Goal: Information Seeking & Learning: Learn about a topic

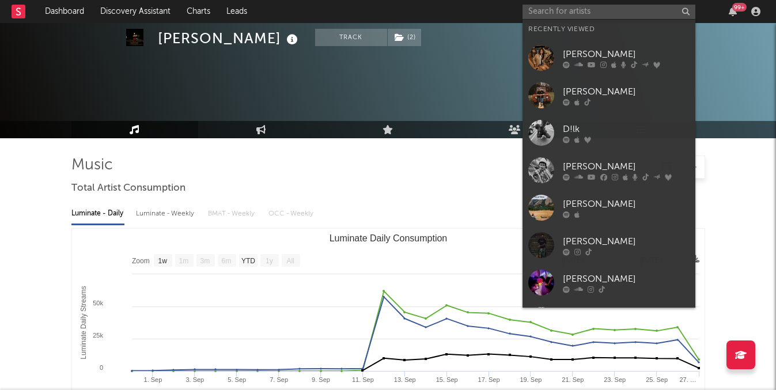
select select "1w"
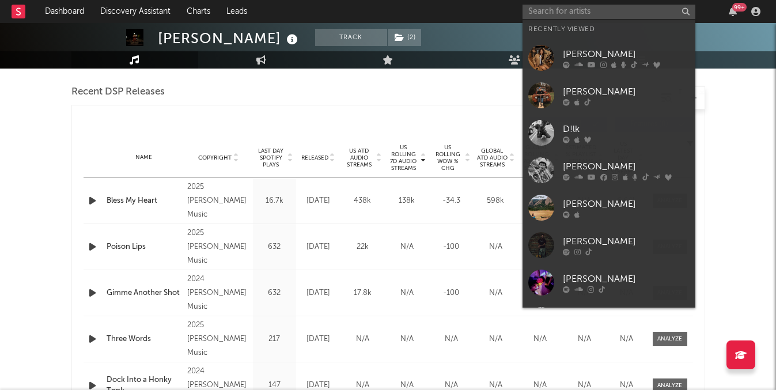
type input "n"
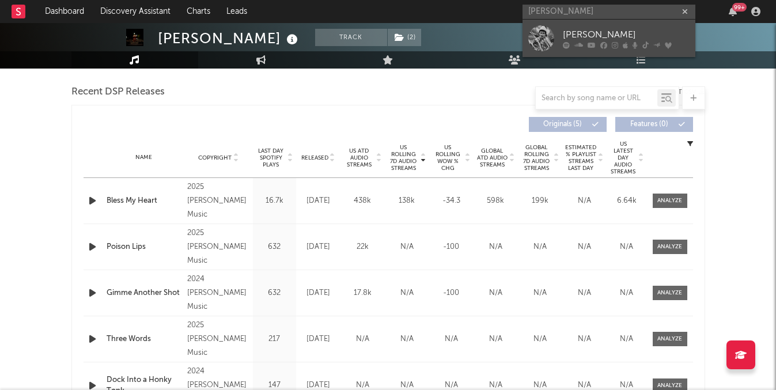
type input "braxton ke"
click at [605, 48] on icon at bounding box center [603, 44] width 7 height 7
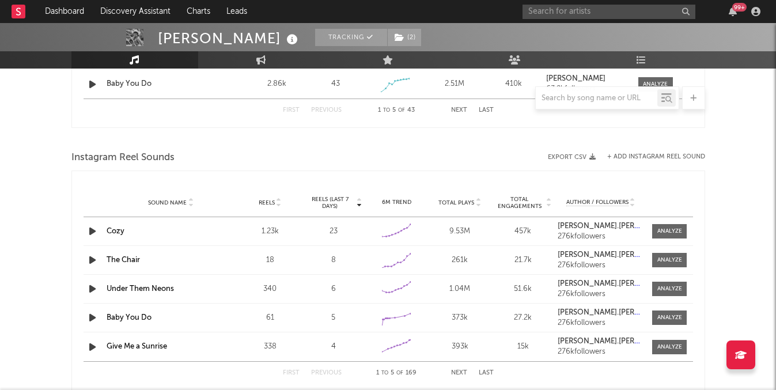
select select "6m"
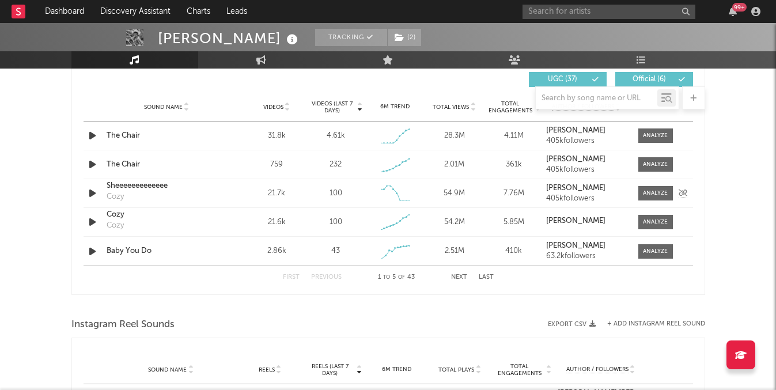
scroll to position [750, 0]
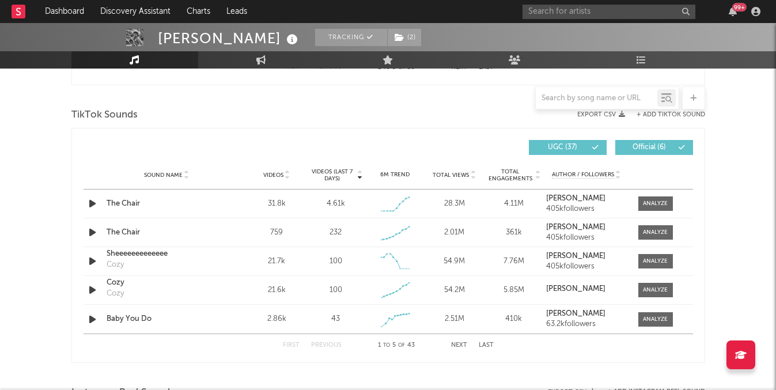
click at [339, 175] on span "Videos (last 7 days)" at bounding box center [332, 175] width 47 height 14
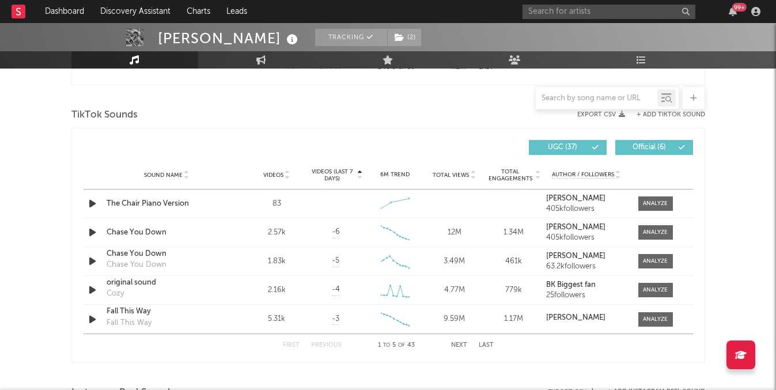
click at [339, 175] on span "Videos (last 7 days)" at bounding box center [332, 175] width 47 height 14
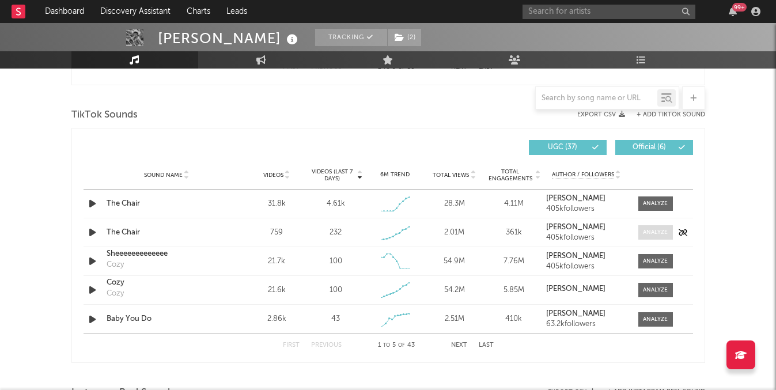
click at [665, 229] on div at bounding box center [655, 232] width 25 height 9
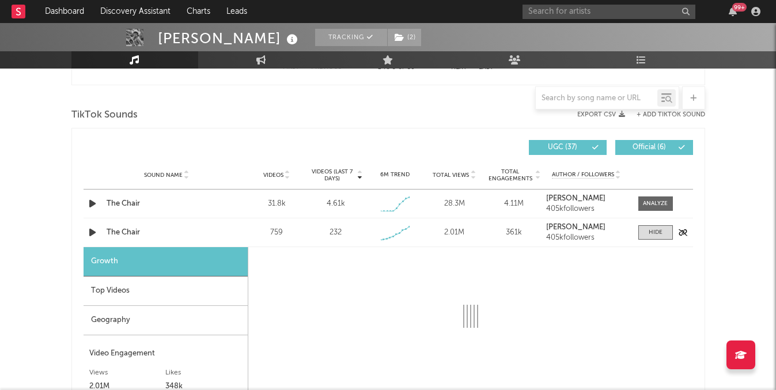
select select "1w"
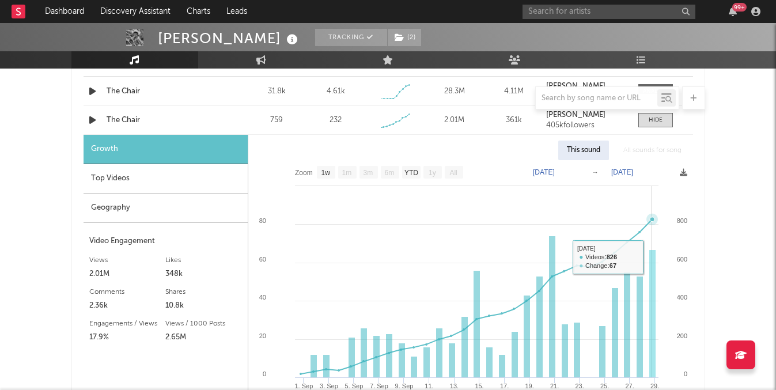
scroll to position [817, 0]
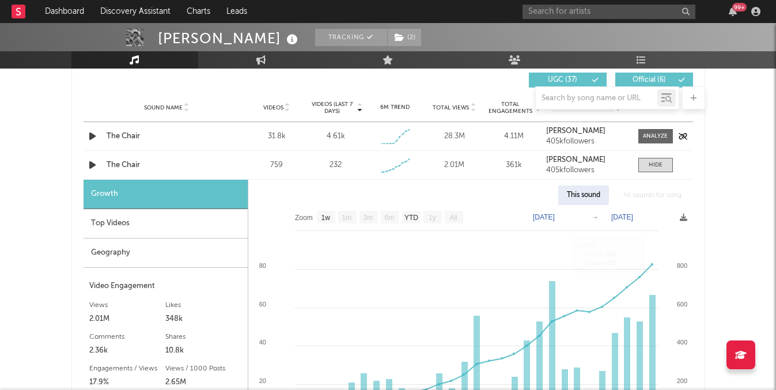
click at [653, 146] on div "Sound Name The Chair Videos 31.8k Videos (last 7 days) 4.61k Weekly Growth % - …" at bounding box center [388, 136] width 609 height 28
click at [653, 137] on div at bounding box center [655, 136] width 25 height 9
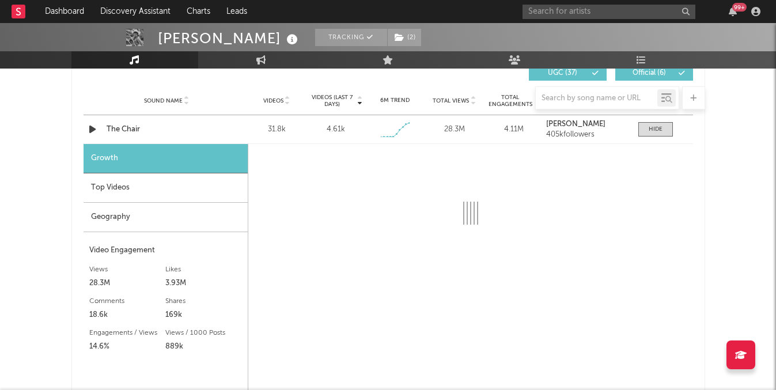
scroll to position [828, 0]
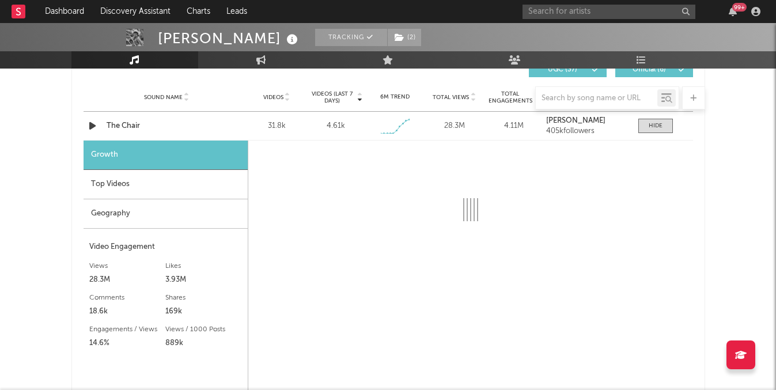
select select "1w"
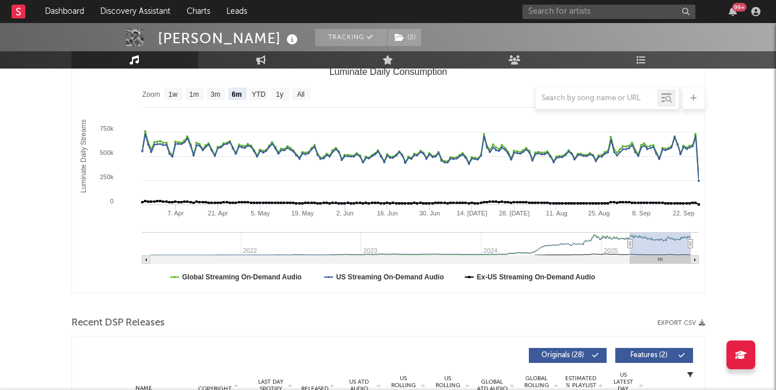
scroll to position [0, 0]
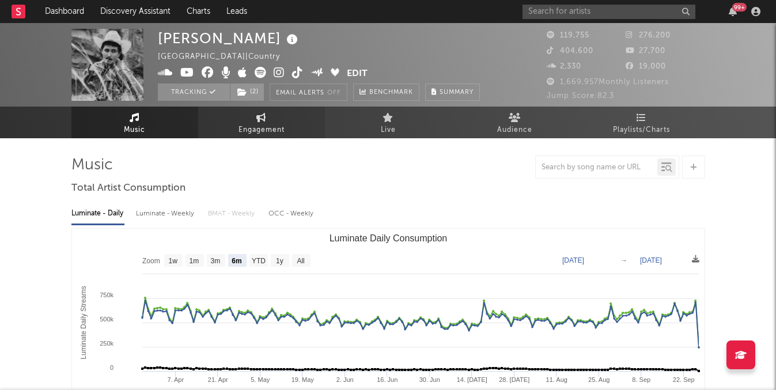
click at [263, 116] on icon at bounding box center [261, 117] width 10 height 9
select select "1w"
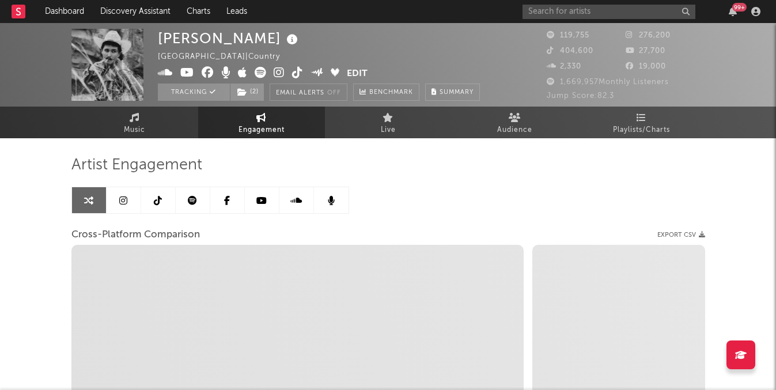
select select "1m"
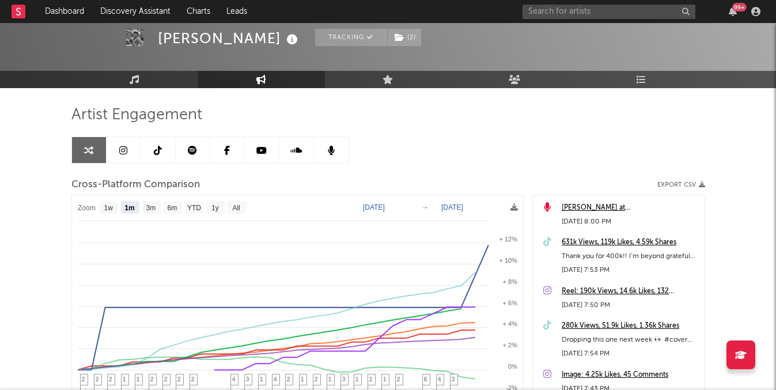
scroll to position [55, 0]
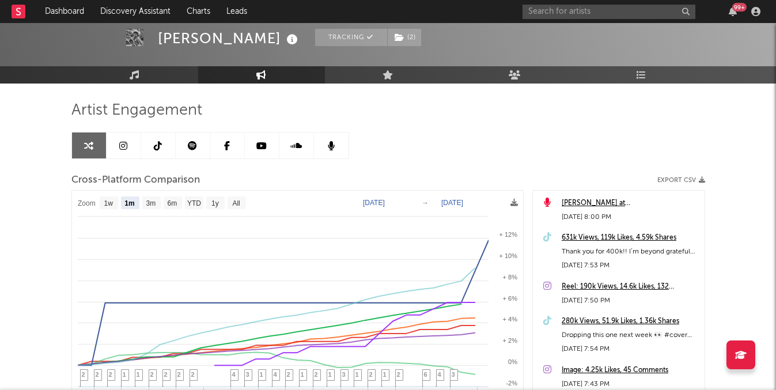
click at [192, 146] on icon at bounding box center [192, 145] width 9 height 9
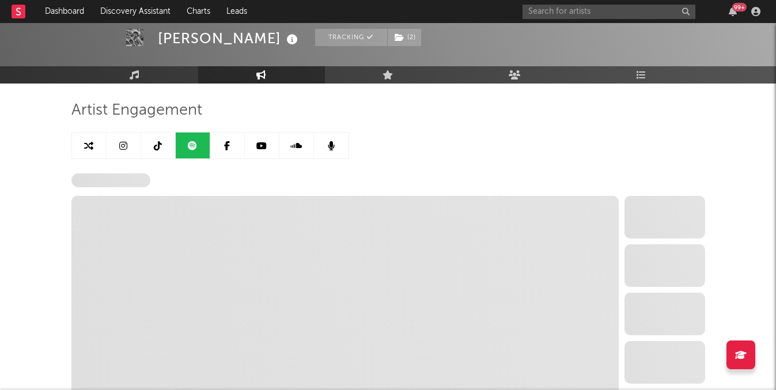
select select "6m"
select select "1w"
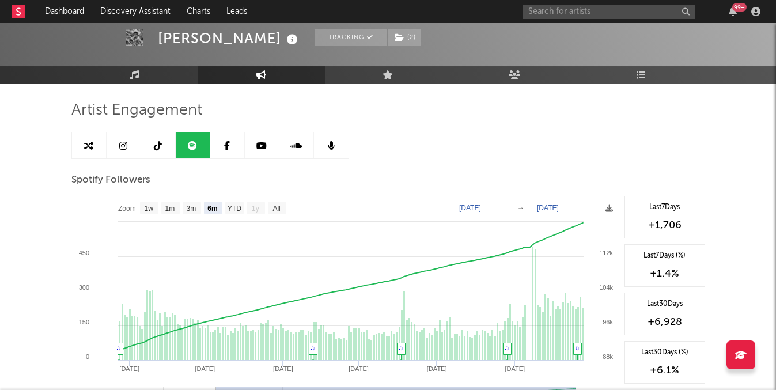
click at [169, 151] on link at bounding box center [158, 145] width 35 height 26
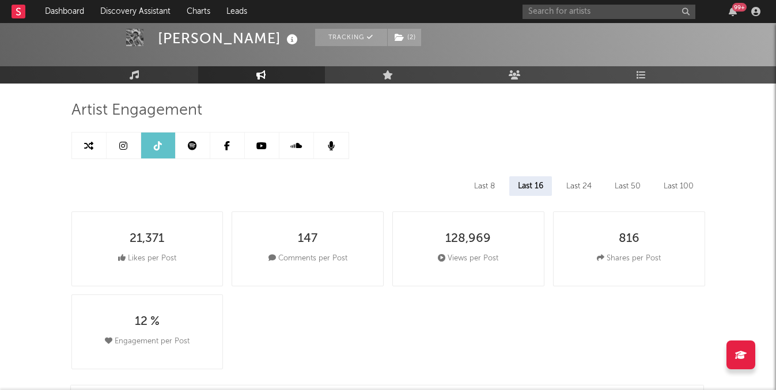
select select "6m"
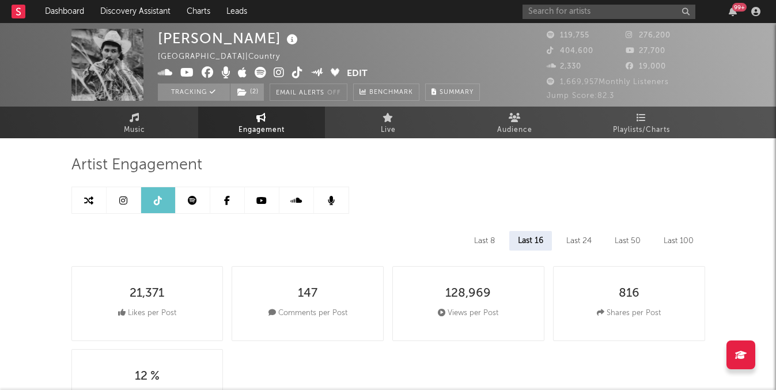
click at [487, 240] on div "Last 8" at bounding box center [484, 241] width 38 height 20
click at [674, 244] on div "Last 100" at bounding box center [678, 241] width 47 height 20
click at [494, 242] on div "Last 8" at bounding box center [484, 241] width 38 height 20
click at [120, 204] on icon at bounding box center [123, 200] width 8 height 9
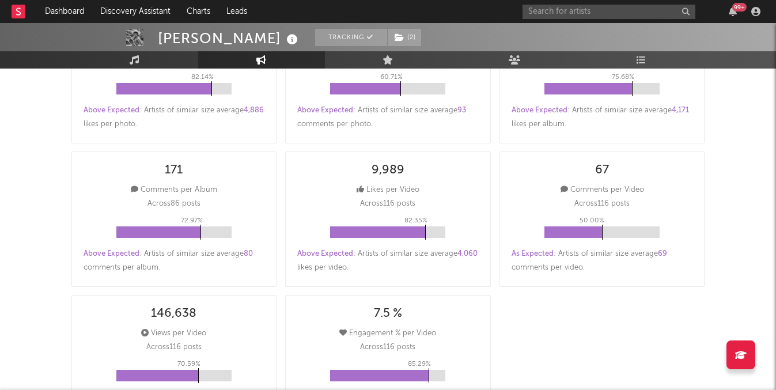
select select "6m"
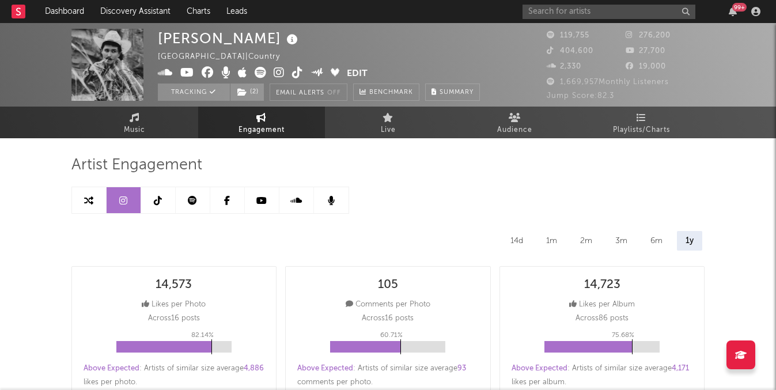
click at [90, 198] on icon at bounding box center [88, 200] width 9 height 9
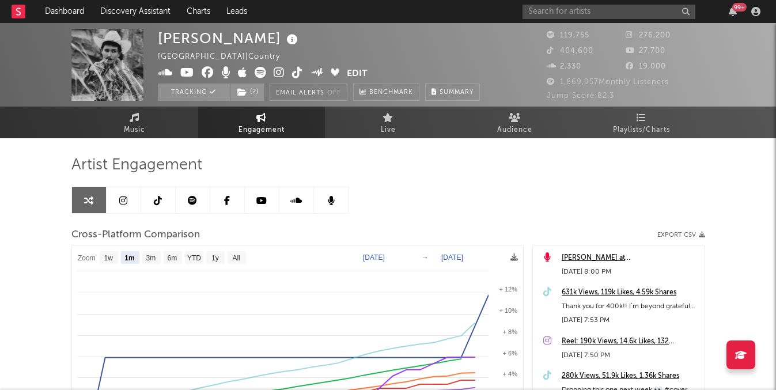
select select "1m"
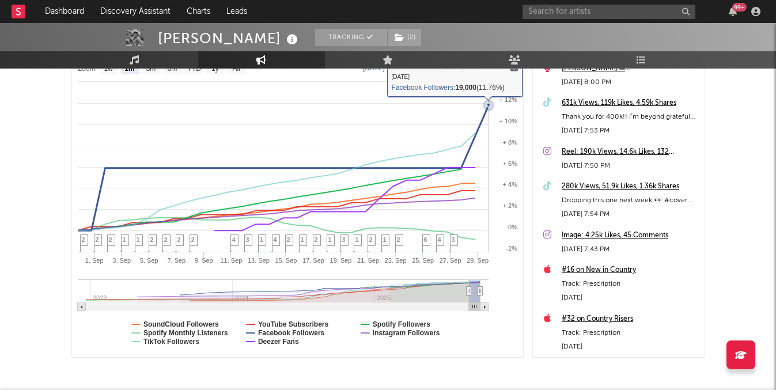
scroll to position [238, 0]
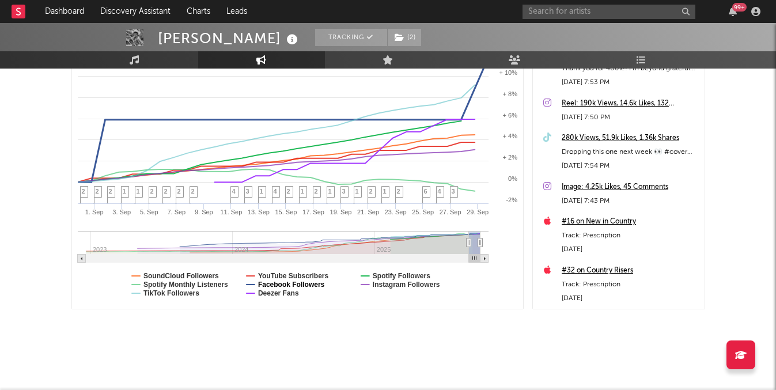
click at [303, 283] on text "Facebook Followers" at bounding box center [290, 284] width 67 height 8
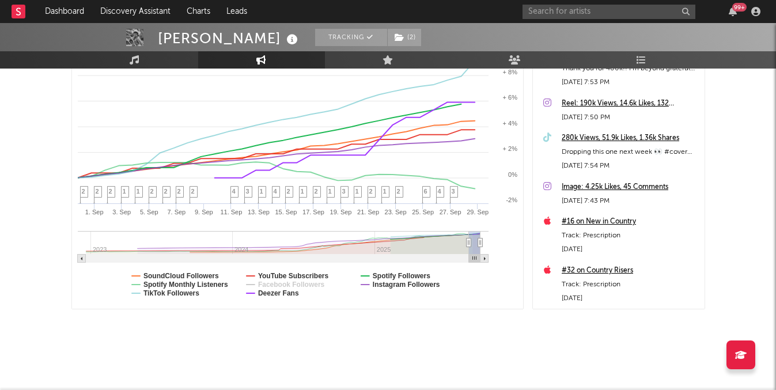
select select "1m"
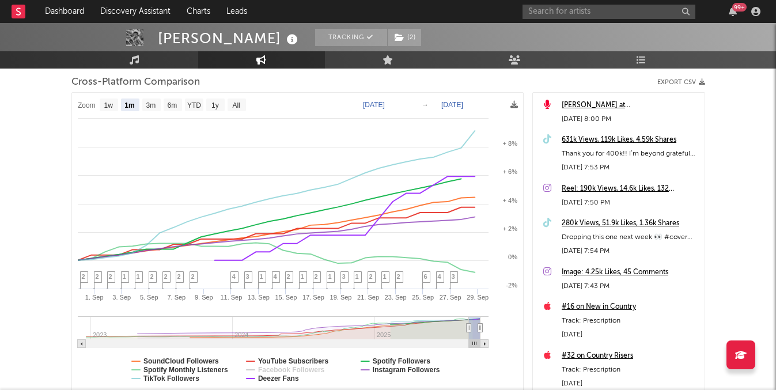
scroll to position [72, 0]
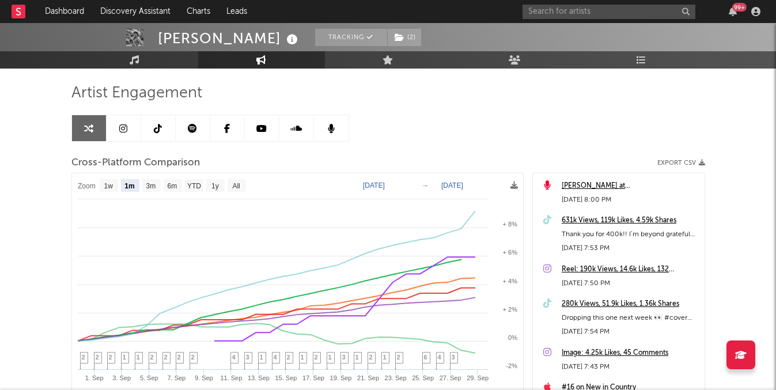
click at [118, 127] on link at bounding box center [124, 128] width 35 height 26
select select "6m"
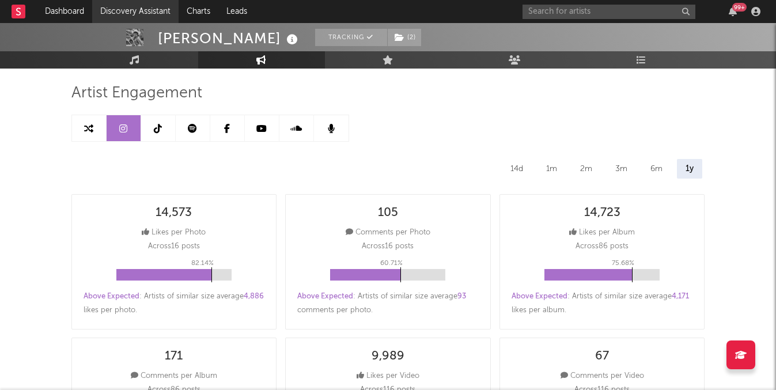
click at [153, 13] on link "Discovery Assistant" at bounding box center [135, 11] width 86 height 23
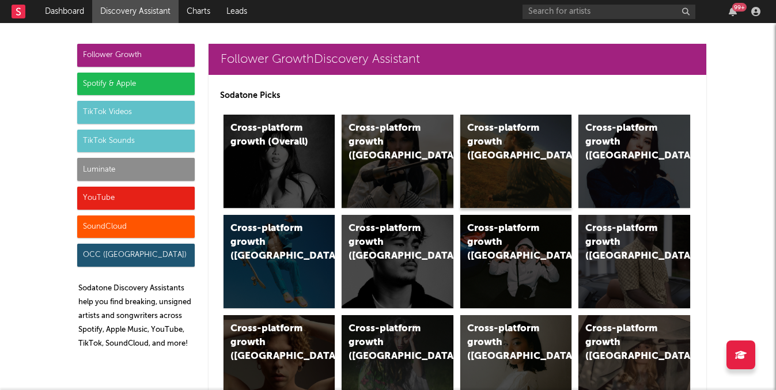
click at [511, 117] on div "Cross-platform growth ([GEOGRAPHIC_DATA])" at bounding box center [516, 161] width 112 height 93
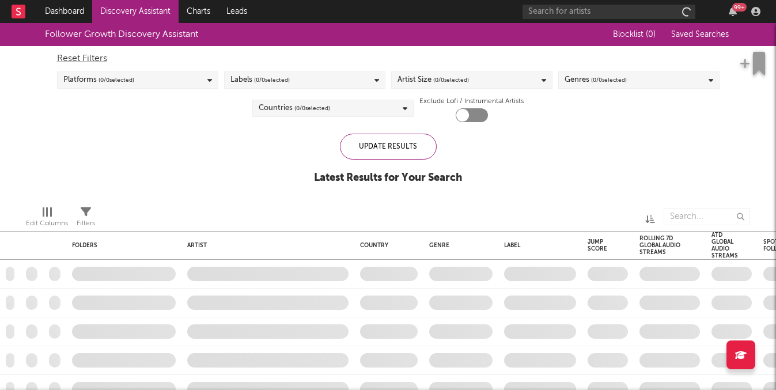
checkbox input "true"
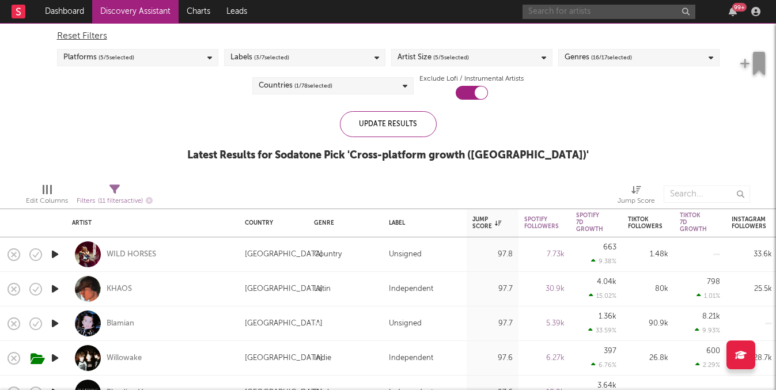
click at [596, 8] on input "text" at bounding box center [608, 12] width 173 height 14
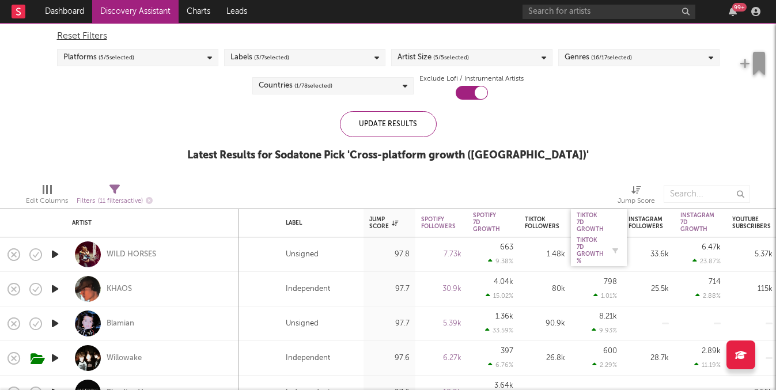
click at [591, 245] on div "Tiktok 7D Growth %" at bounding box center [590, 251] width 27 height 28
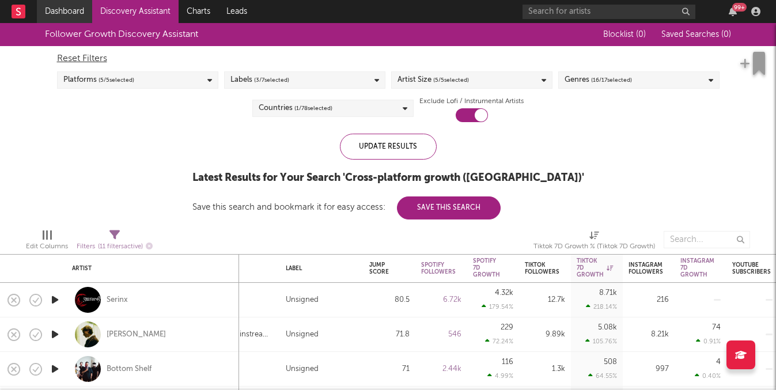
click at [71, 9] on link "Dashboard" at bounding box center [64, 11] width 55 height 23
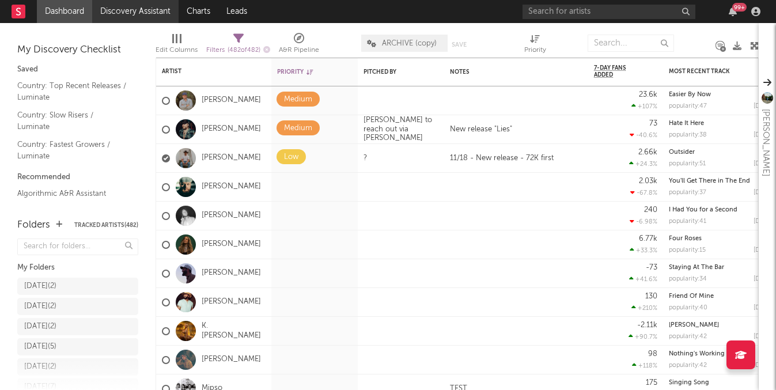
click at [139, 12] on link "Discovery Assistant" at bounding box center [135, 11] width 86 height 23
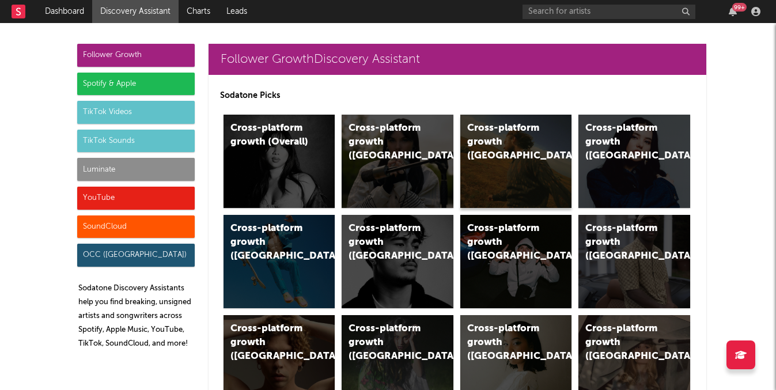
click at [489, 146] on div "Cross-platform growth (US)" at bounding box center [506, 142] width 78 height 41
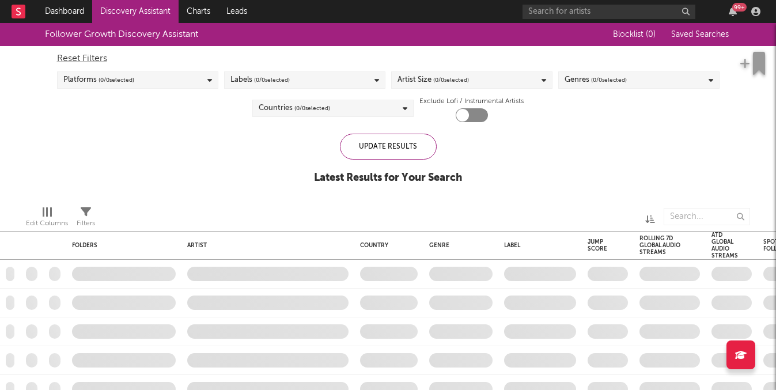
checkbox input "true"
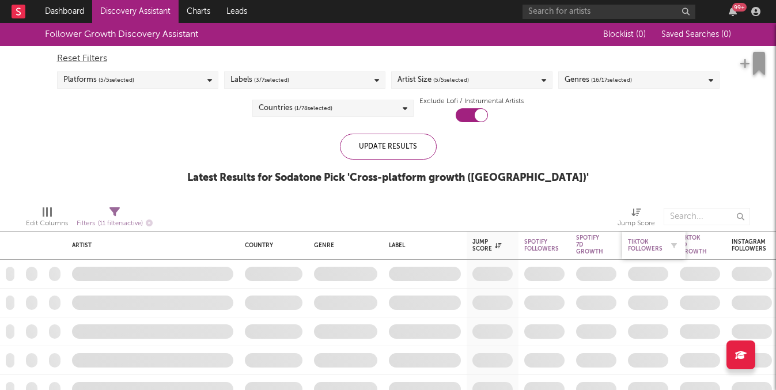
click at [645, 247] on div "Tiktok Followers" at bounding box center [645, 245] width 35 height 14
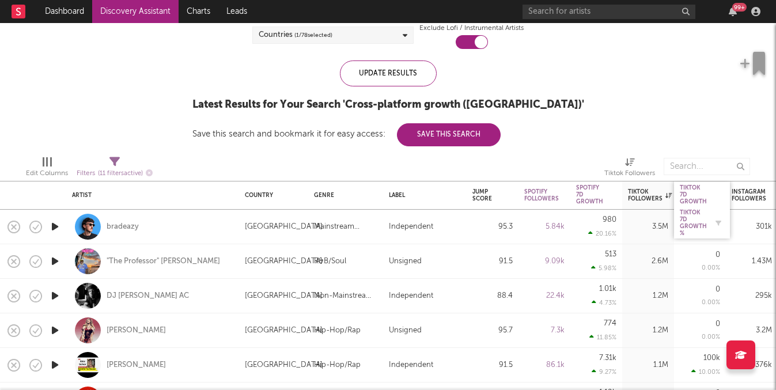
click at [695, 223] on div "Tiktok 7D Growth %" at bounding box center [693, 223] width 27 height 28
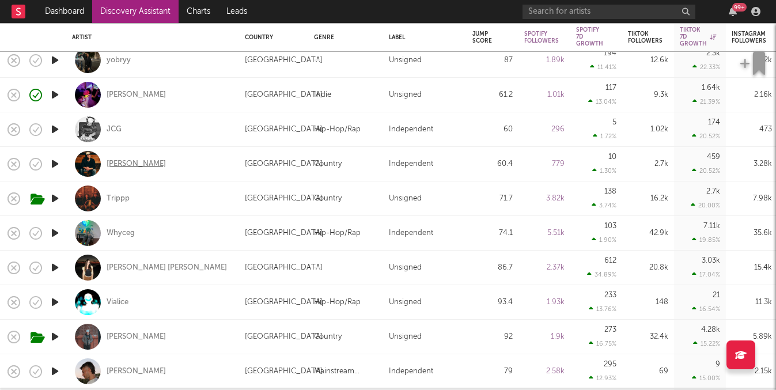
click at [147, 160] on div "Cam Thompson" at bounding box center [136, 164] width 59 height 10
click at [122, 198] on div "Trippp" at bounding box center [118, 199] width 23 height 10
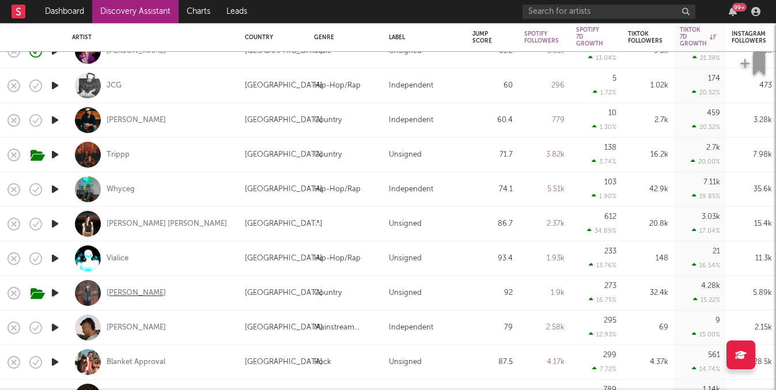
click at [145, 297] on div "Tristan Trincado" at bounding box center [136, 293] width 59 height 10
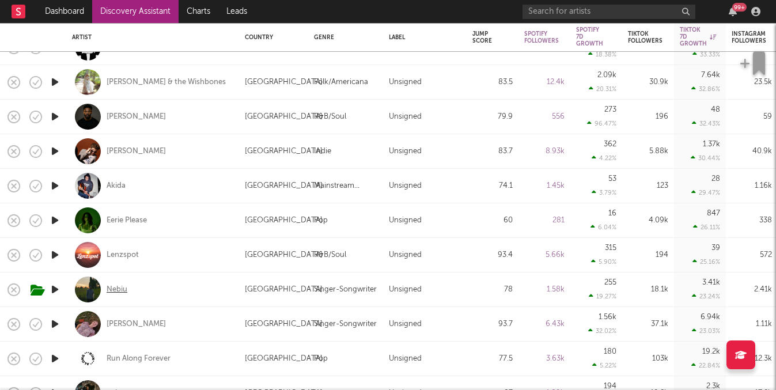
click at [119, 289] on div "Nebiu" at bounding box center [117, 290] width 21 height 10
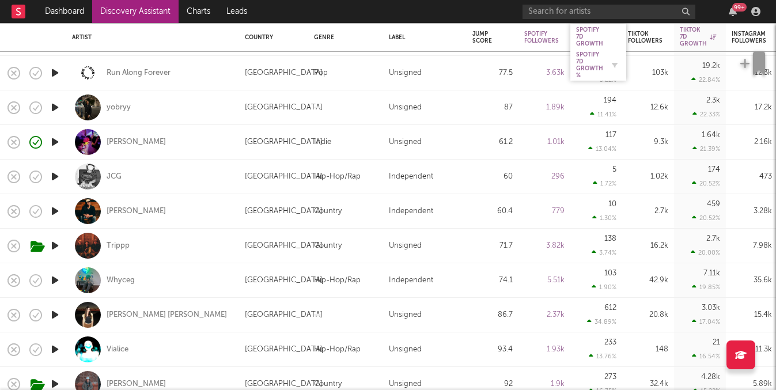
click at [590, 56] on div "Spotify 7D Growth %" at bounding box center [589, 65] width 27 height 28
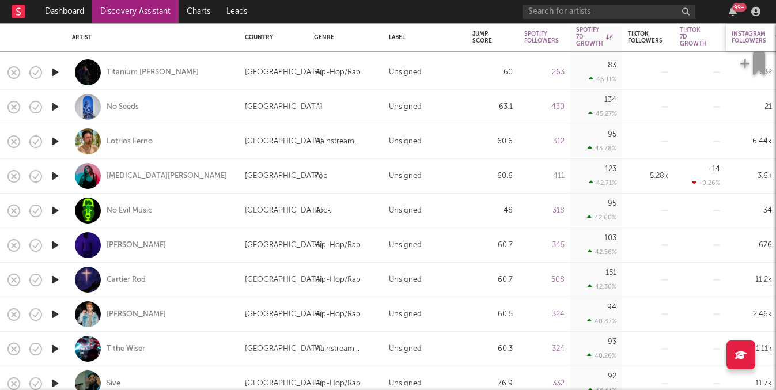
click at [748, 32] on div "Instagram Followers" at bounding box center [748, 38] width 35 height 14
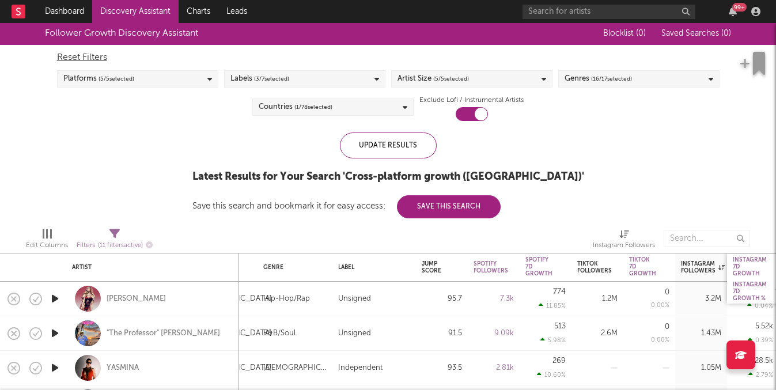
click at [747, 288] on div "Instagram 7D Growth %" at bounding box center [750, 291] width 34 height 21
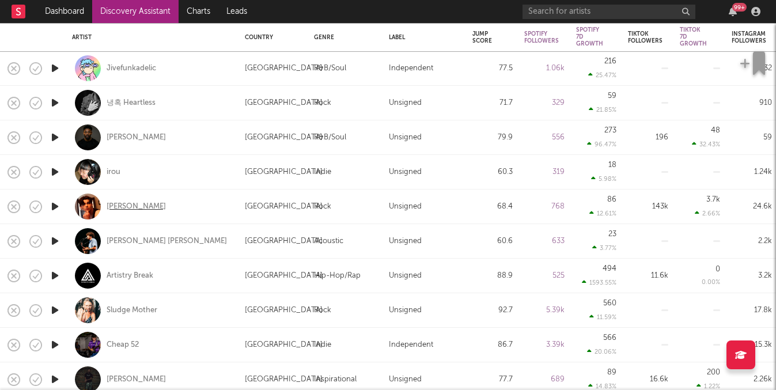
click at [131, 202] on div "Jack Austin" at bounding box center [136, 207] width 59 height 10
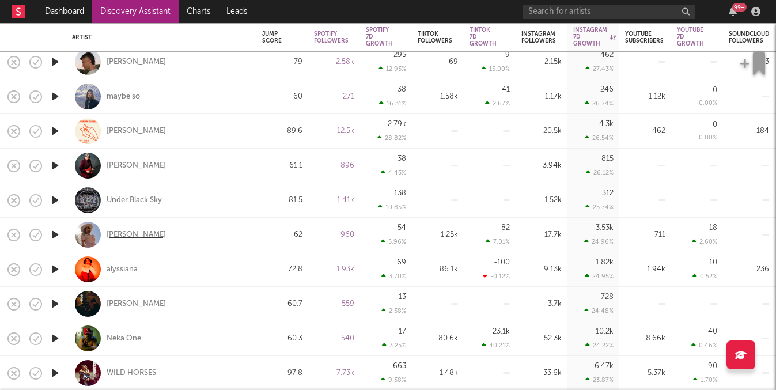
click at [116, 235] on div "Candi Jenkins" at bounding box center [136, 235] width 59 height 10
click at [599, 11] on input "text" at bounding box center [608, 12] width 173 height 14
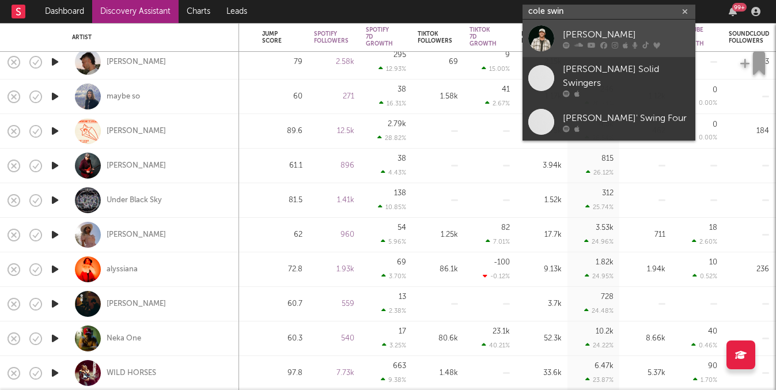
type input "cole swin"
click at [604, 36] on div "Cole Swindell" at bounding box center [626, 35] width 127 height 14
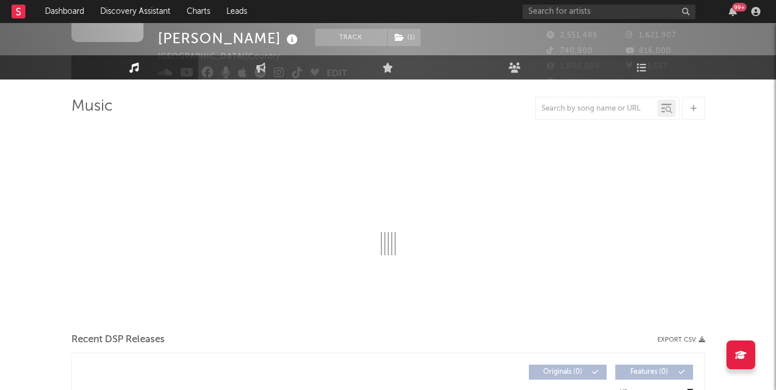
select select "6m"
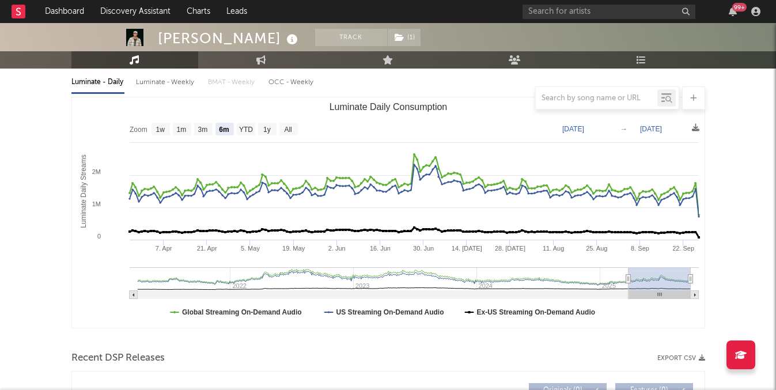
scroll to position [300, 0]
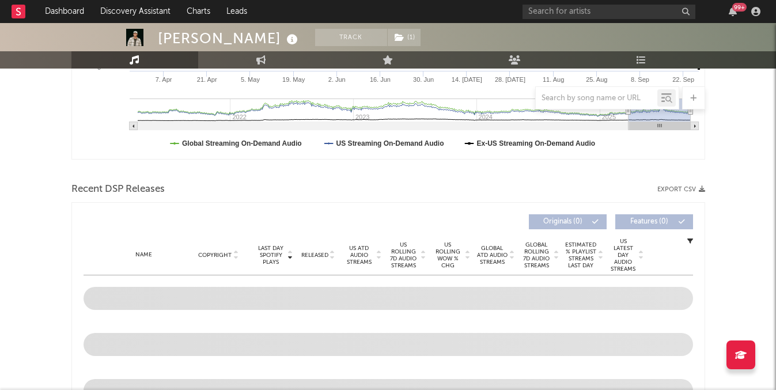
select select "6m"
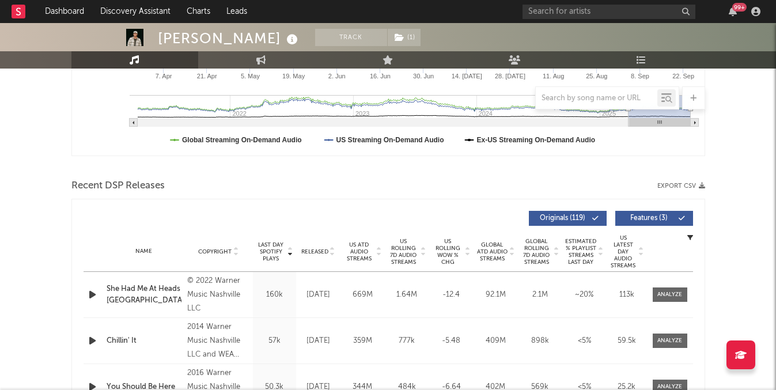
click at [315, 251] on span "Released" at bounding box center [314, 251] width 27 height 7
click at [658, 294] on div at bounding box center [669, 294] width 25 height 9
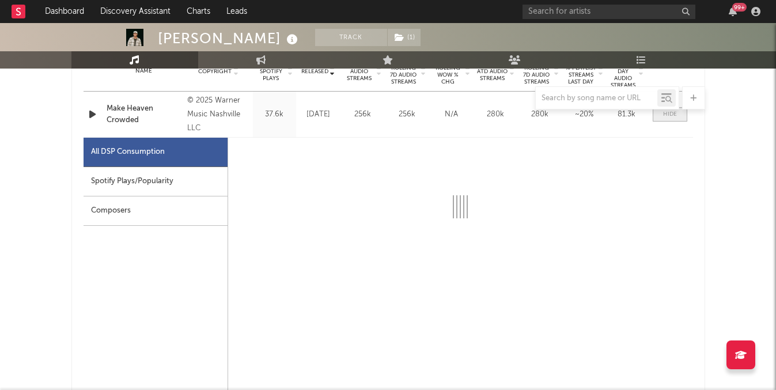
select select "1w"
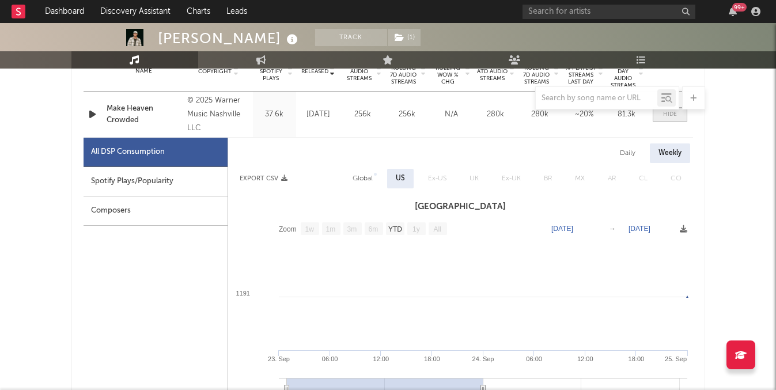
scroll to position [484, 0]
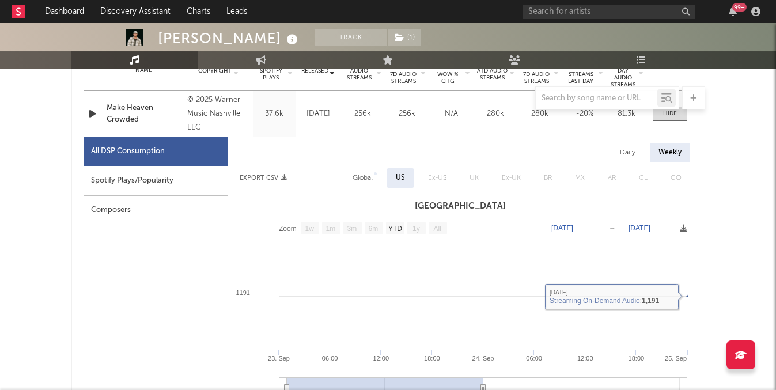
click at [139, 169] on div "Spotify Plays/Popularity" at bounding box center [156, 180] width 144 height 29
select select "1w"
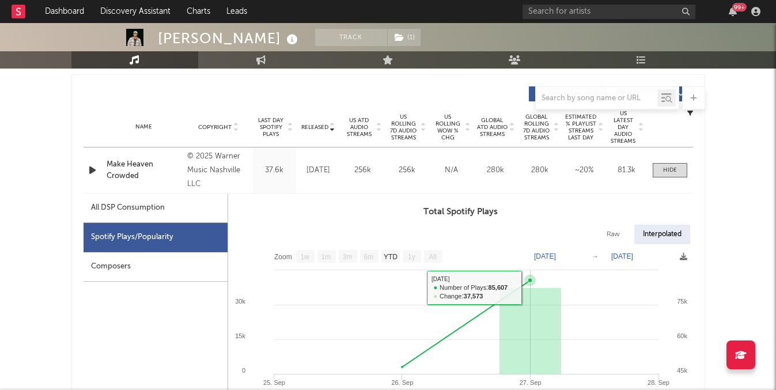
scroll to position [427, 0]
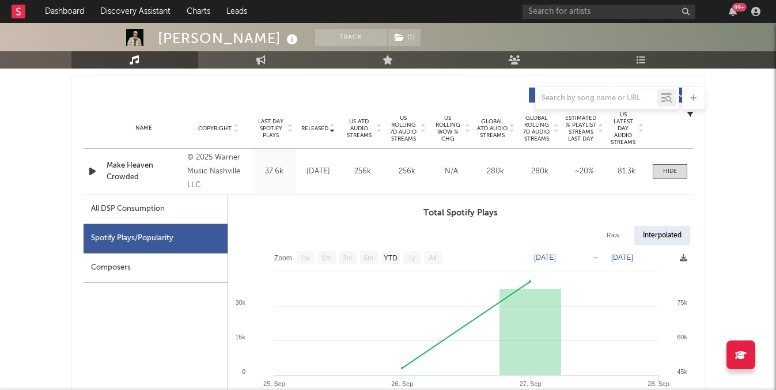
click at [619, 237] on div "Raw" at bounding box center [613, 236] width 31 height 20
select select "1w"
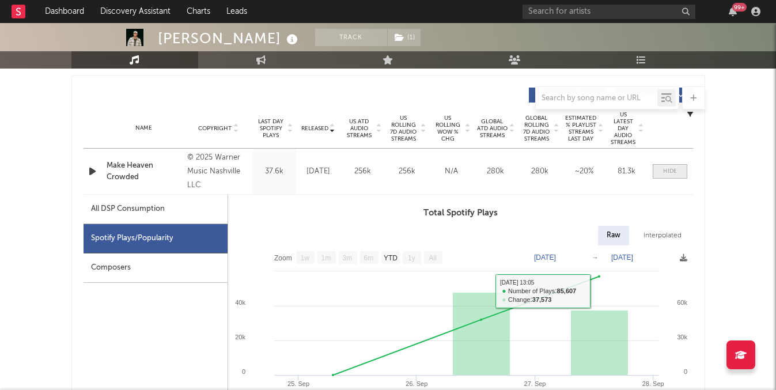
click at [677, 172] on span at bounding box center [670, 171] width 35 height 14
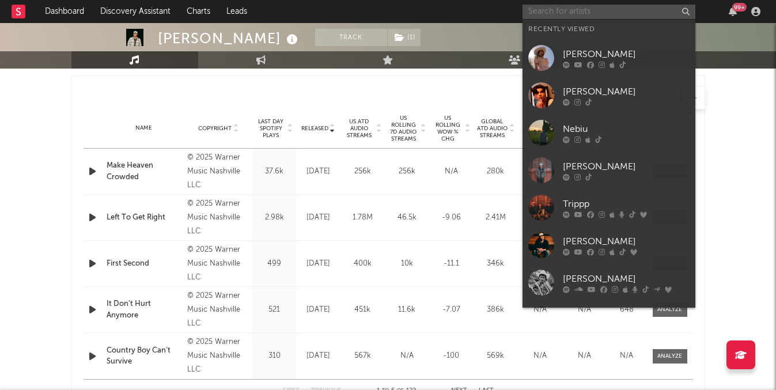
click at [593, 12] on input "text" at bounding box center [608, 12] width 173 height 14
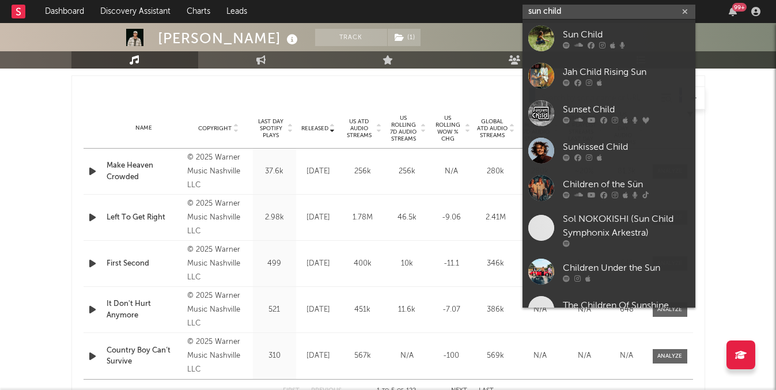
type input "sun child"
click at [591, 32] on div "Sun Child" at bounding box center [626, 35] width 127 height 14
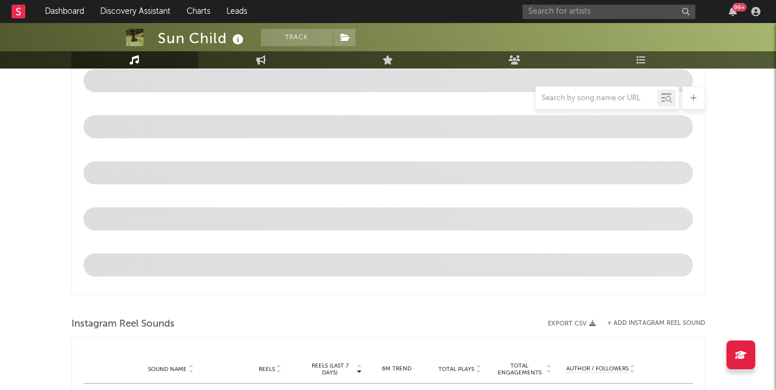
select select "1w"
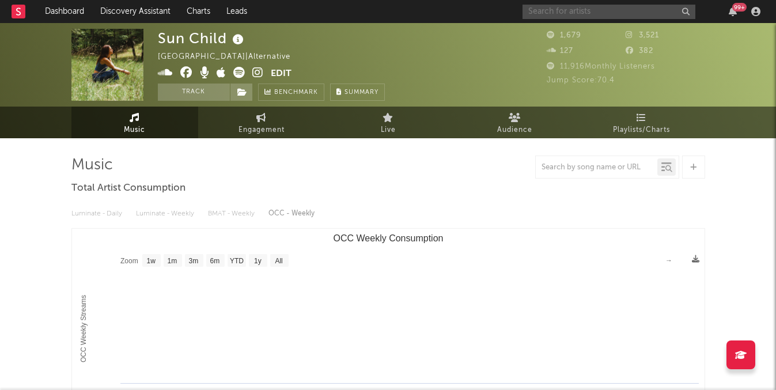
click at [573, 18] on input "text" at bounding box center [608, 12] width 173 height 14
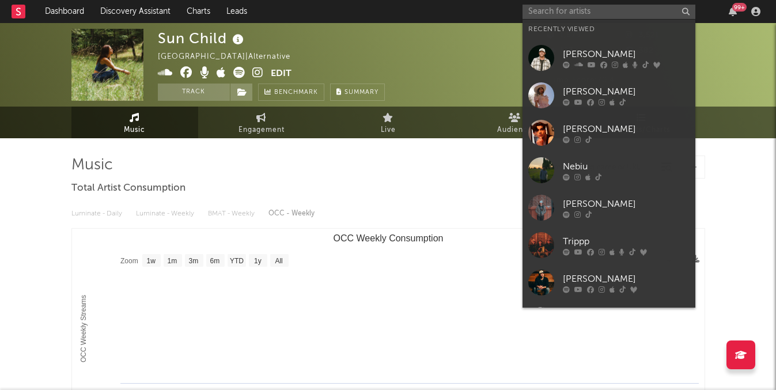
click at [242, 72] on icon at bounding box center [239, 73] width 12 height 12
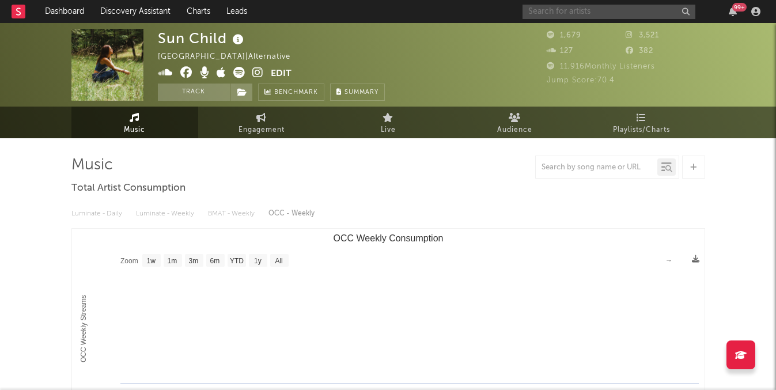
click at [581, 17] on input "text" at bounding box center [608, 12] width 173 height 14
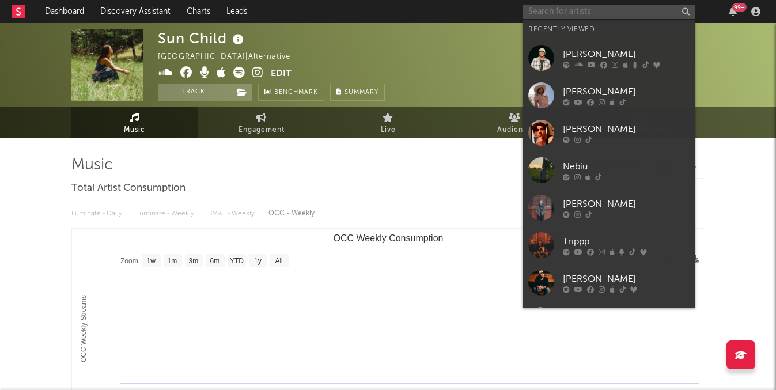
paste input "Sam Burchfield"
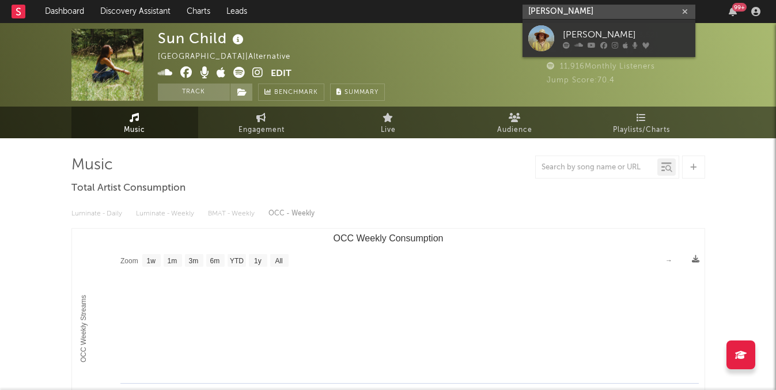
type input "Sam Burchfield"
click at [590, 37] on div "Sam Burchfield" at bounding box center [626, 35] width 127 height 14
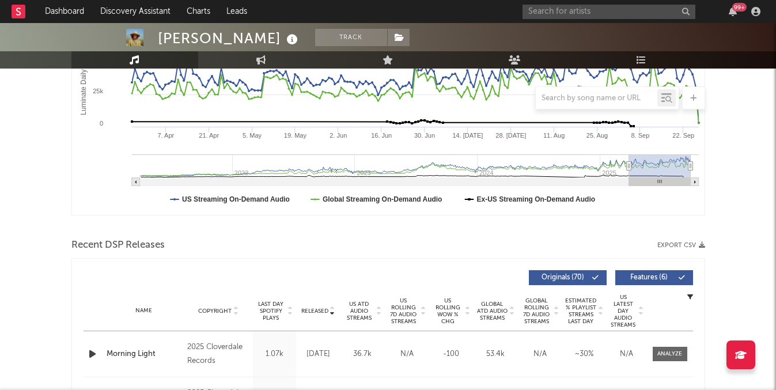
scroll to position [147, 0]
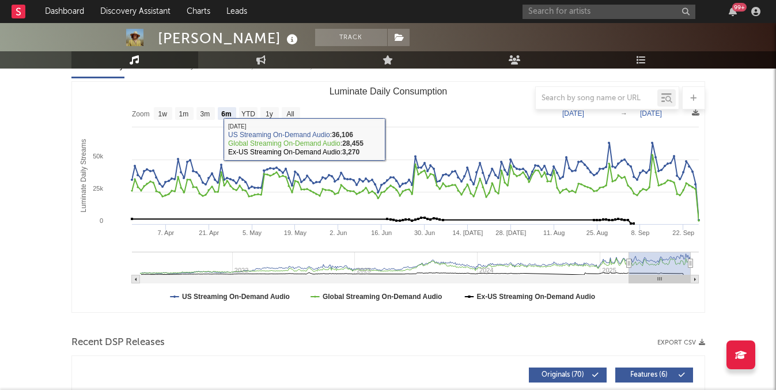
click at [279, 110] on rect "Luminate Daily Consumption" at bounding box center [388, 197] width 632 height 230
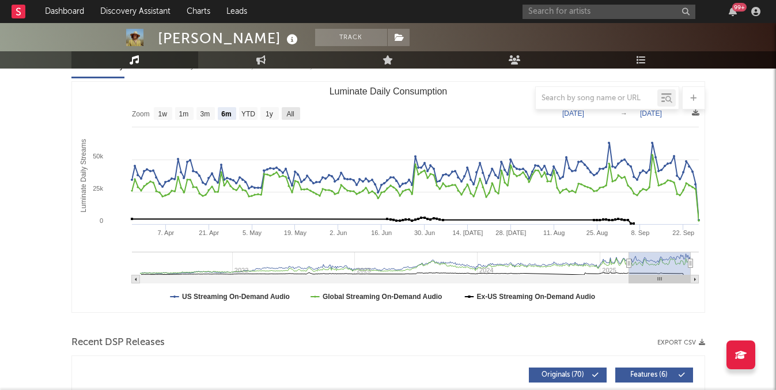
click at [292, 112] on text "All" at bounding box center [289, 114] width 7 height 8
select select "All"
type input "2021-03-31"
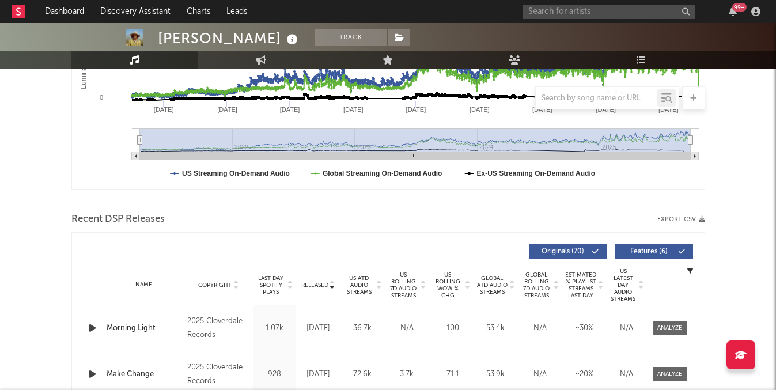
scroll to position [0, 0]
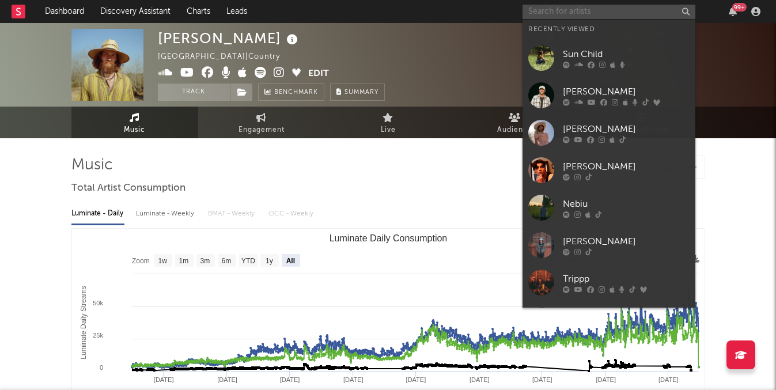
click at [539, 9] on input "text" at bounding box center [608, 12] width 173 height 14
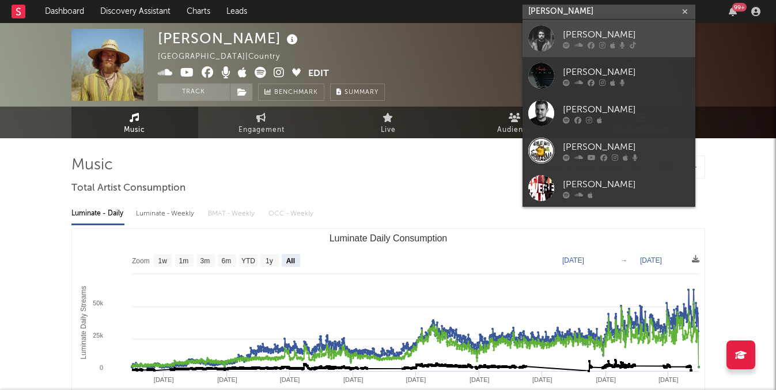
type input "nicholas jamerson"
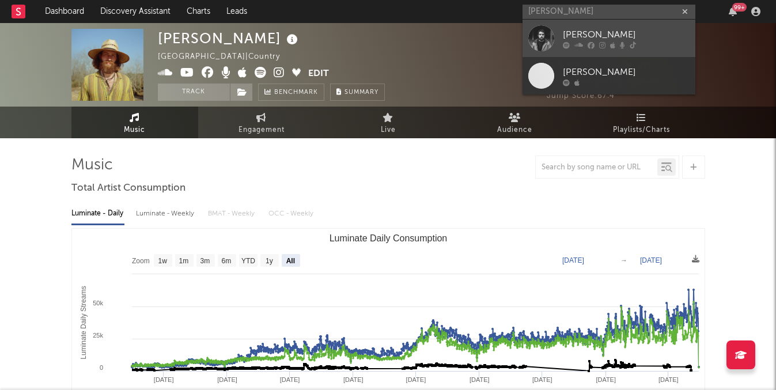
click at [553, 28] on div at bounding box center [541, 38] width 26 height 26
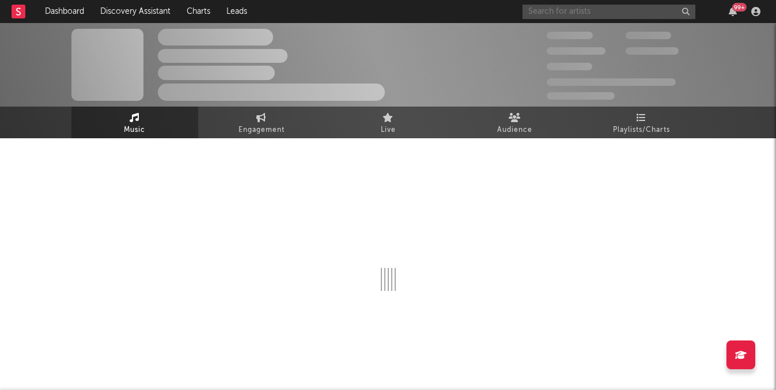
click at [561, 9] on input "text" at bounding box center [608, 12] width 173 height 14
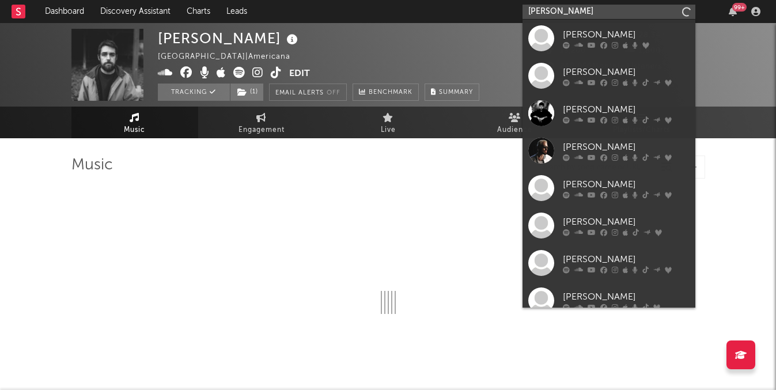
type input "james johns"
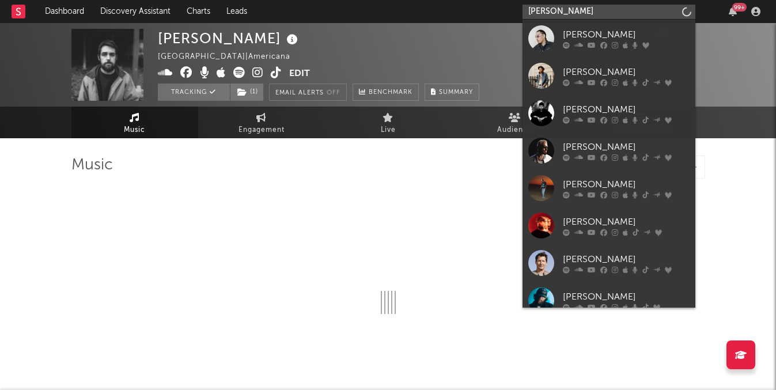
select select "6m"
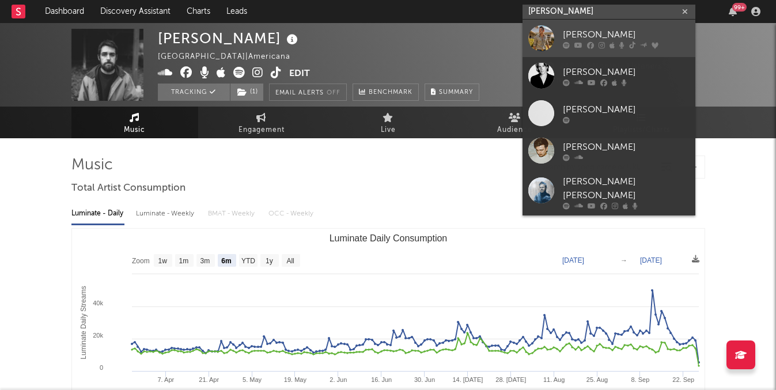
type input "james johnston"
click at [574, 32] on div "James Johnston" at bounding box center [626, 35] width 127 height 14
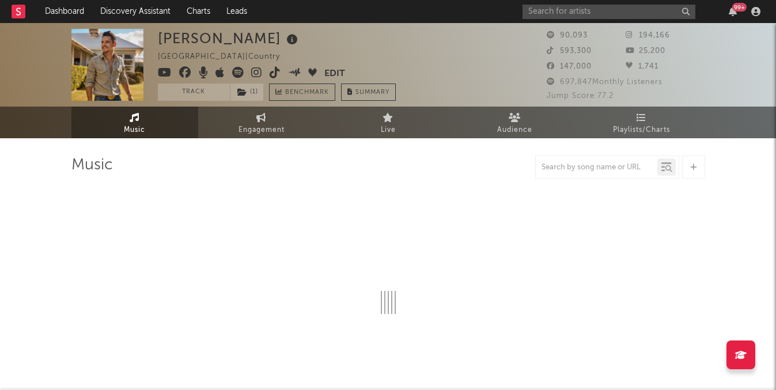
select select "6m"
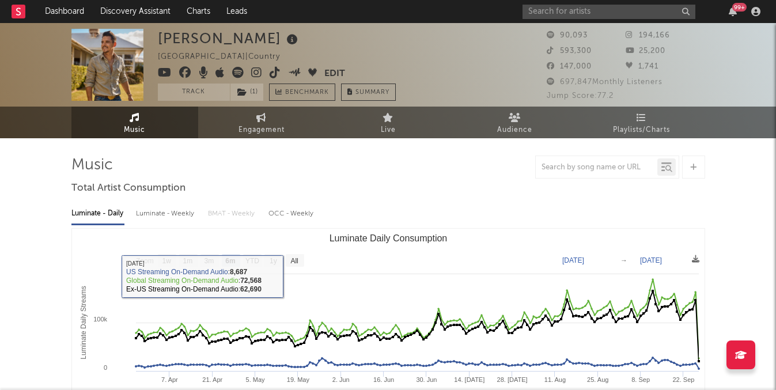
click at [137, 218] on div "Luminate - Weekly" at bounding box center [166, 214] width 60 height 20
select select "6m"
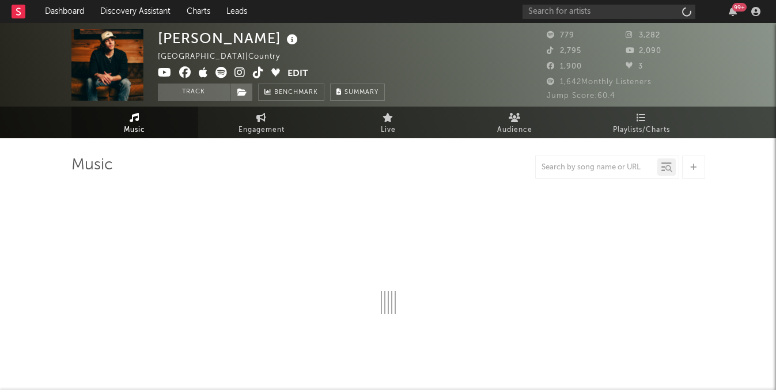
select select "6m"
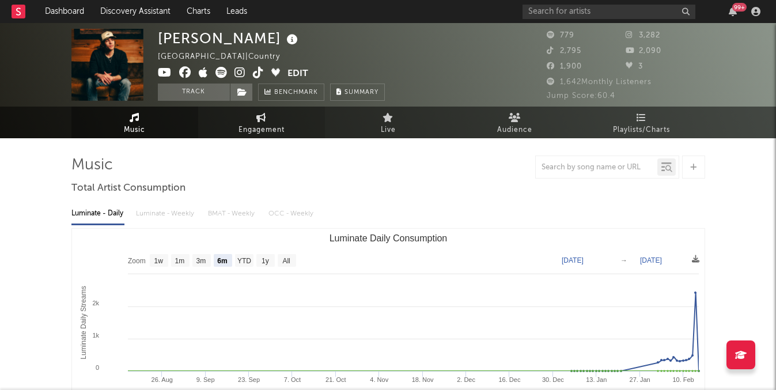
click at [267, 131] on span "Engagement" at bounding box center [261, 130] width 46 height 14
select select "1w"
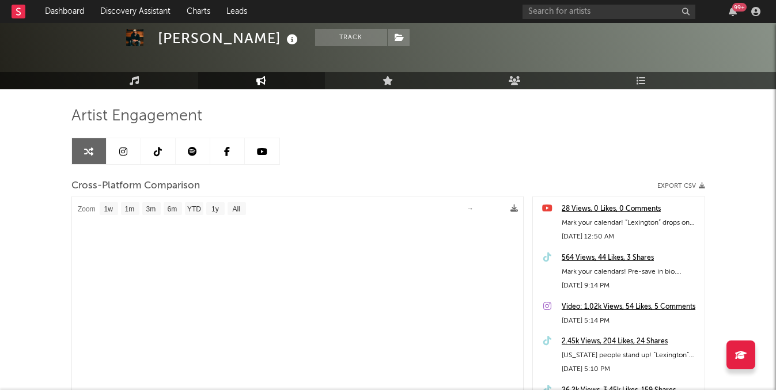
scroll to position [51, 0]
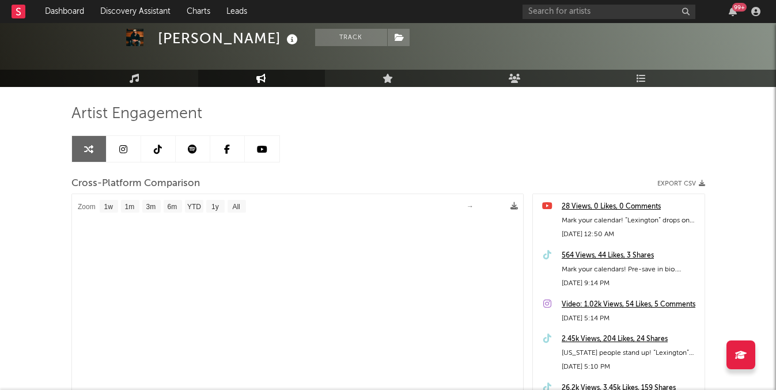
select select "1m"
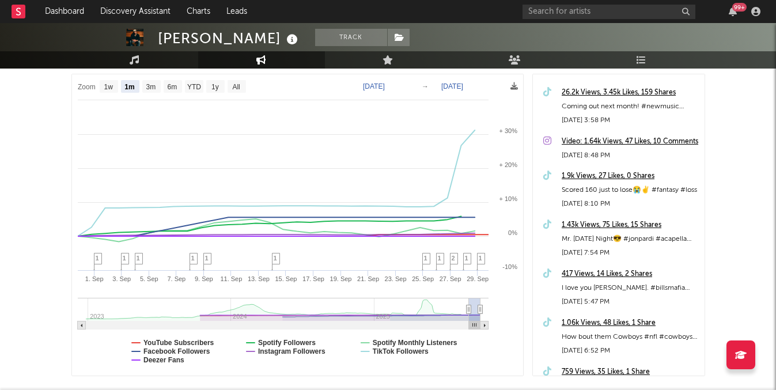
scroll to position [238, 0]
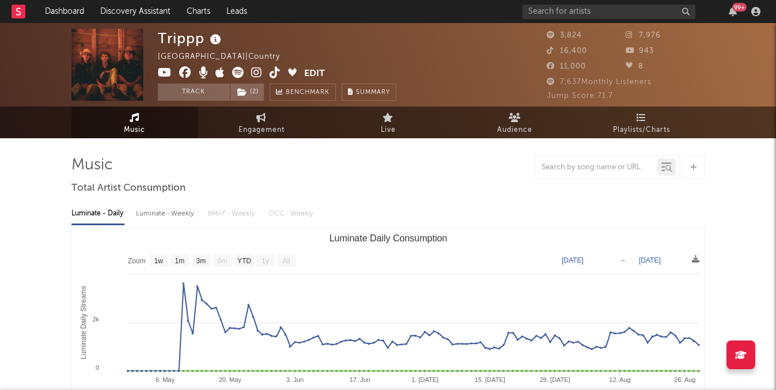
select select "1w"
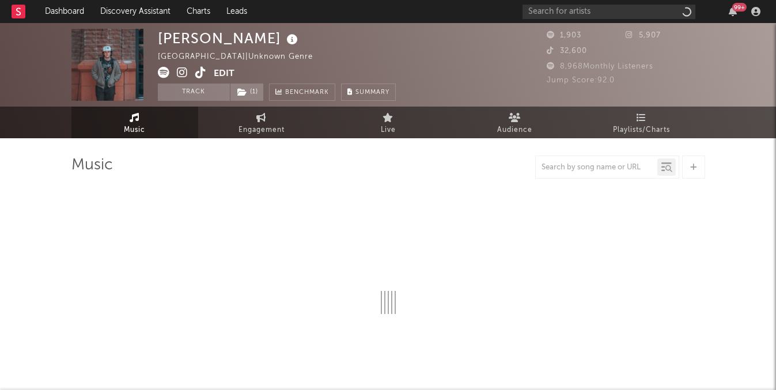
select select "1w"
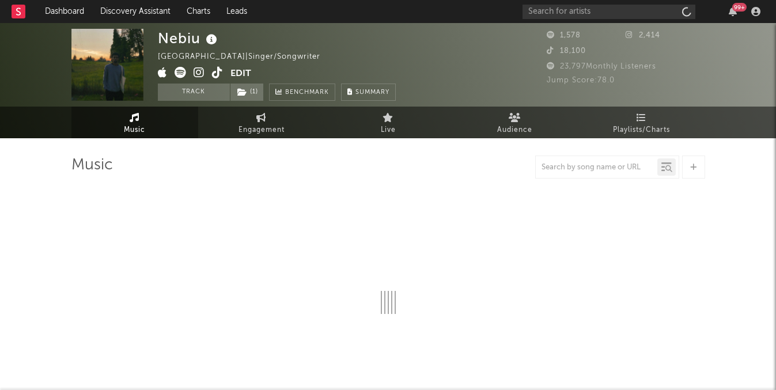
select select "1w"
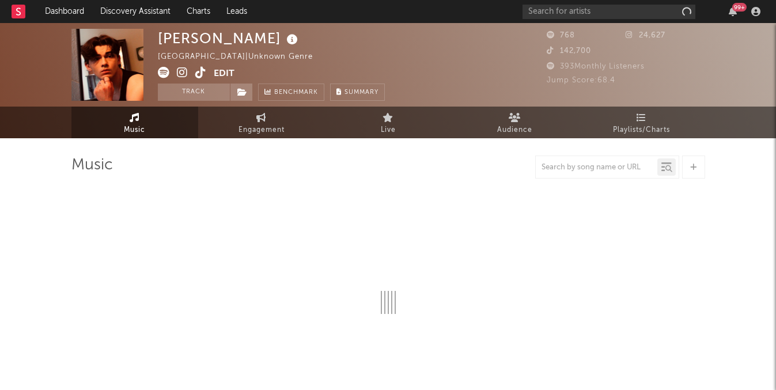
select select "6m"
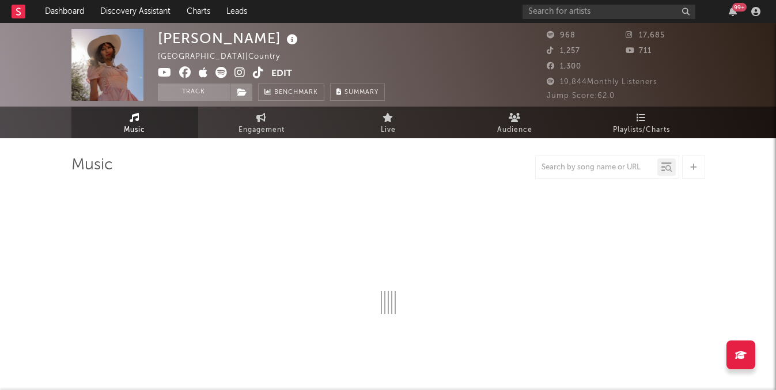
select select "6m"
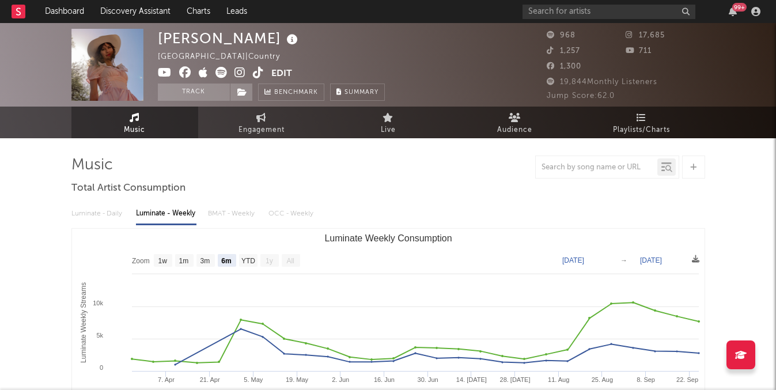
select select "6m"
click at [543, 10] on input "text" at bounding box center [608, 12] width 173 height 14
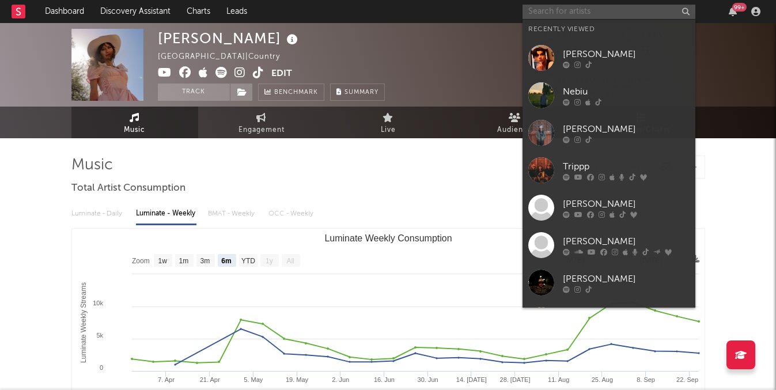
paste input "[PERSON_NAME]"
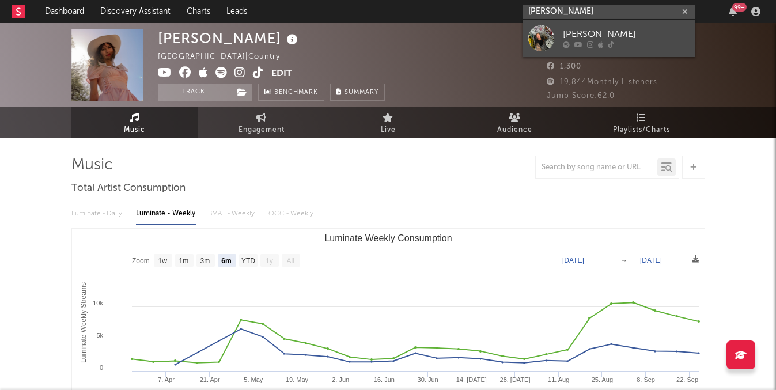
type input "[PERSON_NAME]"
click at [572, 37] on div "[PERSON_NAME]" at bounding box center [626, 35] width 127 height 14
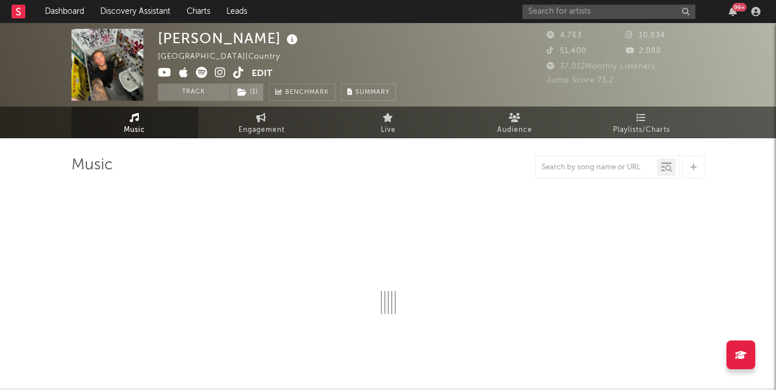
select select "6m"
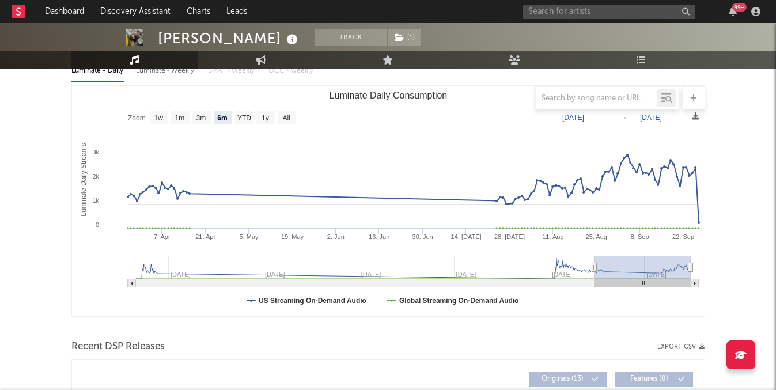
scroll to position [27, 0]
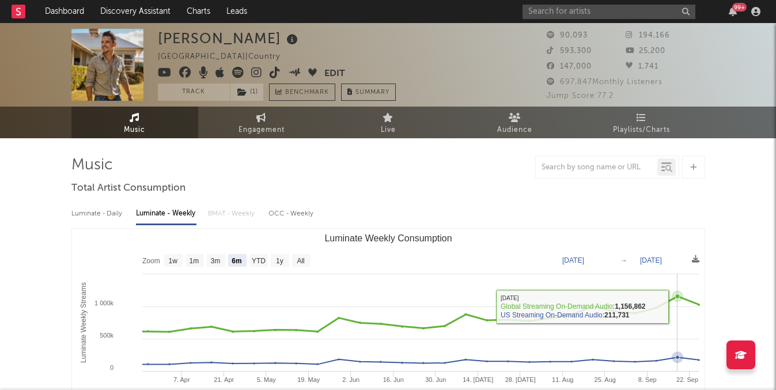
select select "6m"
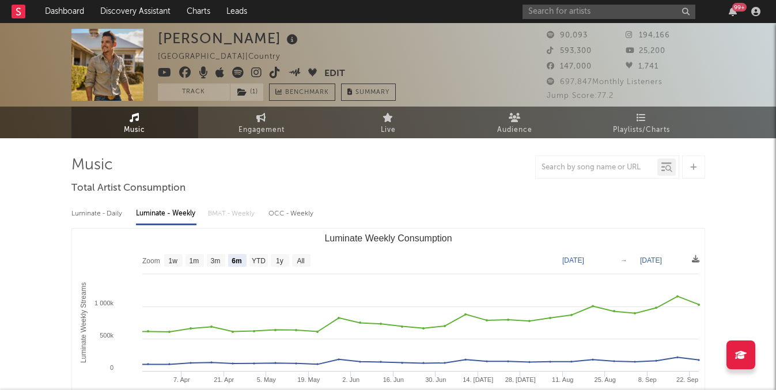
click at [564, 21] on div "99 +" at bounding box center [643, 11] width 242 height 23
click at [563, 13] on input "text" at bounding box center [608, 12] width 173 height 14
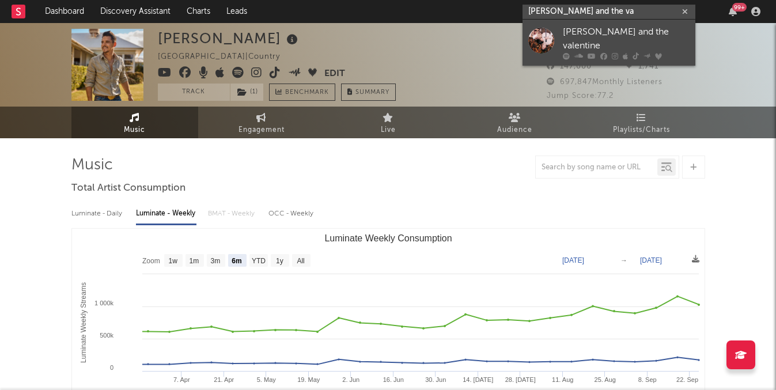
type input "jed and the va"
click at [575, 28] on div "jed and the valentine" at bounding box center [626, 39] width 127 height 28
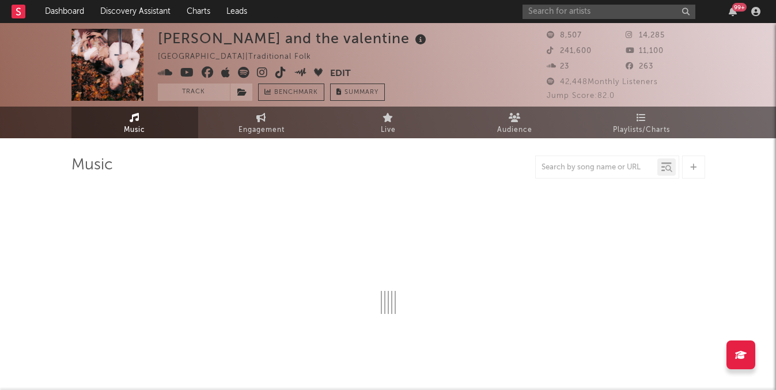
select select "6m"
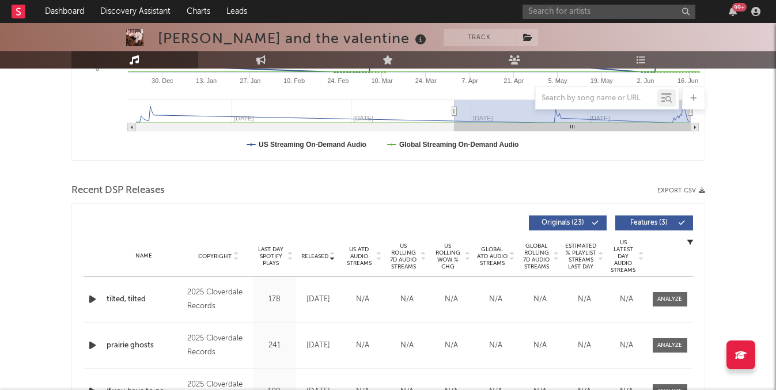
scroll to position [300, 0]
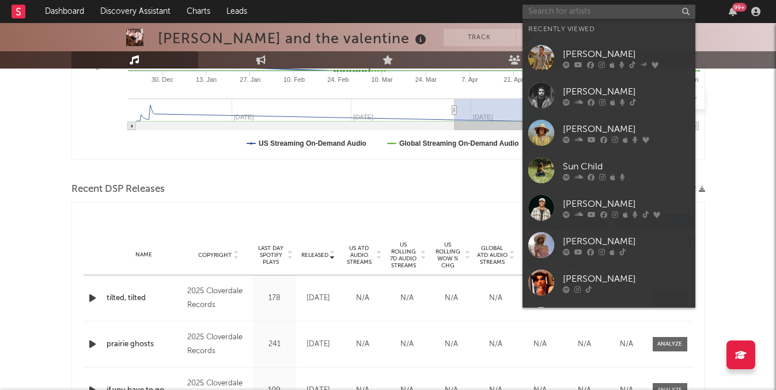
click at [620, 13] on input "text" at bounding box center [608, 12] width 173 height 14
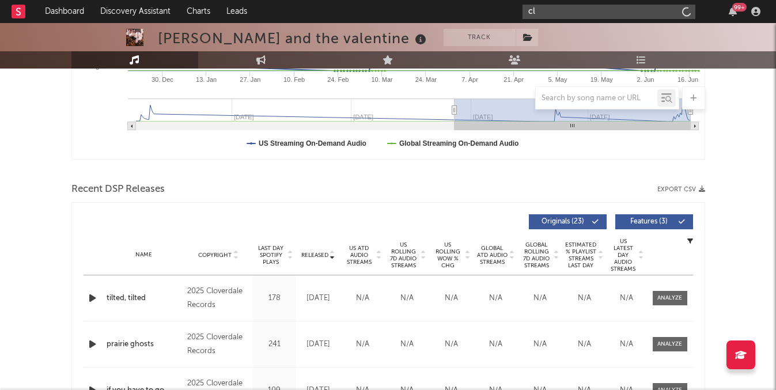
type input "c"
click at [60, 6] on link "Dashboard" at bounding box center [64, 11] width 55 height 23
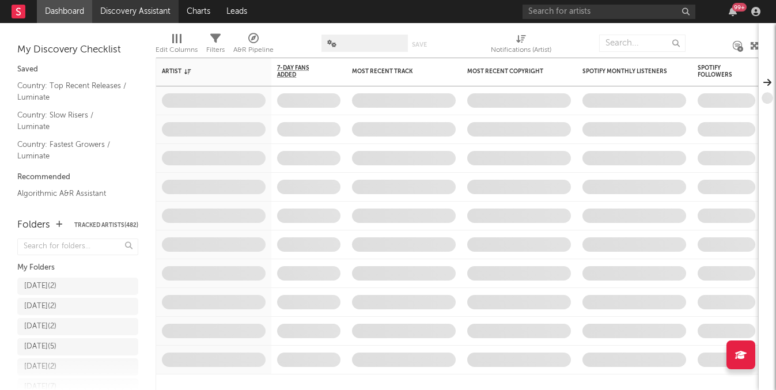
click at [141, 11] on link "Discovery Assistant" at bounding box center [135, 11] width 86 height 23
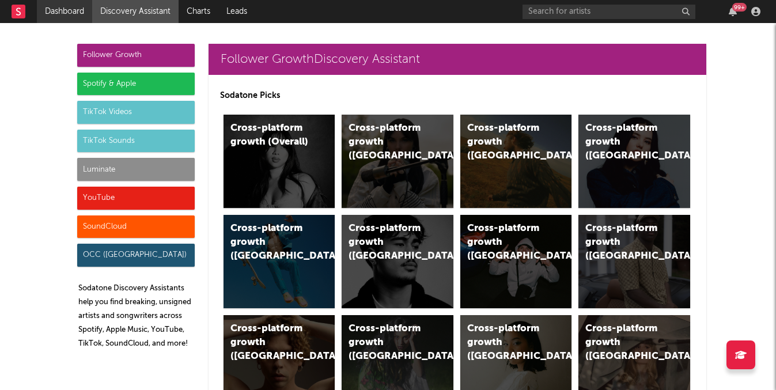
click at [62, 14] on link "Dashboard" at bounding box center [64, 11] width 55 height 23
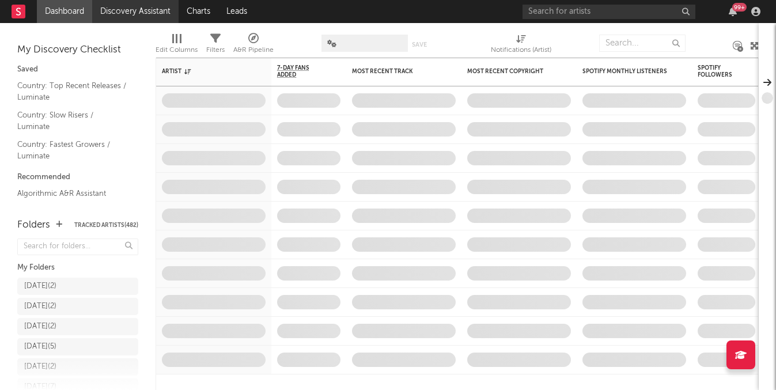
click at [117, 14] on link "Discovery Assistant" at bounding box center [135, 11] width 86 height 23
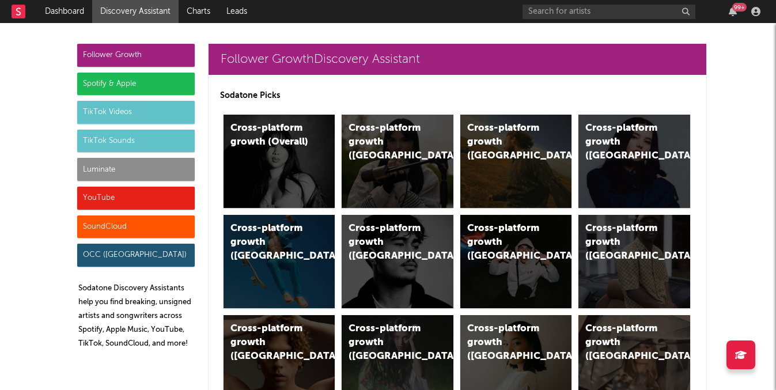
click at [122, 82] on div "Spotify & Apple" at bounding box center [135, 84] width 117 height 23
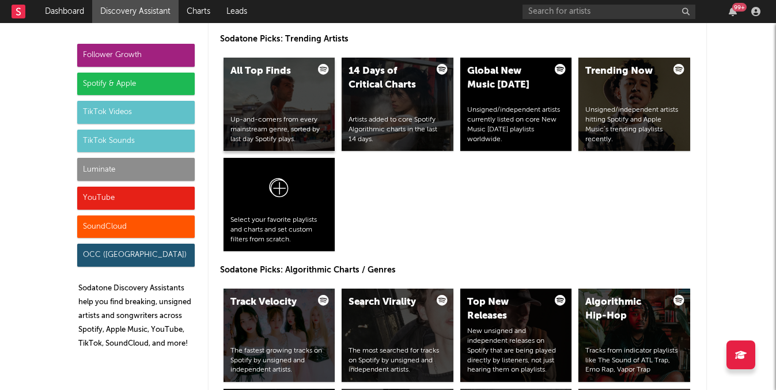
scroll to position [1223, 0]
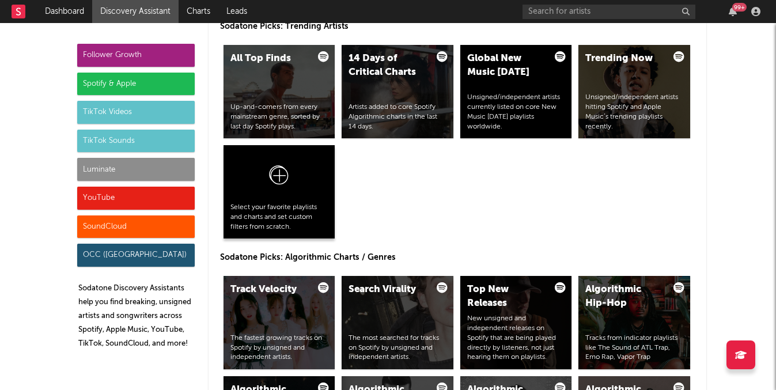
click at [289, 184] on icon at bounding box center [279, 177] width 22 height 27
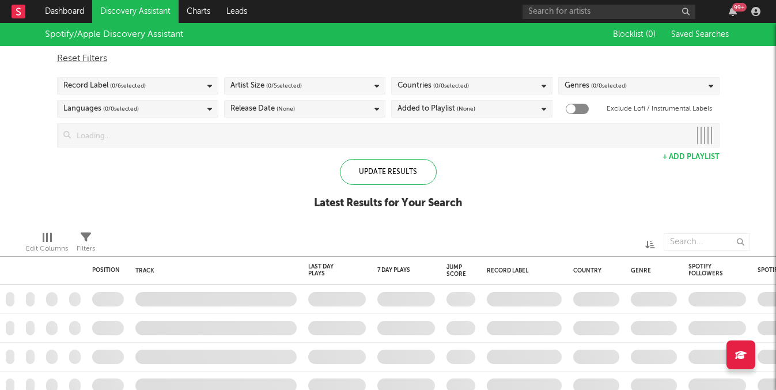
click at [347, 131] on input at bounding box center [380, 135] width 619 height 23
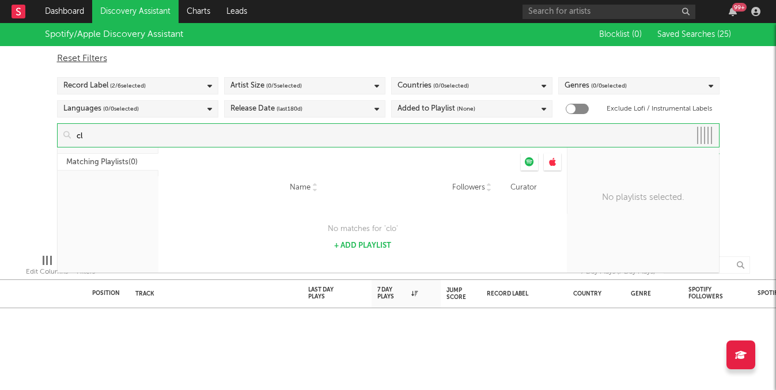
type input "c"
click at [6, 127] on div "Spotify/Apple Discovery Assistant Blocklist ( 0 ) Saved Searches ( 25 ) Reset F…" at bounding box center [388, 134] width 776 height 222
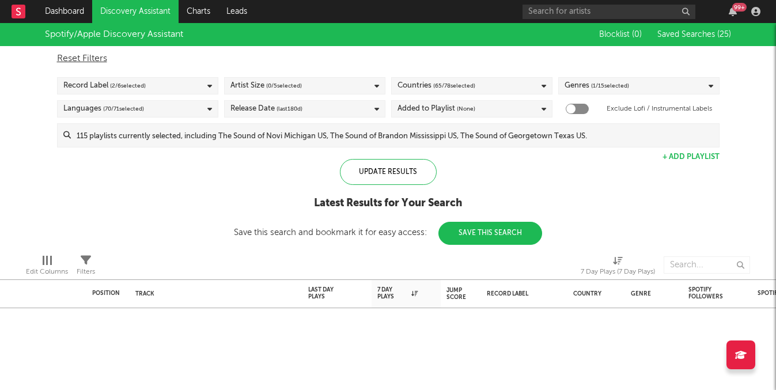
click at [452, 132] on input at bounding box center [395, 135] width 648 height 23
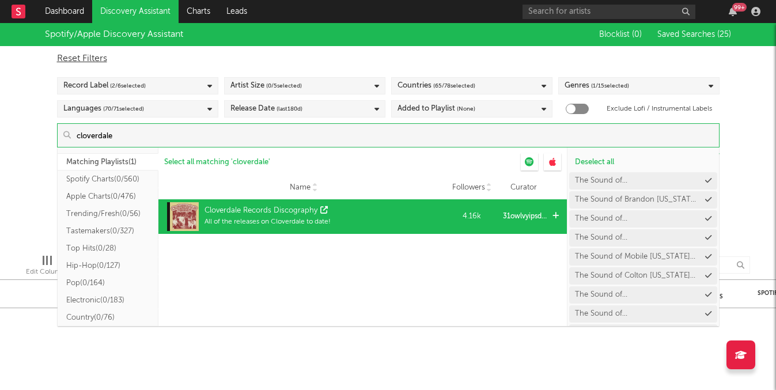
type input "cloverdale"
click at [283, 211] on div "Cloverdale Records Discography" at bounding box center [260, 211] width 113 height 12
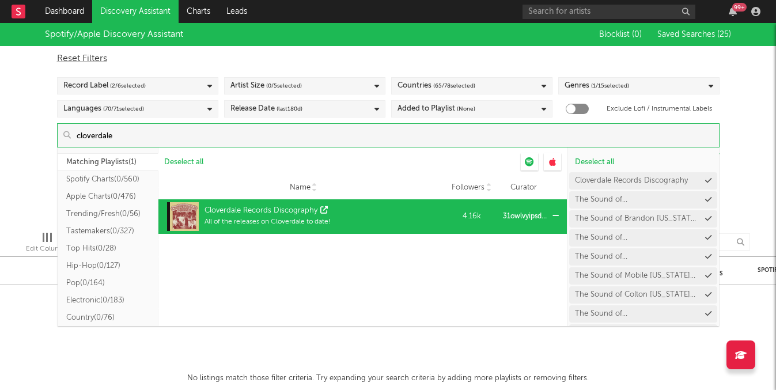
click at [557, 218] on icon at bounding box center [555, 215] width 6 height 7
click at [558, 213] on icon at bounding box center [555, 215] width 6 height 7
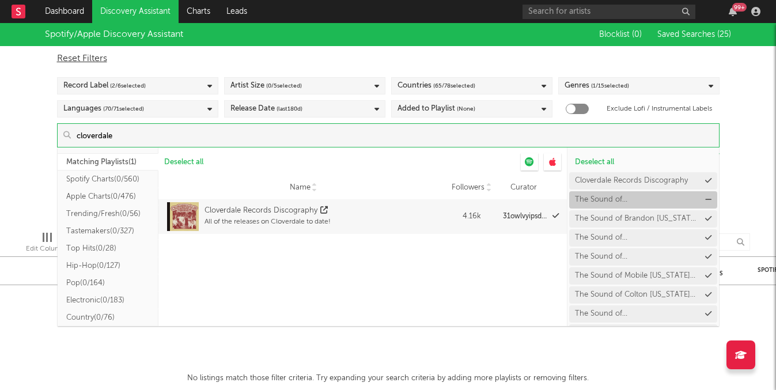
click at [706, 198] on icon at bounding box center [708, 199] width 6 height 7
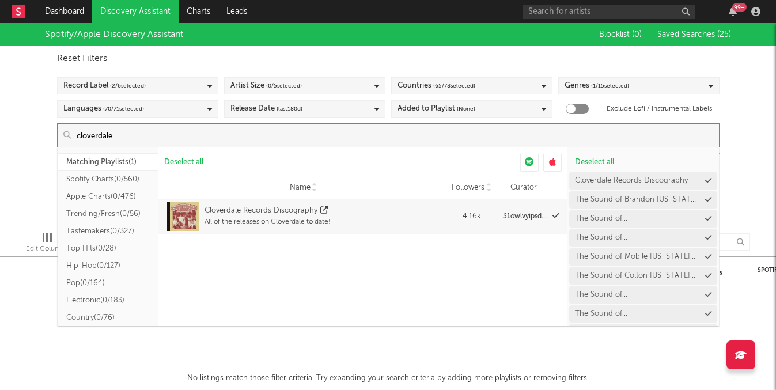
click at [0, 0] on icon at bounding box center [0, 0] width 0 height 0
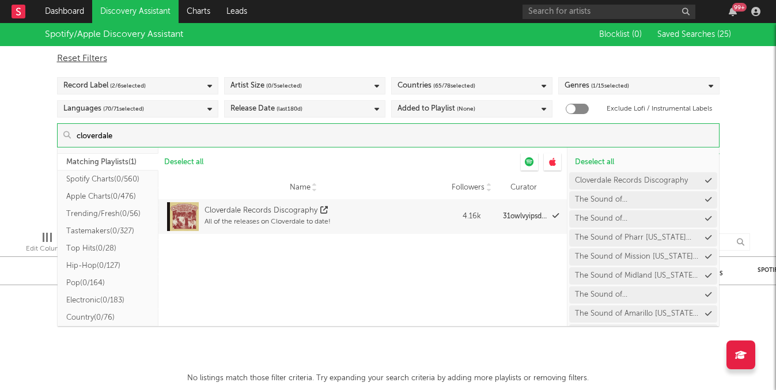
click at [0, 0] on icon at bounding box center [0, 0] width 0 height 0
click at [706, 198] on button "The Sound of Pharr Texas US" at bounding box center [643, 199] width 148 height 17
click at [0, 0] on icon at bounding box center [0, 0] width 0 height 0
click at [706, 198] on button "The Sound of Midland Texas US" at bounding box center [643, 199] width 148 height 17
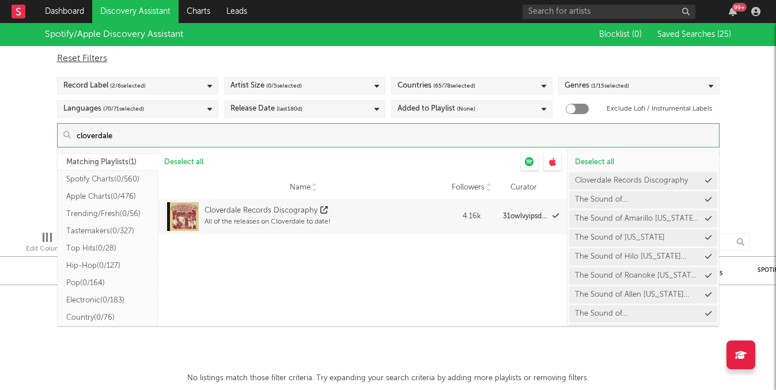
click at [0, 0] on icon at bounding box center [0, 0] width 0 height 0
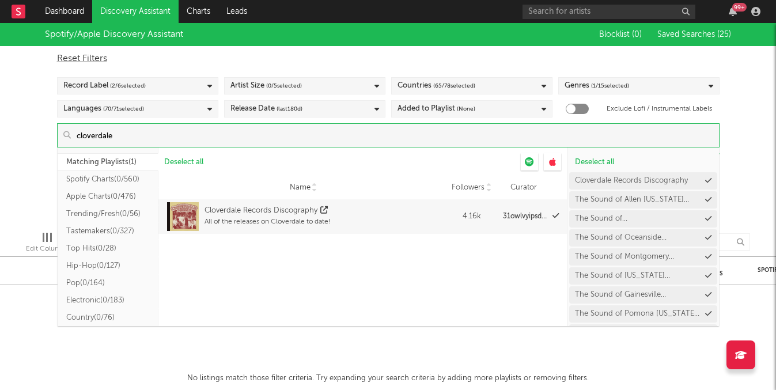
click at [0, 0] on icon at bounding box center [0, 0] width 0 height 0
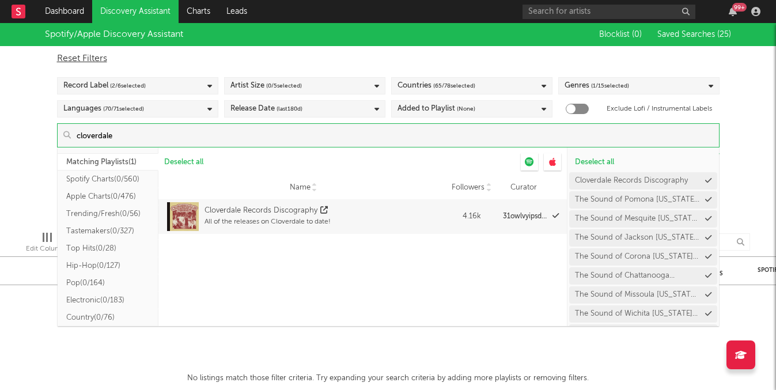
click at [0, 0] on icon at bounding box center [0, 0] width 0 height 0
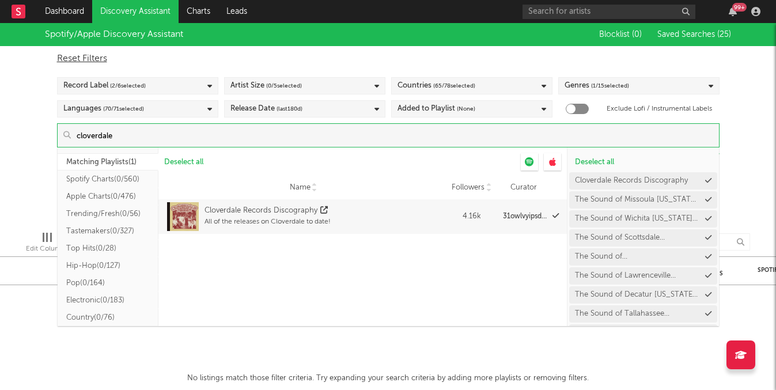
click at [0, 0] on icon at bounding box center [0, 0] width 0 height 0
click at [706, 198] on button "The Sound of Wichita Kansas US" at bounding box center [643, 199] width 148 height 17
click at [706, 198] on button "The Sound of Norfolk Virginia US" at bounding box center [643, 199] width 148 height 17
click at [706, 198] on button "The Sound of Lawrenceville Georgia US" at bounding box center [643, 199] width 148 height 17
click at [0, 0] on icon at bounding box center [0, 0] width 0 height 0
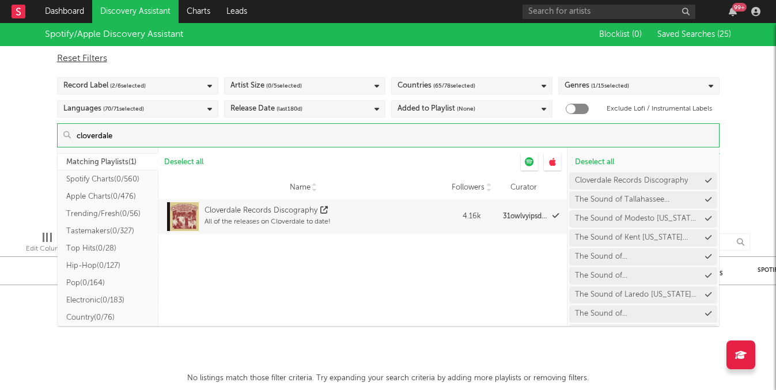
click at [0, 0] on icon at bounding box center [0, 0] width 0 height 0
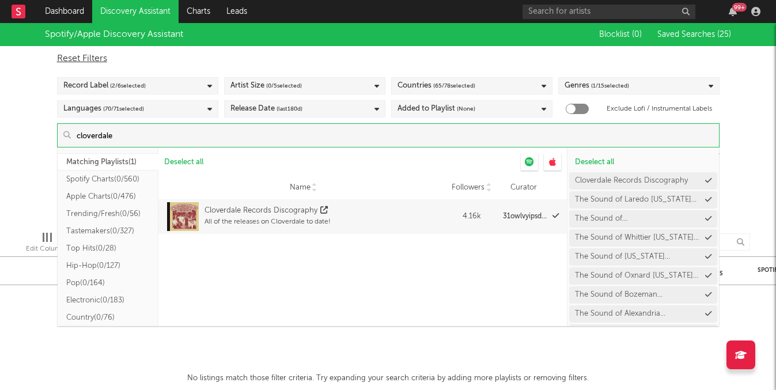
click at [0, 0] on icon at bounding box center [0, 0] width 0 height 0
click at [706, 198] on button "The Sound of Bozeman Montana US" at bounding box center [643, 199] width 148 height 17
click at [706, 198] on button "The Sound of Alexandria Virginia US" at bounding box center [643, 199] width 148 height 17
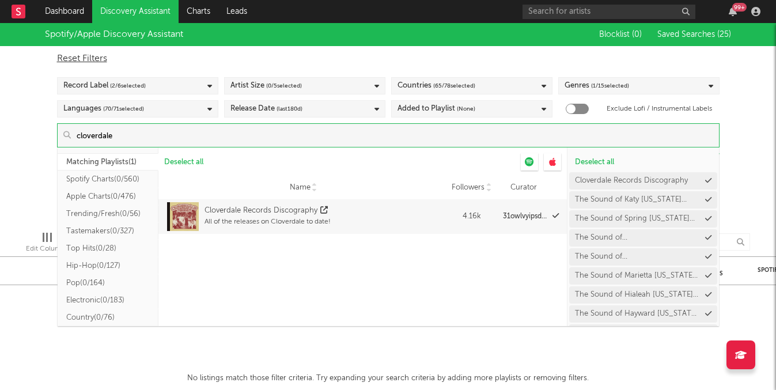
click at [0, 0] on icon at bounding box center [0, 0] width 0 height 0
click at [706, 198] on button "The Sound of Spring Texas US" at bounding box center [643, 199] width 148 height 17
click at [706, 198] on button "The Sound of Birmingham Alabama US" at bounding box center [643, 199] width 148 height 17
click at [706, 198] on button "The Sound of Marietta Georgia US" at bounding box center [643, 199] width 148 height 17
click at [0, 0] on icon at bounding box center [0, 0] width 0 height 0
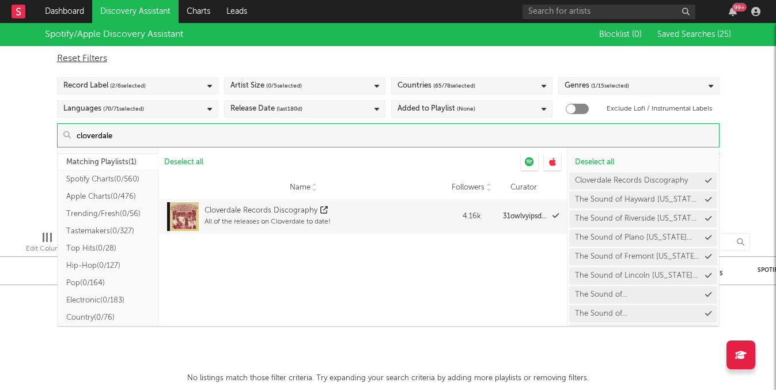
click at [0, 0] on icon at bounding box center [0, 0] width 0 height 0
click at [706, 198] on button "The Sound of Boise Idaho US" at bounding box center [643, 199] width 148 height 17
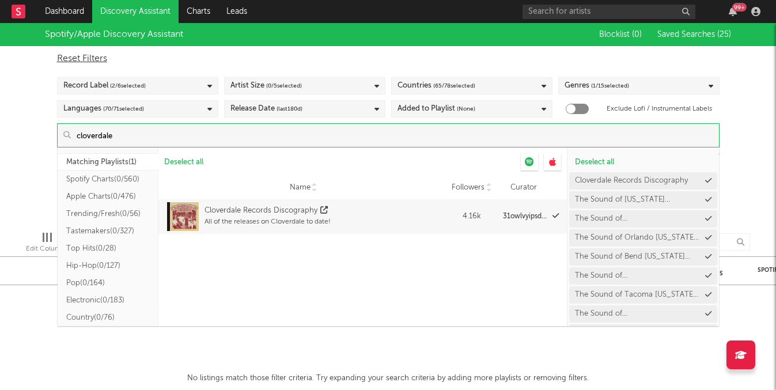
click at [0, 0] on icon at bounding box center [0, 0] width 0 height 0
click at [706, 198] on button "The Sound of Baltimore Maryland US" at bounding box center [643, 199] width 148 height 17
click at [706, 198] on button "The Sound of Bend Oregon US" at bounding box center [643, 199] width 148 height 17
click at [0, 0] on icon at bounding box center [0, 0] width 0 height 0
click at [706, 198] on button "The Sound of Hollywood Florida US" at bounding box center [643, 199] width 148 height 17
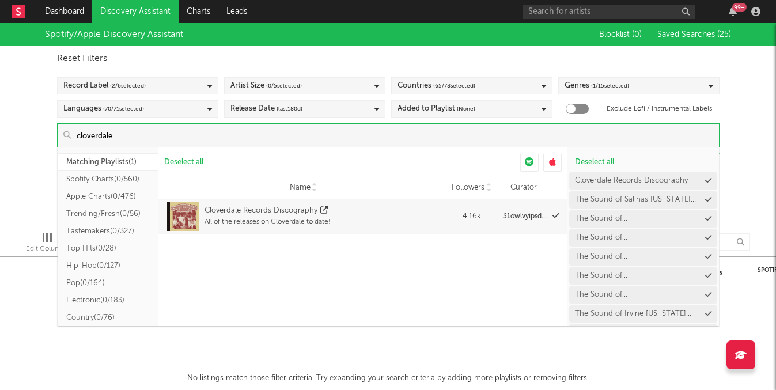
click at [706, 198] on button "The Sound of Salinas California US" at bounding box center [643, 199] width 148 height 17
click at [0, 0] on icon at bounding box center [0, 0] width 0 height 0
click at [706, 198] on button "The Sound of Louisville Kentucky US" at bounding box center [643, 199] width 148 height 17
click at [0, 0] on icon at bounding box center [0, 0] width 0 height 0
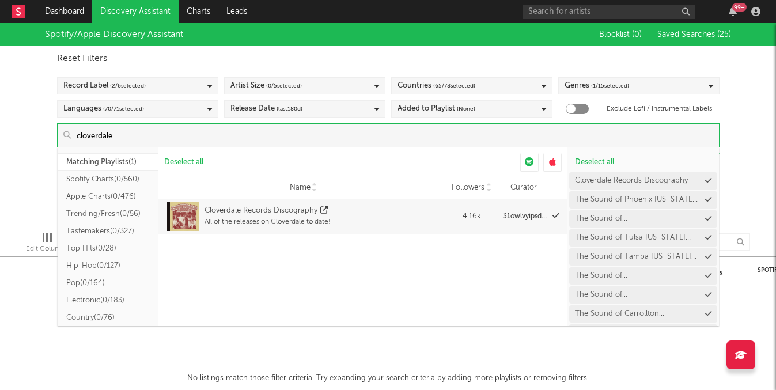
click at [0, 0] on icon at bounding box center [0, 0] width 0 height 0
click at [706, 198] on button "The Sound of Omaha Nebraska US" at bounding box center [643, 199] width 148 height 17
click at [0, 0] on icon at bounding box center [0, 0] width 0 height 0
click at [706, 198] on button "The Sound of Newark New Jersey US" at bounding box center [643, 199] width 148 height 17
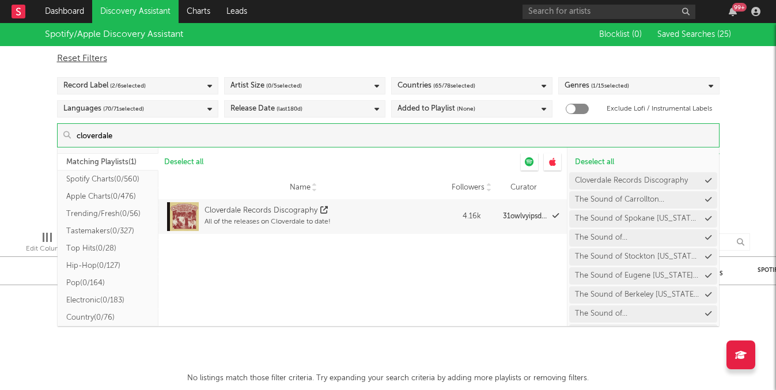
click at [706, 198] on button "The Sound of Carrollton Texas US" at bounding box center [643, 199] width 148 height 17
click at [0, 0] on icon at bounding box center [0, 0] width 0 height 0
click at [706, 198] on button "The Sound of Stockton California US" at bounding box center [643, 199] width 148 height 17
click at [0, 0] on icon at bounding box center [0, 0] width 0 height 0
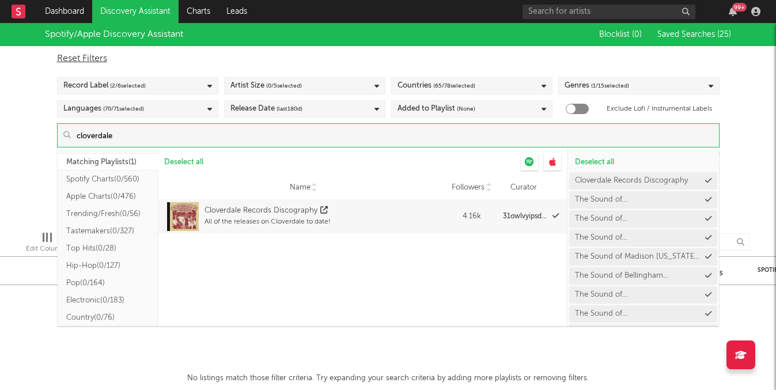
click at [706, 198] on button "The Sound of Memphis Tennessee US" at bounding box center [643, 199] width 148 height 17
click at [706, 198] on button "The Sound of Charlottesville Virginia US" at bounding box center [643, 199] width 148 height 17
click at [706, 198] on button "The Sound of Madison Wisconsin US" at bounding box center [643, 199] width 148 height 17
click at [0, 0] on icon at bounding box center [0, 0] width 0 height 0
click at [706, 198] on button "The Sound of Lubbock Texas US" at bounding box center [643, 199] width 148 height 17
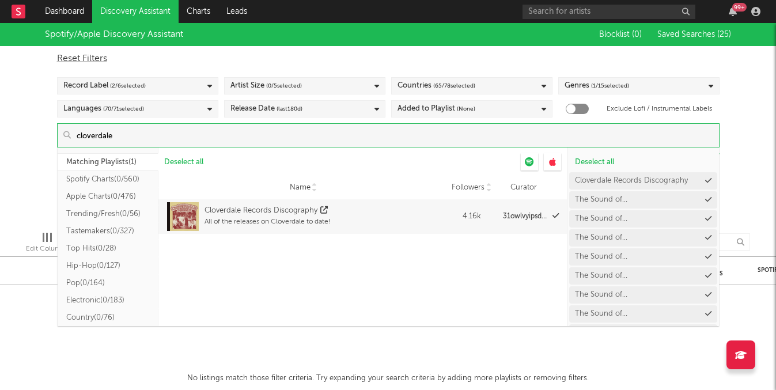
click at [706, 198] on button "The Sound of Milwaukee Wisconsin US" at bounding box center [643, 199] width 148 height 17
click at [0, 0] on icon at bounding box center [0, 0] width 0 height 0
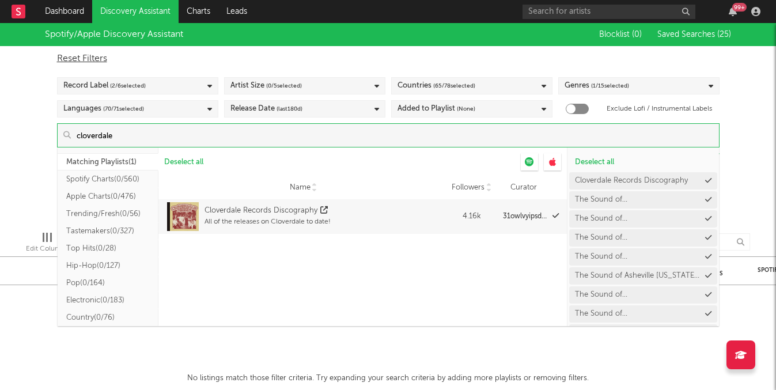
click at [0, 0] on icon at bounding box center [0, 0] width 0 height 0
click at [706, 198] on button "The Sound of Denver Colorado US" at bounding box center [643, 199] width 148 height 17
click at [0, 0] on icon at bounding box center [0, 0] width 0 height 0
click at [706, 198] on button "The Sound of New Orleans Louisiana US" at bounding box center [643, 199] width 148 height 17
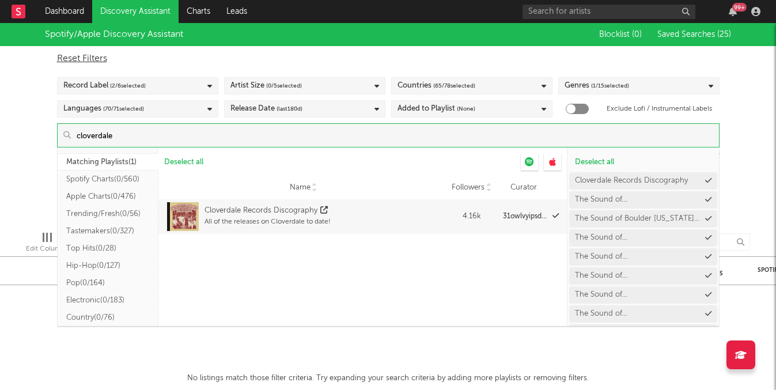
click at [0, 0] on icon at bounding box center [0, 0] width 0 height 0
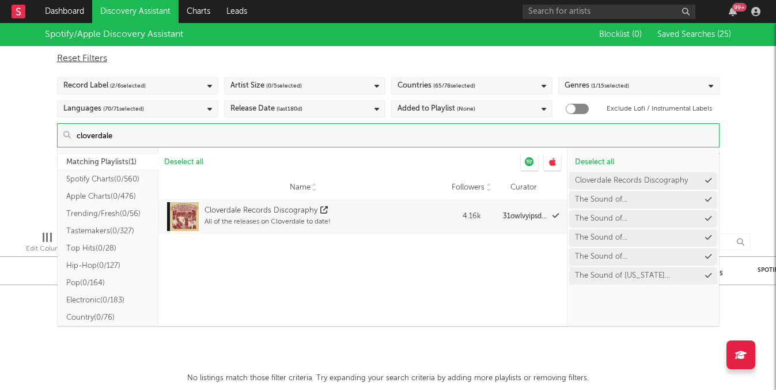
click at [0, 0] on icon at bounding box center [0, 0] width 0 height 0
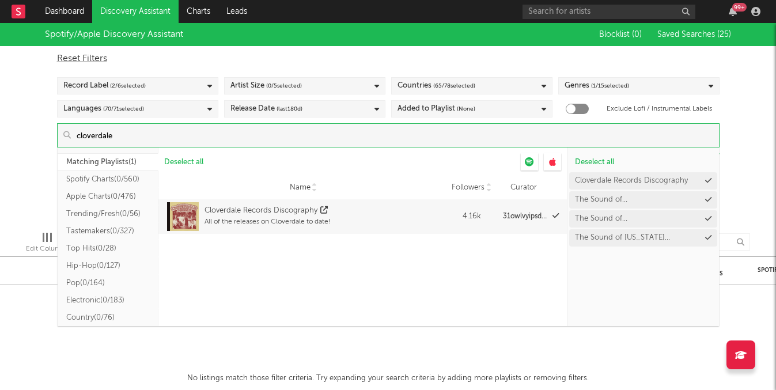
click at [0, 0] on icon at bounding box center [0, 0] width 0 height 0
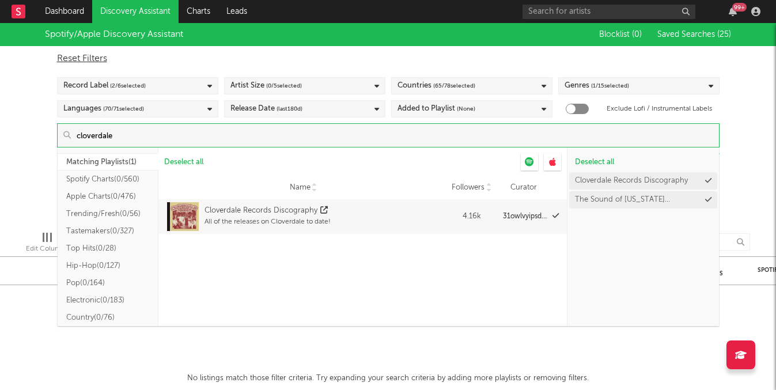
click at [0, 0] on icon at bounding box center [0, 0] width 0 height 0
click at [750, 184] on div "Spotify/Apple Discovery Assistant Blocklist ( 0 ) Saved Searches ( 25 ) Reset F…" at bounding box center [388, 122] width 776 height 199
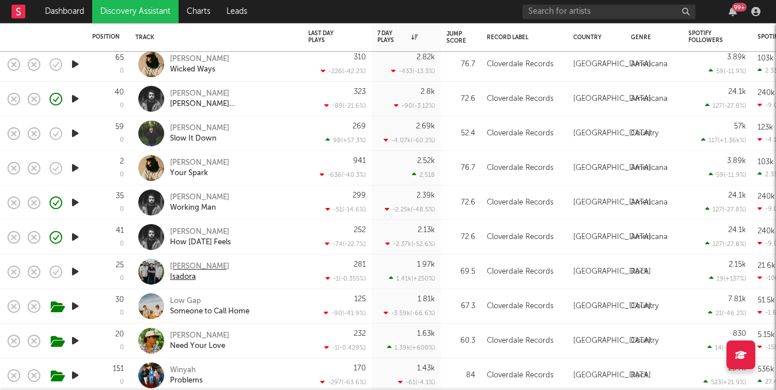
click at [200, 267] on div "[PERSON_NAME]" at bounding box center [199, 266] width 59 height 10
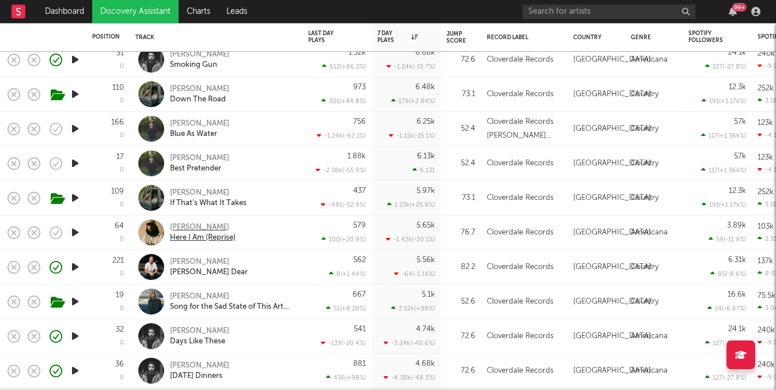
click at [200, 226] on div "[PERSON_NAME]" at bounding box center [203, 227] width 66 height 10
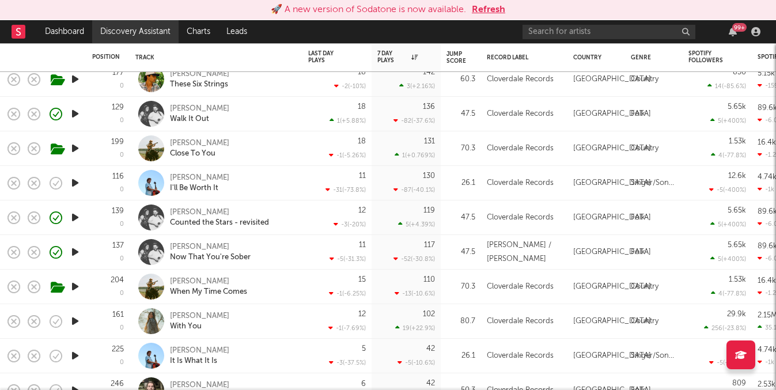
click at [139, 34] on link "Discovery Assistant" at bounding box center [135, 31] width 86 height 23
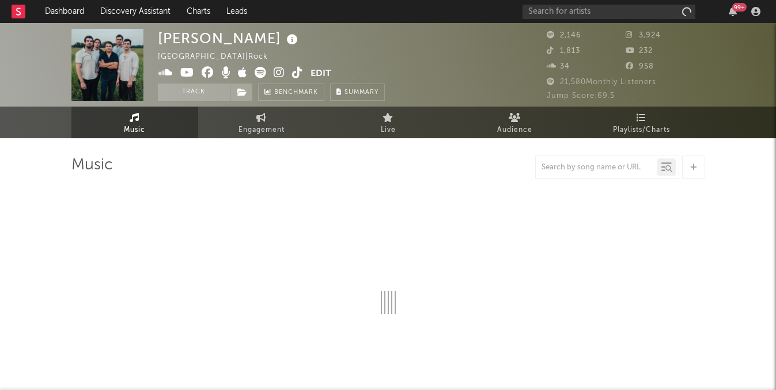
select select "6m"
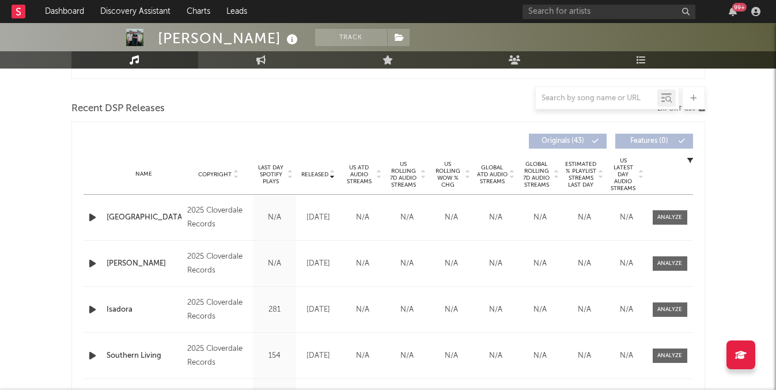
scroll to position [382, 0]
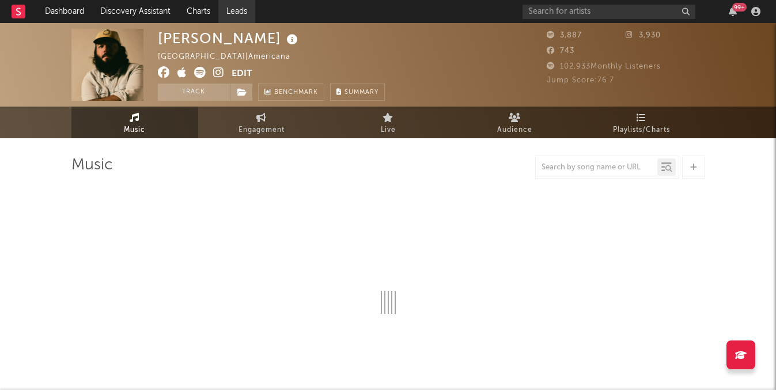
select select "6m"
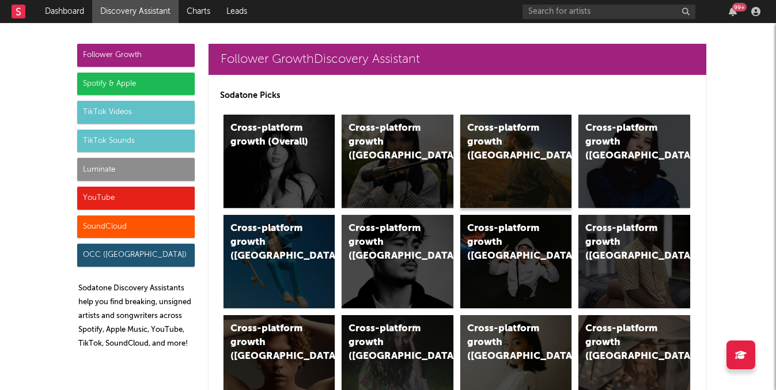
click at [526, 172] on div "Cross-platform growth ([GEOGRAPHIC_DATA])" at bounding box center [516, 161] width 112 height 93
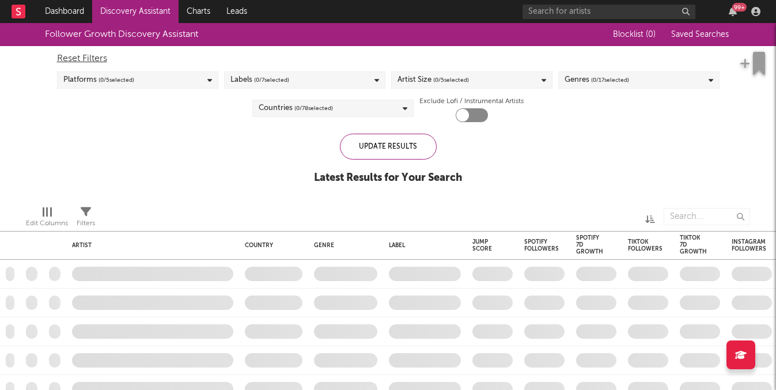
checkbox input "true"
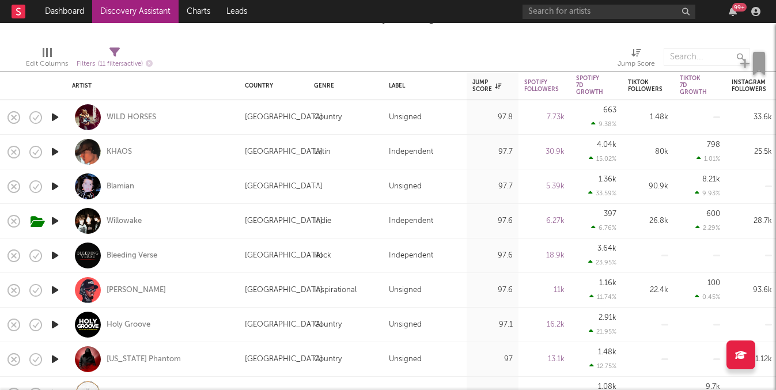
click at [169, 20] on link "Discovery Assistant" at bounding box center [135, 11] width 86 height 23
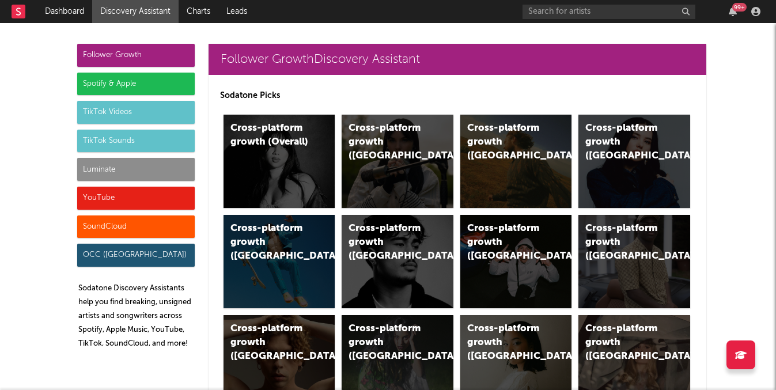
click at [157, 175] on div "Luminate" at bounding box center [135, 169] width 117 height 23
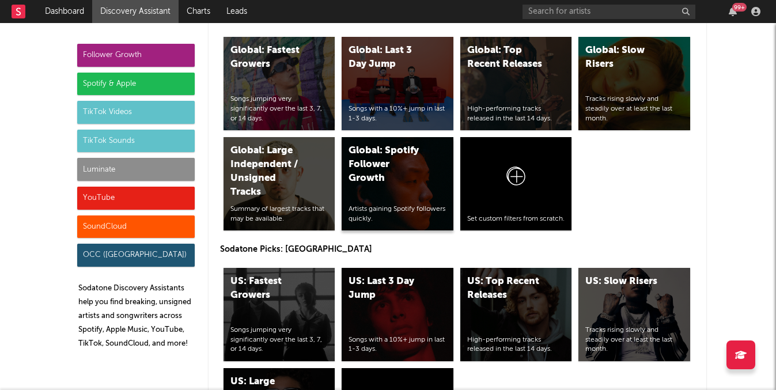
scroll to position [5663, 0]
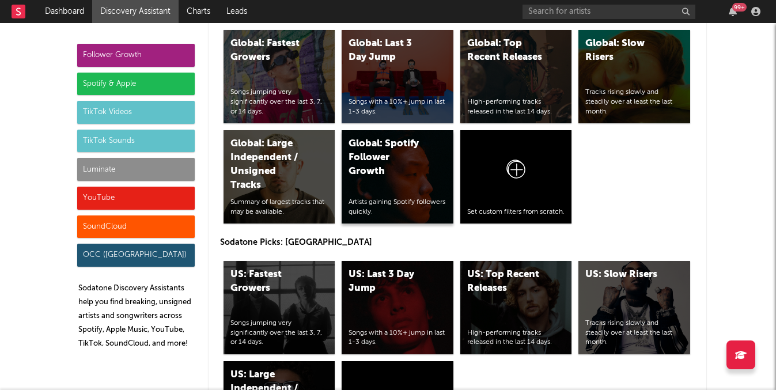
click at [400, 173] on div "Global: Spotify Follower Growth" at bounding box center [387, 157] width 78 height 41
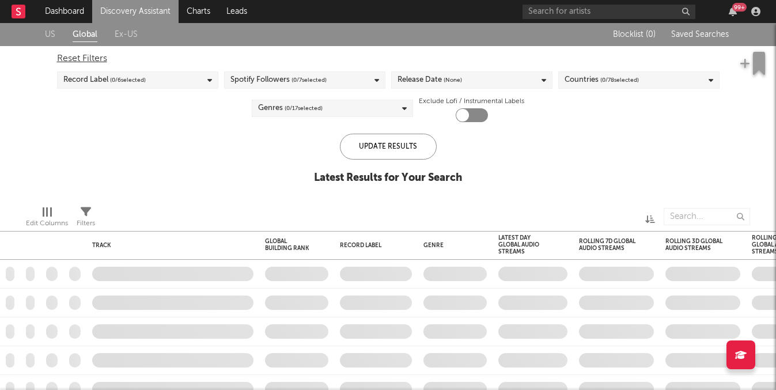
checkbox input "true"
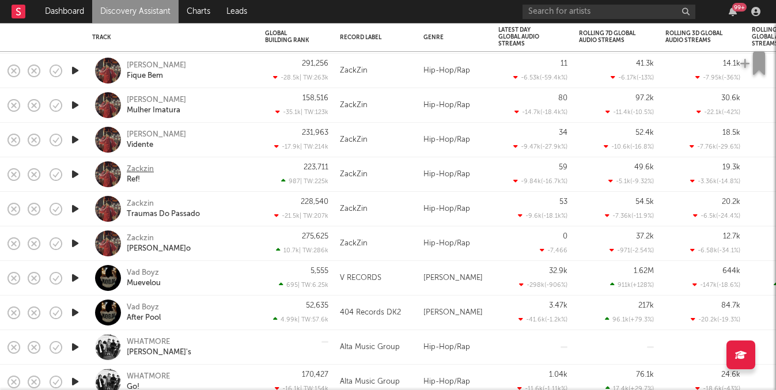
click at [140, 165] on div "Zackzin" at bounding box center [140, 169] width 27 height 10
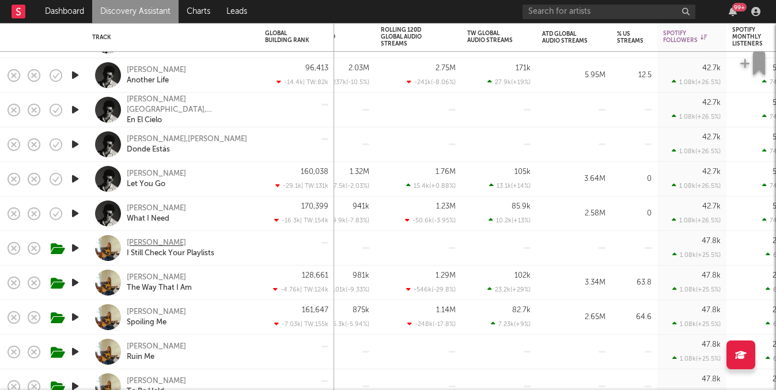
click at [155, 243] on div "[PERSON_NAME]" at bounding box center [156, 243] width 59 height 10
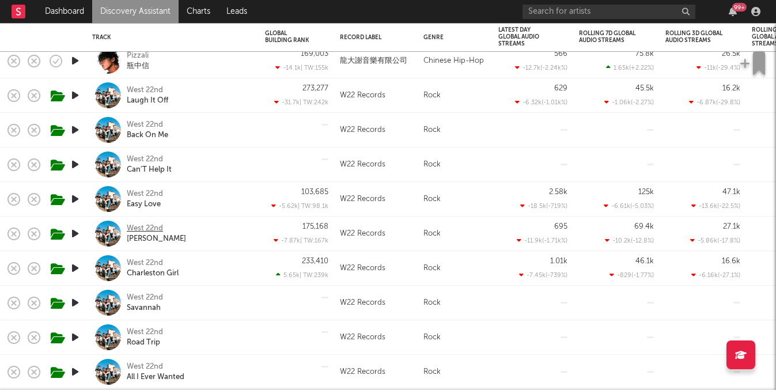
click at [137, 230] on div "West 22nd" at bounding box center [145, 228] width 36 height 10
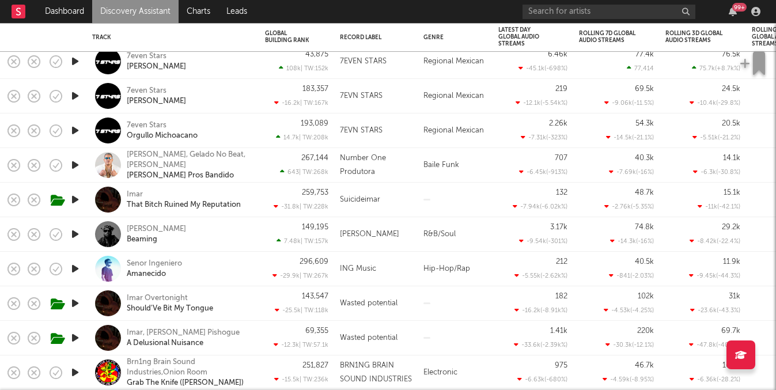
click at [445, 75] on div "Regional Mexican" at bounding box center [455, 61] width 75 height 35
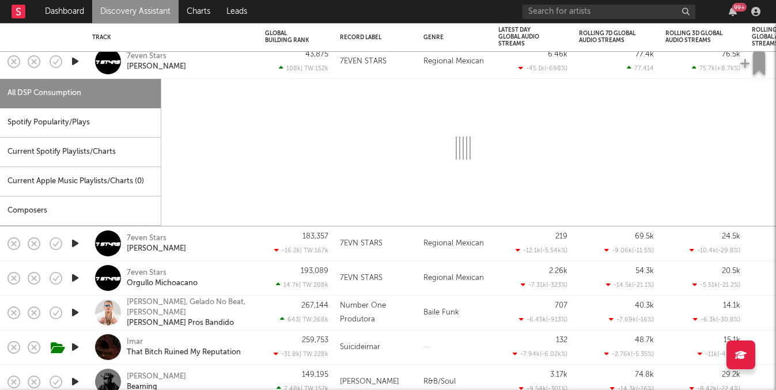
select select "1w"
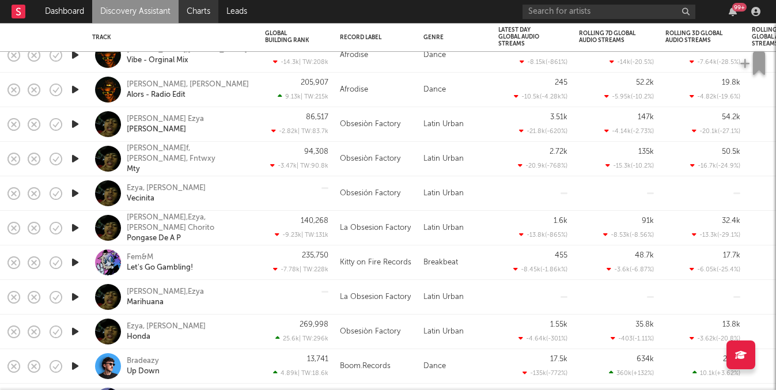
click at [201, 8] on link "Charts" at bounding box center [199, 11] width 40 height 23
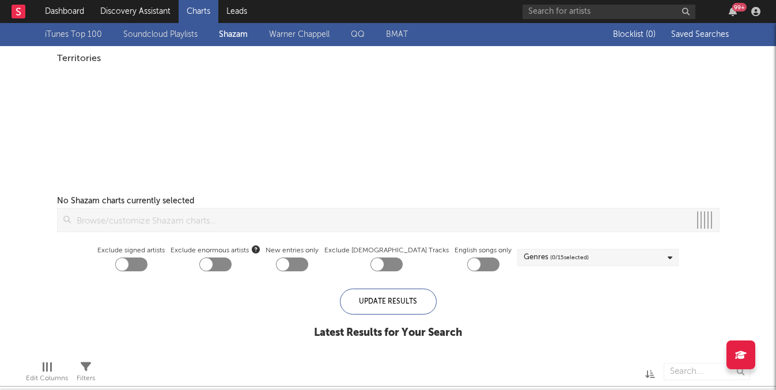
checkbox input "true"
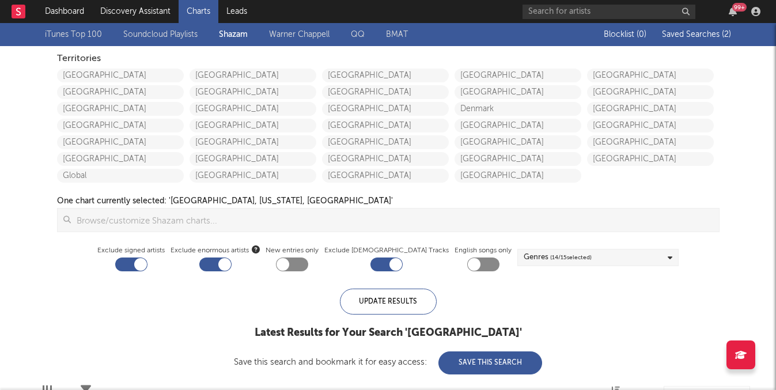
click at [714, 38] on span "Saved Searches ( 2 )" at bounding box center [696, 35] width 69 height 8
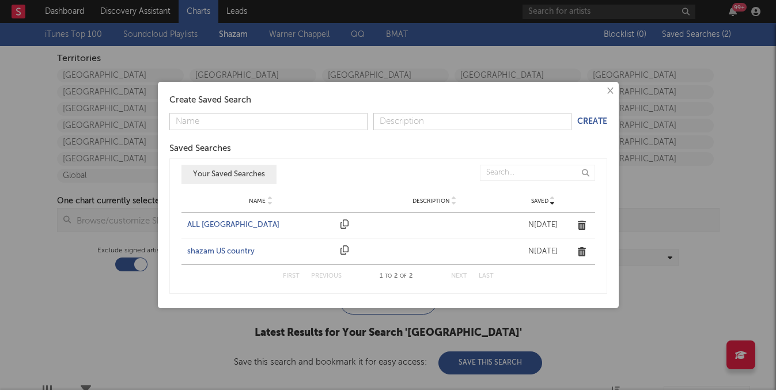
click at [253, 218] on div "Name ALL UNITED STATES Description Saved Nov 14, 2024" at bounding box center [388, 225] width 414 height 25
click at [247, 228] on div "ALL UNITED STATES" at bounding box center [261, 225] width 148 height 12
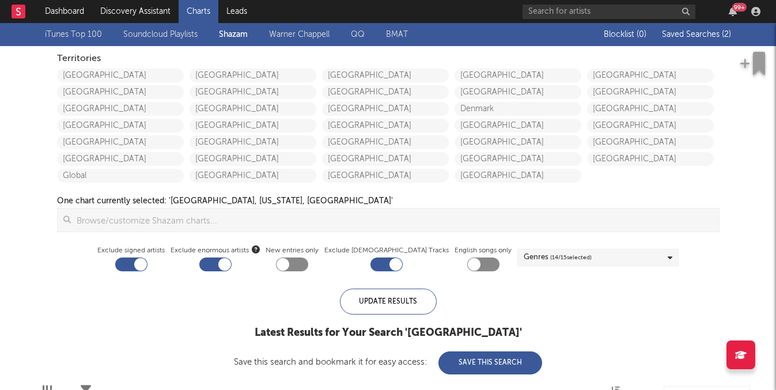
checkbox input "false"
checkbox input "true"
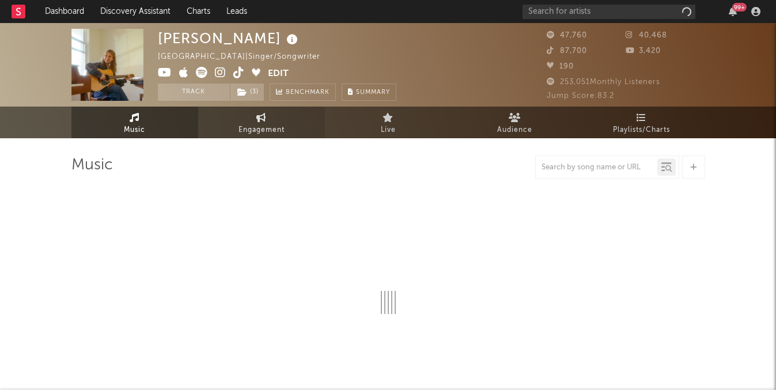
select select "6m"
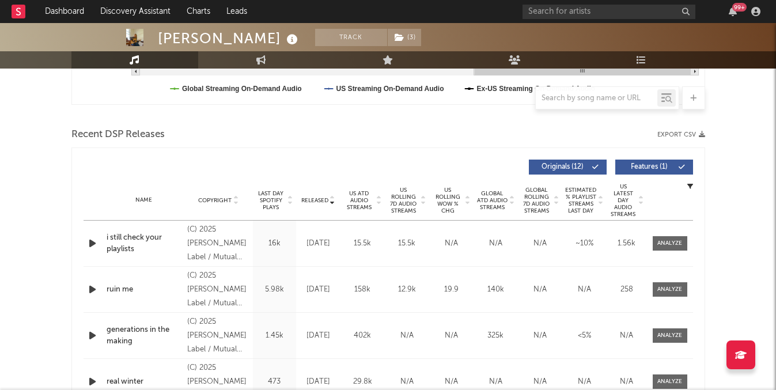
scroll to position [414, 0]
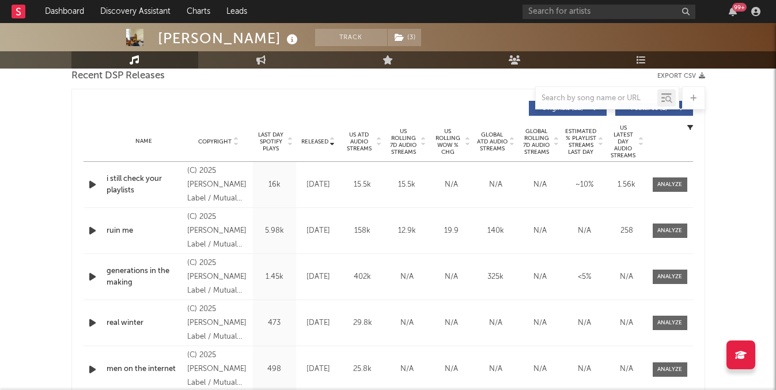
click at [312, 143] on span "Released" at bounding box center [314, 141] width 27 height 7
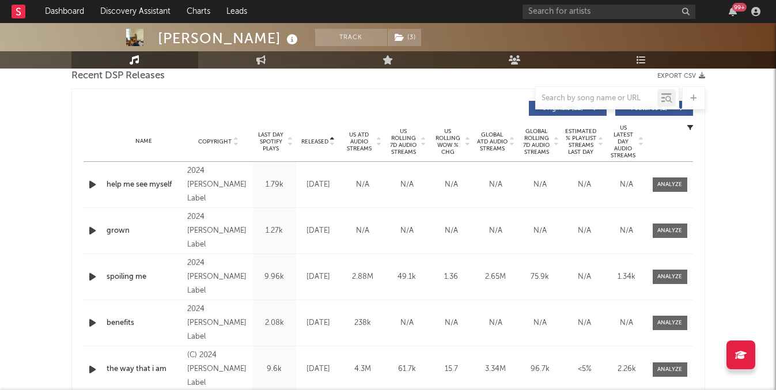
click at [312, 143] on span "Released" at bounding box center [314, 141] width 27 height 7
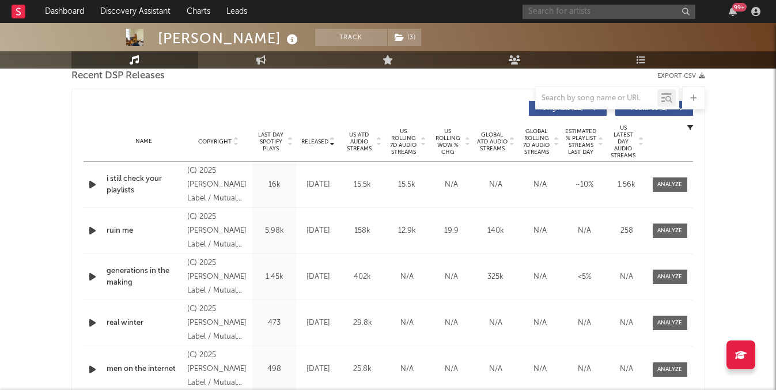
click at [574, 9] on input "text" at bounding box center [608, 12] width 173 height 14
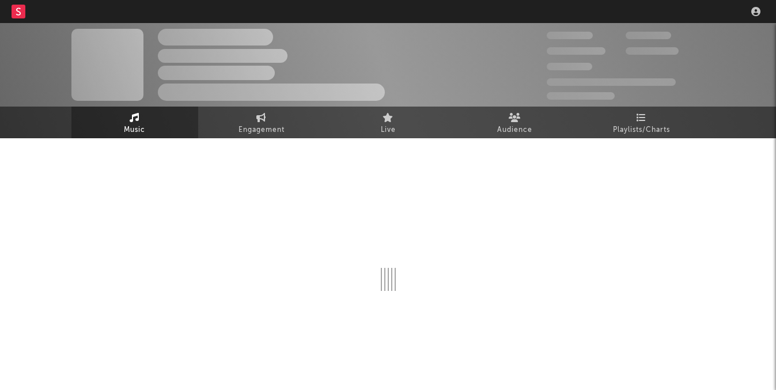
click at [586, 13] on nav "Dashboard Discovery Assistant Charts Leads" at bounding box center [388, 11] width 776 height 23
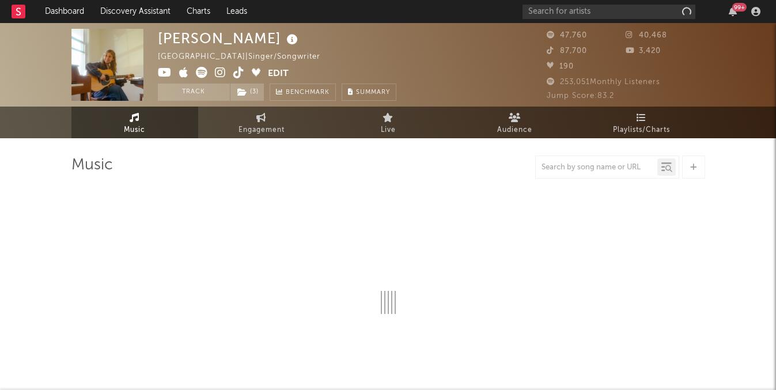
select select "6m"
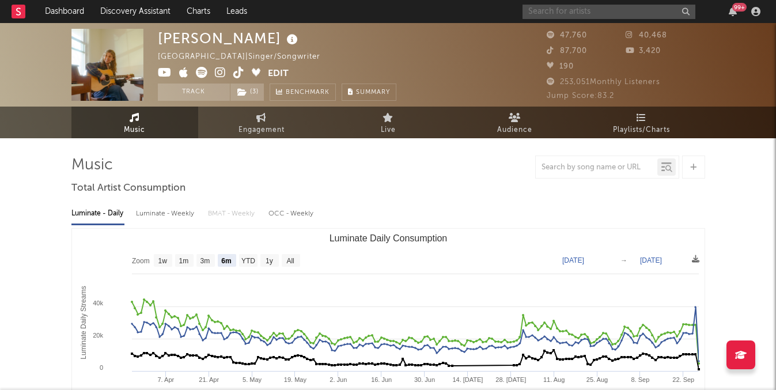
click at [586, 13] on input "text" at bounding box center [608, 12] width 173 height 14
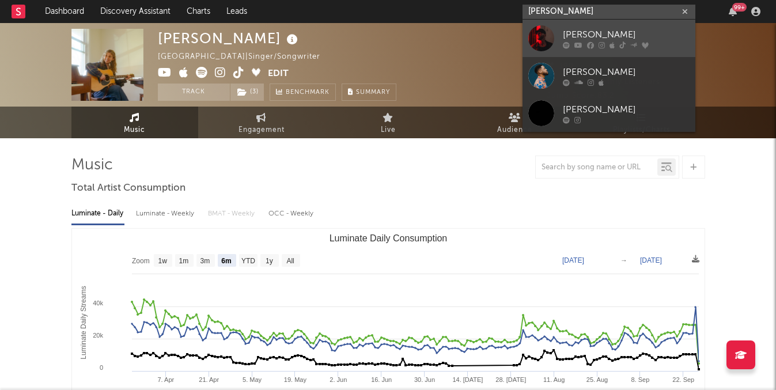
type input "ryan jesse"
click at [598, 43] on icon at bounding box center [601, 44] width 6 height 7
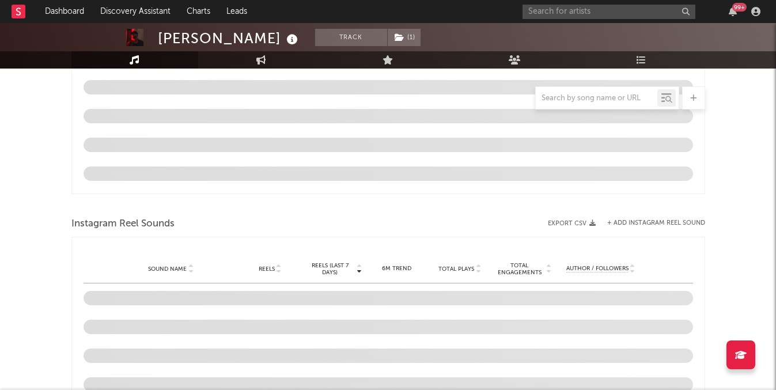
select select "6m"
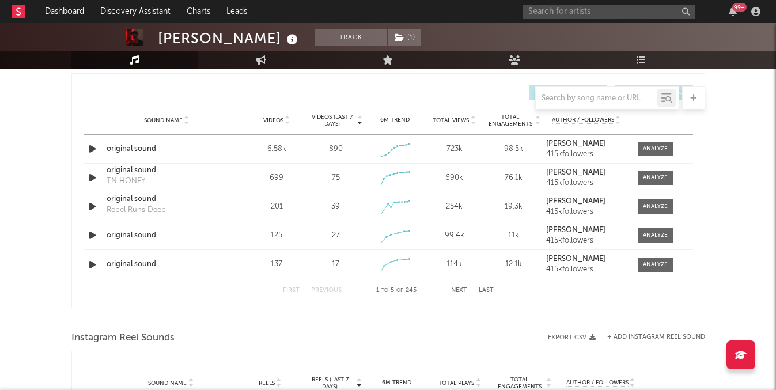
scroll to position [801, 0]
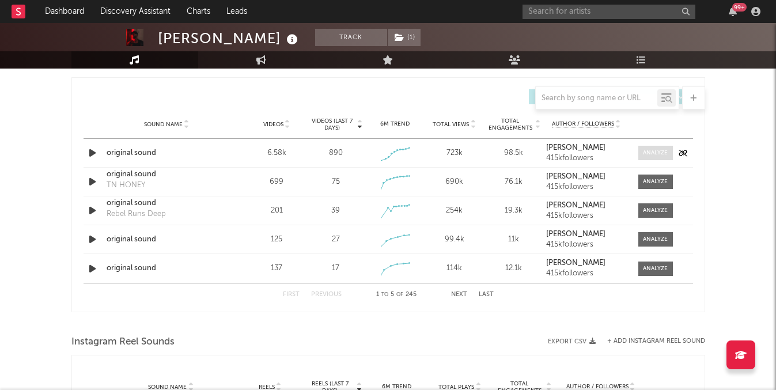
click at [640, 150] on span at bounding box center [655, 153] width 35 height 14
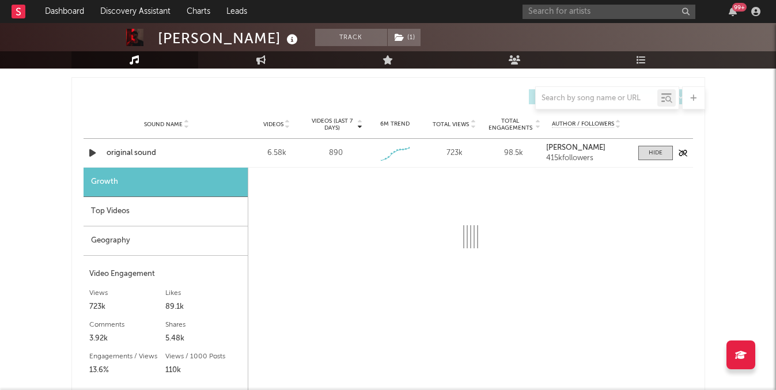
select select "1w"
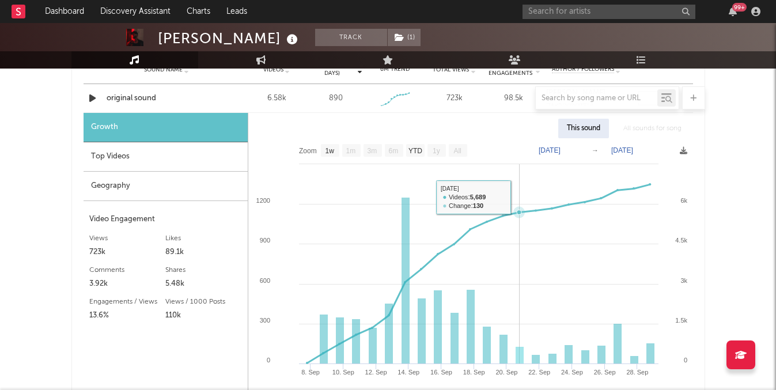
scroll to position [875, 0]
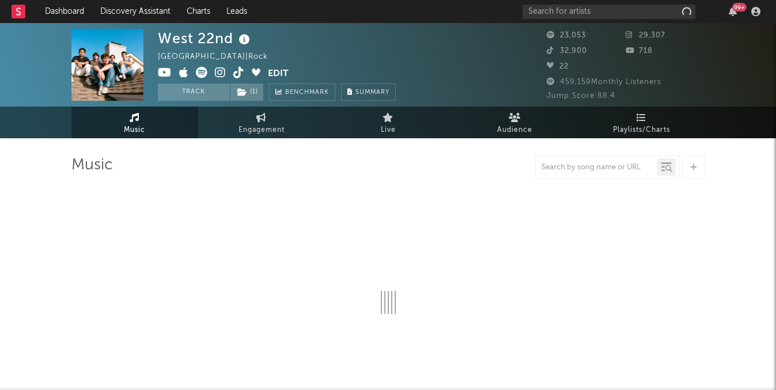
select select "6m"
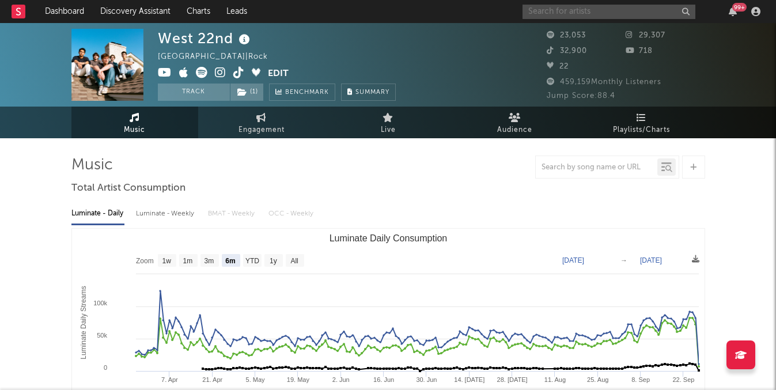
click at [592, 9] on input "text" at bounding box center [608, 12] width 173 height 14
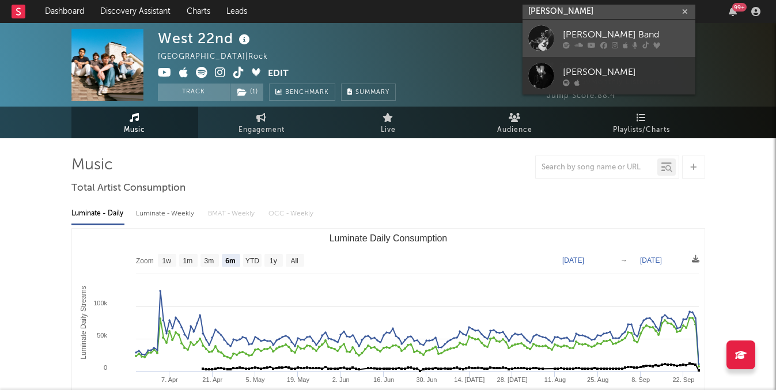
type input "logan ryan"
click at [597, 37] on div "Logan Ryan Band" at bounding box center [626, 35] width 127 height 14
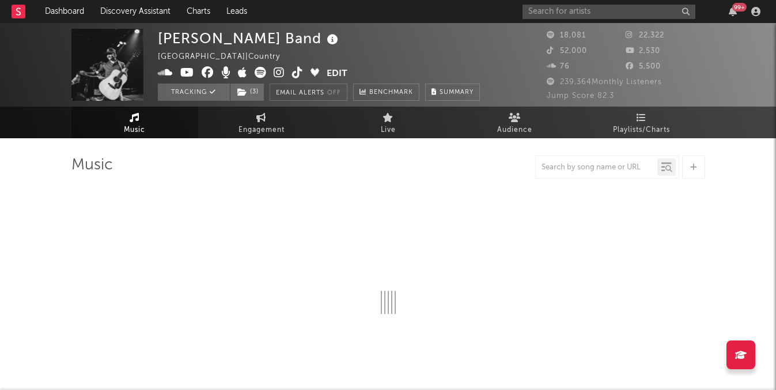
select select "6m"
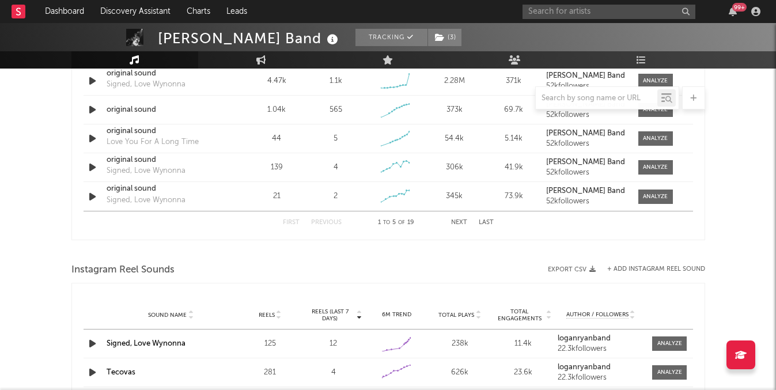
scroll to position [713, 0]
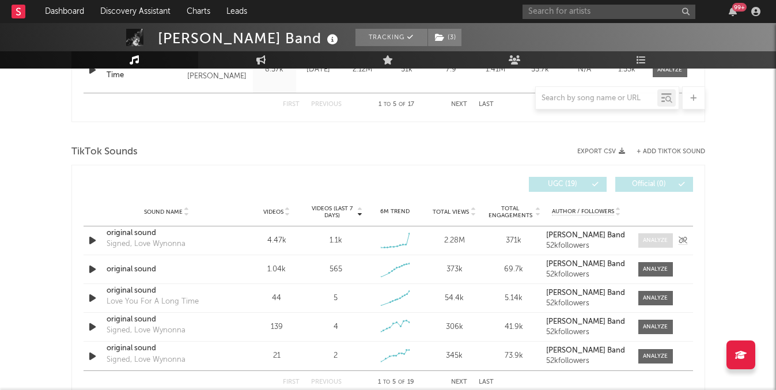
click at [645, 247] on span at bounding box center [655, 240] width 35 height 14
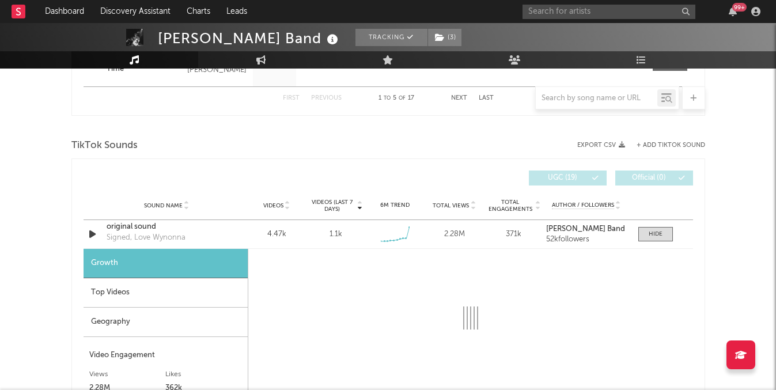
select select "1w"
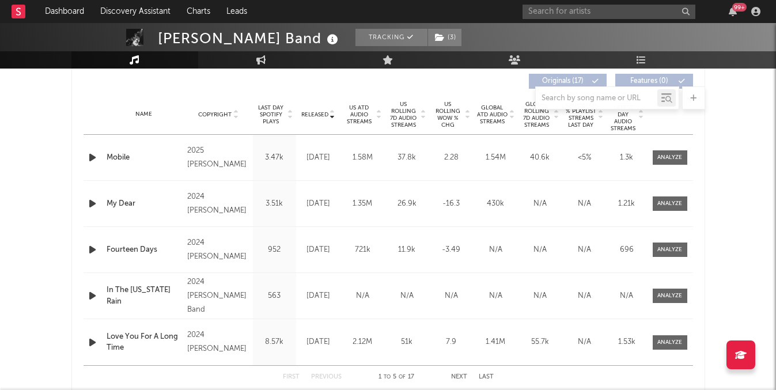
scroll to position [432, 0]
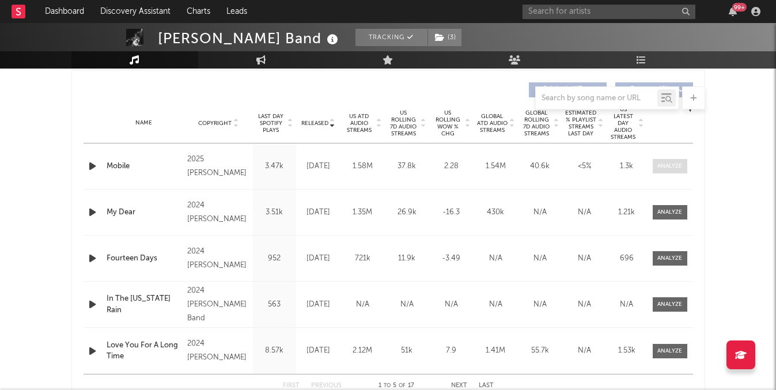
click at [668, 165] on div at bounding box center [669, 166] width 25 height 9
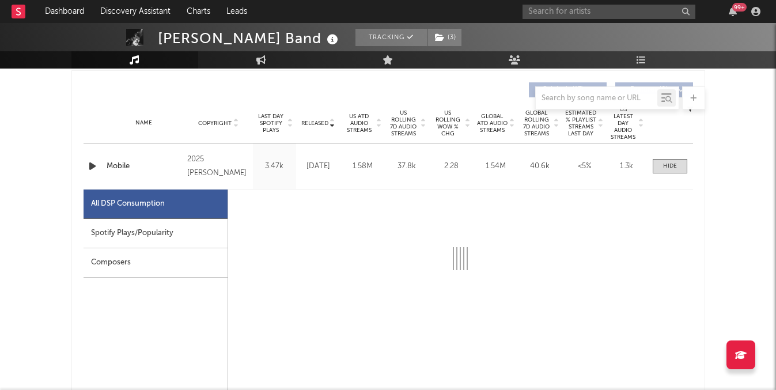
select select "6m"
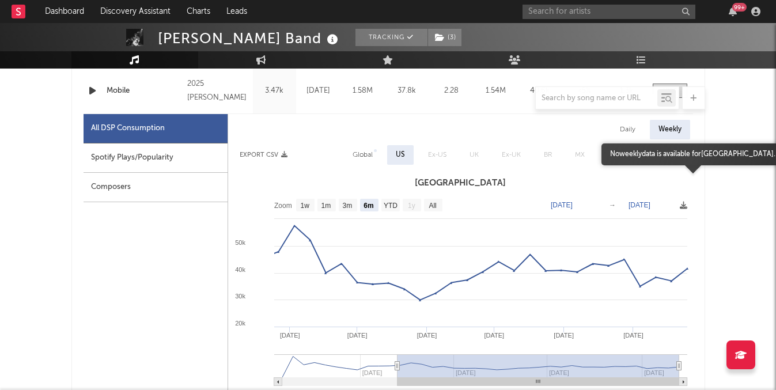
scroll to position [512, 0]
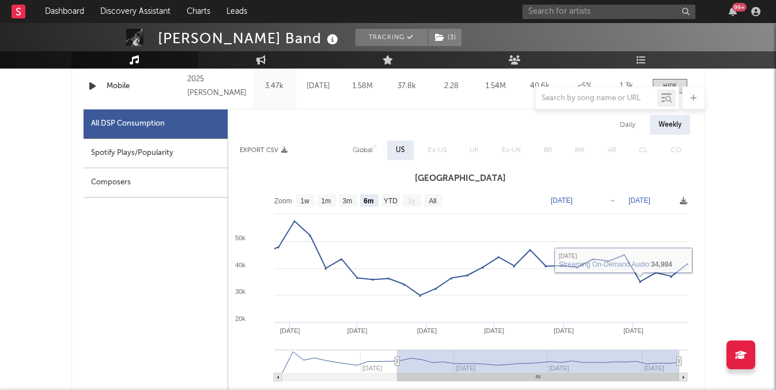
click at [376, 146] on div at bounding box center [375, 146] width 3 height 3
select select "6m"
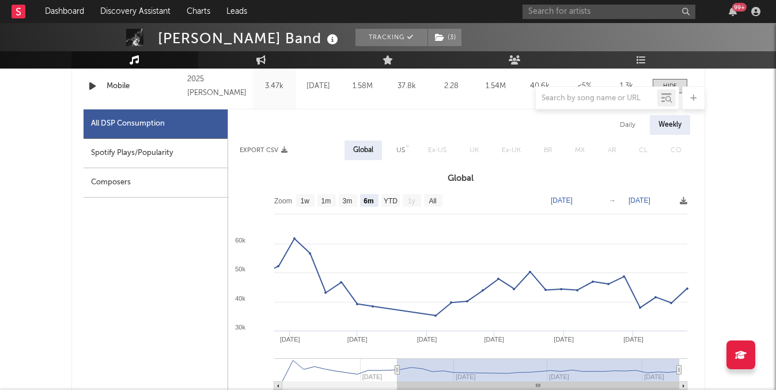
click at [406, 145] on div at bounding box center [407, 146] width 3 height 3
select select "6m"
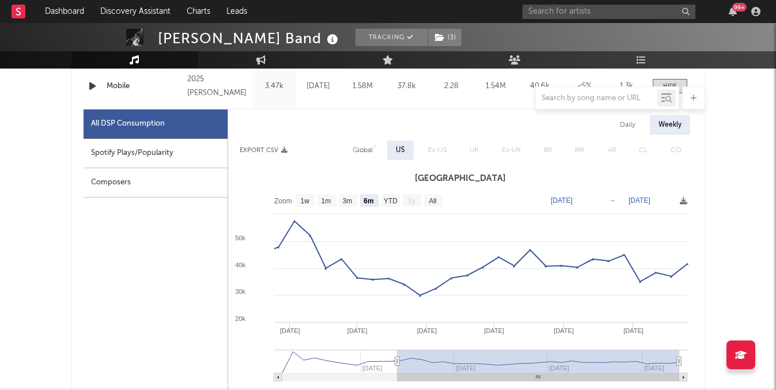
click at [628, 125] on div "Daily" at bounding box center [627, 125] width 33 height 20
select select "6m"
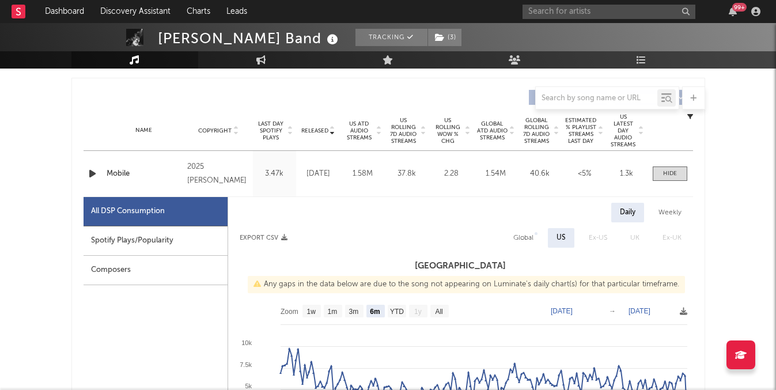
scroll to position [341, 0]
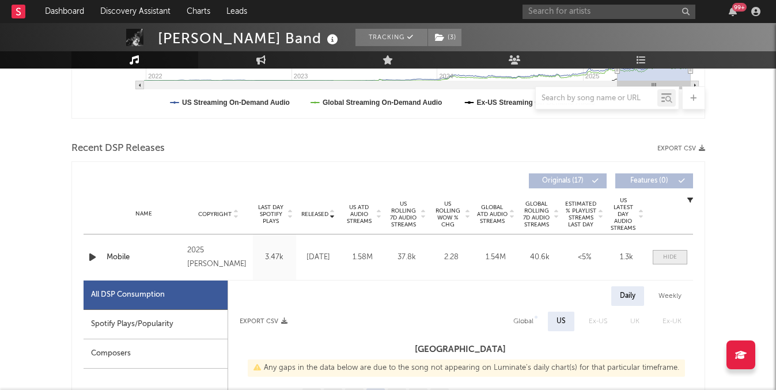
click at [660, 256] on span at bounding box center [670, 257] width 35 height 14
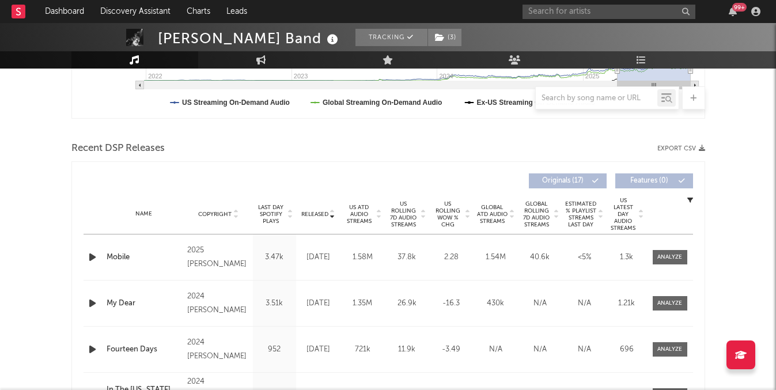
click at [351, 213] on span "US ATD Audio Streams" at bounding box center [359, 214] width 32 height 21
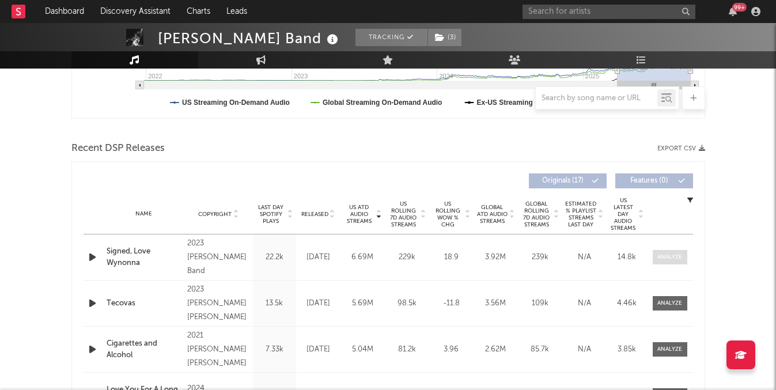
click at [663, 256] on div at bounding box center [669, 257] width 25 height 9
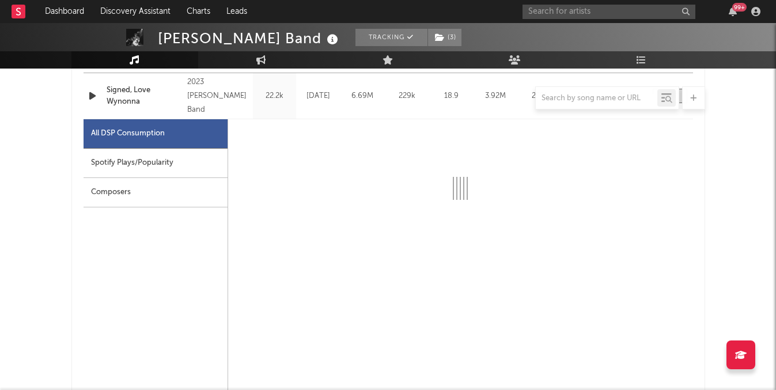
scroll to position [515, 0]
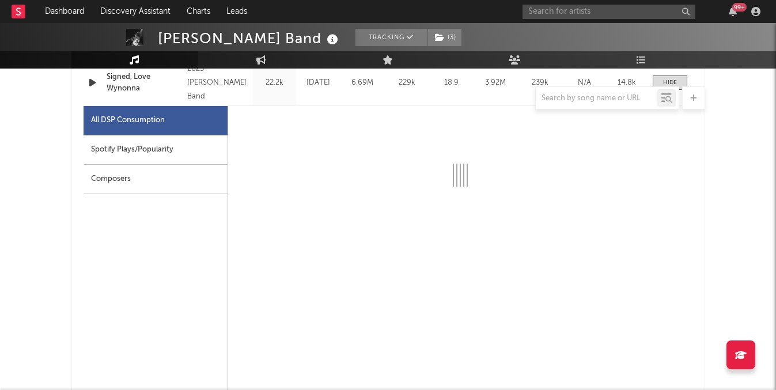
select select "6m"
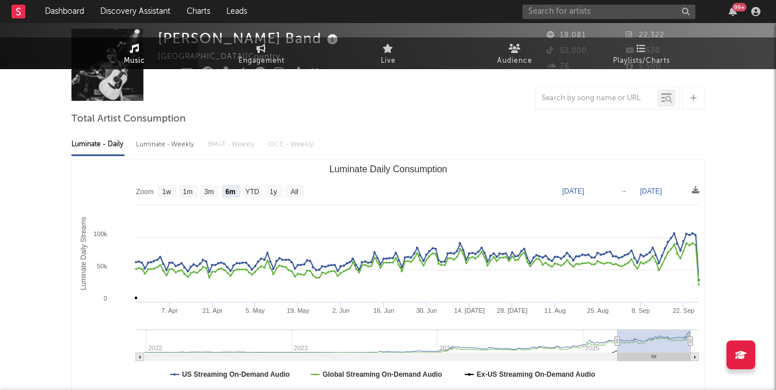
scroll to position [0, 0]
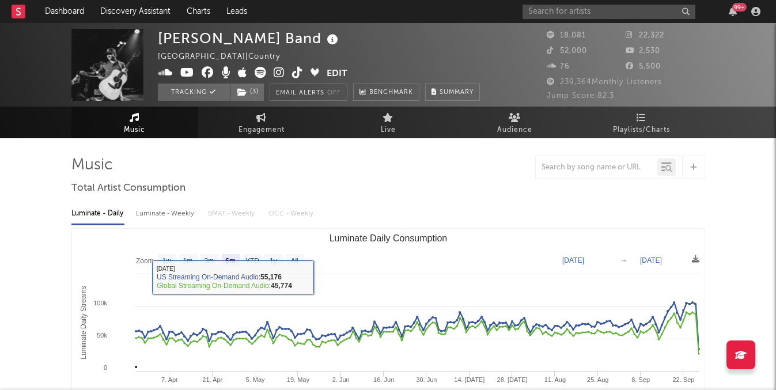
click at [299, 260] on rect "Luminate Daily Consumption" at bounding box center [295, 260] width 18 height 13
select select "All"
type input "2021-12-26"
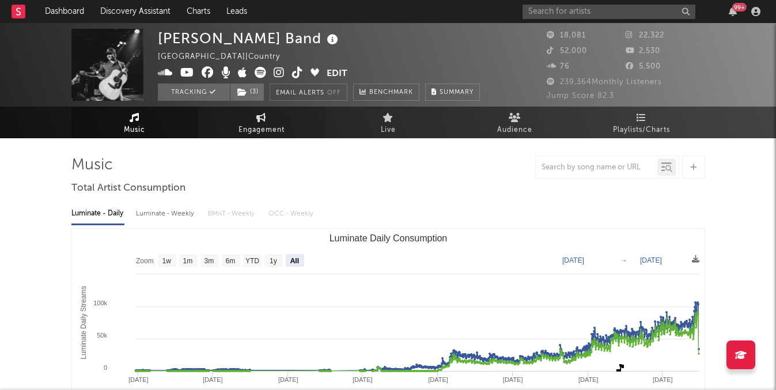
click at [233, 116] on link "Engagement" at bounding box center [261, 123] width 127 height 32
select select "1w"
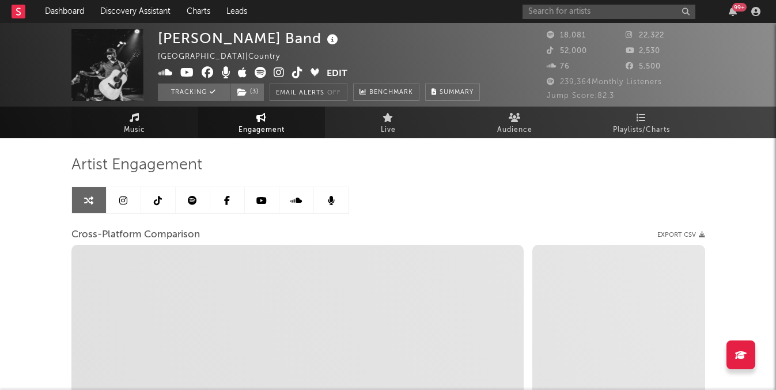
click at [168, 112] on link "Music" at bounding box center [134, 123] width 127 height 32
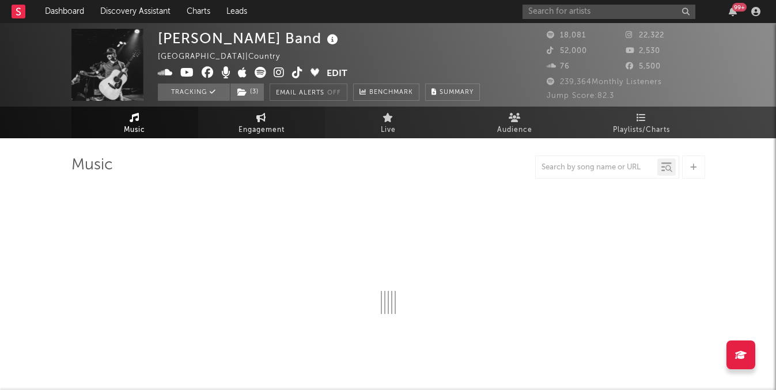
click at [226, 120] on link "Engagement" at bounding box center [261, 123] width 127 height 32
select select "1w"
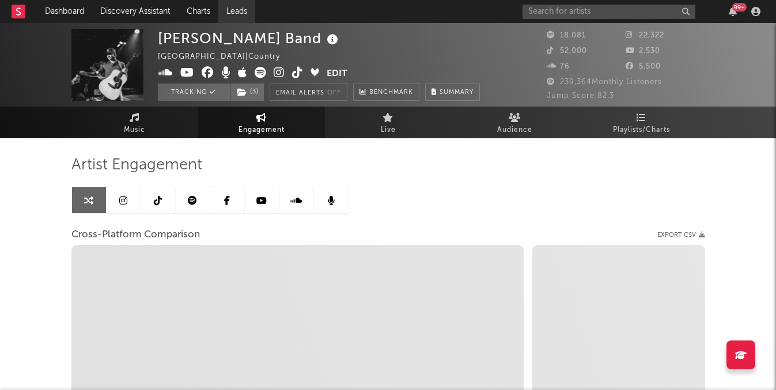
select select "1m"
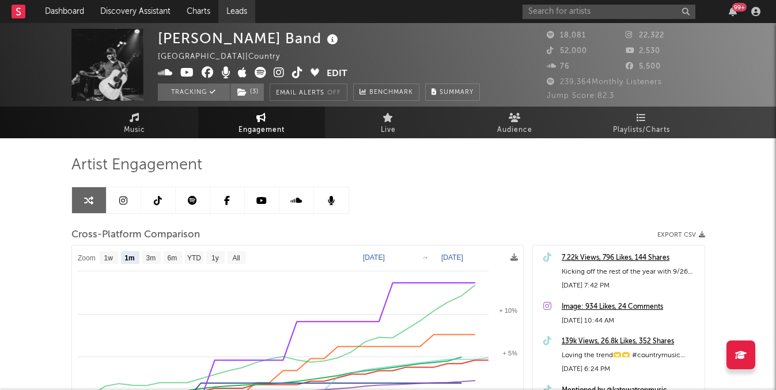
select select "1m"
click at [125, 13] on link "Discovery Assistant" at bounding box center [135, 11] width 86 height 23
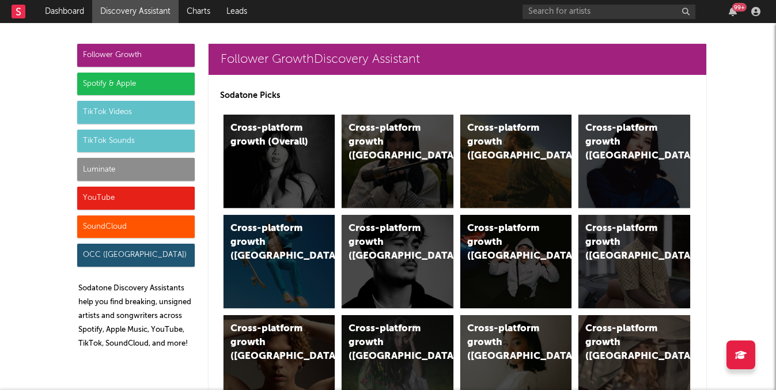
click at [135, 156] on div "Follower Growth Spotify & Apple TikTok Videos TikTok Sounds Luminate YouTube So…" at bounding box center [135, 201] width 117 height 314
click at [135, 162] on div "Luminate" at bounding box center [135, 169] width 117 height 23
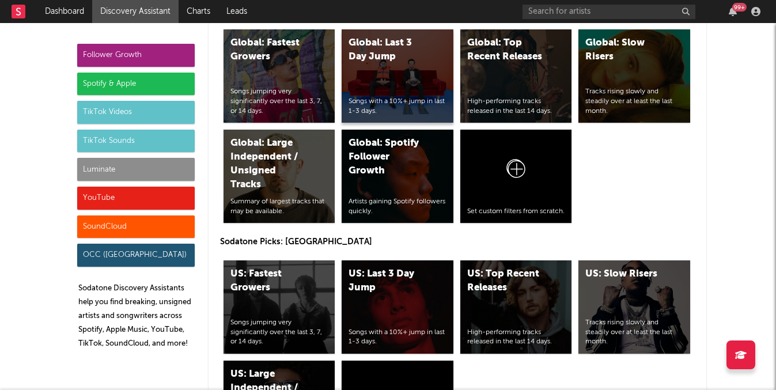
scroll to position [5685, 0]
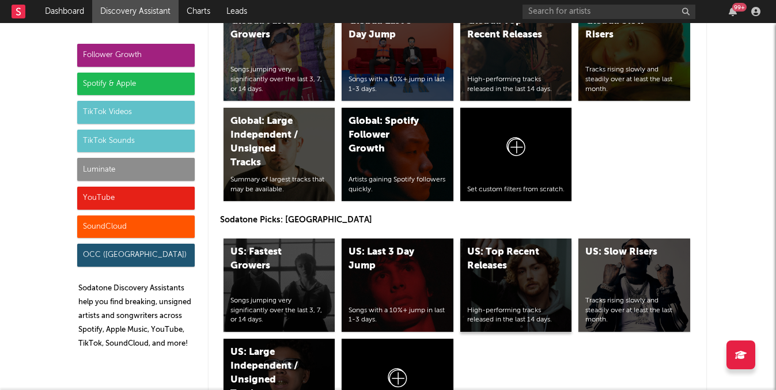
click at [521, 275] on div "US: Top Recent Releases High-performing tracks released in the last 14 days." at bounding box center [516, 284] width 112 height 93
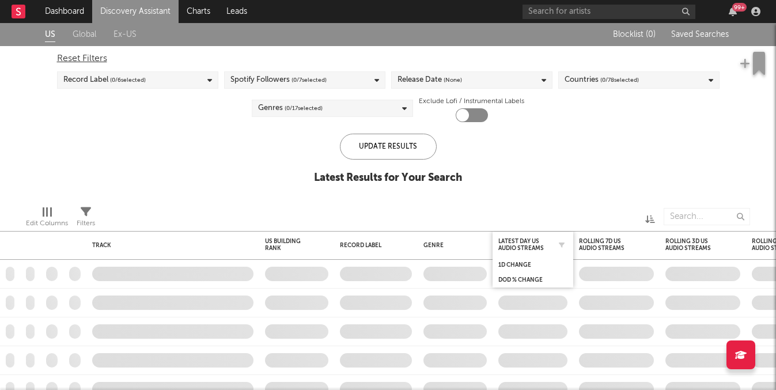
checkbox input "true"
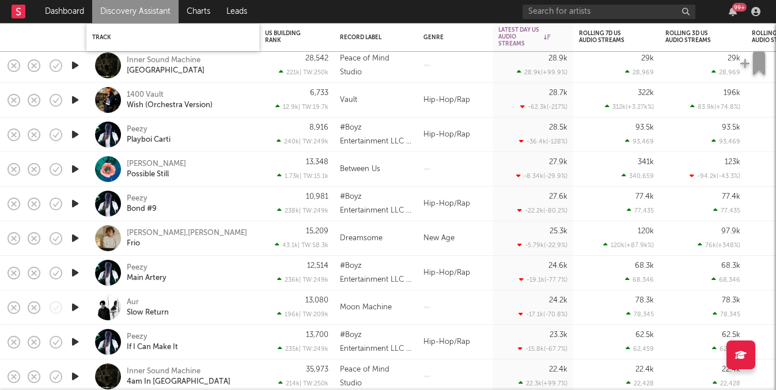
click at [172, 24] on div "Track" at bounding box center [172, 38] width 173 height 28
click at [165, 10] on link "Discovery Assistant" at bounding box center [135, 11] width 86 height 23
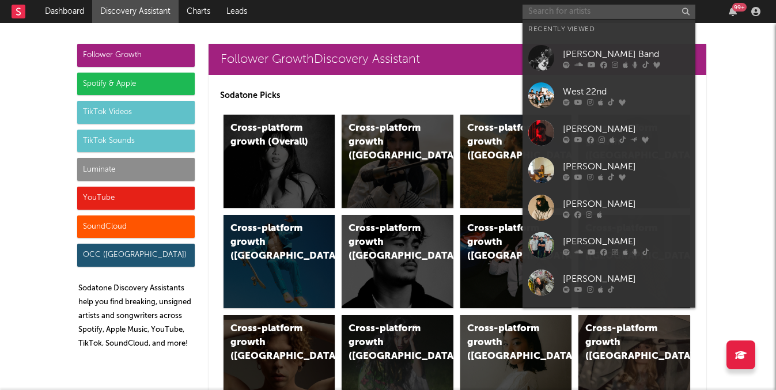
click at [537, 9] on input "text" at bounding box center [608, 12] width 173 height 14
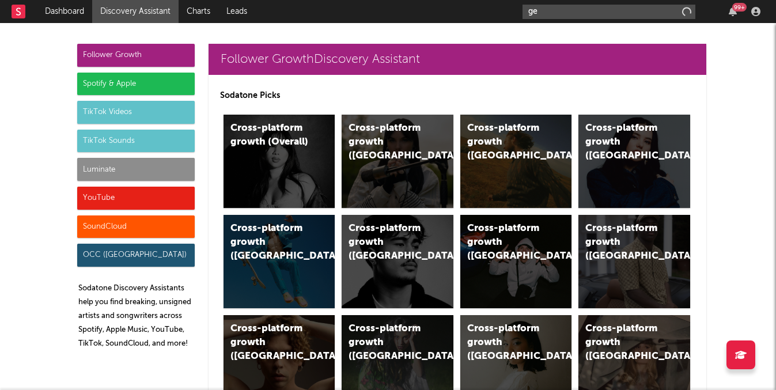
type input "g"
click at [613, 16] on input "george st" at bounding box center [608, 12] width 173 height 14
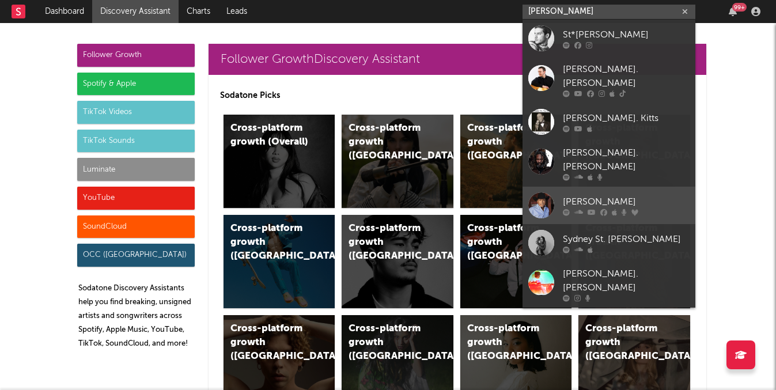
type input "george st"
click at [617, 208] on div at bounding box center [626, 211] width 127 height 7
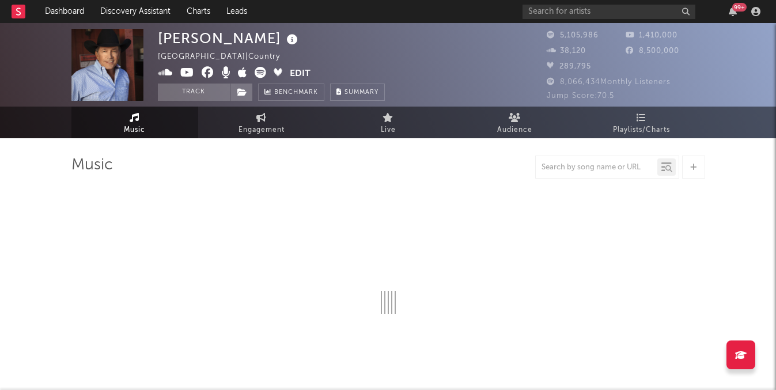
select select "6m"
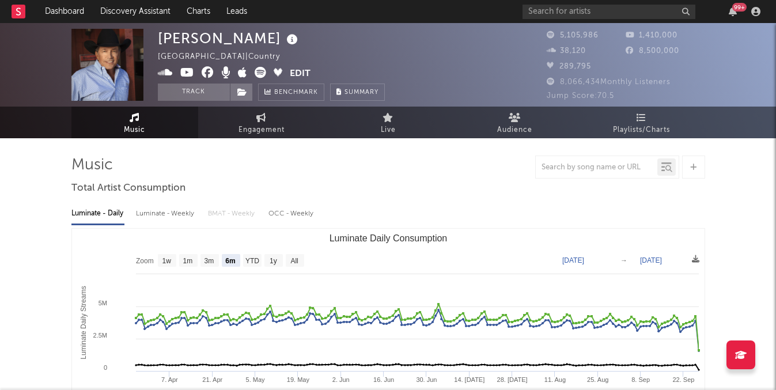
select select "6m"
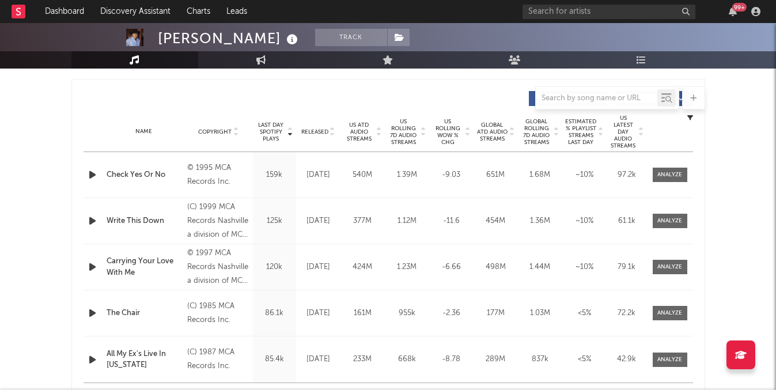
scroll to position [411, 0]
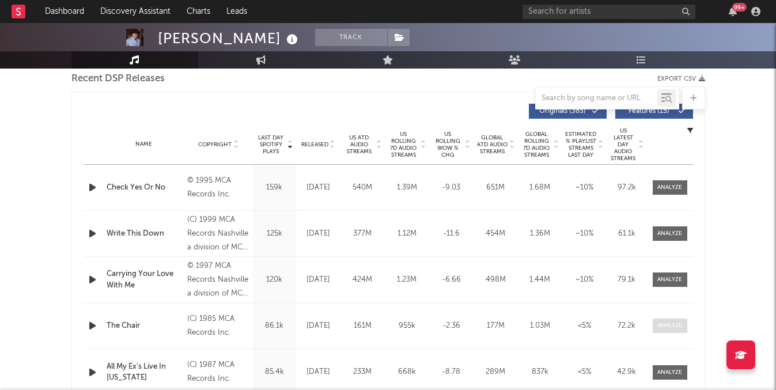
click at [655, 321] on span at bounding box center [670, 326] width 35 height 14
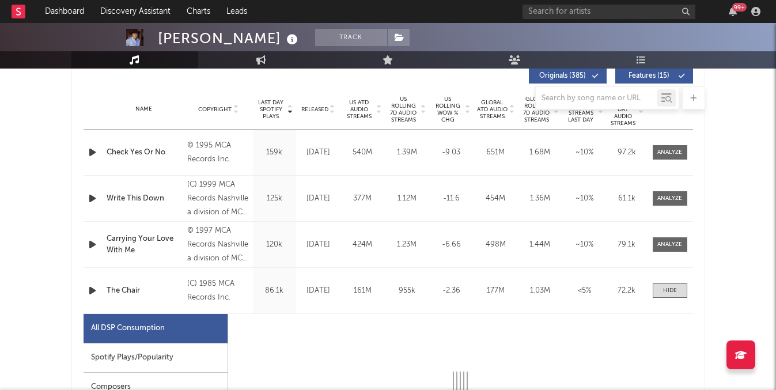
scroll to position [452, 0]
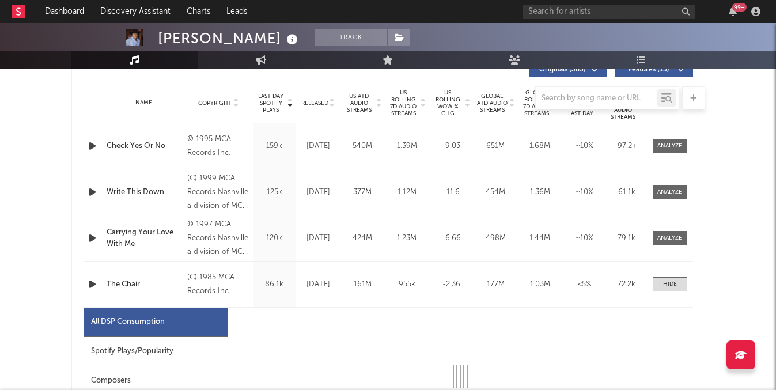
select select "6m"
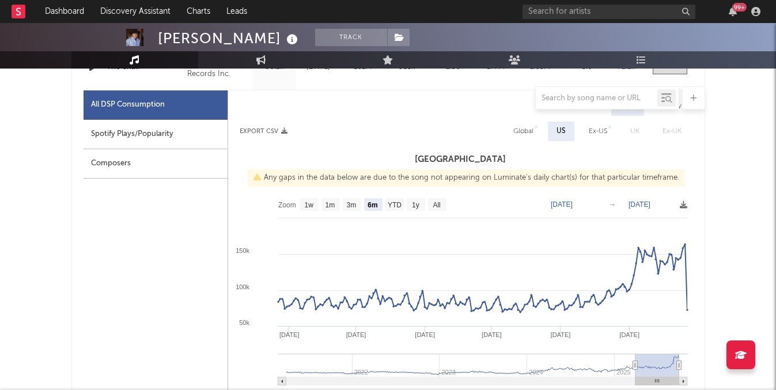
scroll to position [671, 0]
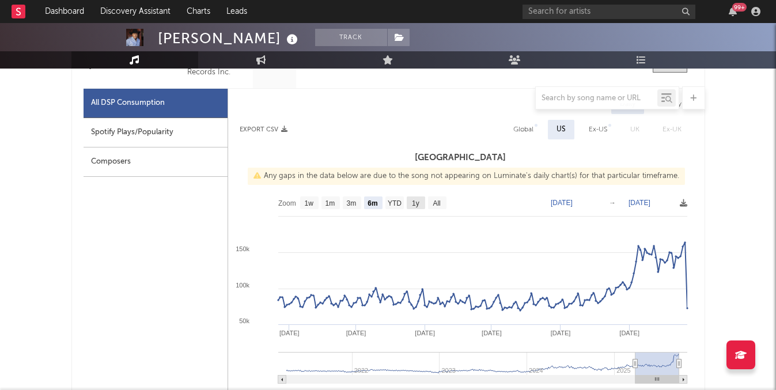
click at [449, 202] on rect at bounding box center [460, 306] width 465 height 230
click at [438, 199] on text "All" at bounding box center [436, 203] width 7 height 8
select select "All"
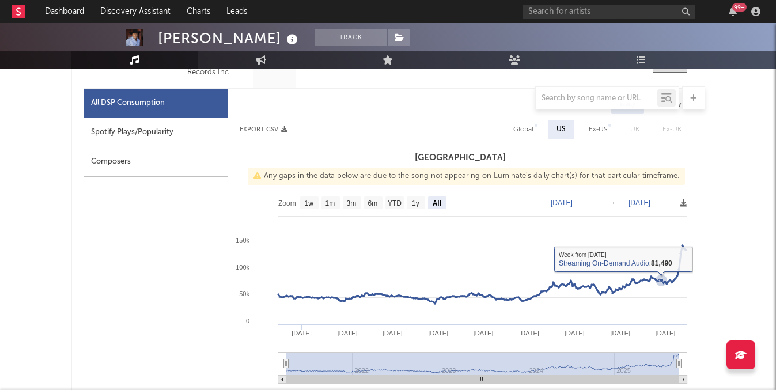
click at [660, 267] on rect at bounding box center [460, 306] width 465 height 230
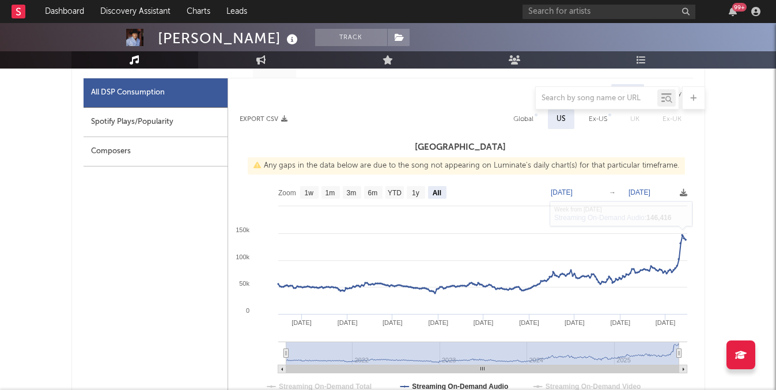
scroll to position [710, 0]
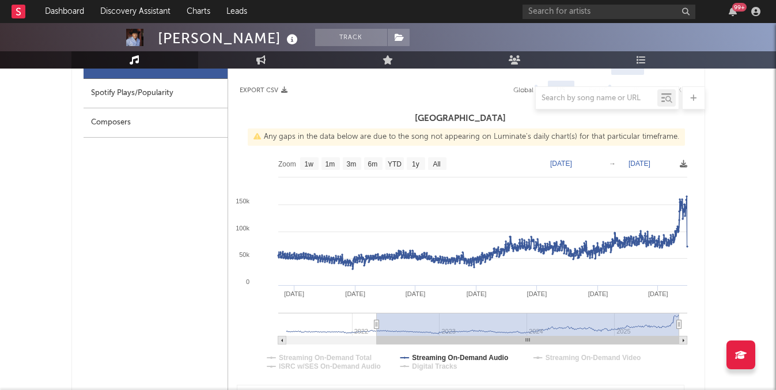
type input "2021-10-31"
select select "All"
type input "2021-03-29"
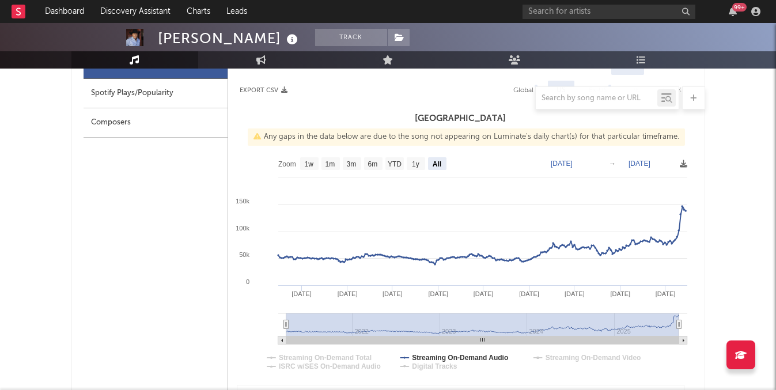
drag, startPoint x: 285, startPoint y: 324, endPoint x: 261, endPoint y: 325, distance: 23.6
click at [261, 325] on icon "Created with Highcharts 10.3.3 Jan '25 Jan '24 Jan '23 Jul '23 Jul '24 Jul '25 …" at bounding box center [460, 266] width 465 height 230
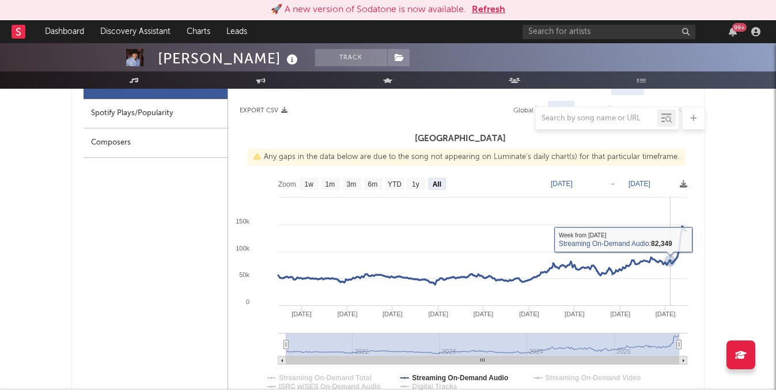
click at [669, 275] on rect at bounding box center [460, 287] width 465 height 230
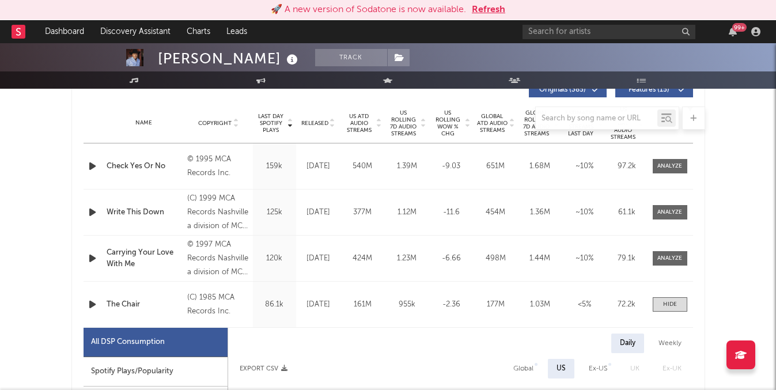
scroll to position [452, 0]
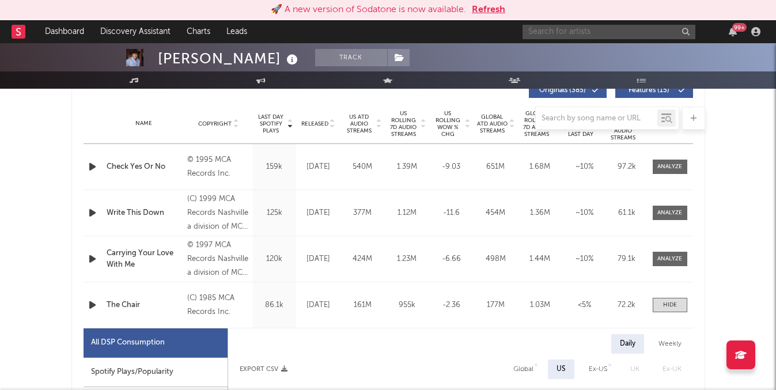
click at [580, 27] on input "text" at bounding box center [608, 32] width 173 height 14
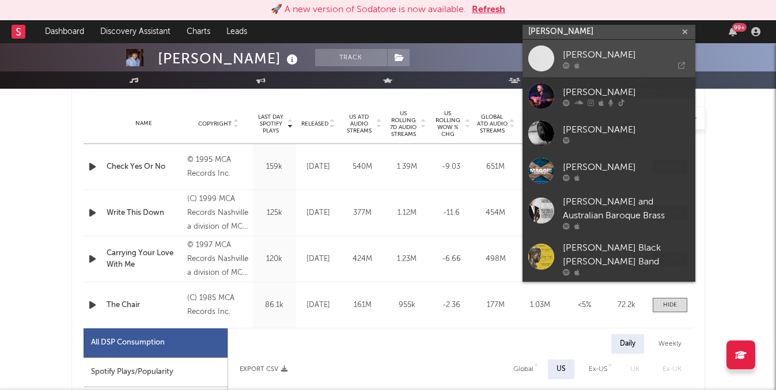
type input "john forster"
click at [594, 62] on icon at bounding box center [634, 65] width 101 height 7
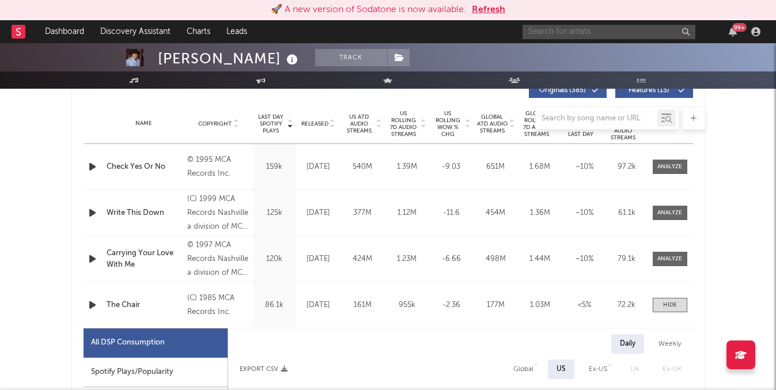
click at [589, 34] on input "text" at bounding box center [608, 32] width 173 height 14
drag, startPoint x: 635, startPoint y: 29, endPoint x: 274, endPoint y: 28, distance: 361.7
click at [274, 28] on nav "Dashboard Discovery Assistant Charts Leads braxton ke 99 +" at bounding box center [388, 31] width 776 height 23
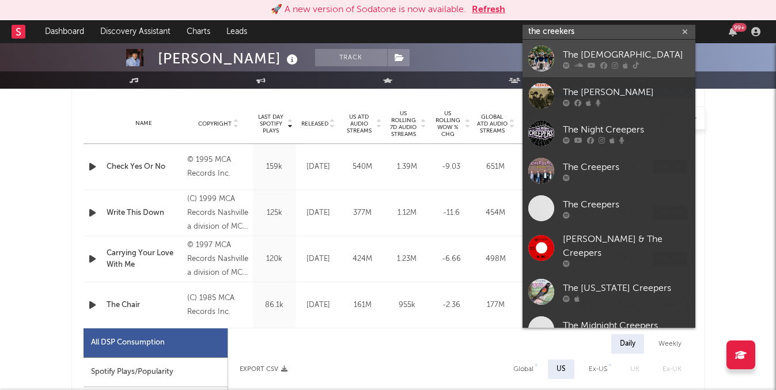
type input "the creekers"
click at [575, 58] on div "The [DEMOGRAPHIC_DATA]" at bounding box center [626, 55] width 127 height 14
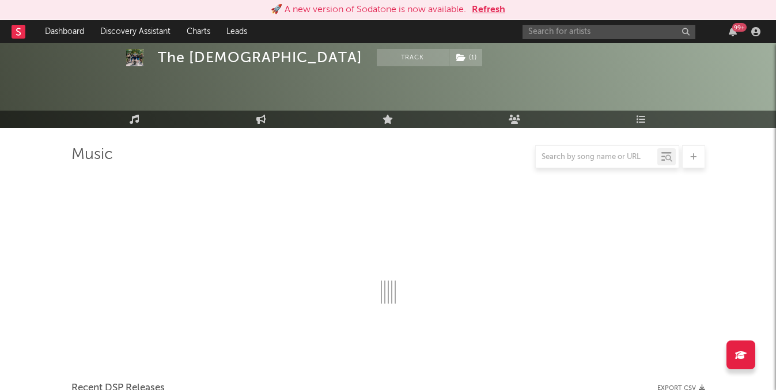
scroll to position [452, 0]
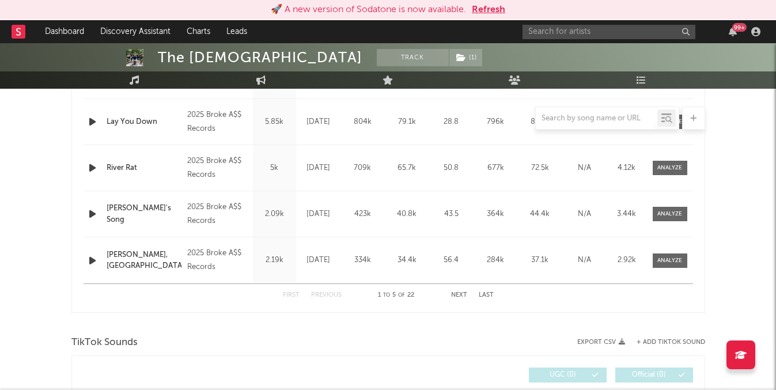
select select "6m"
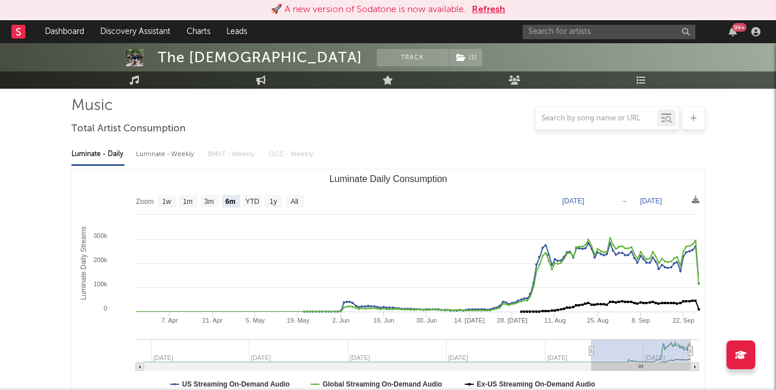
scroll to position [78, 0]
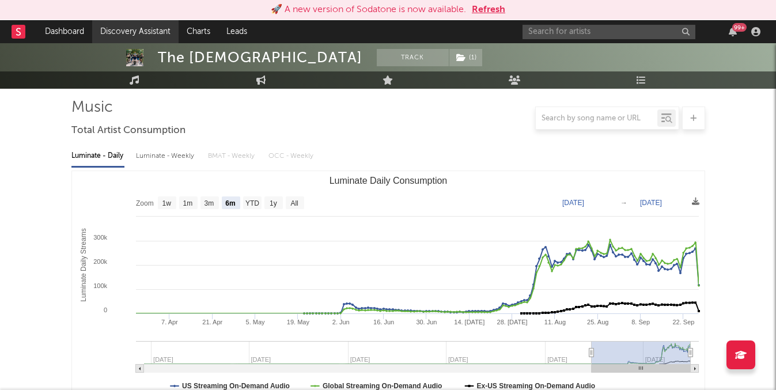
click at [166, 32] on link "Discovery Assistant" at bounding box center [135, 31] width 86 height 23
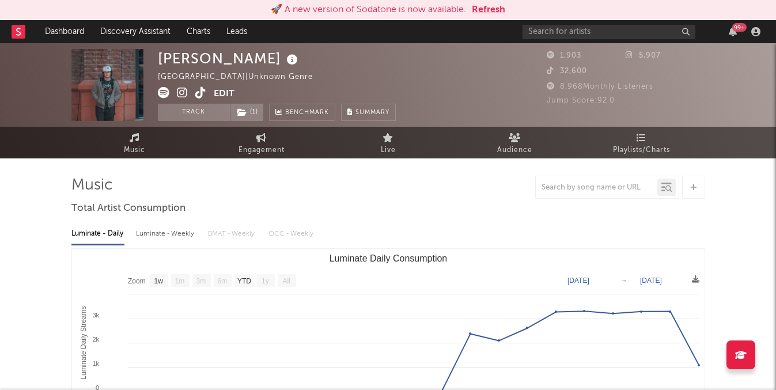
select select "1w"
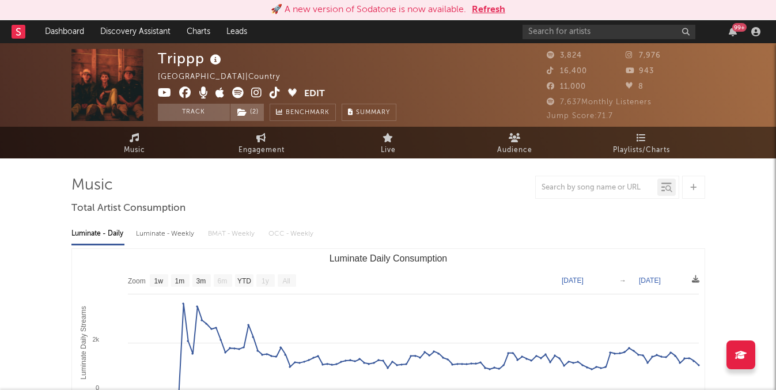
select select "1w"
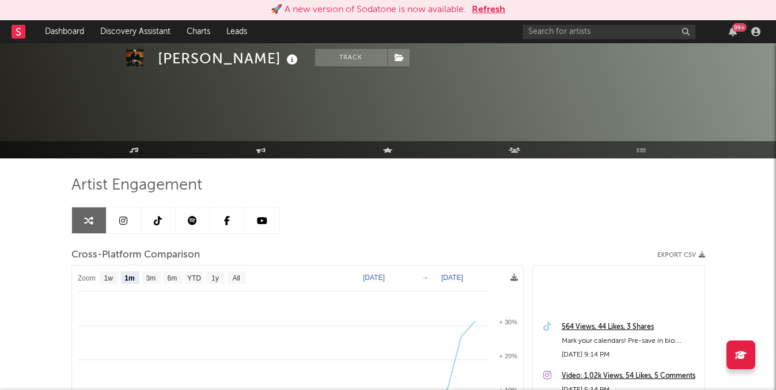
select select "1m"
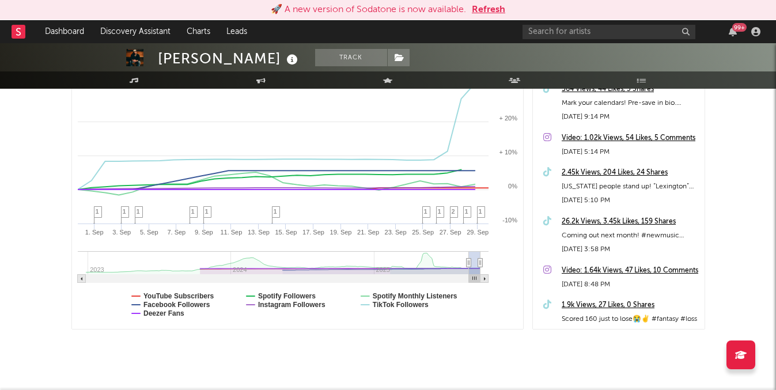
scroll to position [176, 0]
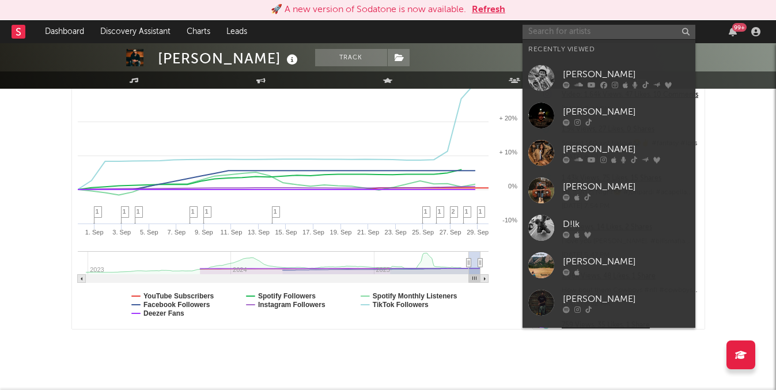
click at [544, 32] on input "text" at bounding box center [608, 32] width 173 height 14
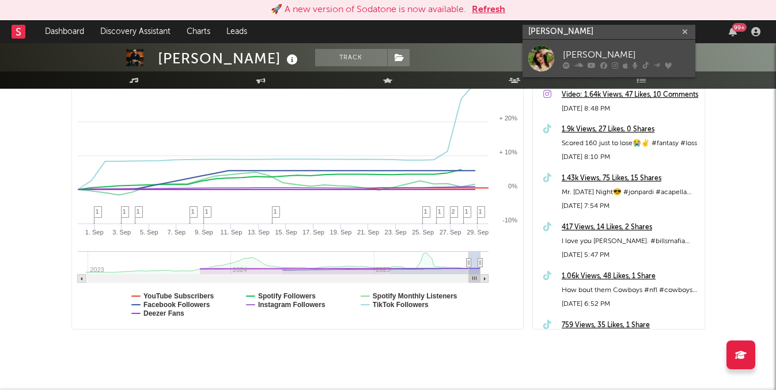
type input "[PERSON_NAME]"
click at [552, 56] on div at bounding box center [541, 59] width 26 height 26
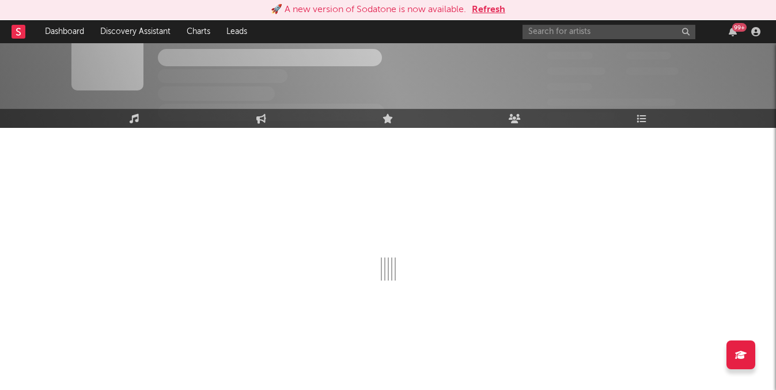
scroll to position [238, 0]
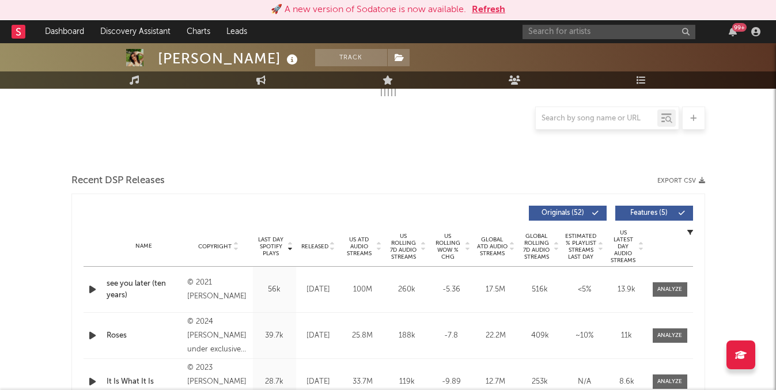
select select "6m"
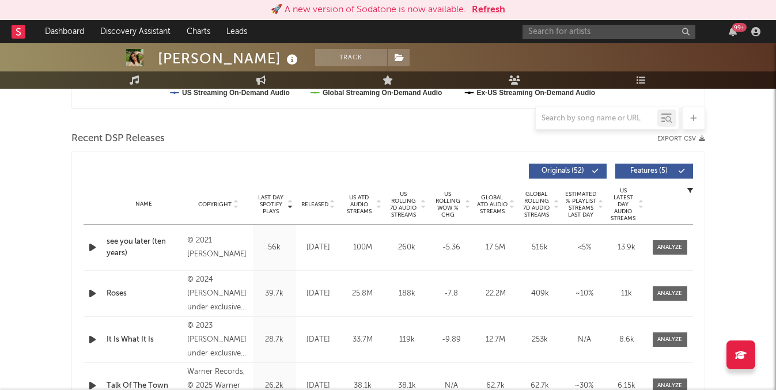
scroll to position [395, 0]
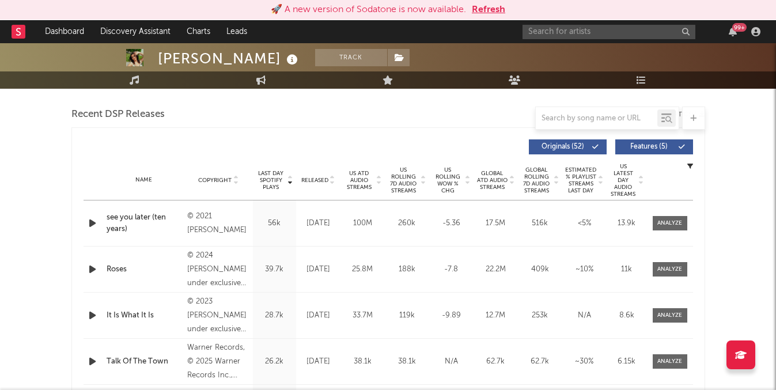
click at [313, 181] on span "Released" at bounding box center [314, 180] width 27 height 7
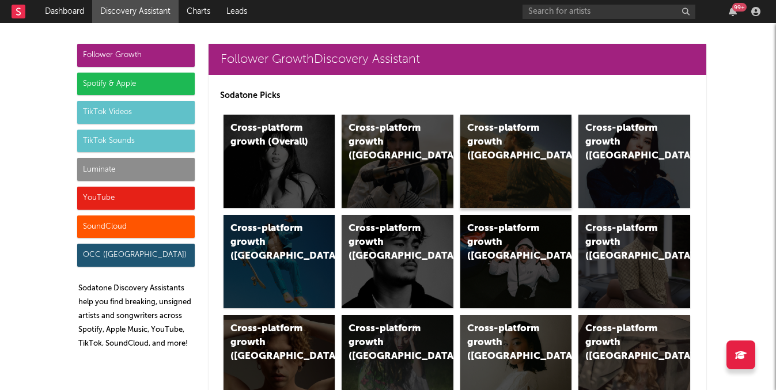
click at [501, 150] on div "Cross-platform growth ([GEOGRAPHIC_DATA])" at bounding box center [516, 161] width 112 height 93
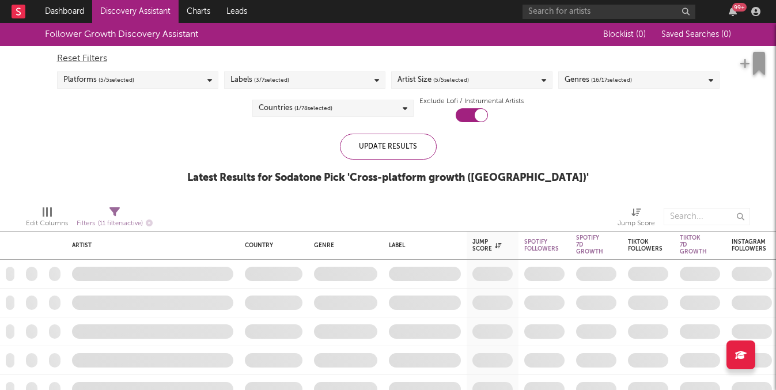
checkbox input "true"
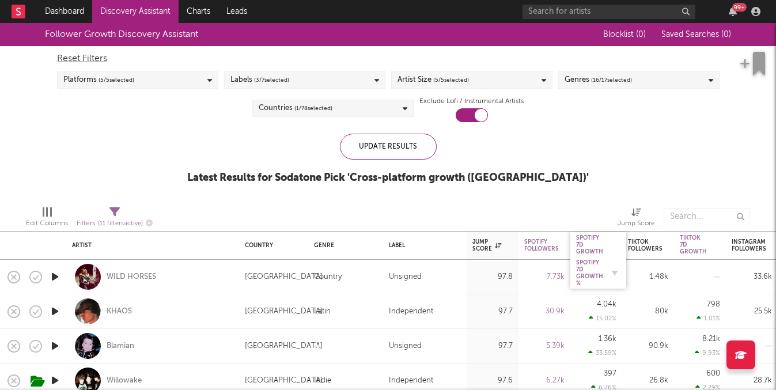
click at [589, 271] on div "Spotify 7D Growth %" at bounding box center [589, 273] width 27 height 28
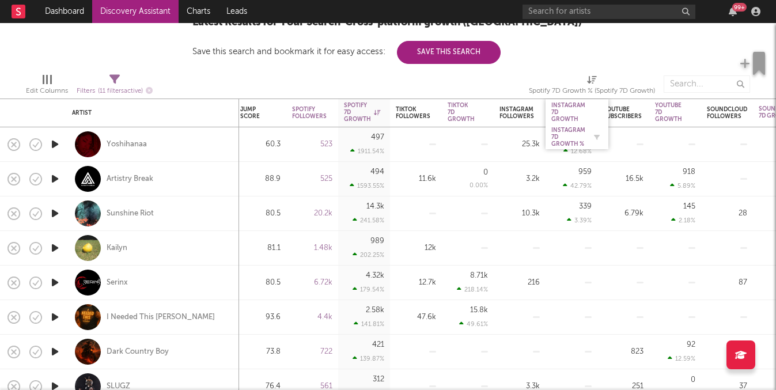
click at [568, 142] on div "Instagram 7D Growth %" at bounding box center [568, 137] width 34 height 21
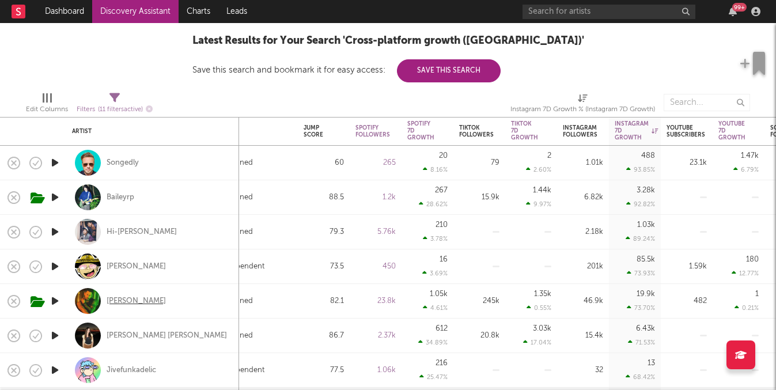
click at [159, 303] on div "[PERSON_NAME]" at bounding box center [136, 301] width 59 height 10
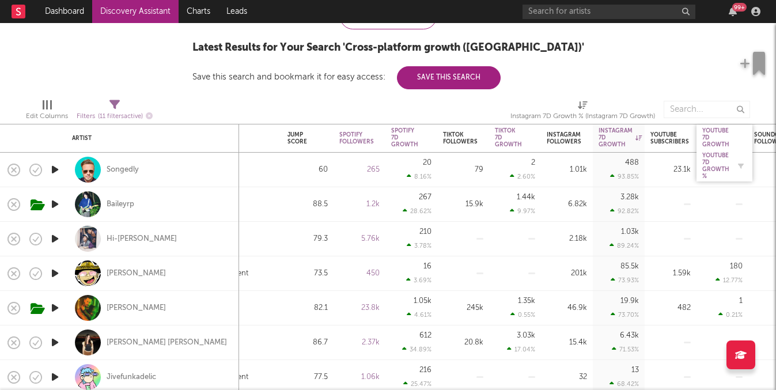
click at [711, 170] on div "YouTube 7D Growth %" at bounding box center [715, 166] width 27 height 28
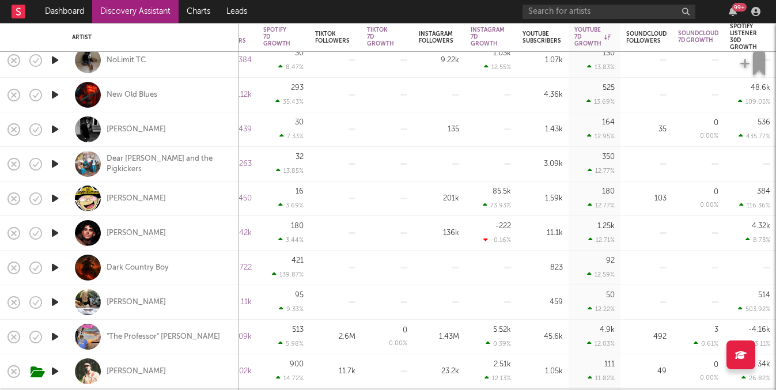
click at [670, 255] on div at bounding box center [646, 268] width 52 height 35
select select "1w"
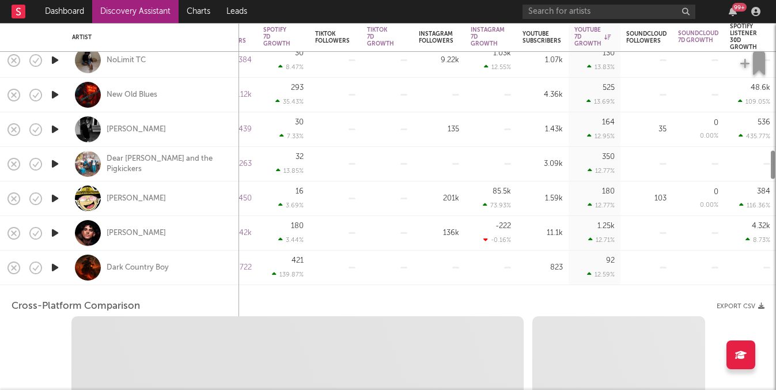
select select "1w"
select select "1m"
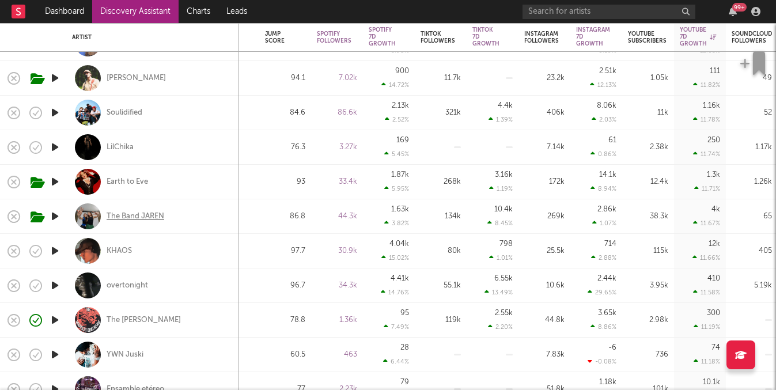
click at [144, 217] on div "The Band JAREN" at bounding box center [136, 216] width 58 height 10
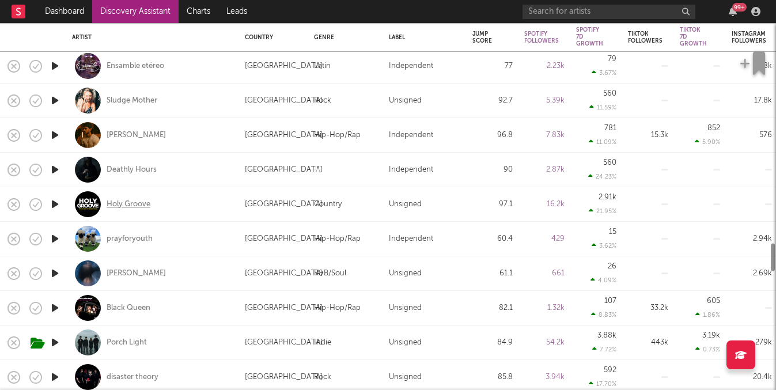
click at [137, 199] on div "Holy Groove" at bounding box center [129, 204] width 44 height 10
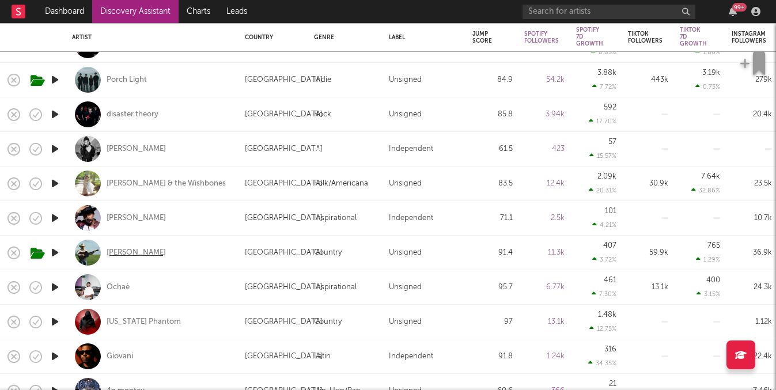
click at [117, 256] on div "[PERSON_NAME]" at bounding box center [136, 253] width 59 height 10
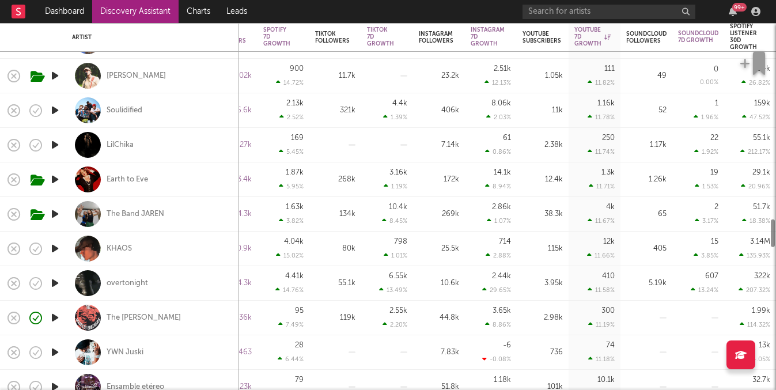
select select "1m"
select select "1w"
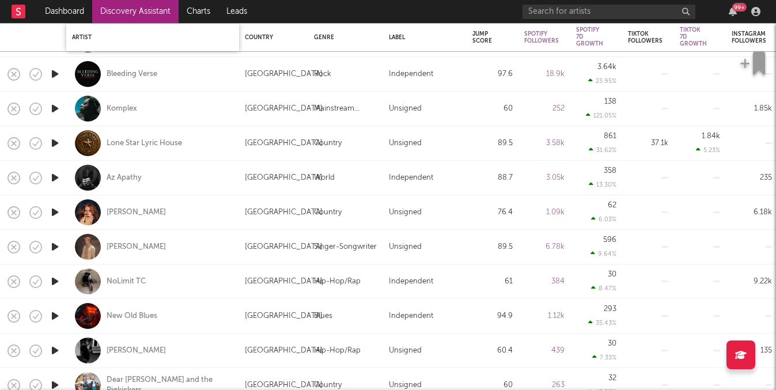
click at [118, 28] on div "Artist" at bounding box center [152, 37] width 161 height 24
click at [122, 24] on div "Artist" at bounding box center [152, 38] width 173 height 28
click at [156, 3] on link "Discovery Assistant" at bounding box center [135, 11] width 86 height 23
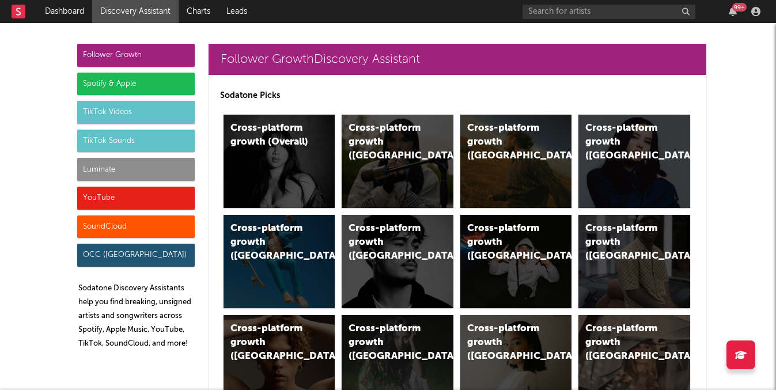
click at [113, 172] on div "Luminate" at bounding box center [135, 169] width 117 height 23
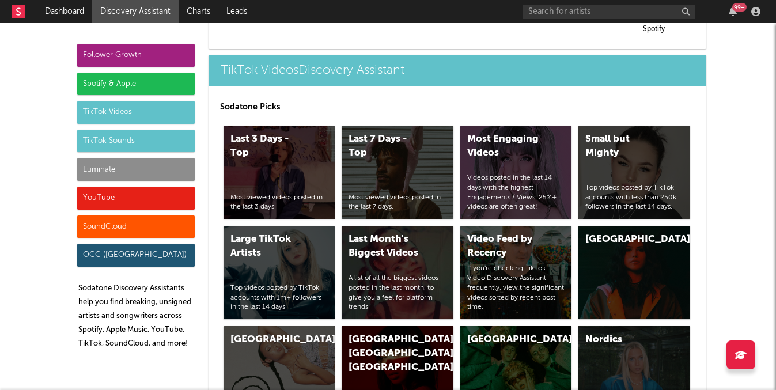
scroll to position [5576, 0]
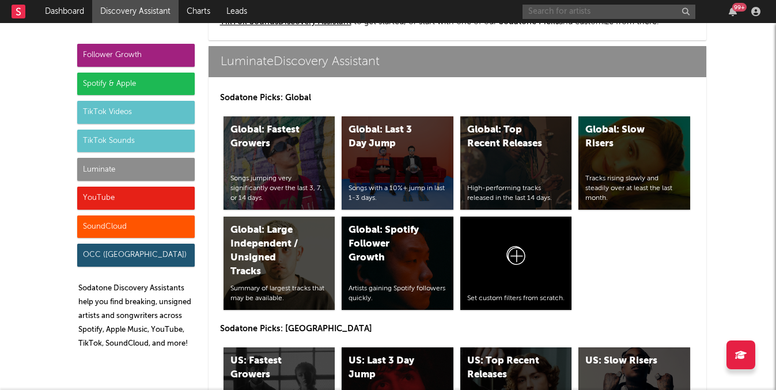
click at [613, 13] on input "text" at bounding box center [608, 12] width 173 height 14
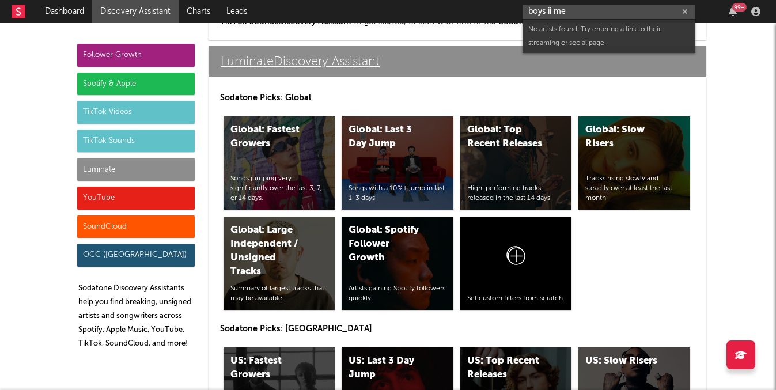
scroll to position [5552, 0]
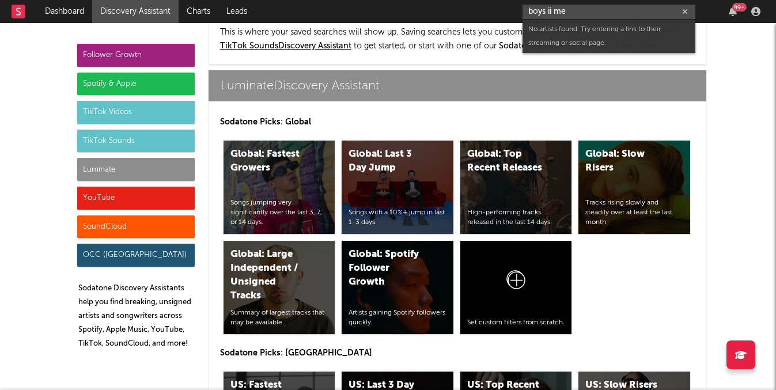
click at [597, 12] on input "boys ii me" at bounding box center [608, 12] width 173 height 14
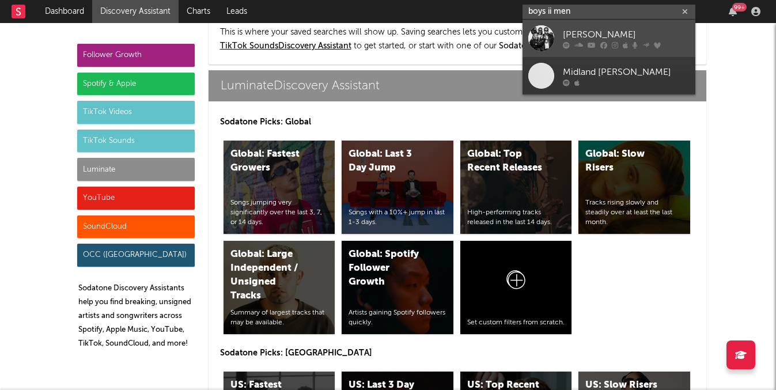
type input "boys ii men"
click at [600, 37] on div "Boyz II Men" at bounding box center [626, 35] width 127 height 14
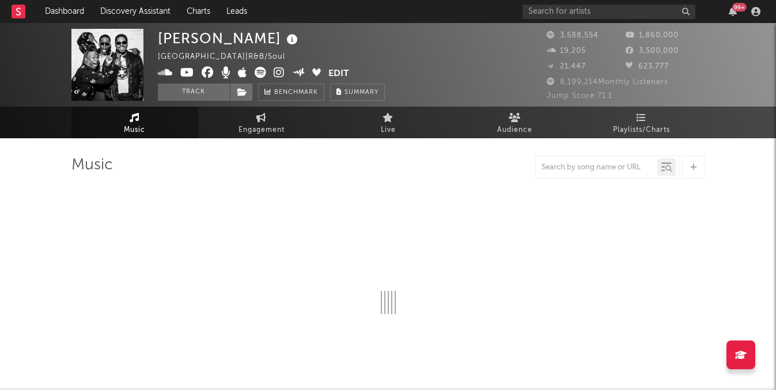
select select "6m"
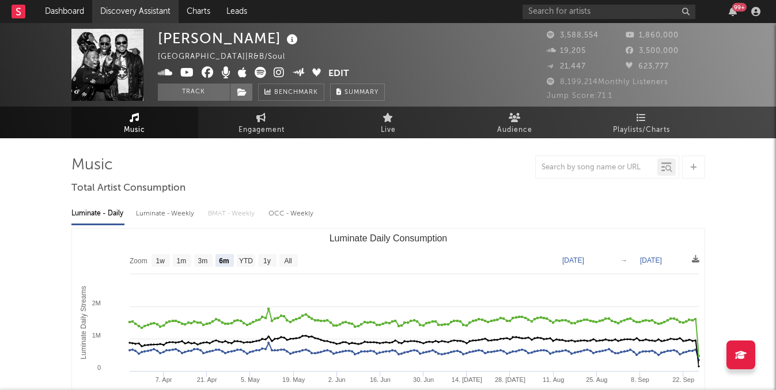
click at [152, 20] on link "Discovery Assistant" at bounding box center [135, 11] width 86 height 23
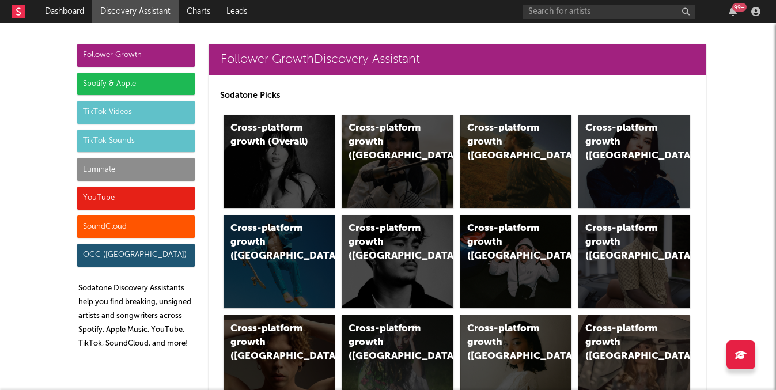
click at [130, 169] on div "Luminate" at bounding box center [135, 169] width 117 height 23
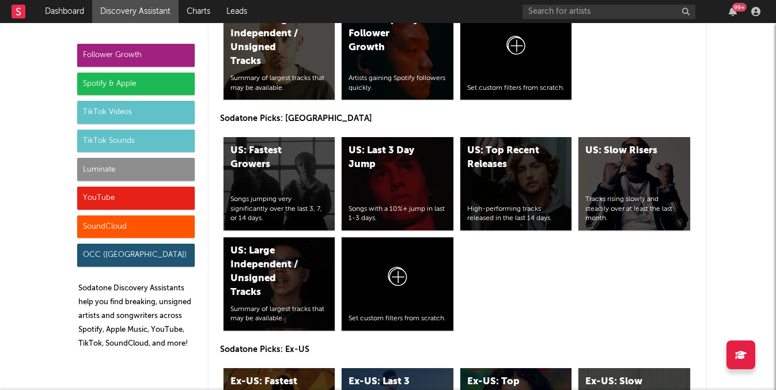
scroll to position [5791, 0]
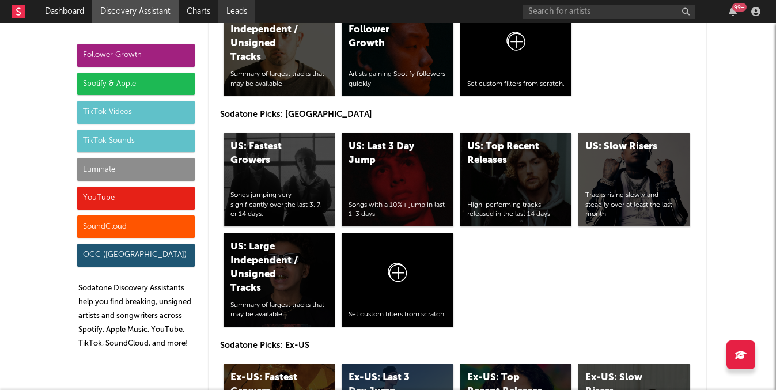
click at [222, 11] on link "Leads" at bounding box center [236, 11] width 37 height 23
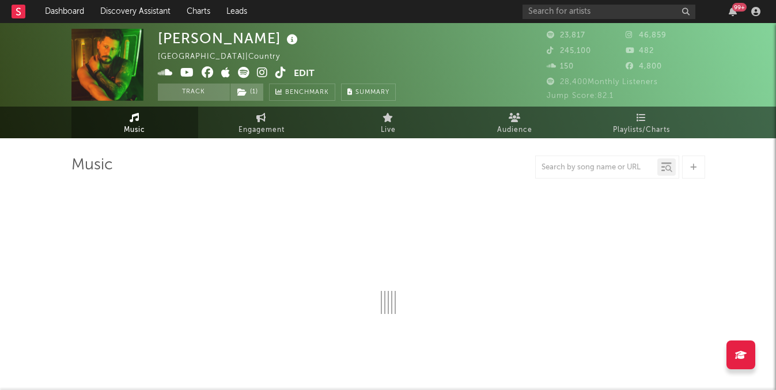
select select "6m"
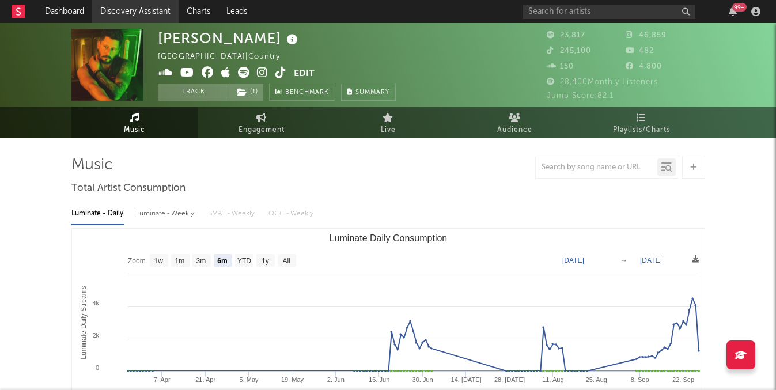
click at [131, 7] on link "Discovery Assistant" at bounding box center [135, 11] width 86 height 23
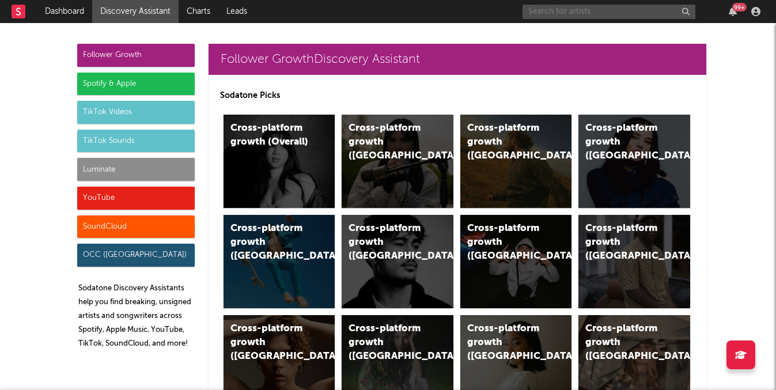
click at [541, 13] on input "text" at bounding box center [608, 12] width 173 height 14
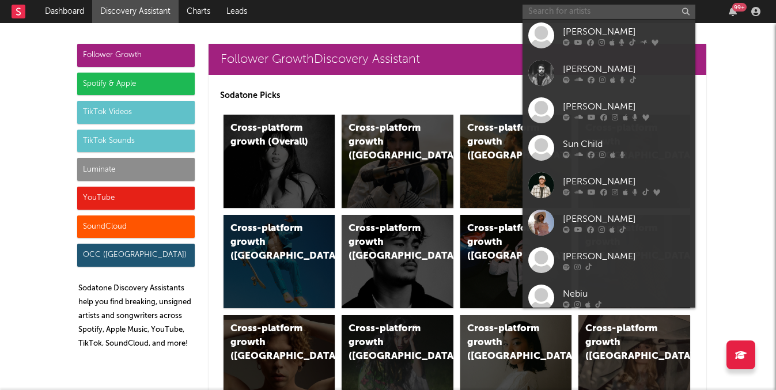
scroll to position [530, 0]
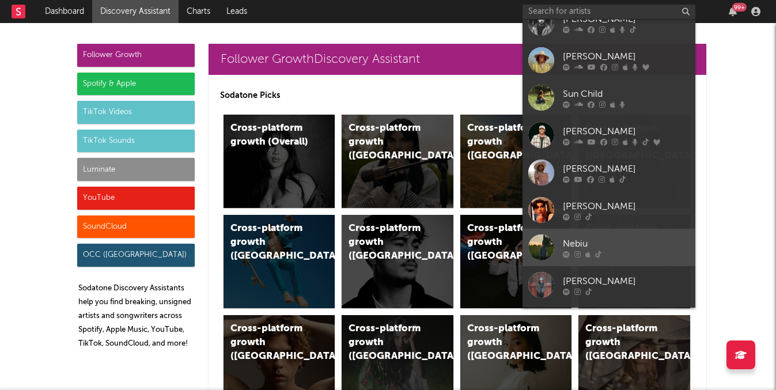
click at [605, 241] on div "Nebiu" at bounding box center [626, 244] width 127 height 14
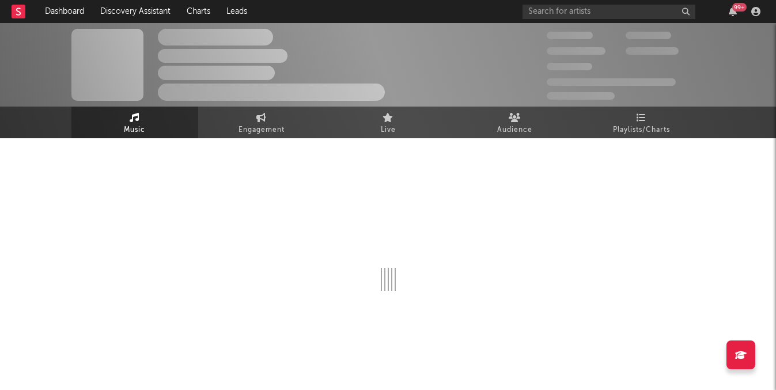
select select "1w"
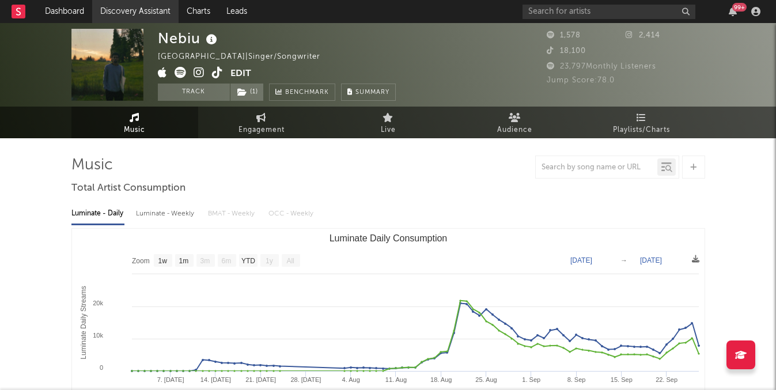
click at [155, 6] on link "Discovery Assistant" at bounding box center [135, 11] width 86 height 23
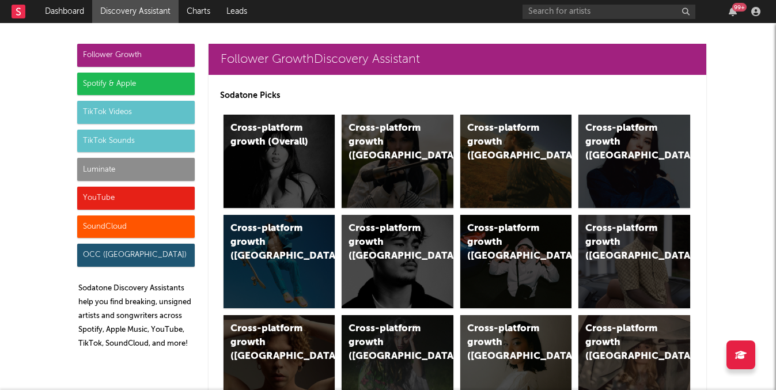
click at [146, 62] on div "Follower Growth" at bounding box center [135, 55] width 117 height 23
click at [505, 131] on div "Cross-platform growth ([GEOGRAPHIC_DATA])" at bounding box center [506, 142] width 78 height 41
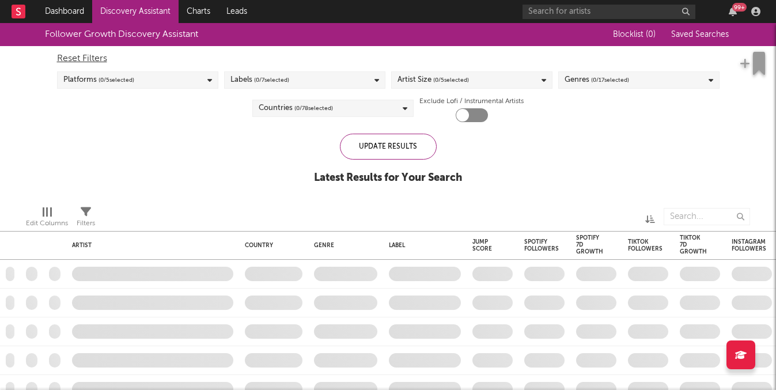
checkbox input "true"
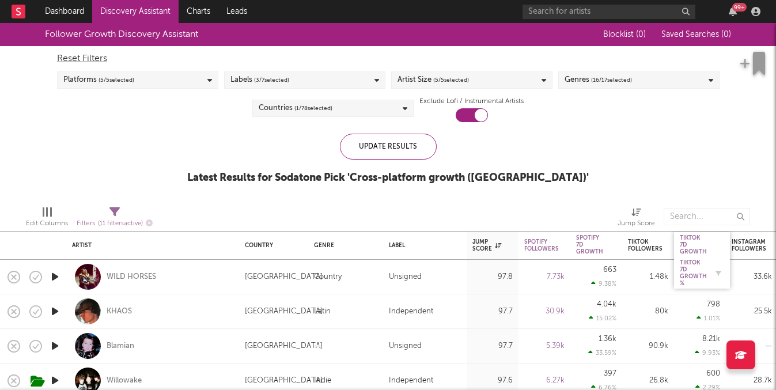
click at [686, 276] on div "Tiktok 7D Growth %" at bounding box center [693, 273] width 27 height 28
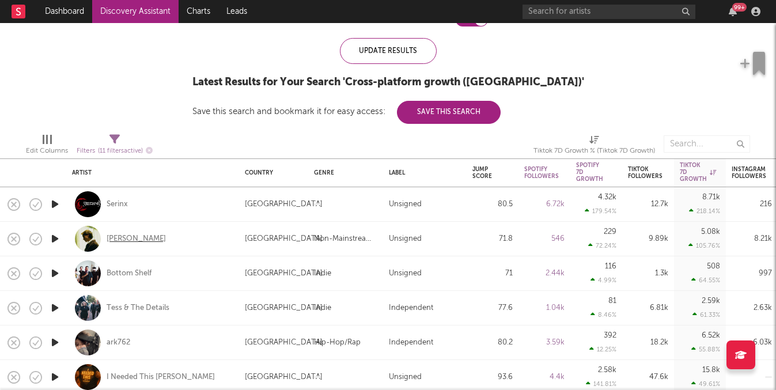
click at [119, 234] on div "[PERSON_NAME]" at bounding box center [136, 239] width 59 height 10
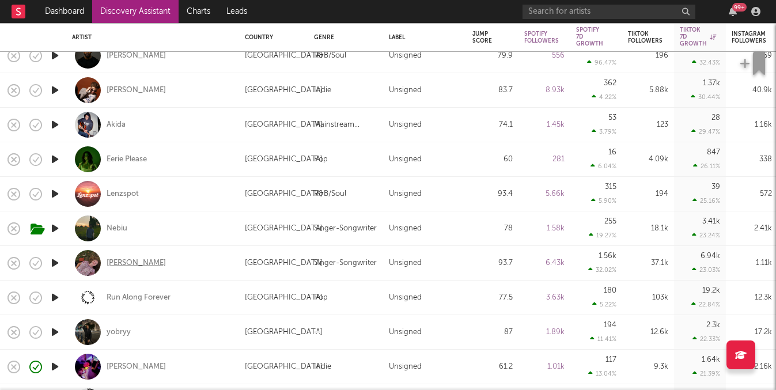
click at [135, 267] on div "[PERSON_NAME]" at bounding box center [136, 263] width 59 height 10
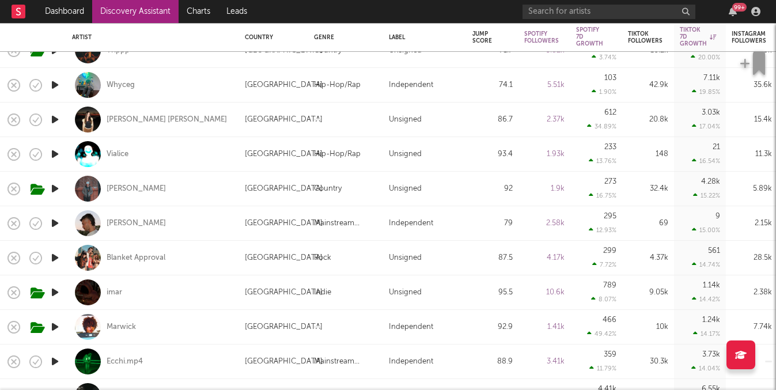
click at [152, 9] on link "Discovery Assistant" at bounding box center [135, 11] width 86 height 23
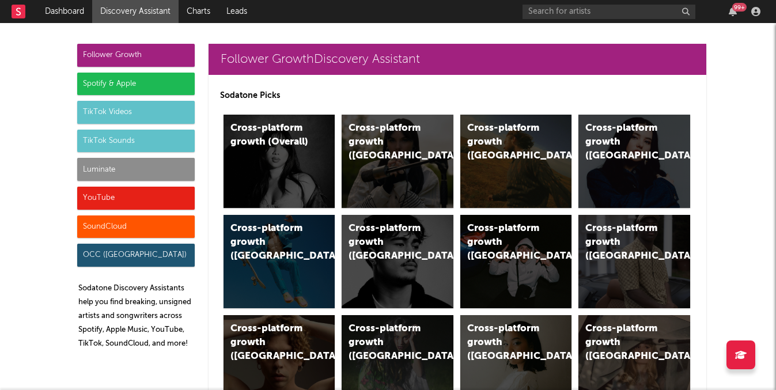
click at [144, 166] on div "Luminate" at bounding box center [135, 169] width 117 height 23
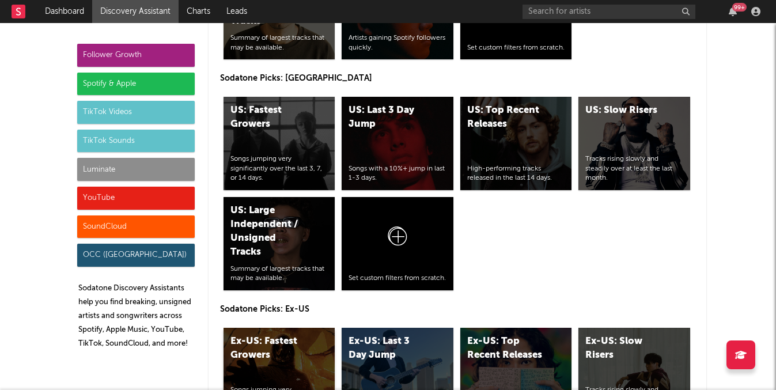
scroll to position [5826, 0]
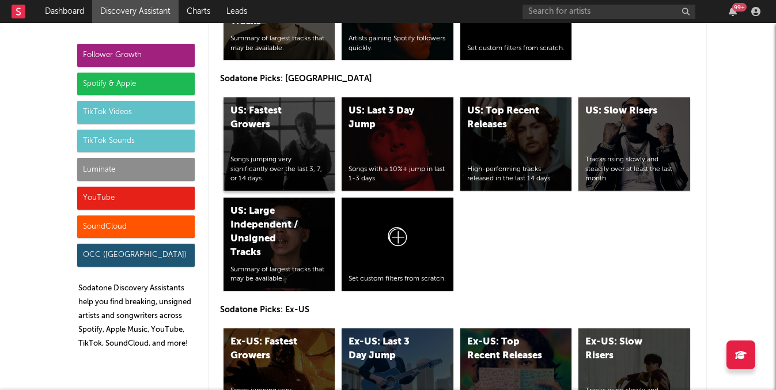
click at [263, 123] on div "US: Fastest Growers" at bounding box center [269, 118] width 78 height 28
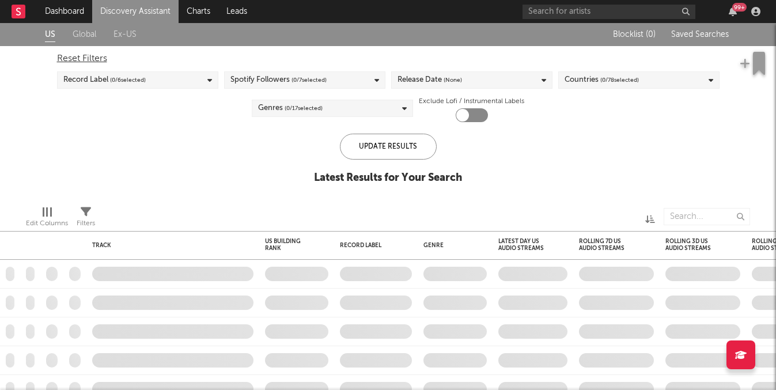
checkbox input "true"
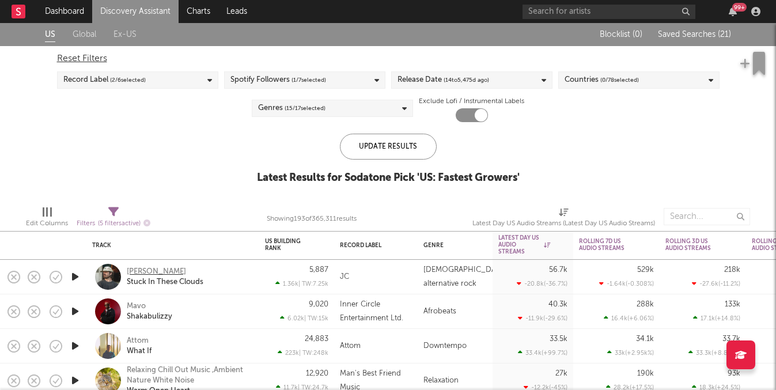
click at [164, 275] on div "[PERSON_NAME]" at bounding box center [156, 272] width 59 height 10
click at [530, 260] on div "1D Change" at bounding box center [532, 265] width 69 height 12
click at [525, 267] on div "1D Change" at bounding box center [524, 264] width 52 height 7
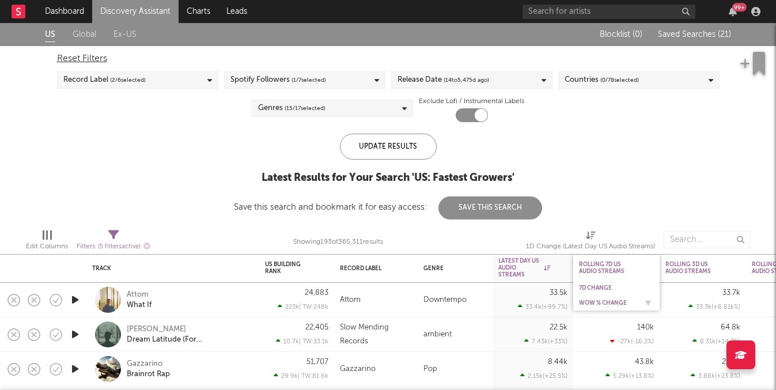
click at [602, 299] on div "WoW % Change" at bounding box center [616, 303] width 75 height 12
click at [606, 302] on div "WoW % Change" at bounding box center [608, 303] width 58 height 7
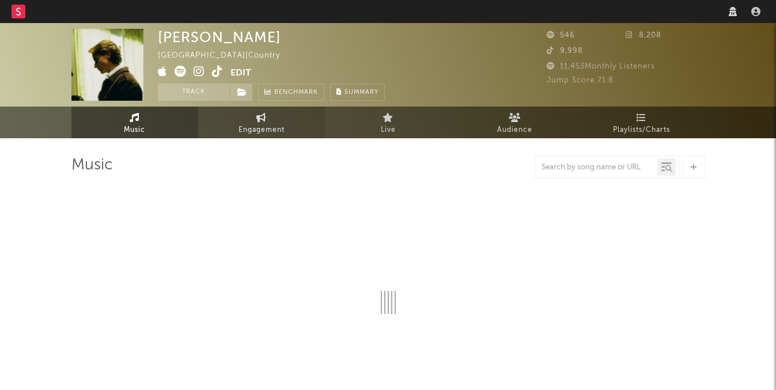
click at [269, 129] on span "Engagement" at bounding box center [261, 130] width 46 height 14
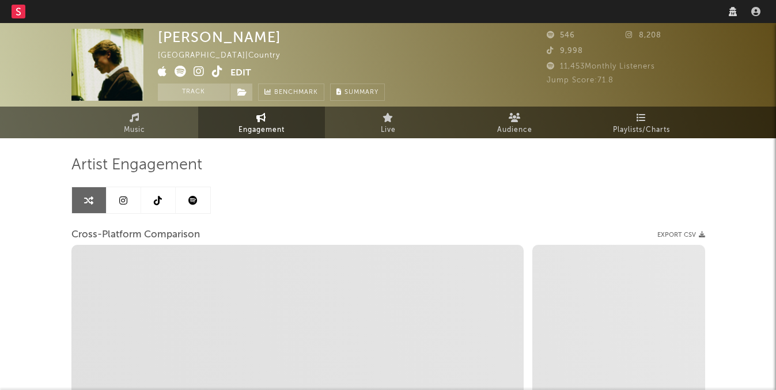
select select "1w"
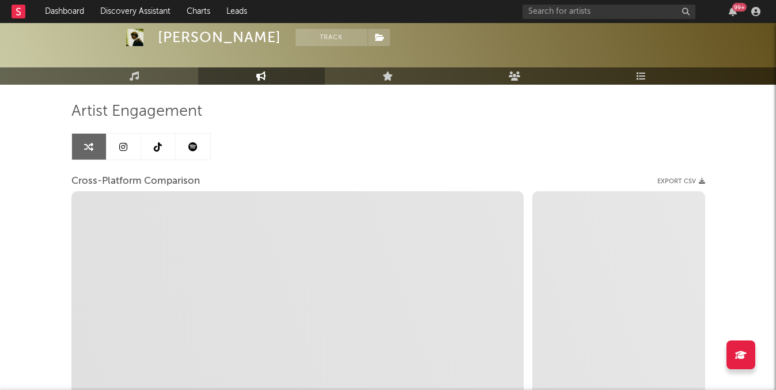
select select "1m"
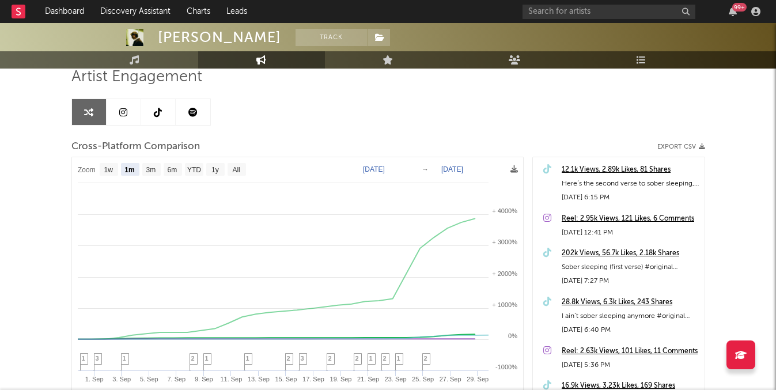
scroll to position [88, 0]
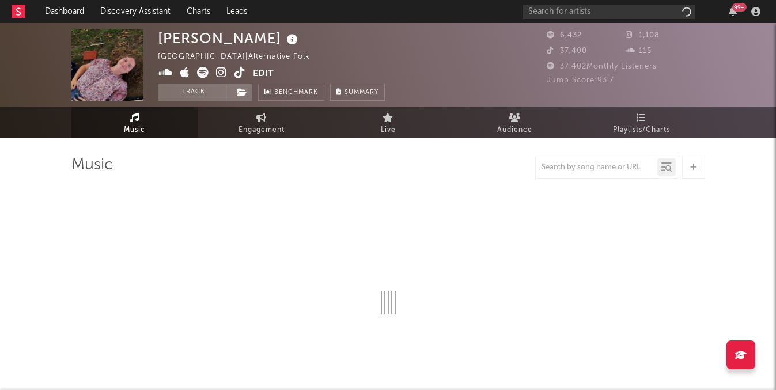
select select "1w"
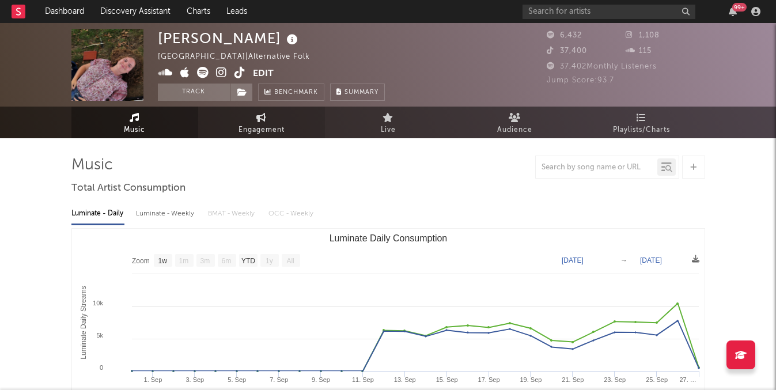
click at [261, 126] on span "Engagement" at bounding box center [261, 130] width 46 height 14
select select "1w"
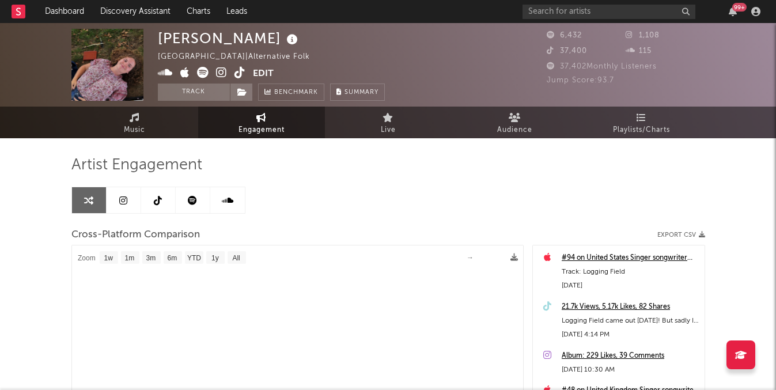
select select "1m"
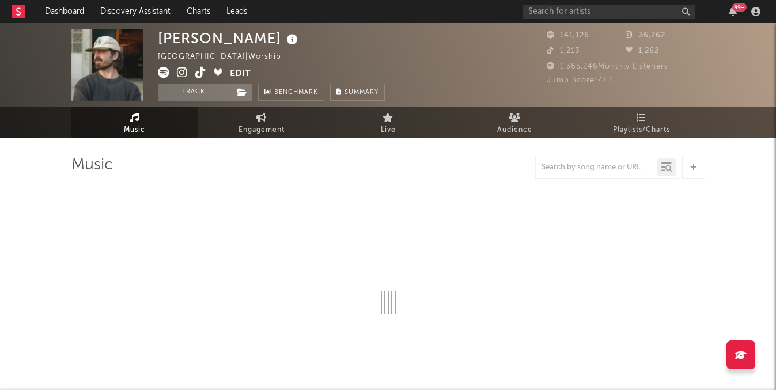
select select "6m"
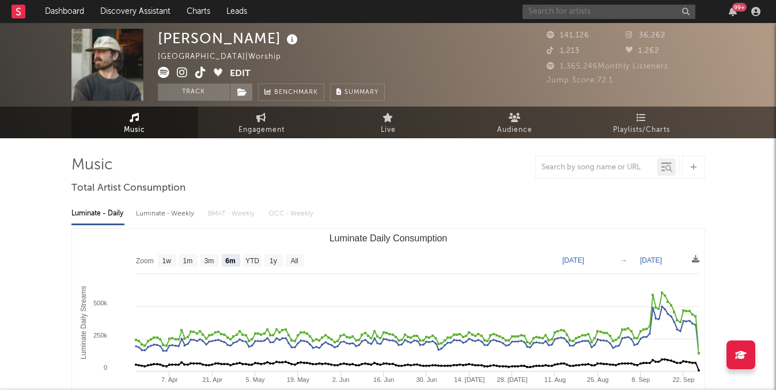
click at [550, 16] on input "text" at bounding box center [608, 12] width 173 height 14
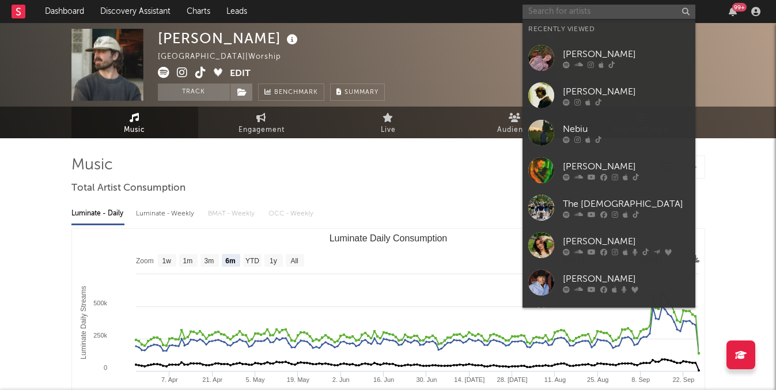
type input "c"
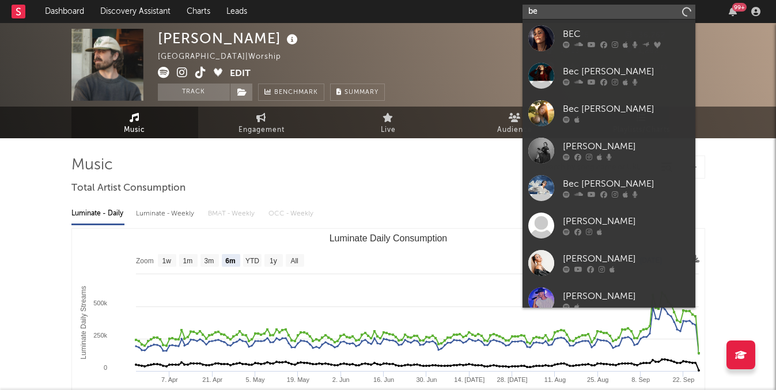
type input "b"
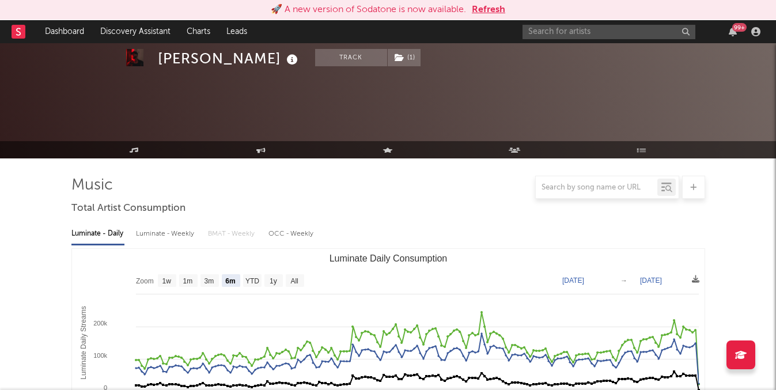
select select "6m"
select select "1w"
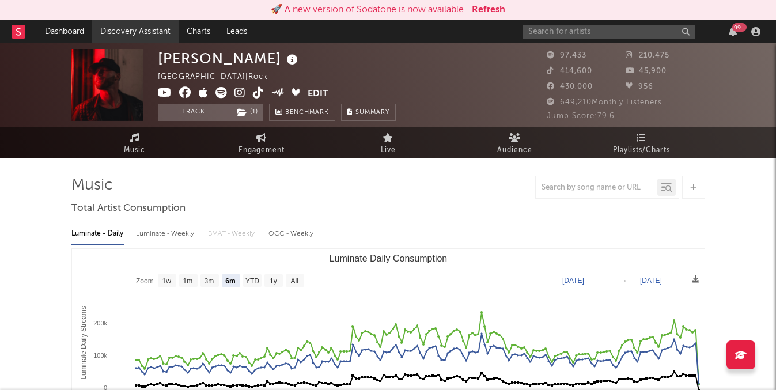
click at [151, 31] on link "Discovery Assistant" at bounding box center [135, 31] width 86 height 23
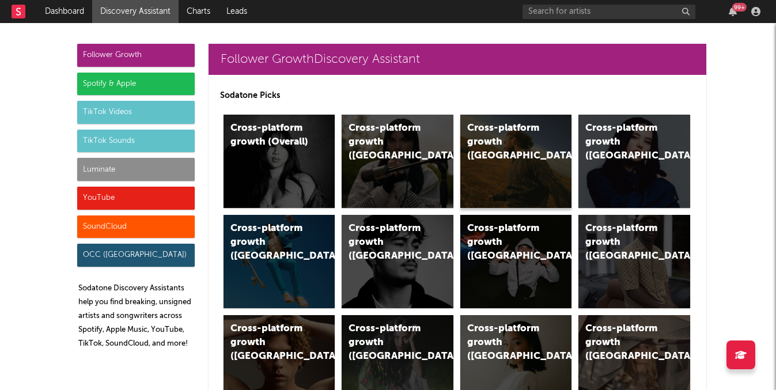
click at [472, 166] on div "Cross-platform growth ([GEOGRAPHIC_DATA])" at bounding box center [516, 161] width 112 height 93
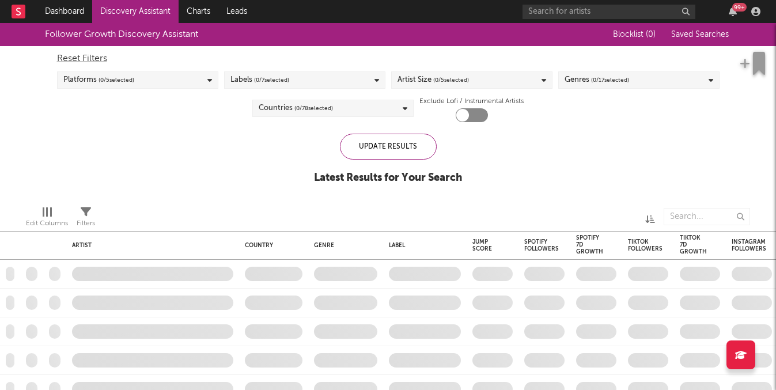
checkbox input "true"
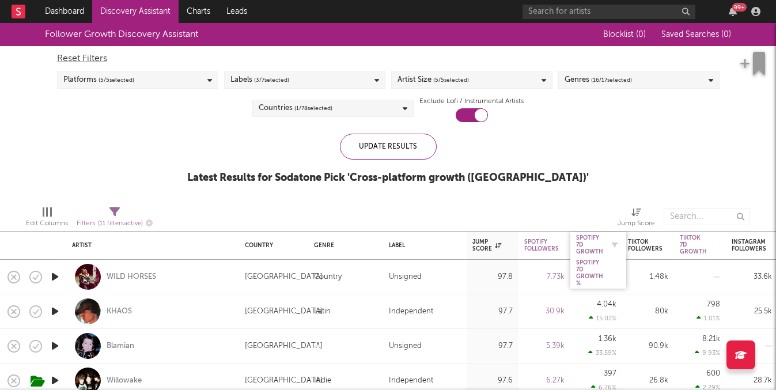
click at [587, 249] on div "Spotify 7D Growth" at bounding box center [589, 244] width 27 height 21
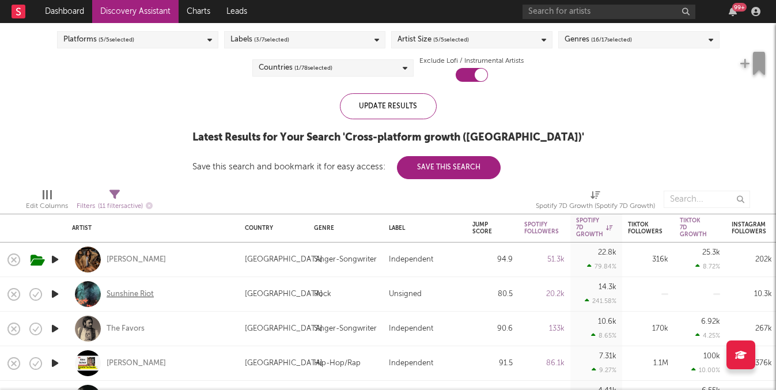
click at [133, 294] on div "Sunshine Riot" at bounding box center [130, 294] width 47 height 10
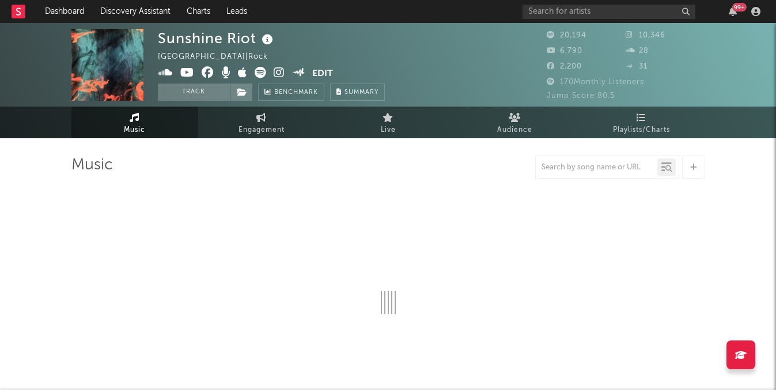
select select "6m"
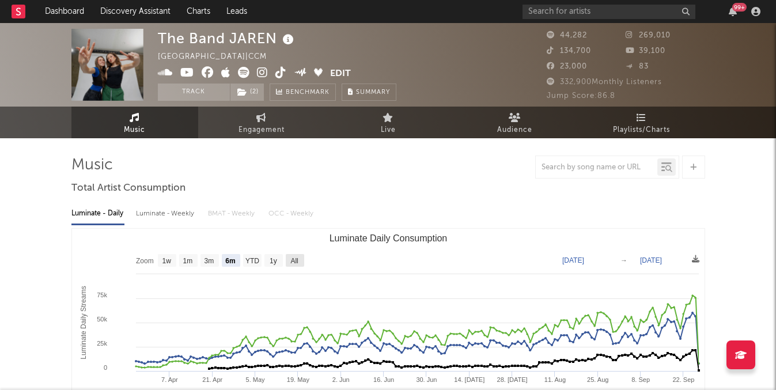
click at [297, 259] on text "All" at bounding box center [293, 261] width 7 height 8
select select "All"
type input "[DATE]"
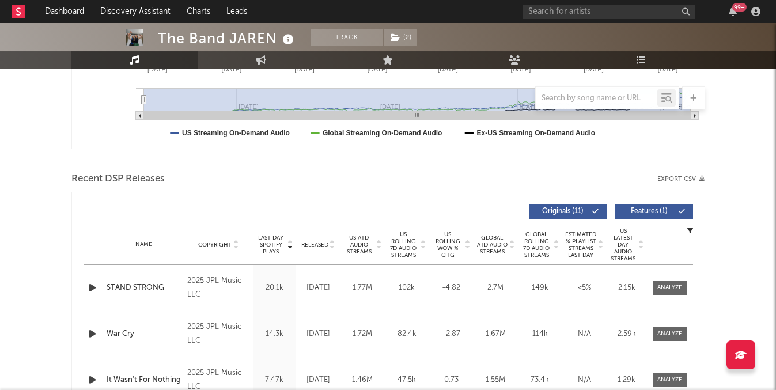
scroll to position [339, 0]
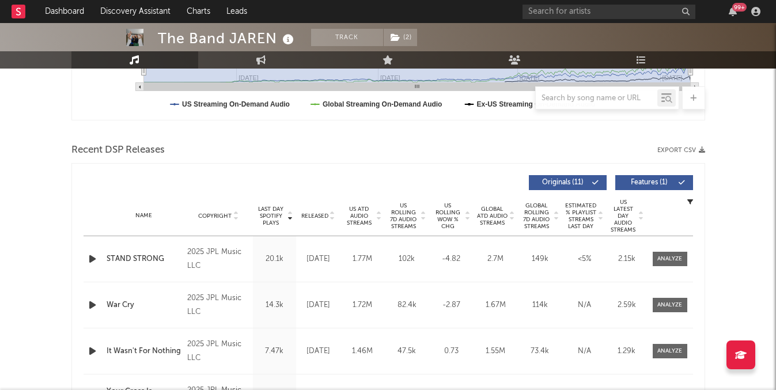
click at [400, 208] on span "US Rolling 7D Audio Streams" at bounding box center [404, 216] width 32 height 28
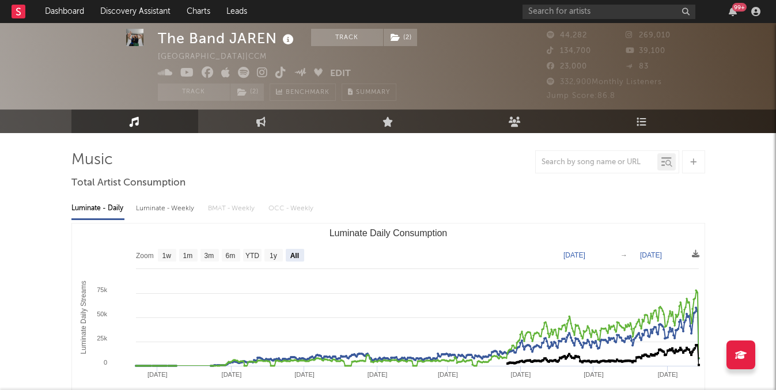
scroll to position [0, 0]
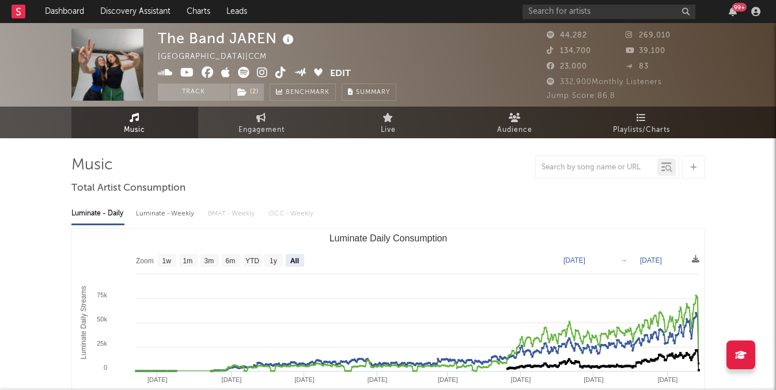
click at [271, 125] on span "Engagement" at bounding box center [261, 130] width 46 height 14
select select "1w"
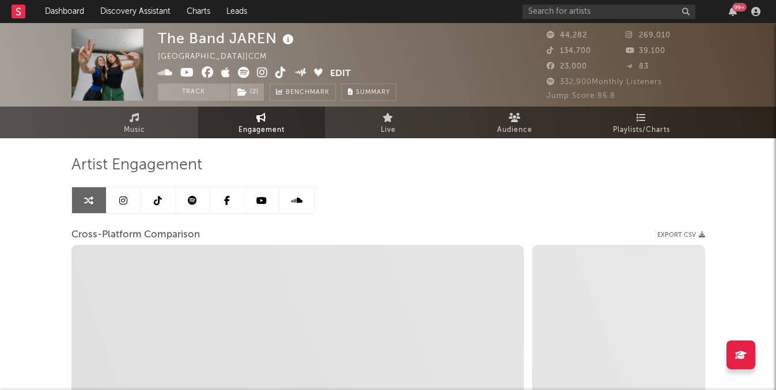
select select "1m"
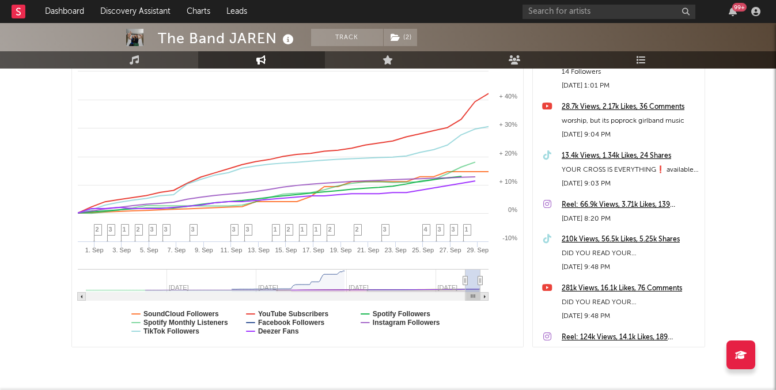
scroll to position [199, 0]
click at [593, 291] on div "281k Views, 16.1k Likes, 76 Comments" at bounding box center [630, 289] width 137 height 14
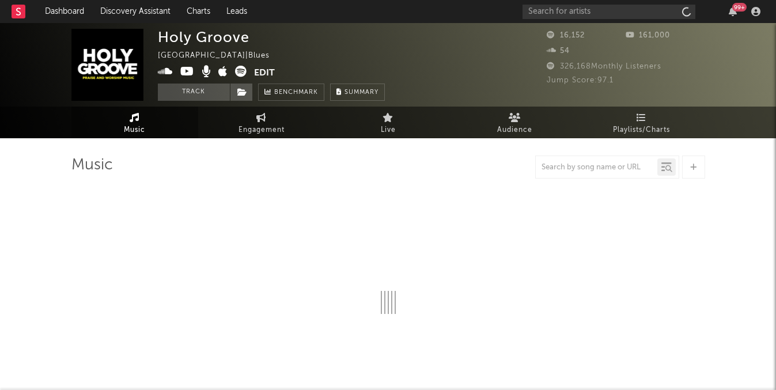
select select "1w"
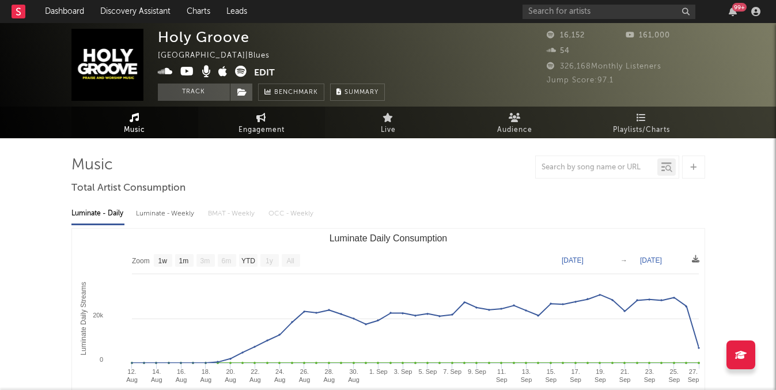
click at [279, 122] on link "Engagement" at bounding box center [261, 123] width 127 height 32
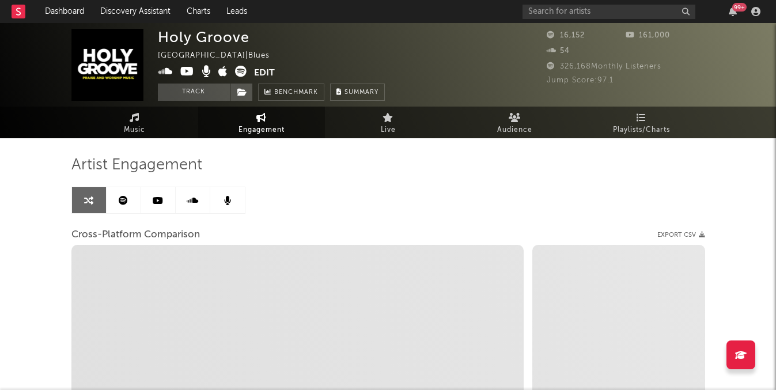
select select "1w"
select select "1m"
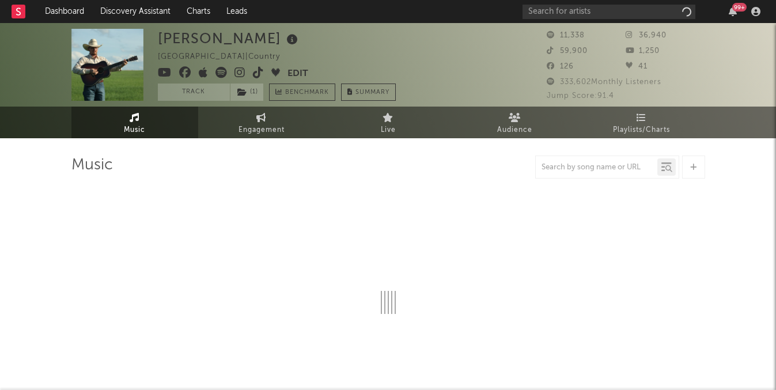
select select "1w"
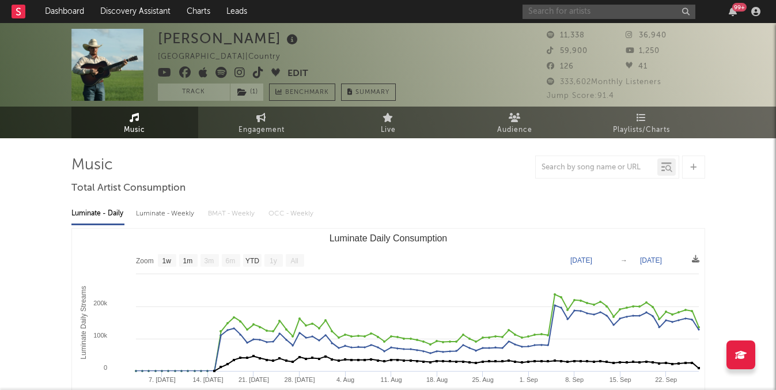
click at [581, 13] on input "text" at bounding box center [608, 12] width 173 height 14
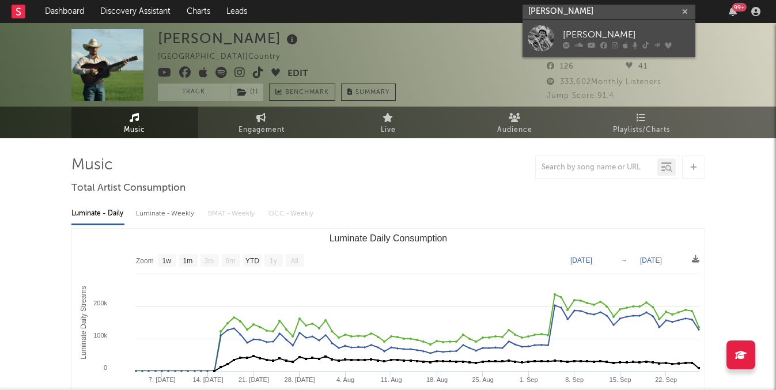
type input "[PERSON_NAME]"
click at [585, 35] on div "[PERSON_NAME]" at bounding box center [626, 35] width 127 height 14
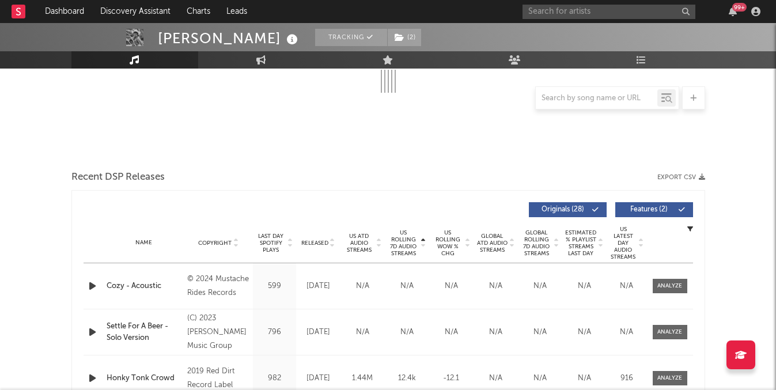
scroll to position [235, 0]
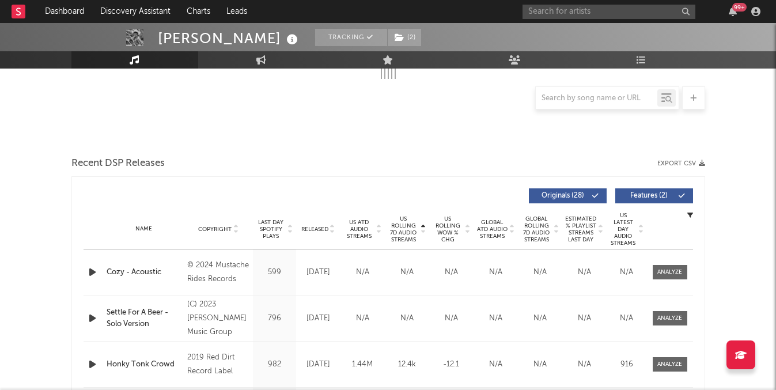
click at [324, 230] on span "Released" at bounding box center [314, 229] width 27 height 7
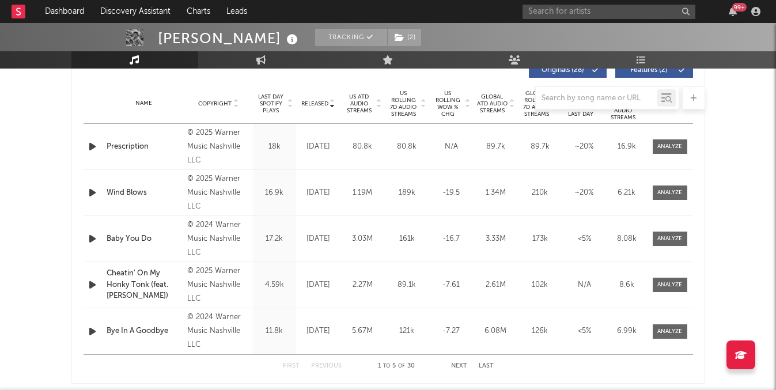
scroll to position [528, 0]
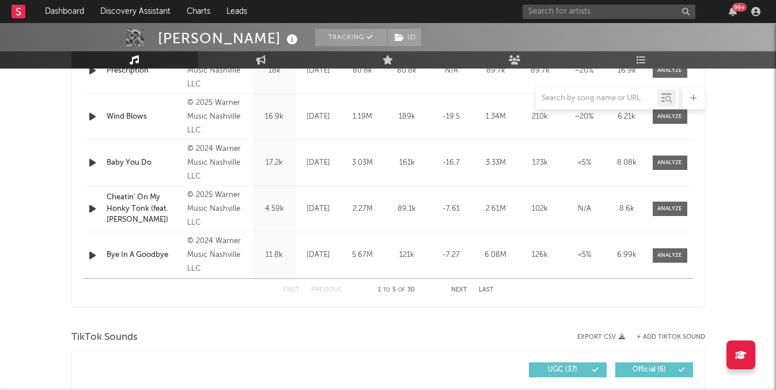
click at [457, 291] on button "Next" at bounding box center [459, 290] width 16 height 6
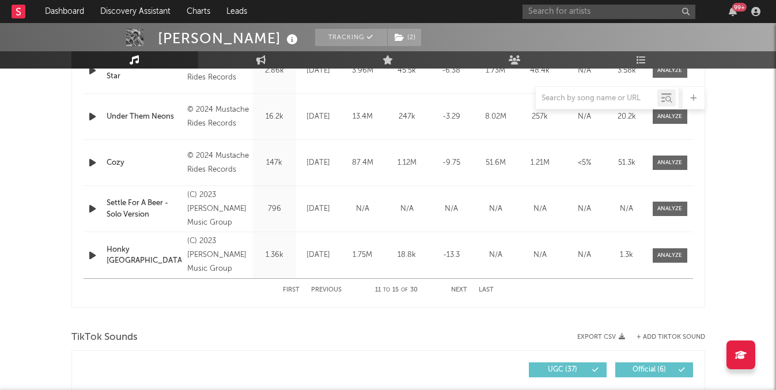
click at [457, 291] on button "Next" at bounding box center [459, 290] width 16 height 6
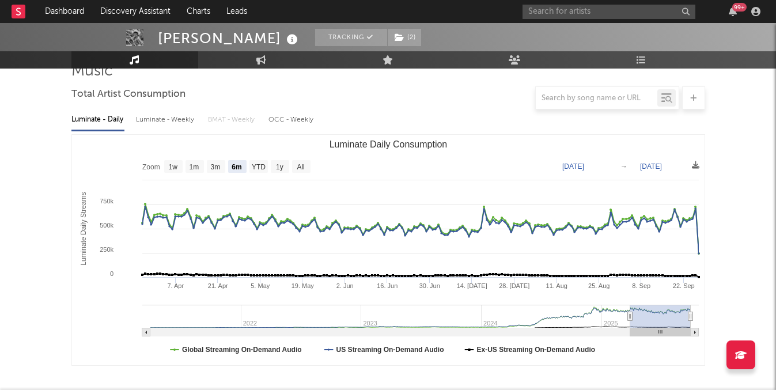
scroll to position [0, 0]
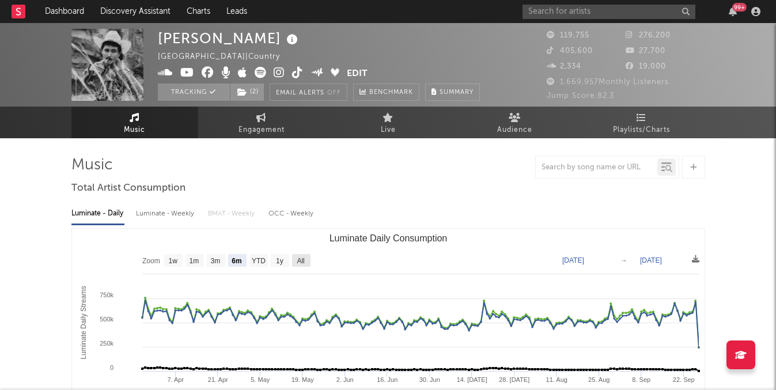
click at [308, 257] on rect "Luminate Daily Consumption" at bounding box center [301, 260] width 18 height 13
select select "All"
type input "2021-03-31"
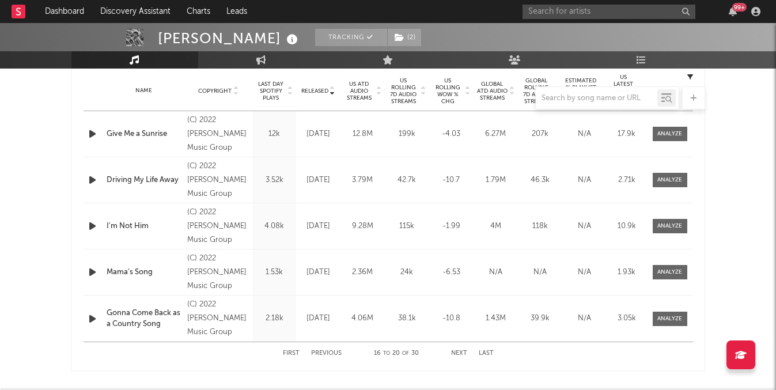
scroll to position [462, 0]
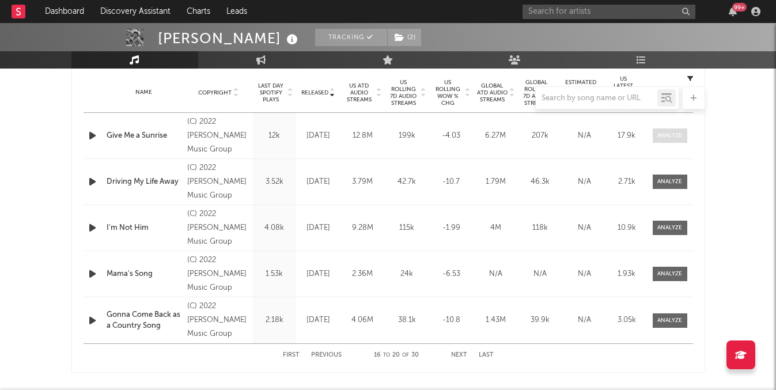
click at [665, 129] on span at bounding box center [670, 135] width 35 height 14
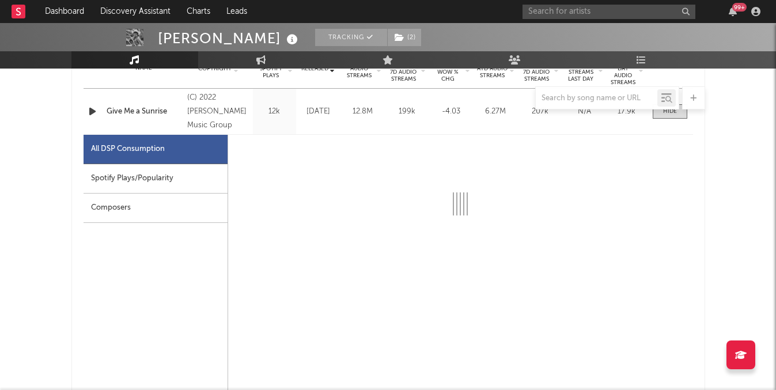
scroll to position [496, 0]
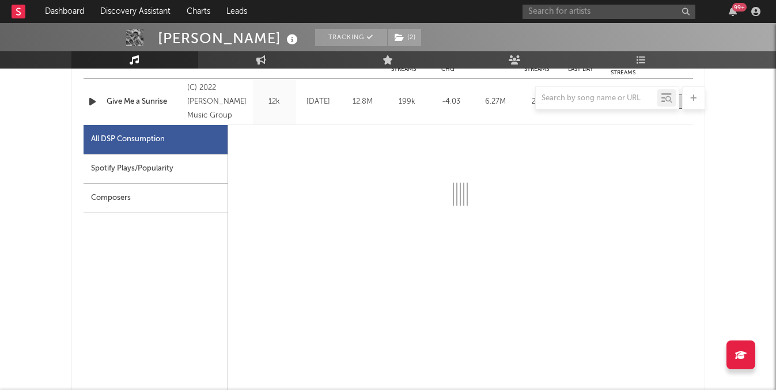
select select "6m"
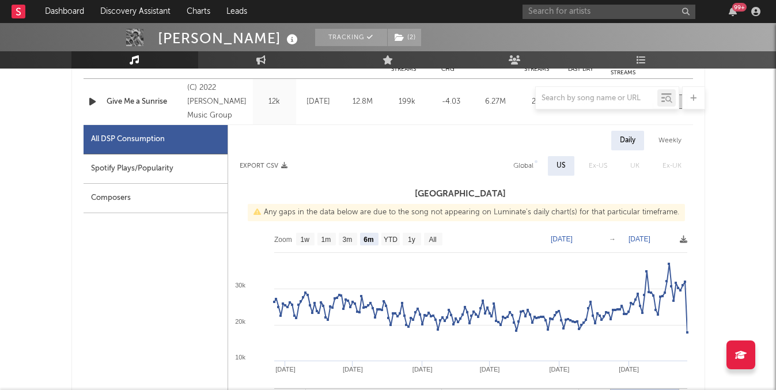
click at [666, 135] on div "Weekly" at bounding box center [670, 141] width 40 height 20
select select "6m"
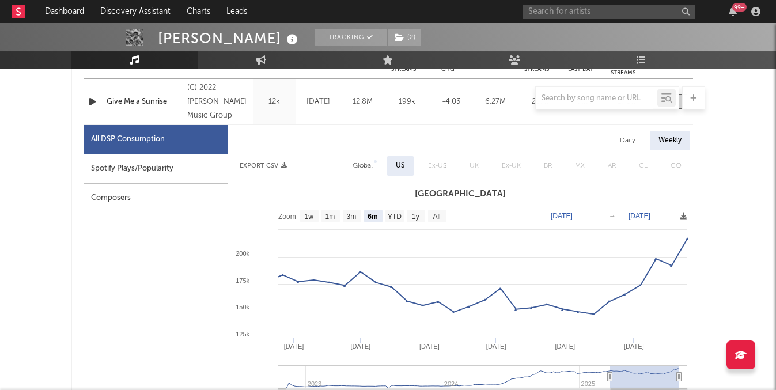
click at [628, 148] on div "Daily" at bounding box center [627, 141] width 33 height 20
select select "6m"
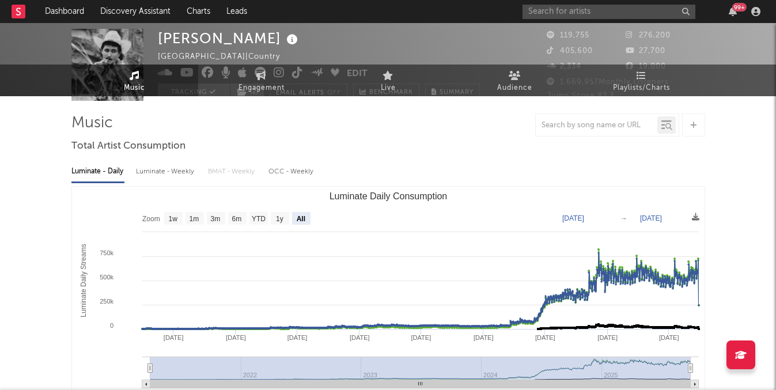
scroll to position [0, 0]
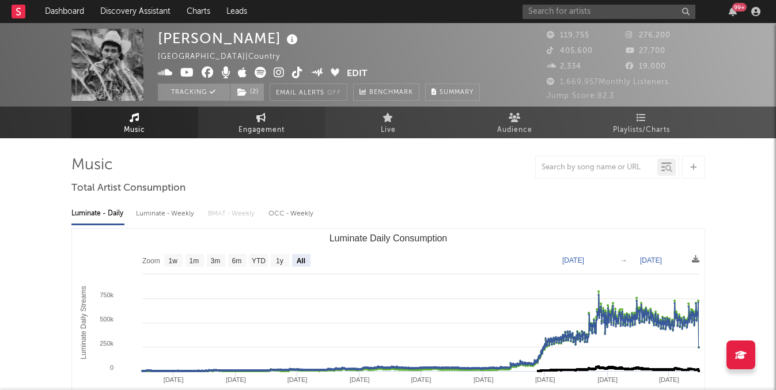
click at [263, 137] on link "Engagement" at bounding box center [261, 123] width 127 height 32
select select "1w"
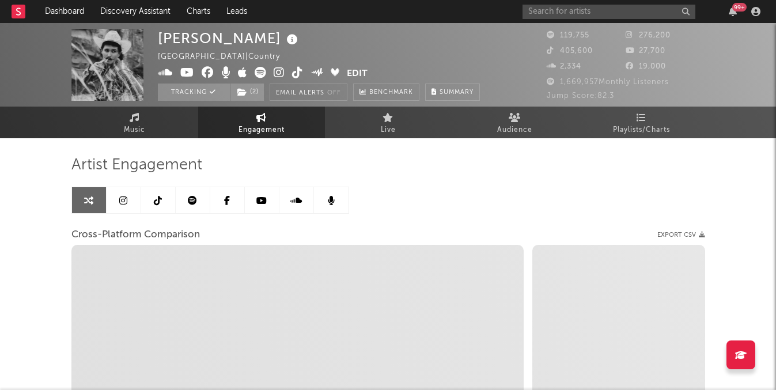
click at [183, 203] on link at bounding box center [193, 200] width 35 height 26
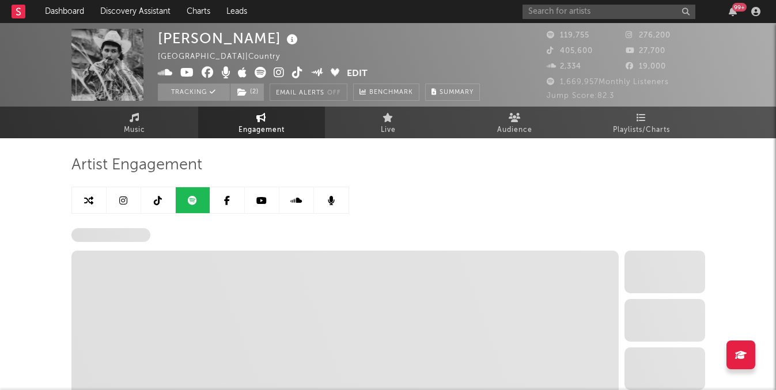
select select "6m"
select select "1w"
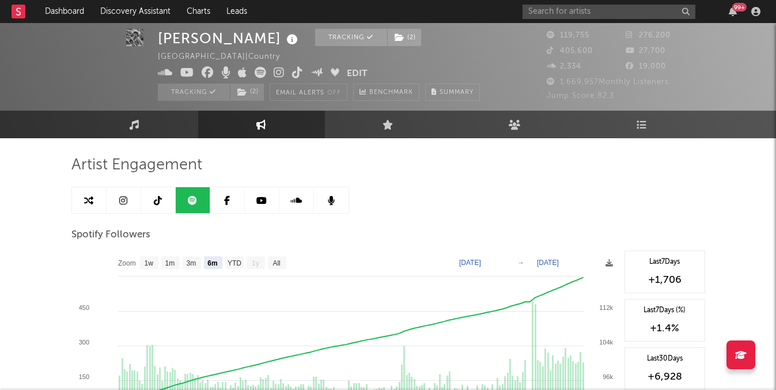
scroll to position [27, 0]
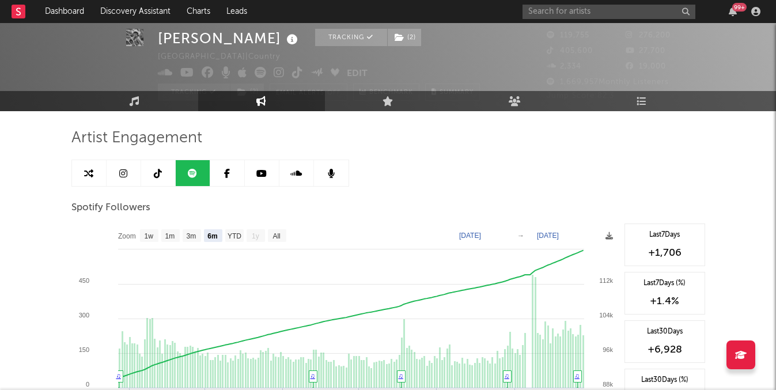
click at [167, 167] on link at bounding box center [158, 173] width 35 height 26
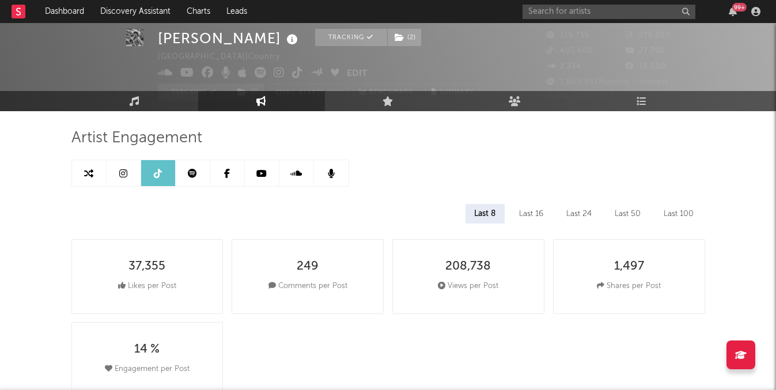
click at [119, 171] on link at bounding box center [124, 173] width 35 height 26
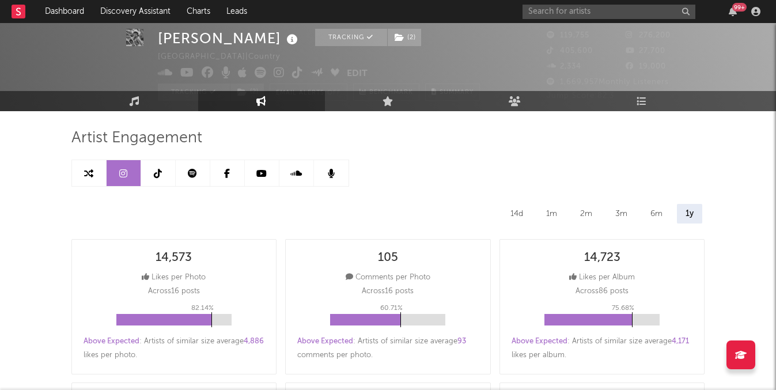
select select "6m"
click at [196, 177] on icon at bounding box center [192, 173] width 9 height 9
select select "6m"
select select "1w"
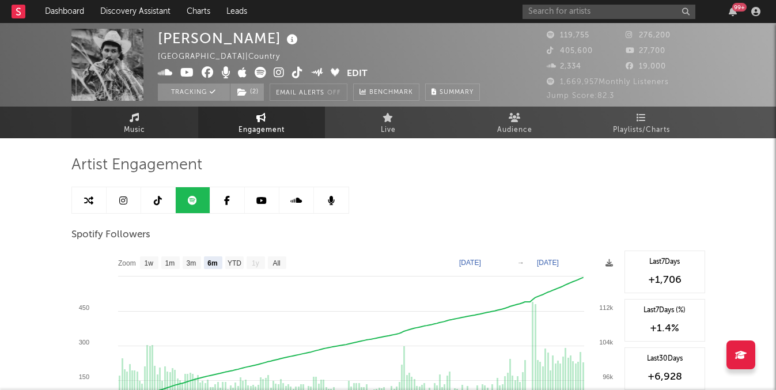
click at [122, 116] on link "Music" at bounding box center [134, 123] width 127 height 32
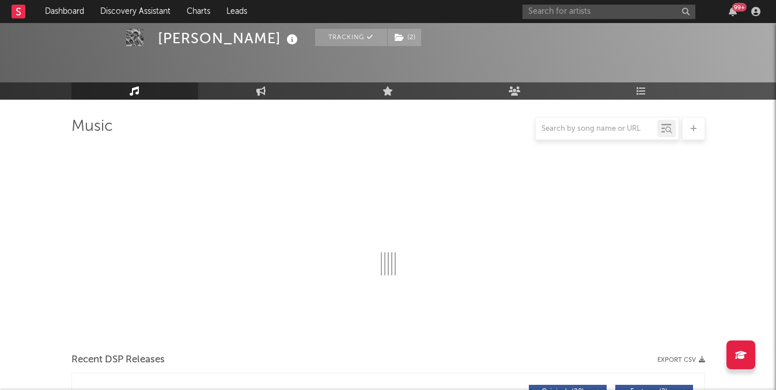
select select "6m"
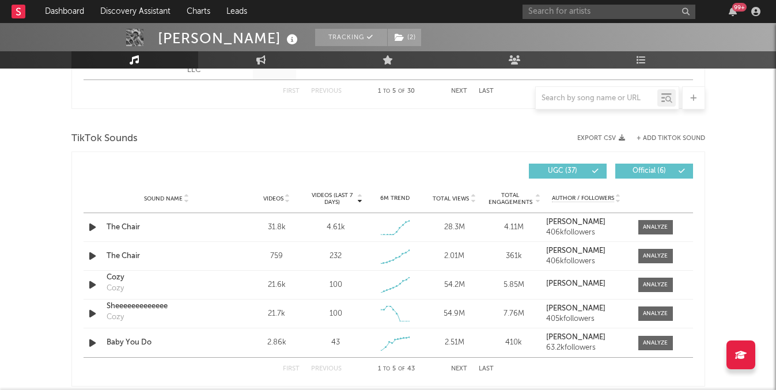
scroll to position [729, 0]
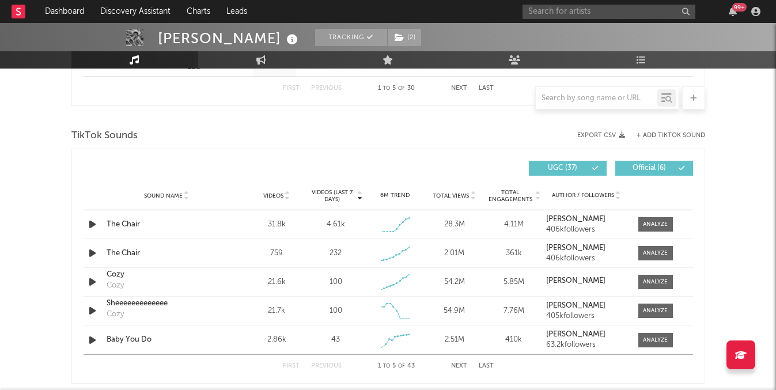
click at [327, 191] on span "Videos (last 7 days)" at bounding box center [332, 196] width 47 height 14
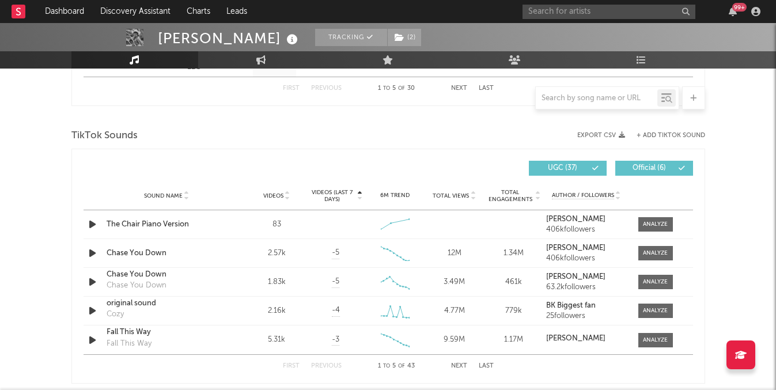
click at [327, 191] on span "Videos (last 7 days)" at bounding box center [332, 196] width 47 height 14
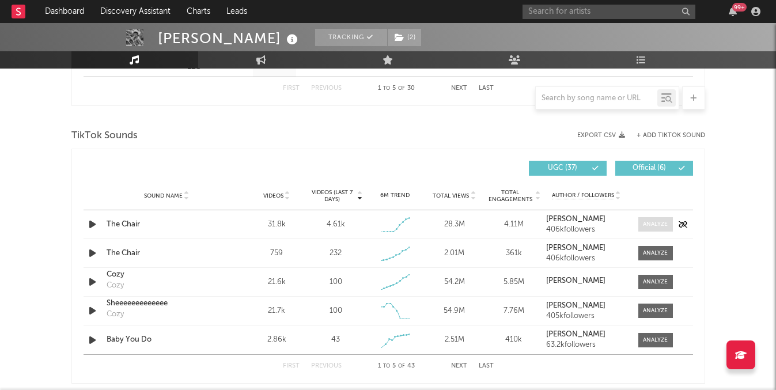
click at [655, 225] on div at bounding box center [655, 224] width 25 height 9
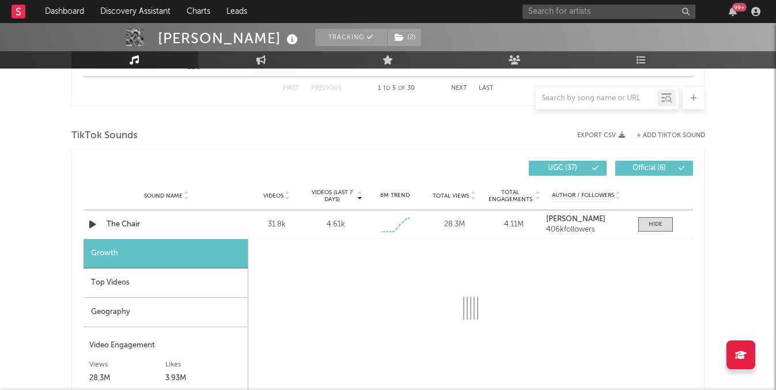
select select "1w"
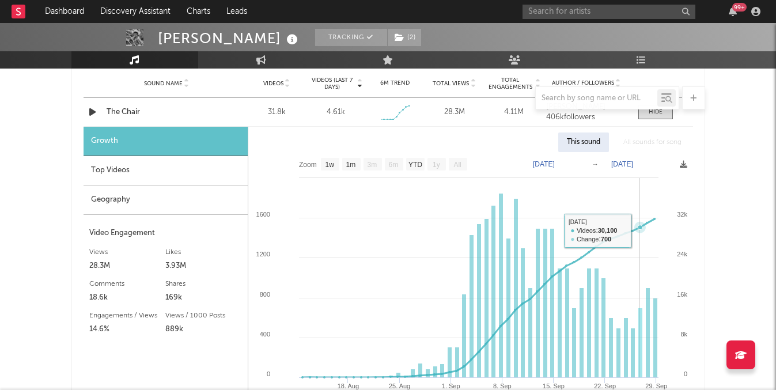
scroll to position [848, 0]
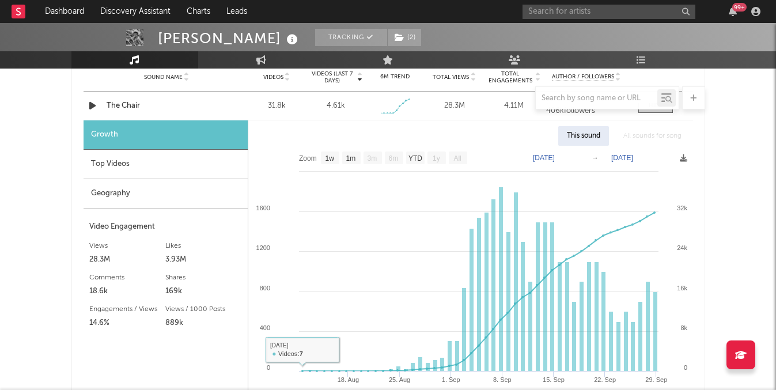
click at [119, 181] on div "Geography" at bounding box center [166, 193] width 164 height 29
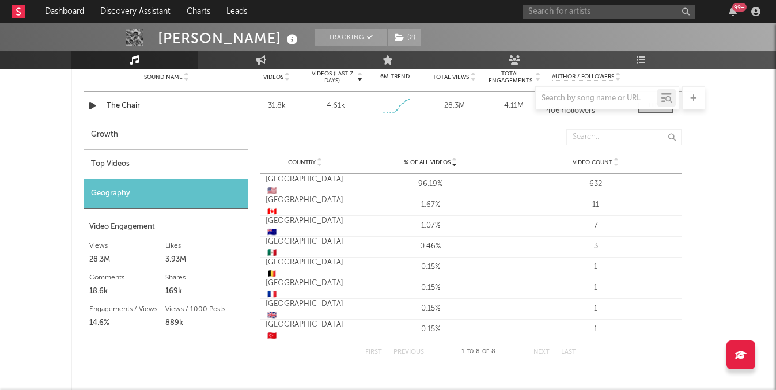
click at [122, 173] on div "Top Videos" at bounding box center [166, 164] width 164 height 29
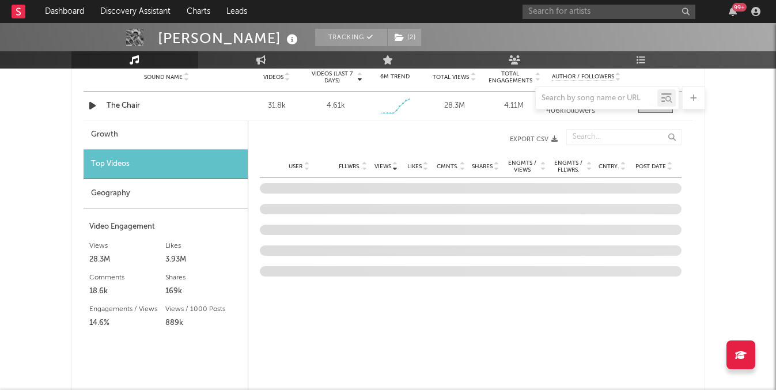
click at [130, 146] on div "Growth" at bounding box center [166, 134] width 164 height 29
select select "1w"
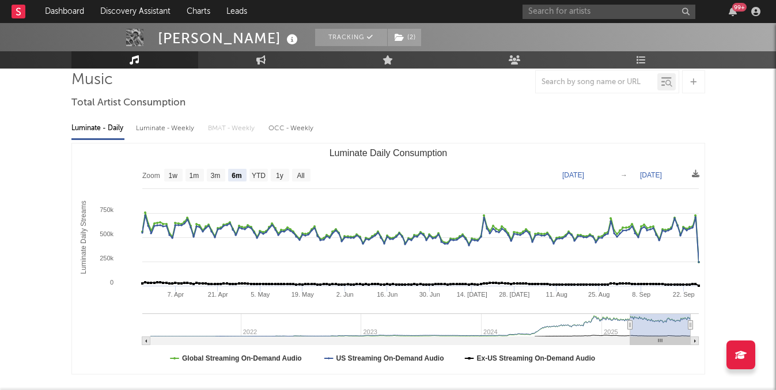
scroll to position [0, 0]
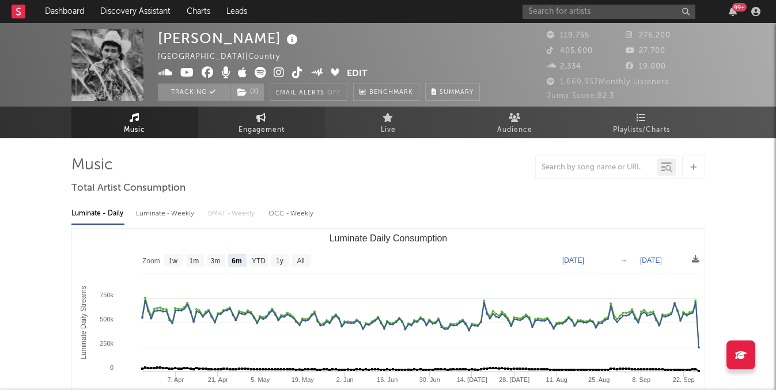
click at [227, 122] on link "Engagement" at bounding box center [261, 123] width 127 height 32
select select "1w"
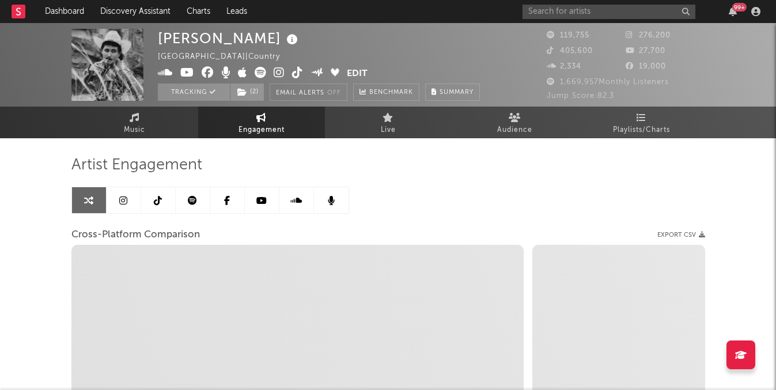
select select "1m"
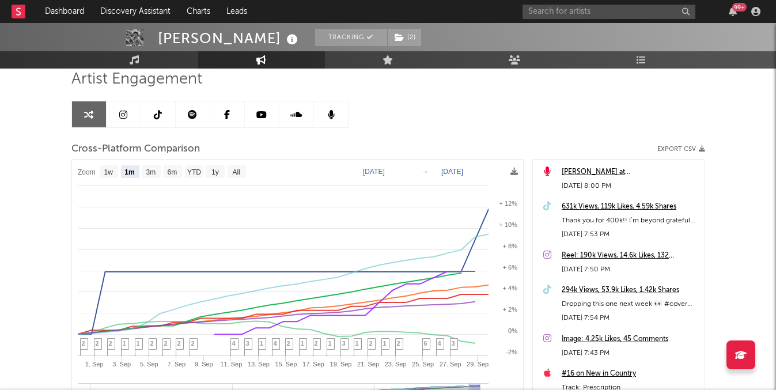
scroll to position [101, 0]
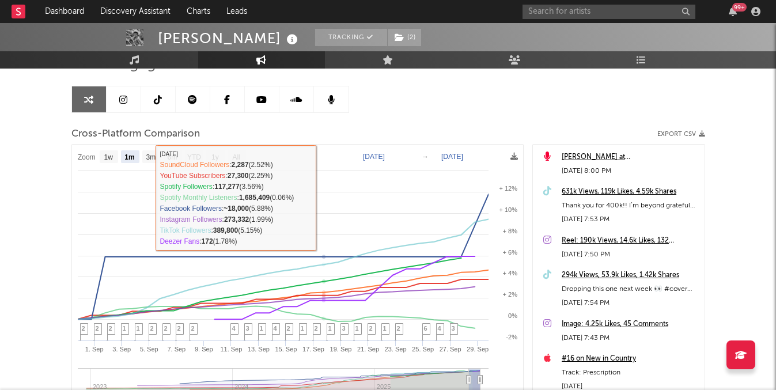
click at [193, 97] on icon at bounding box center [192, 99] width 9 height 9
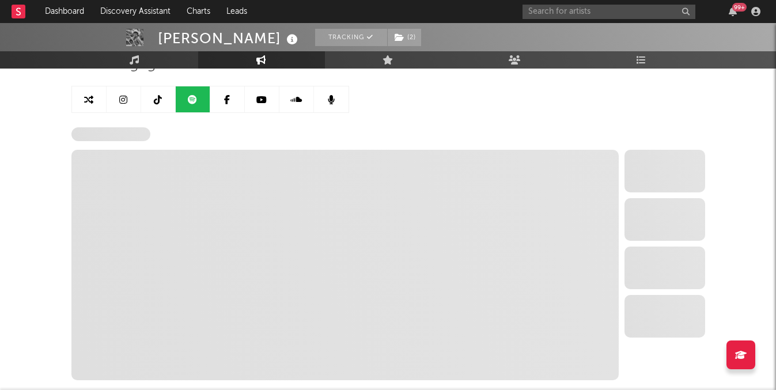
select select "6m"
select select "1w"
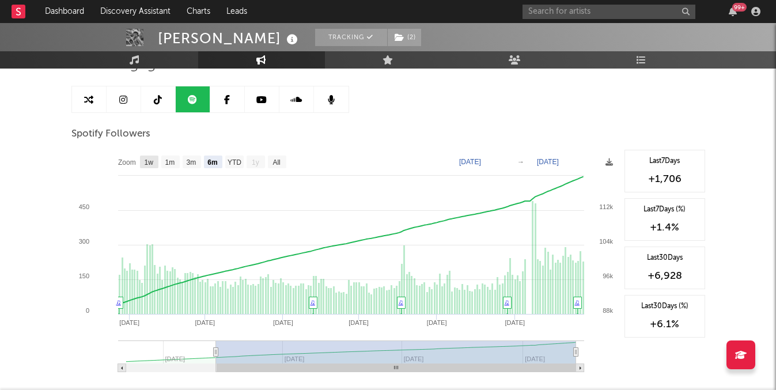
click at [142, 161] on rect at bounding box center [149, 162] width 18 height 13
select select "1w"
type input "2025-09-22"
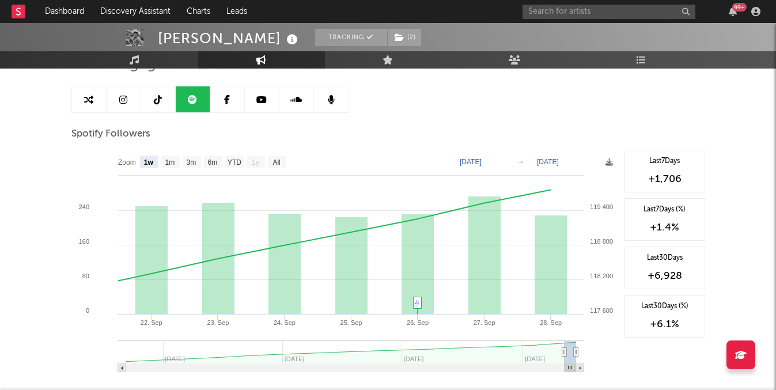
click at [149, 98] on link at bounding box center [158, 99] width 35 height 26
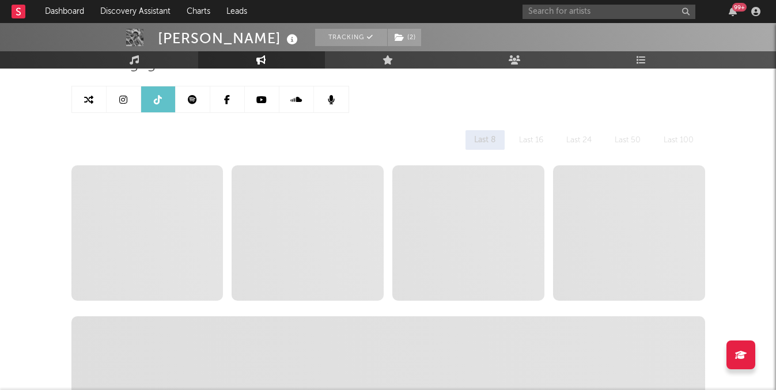
select select "6m"
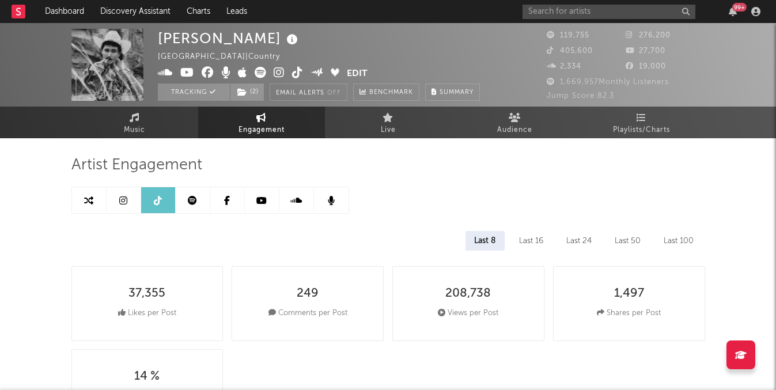
click at [219, 200] on link at bounding box center [227, 200] width 35 height 26
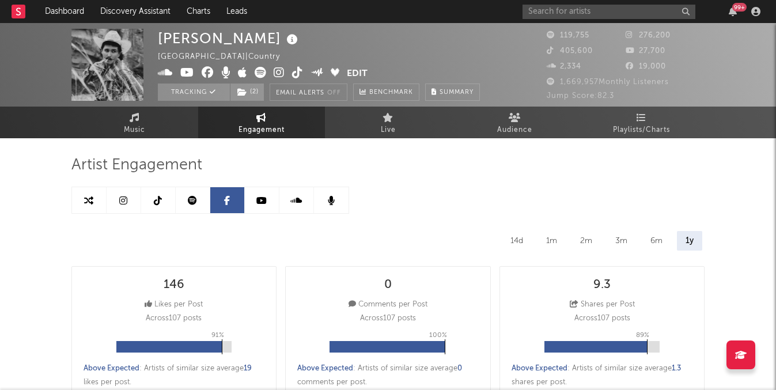
click at [181, 195] on link at bounding box center [193, 200] width 35 height 26
select select "6m"
select select "1w"
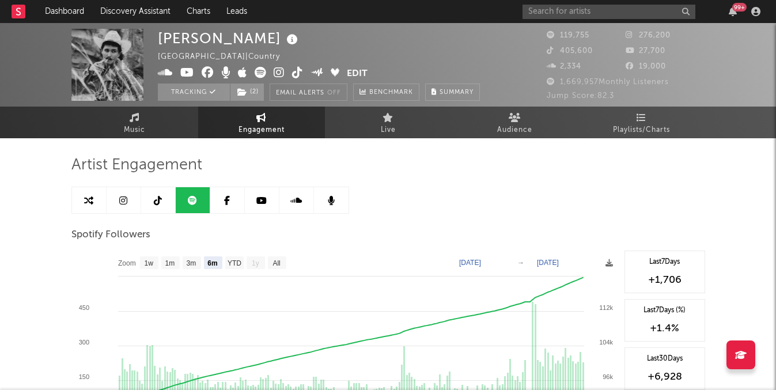
click at [151, 195] on link at bounding box center [158, 200] width 35 height 26
select select "6m"
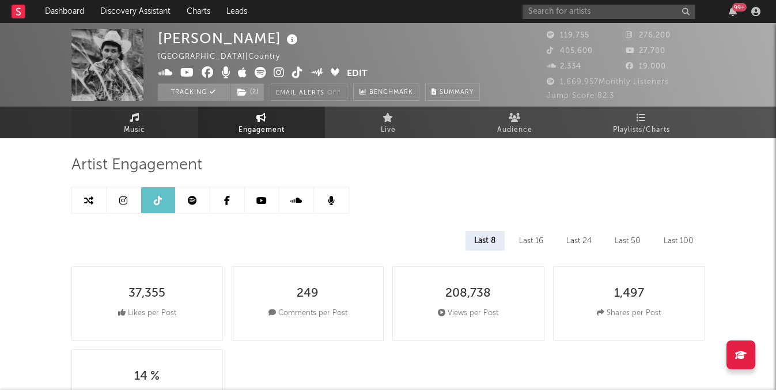
click at [145, 108] on link "Music" at bounding box center [134, 123] width 127 height 32
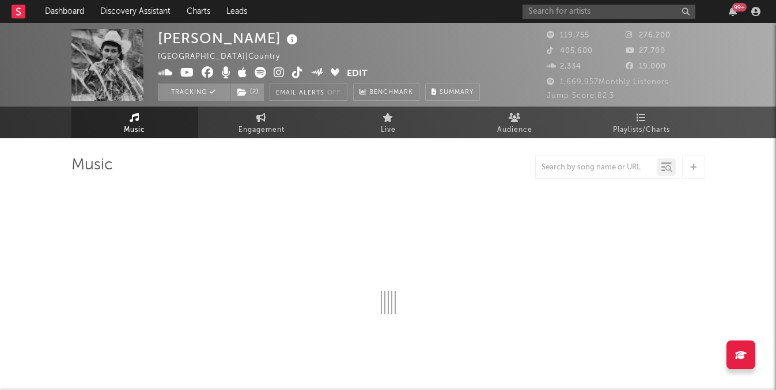
select select "6m"
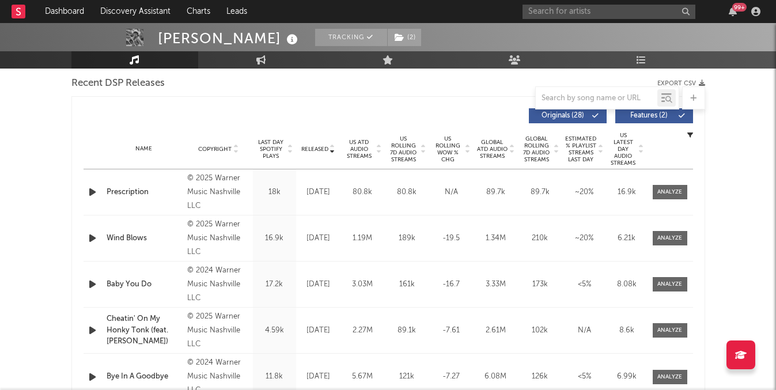
scroll to position [410, 0]
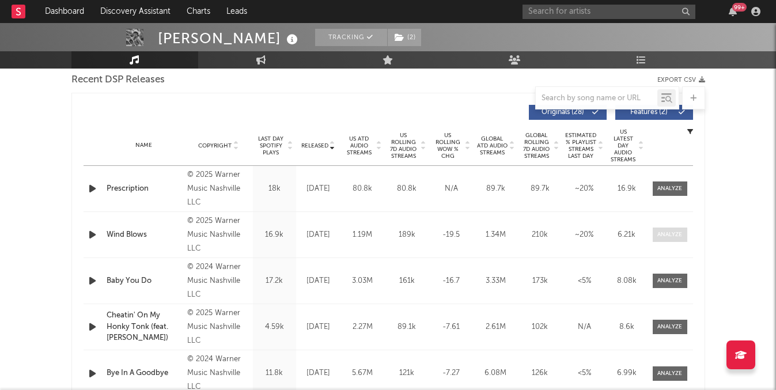
click at [680, 240] on span at bounding box center [670, 235] width 35 height 14
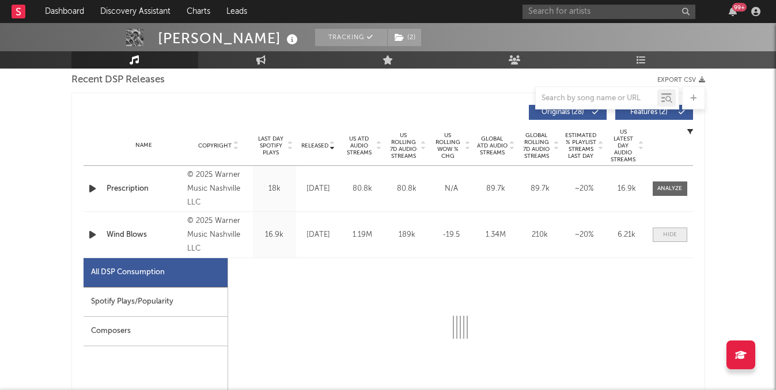
select select "1w"
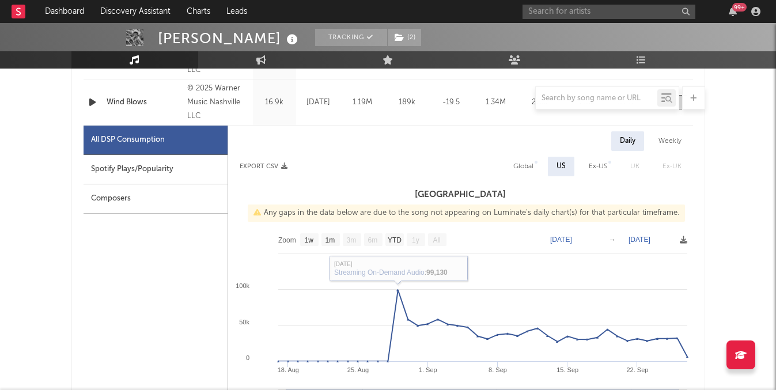
scroll to position [462, 0]
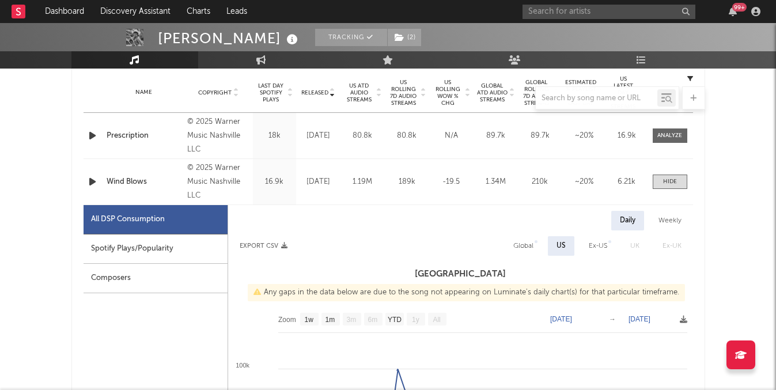
click at [674, 169] on div "Name Wind Blows Copyright © 2025 Warner Music Nashville LLC Label Warner Music …" at bounding box center [388, 182] width 609 height 46
click at [673, 179] on div at bounding box center [670, 181] width 14 height 9
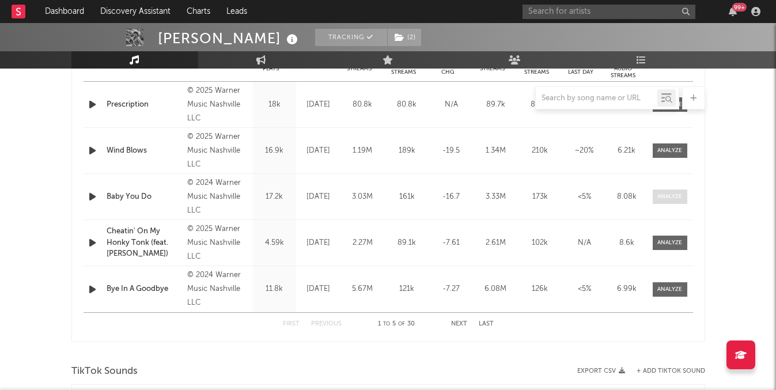
scroll to position [498, 0]
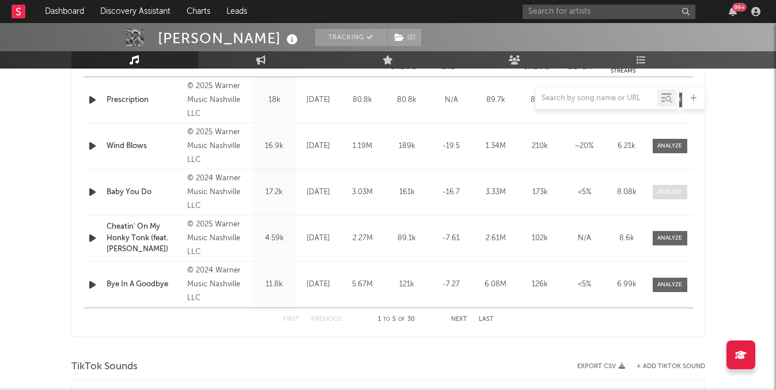
click at [675, 194] on div at bounding box center [669, 192] width 25 height 9
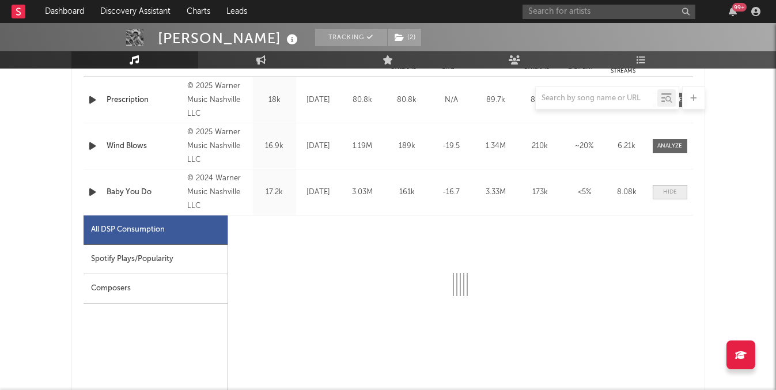
select select "1w"
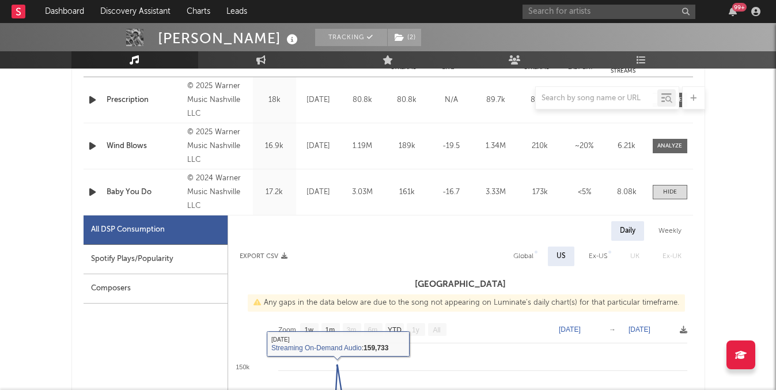
scroll to position [513, 0]
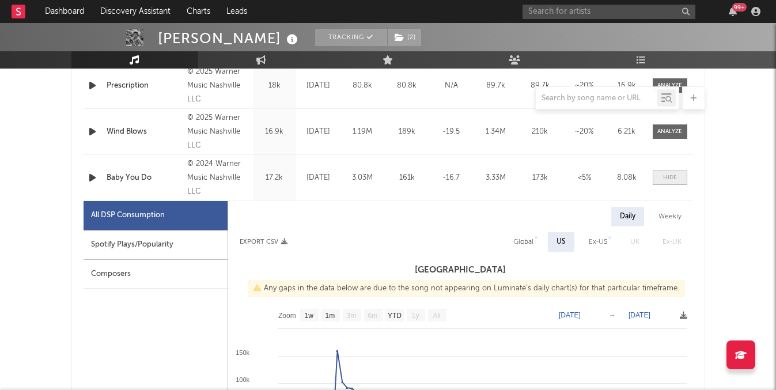
click at [659, 176] on span at bounding box center [670, 177] width 35 height 14
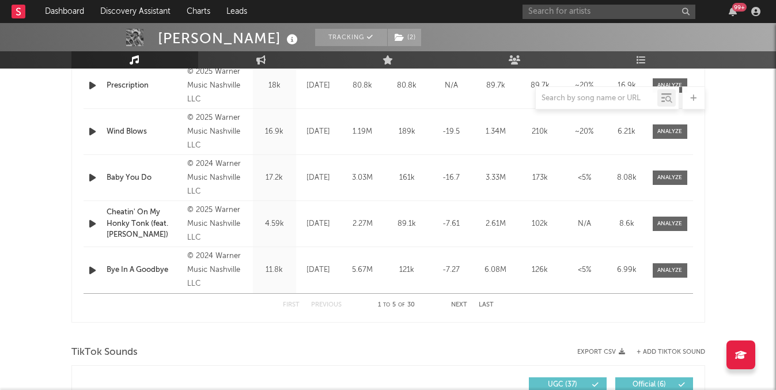
scroll to position [429, 0]
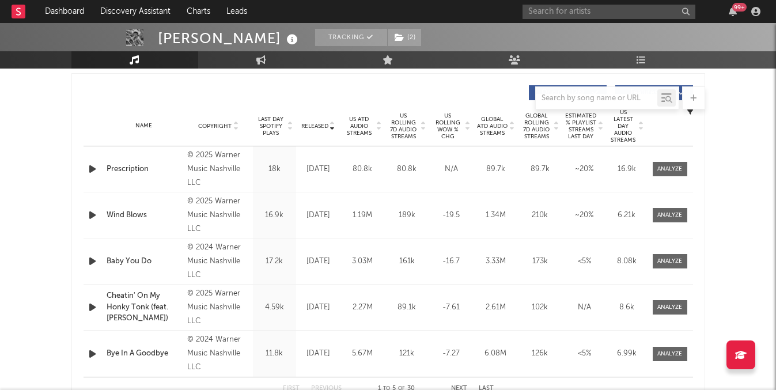
click at [357, 123] on span "US ATD Audio Streams" at bounding box center [359, 126] width 32 height 21
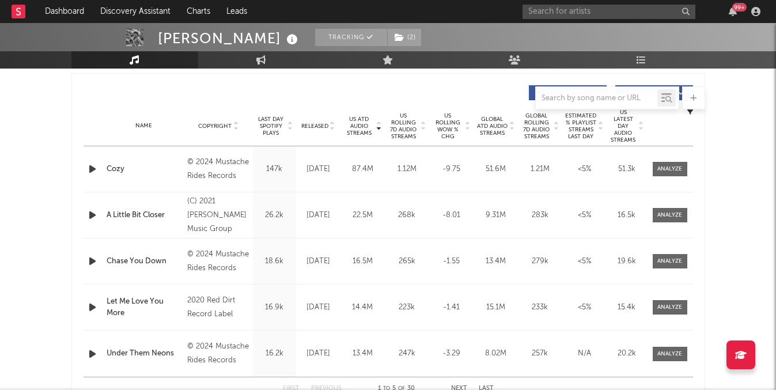
click at [314, 127] on span "Released" at bounding box center [314, 126] width 27 height 7
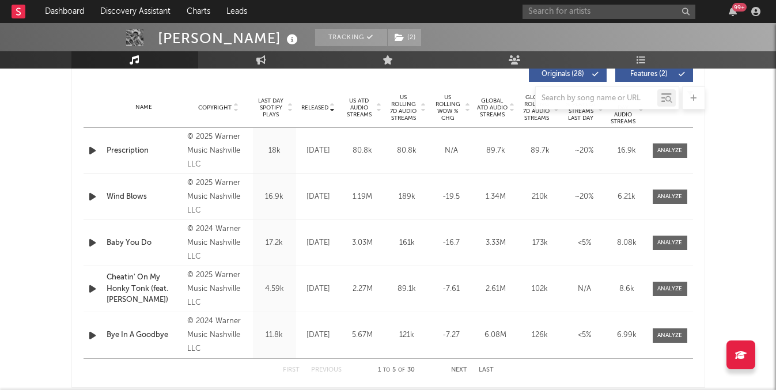
scroll to position [453, 0]
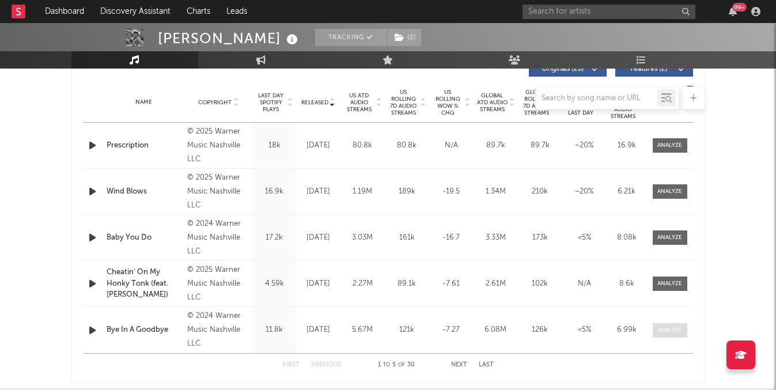
click at [681, 327] on div at bounding box center [669, 330] width 25 height 9
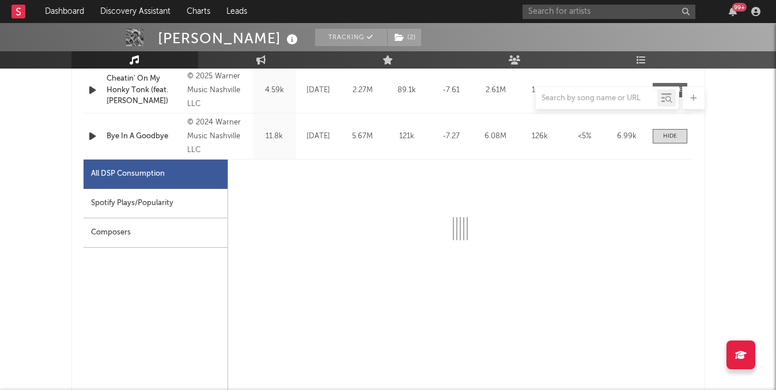
select select "6m"
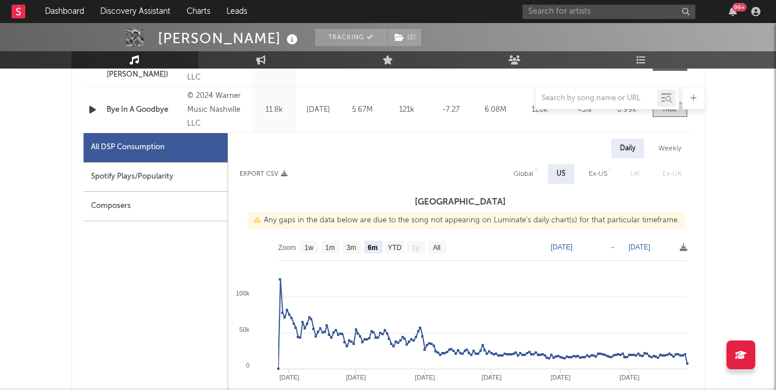
scroll to position [693, 0]
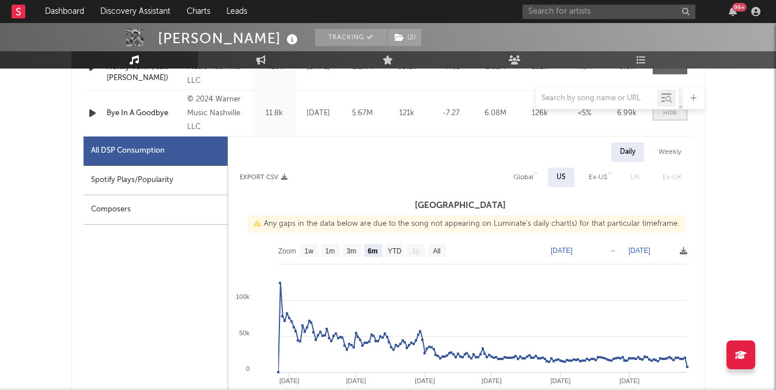
click at [674, 117] on div at bounding box center [670, 113] width 14 height 9
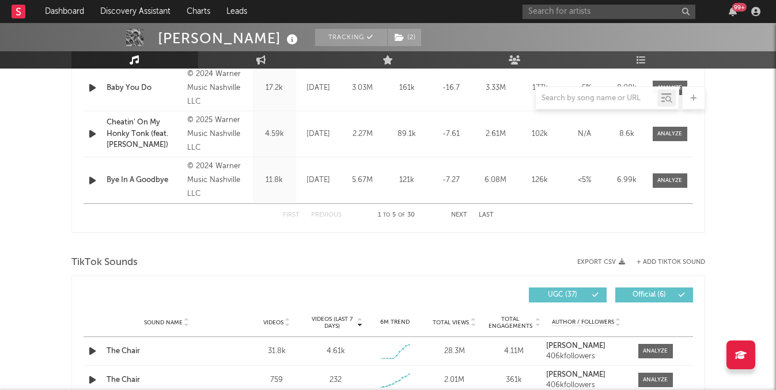
scroll to position [591, 0]
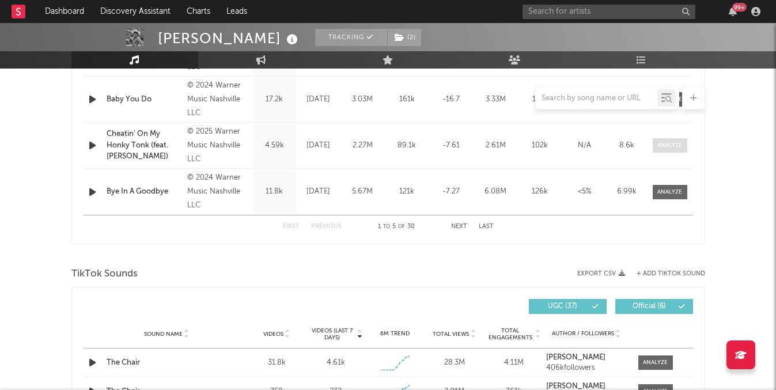
click at [675, 149] on div at bounding box center [669, 145] width 25 height 9
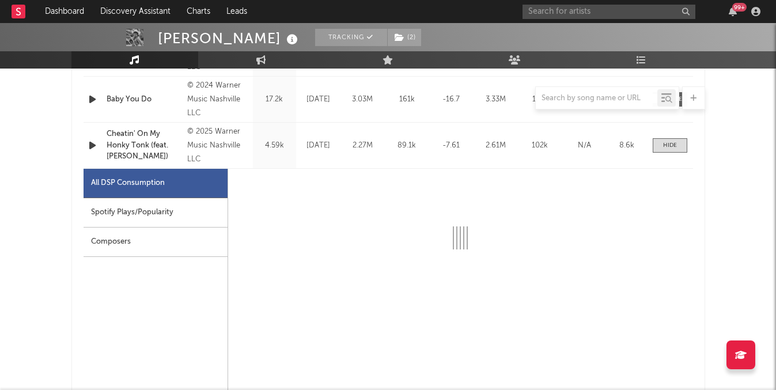
select select "1w"
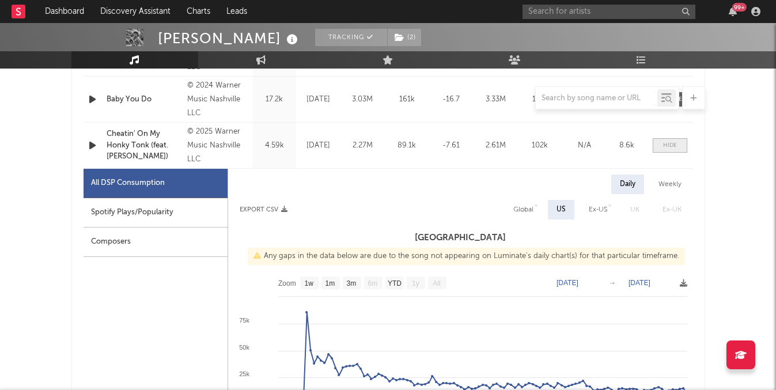
click at [669, 146] on div at bounding box center [670, 145] width 14 height 9
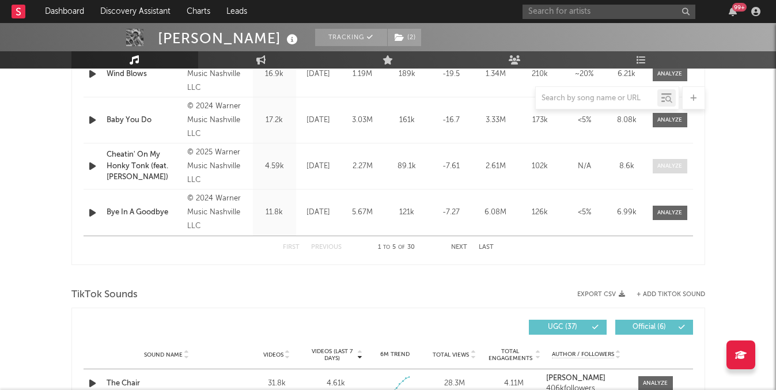
scroll to position [567, 0]
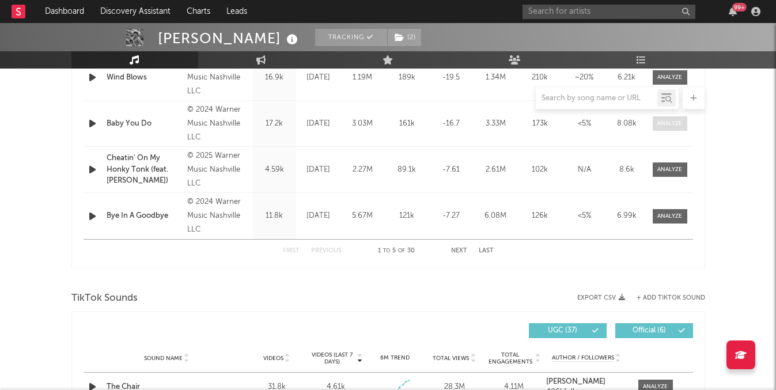
click at [670, 126] on div at bounding box center [669, 123] width 25 height 9
select select "1w"
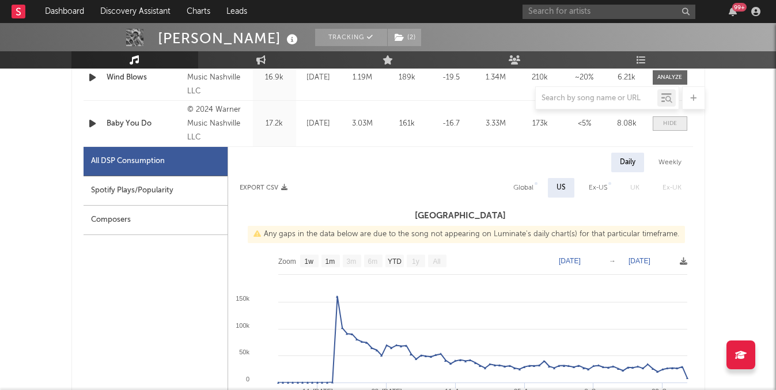
click at [665, 126] on div at bounding box center [670, 123] width 14 height 9
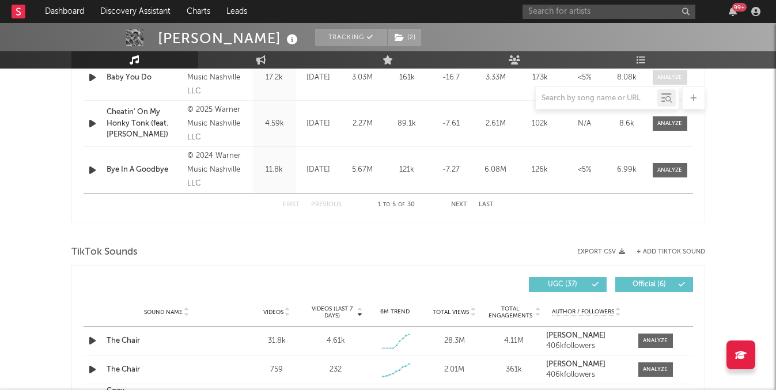
scroll to position [630, 0]
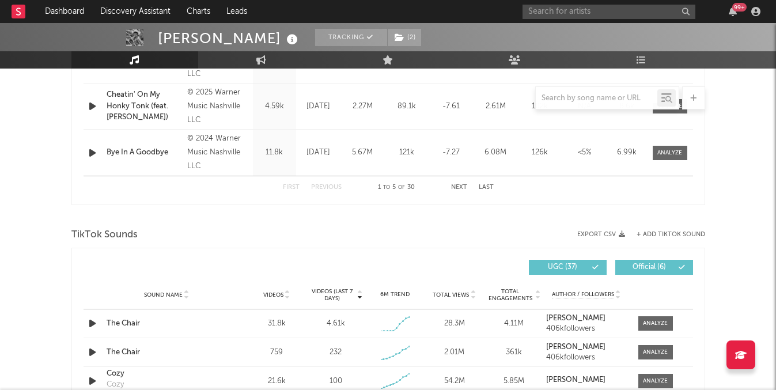
click at [461, 191] on div "First Previous 1 to 5 of 30 Next Last" at bounding box center [388, 187] width 211 height 22
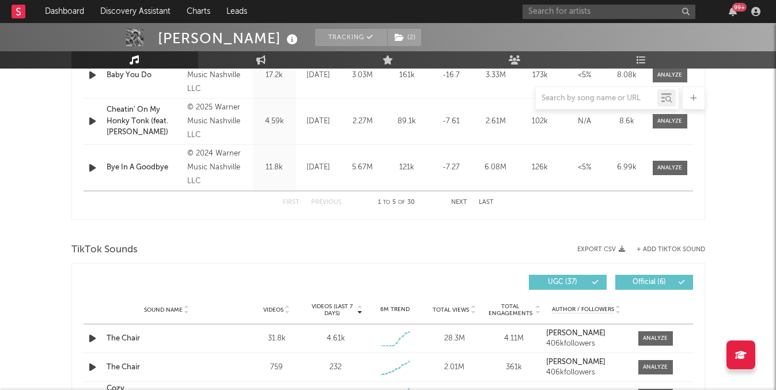
scroll to position [608, 0]
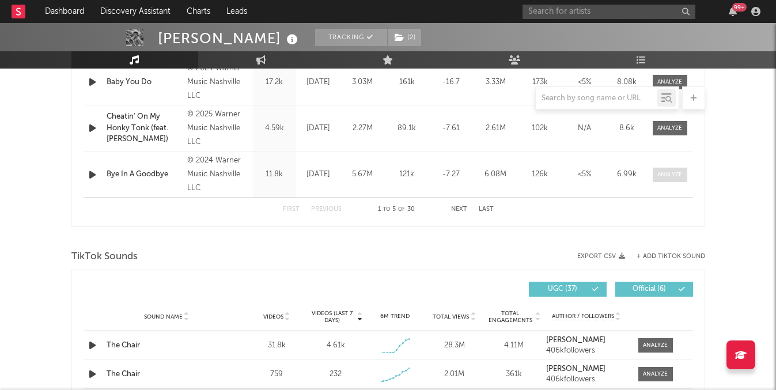
click at [674, 169] on span at bounding box center [670, 175] width 35 height 14
select select "6m"
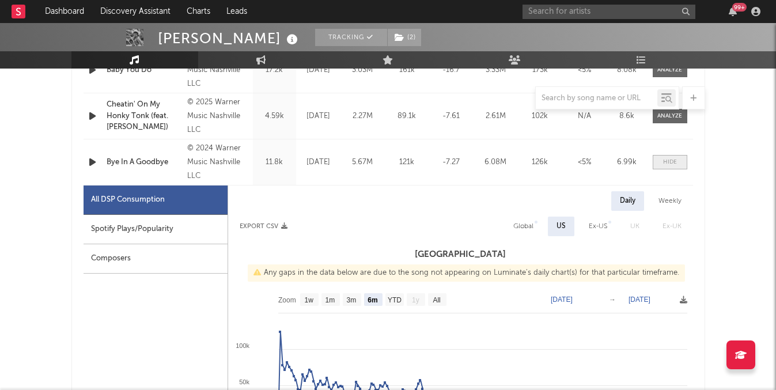
click at [661, 159] on span at bounding box center [670, 162] width 35 height 14
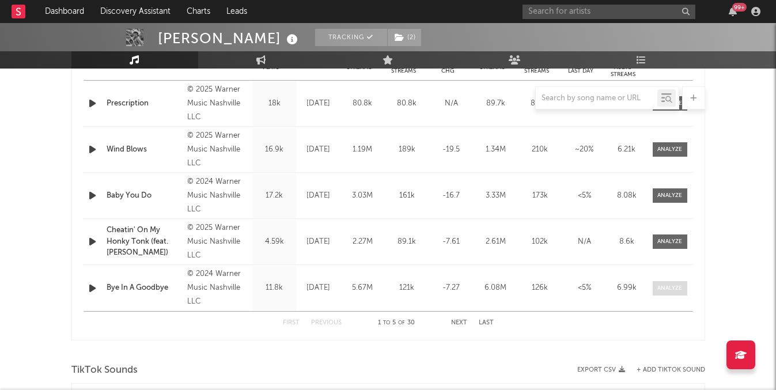
scroll to position [416, 0]
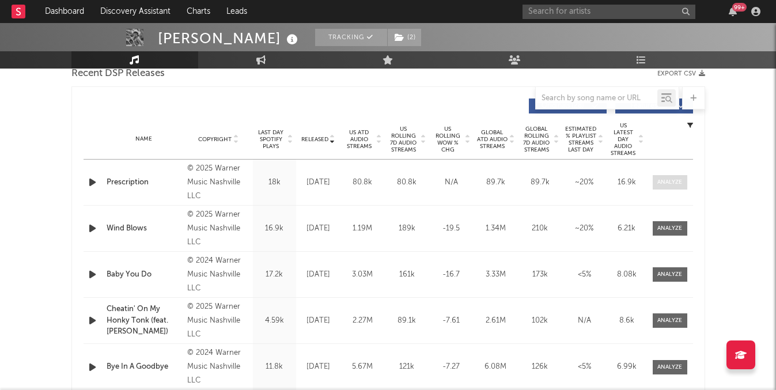
click at [676, 184] on div at bounding box center [669, 182] width 25 height 9
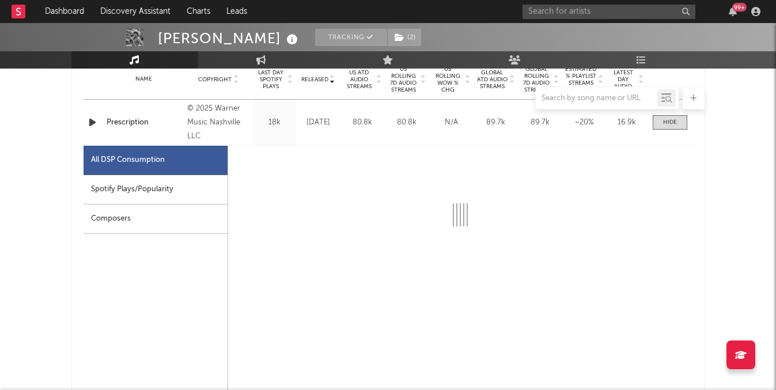
scroll to position [483, 0]
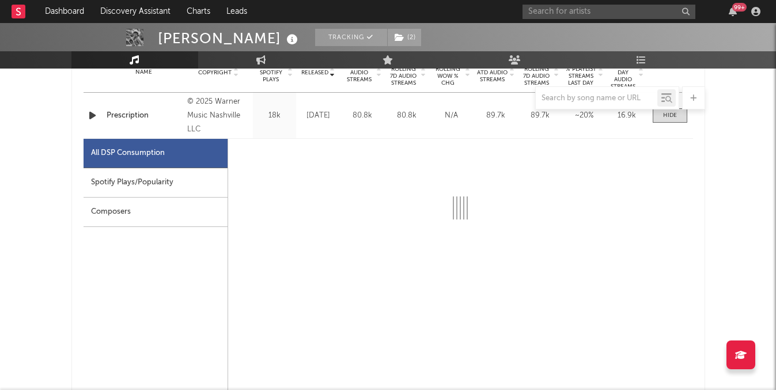
select select "1w"
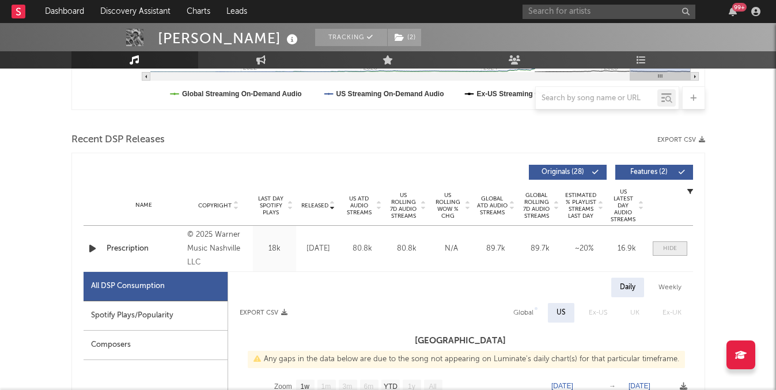
click at [668, 244] on div at bounding box center [670, 248] width 14 height 9
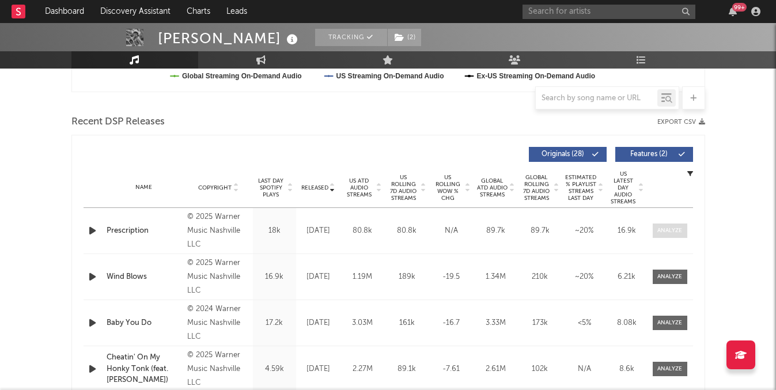
scroll to position [369, 0]
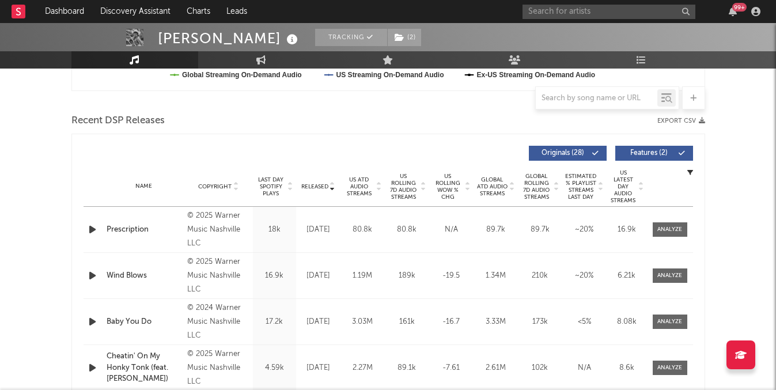
click at [673, 267] on div "Name Wind Blows Copyright © 2025 Warner Music Nashville LLC Label Warner Music …" at bounding box center [388, 276] width 609 height 46
click at [673, 275] on div at bounding box center [669, 275] width 25 height 9
select select "1w"
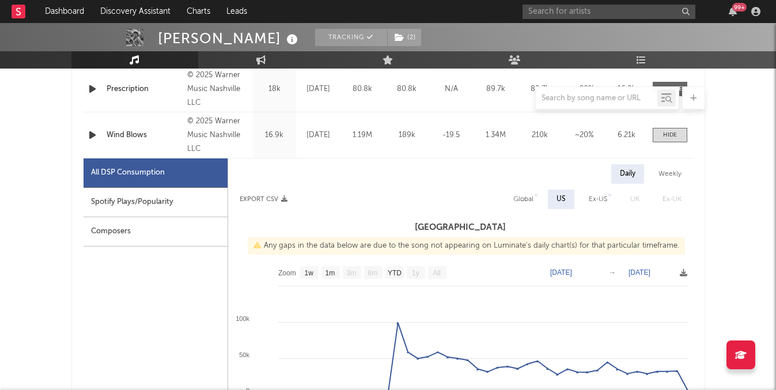
scroll to position [505, 0]
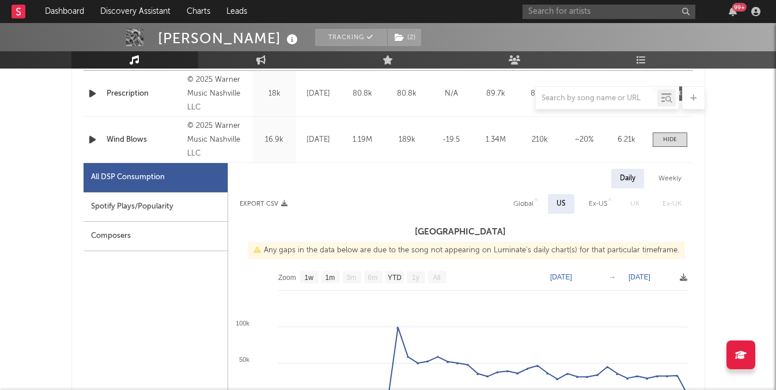
click at [689, 132] on div at bounding box center [670, 139] width 46 height 14
click at [670, 136] on div at bounding box center [670, 139] width 14 height 9
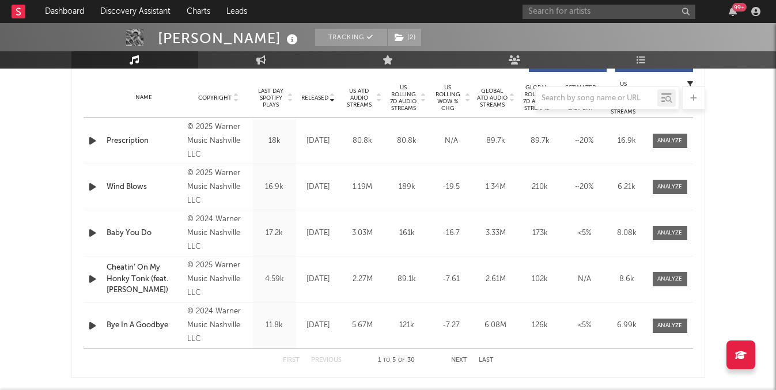
scroll to position [465, 0]
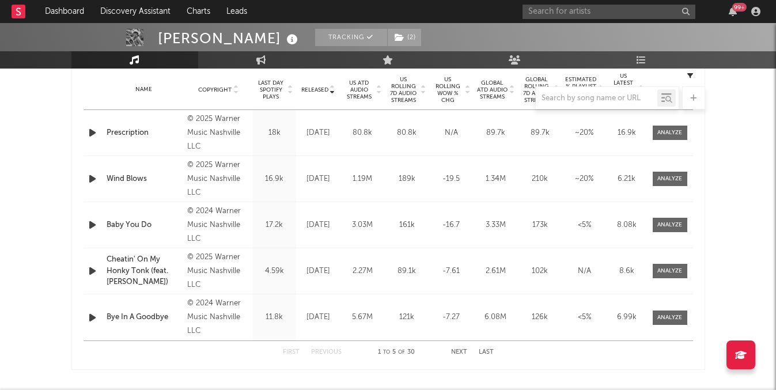
click at [468, 348] on div "First Previous 1 to 5 of 30 Next Last" at bounding box center [388, 352] width 211 height 22
click at [460, 349] on button "Next" at bounding box center [459, 352] width 16 height 6
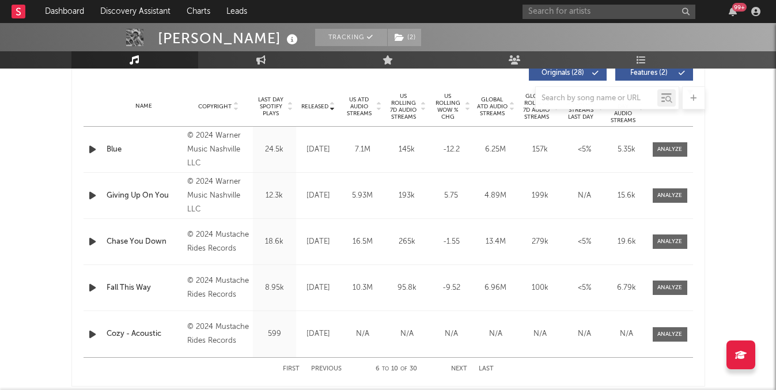
scroll to position [448, 0]
click at [447, 105] on div at bounding box center [388, 97] width 634 height 23
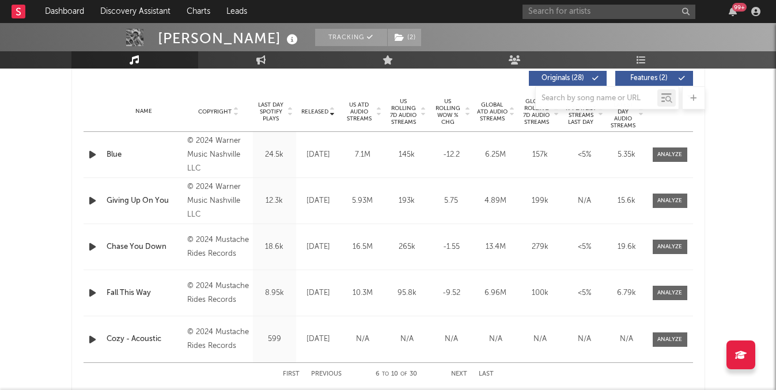
scroll to position [441, 0]
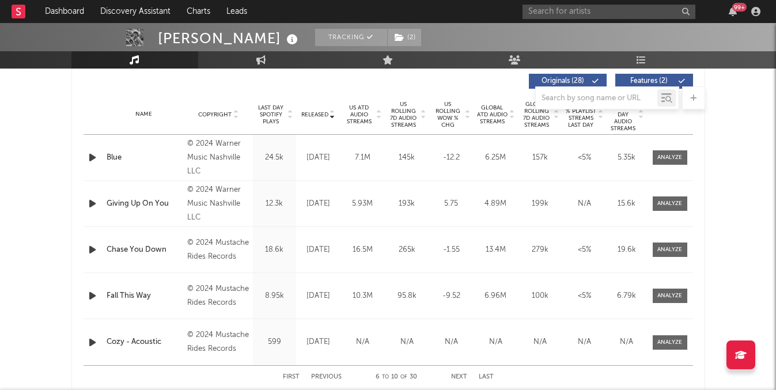
click at [448, 115] on span "US Rolling WoW % Chg" at bounding box center [448, 115] width 32 height 28
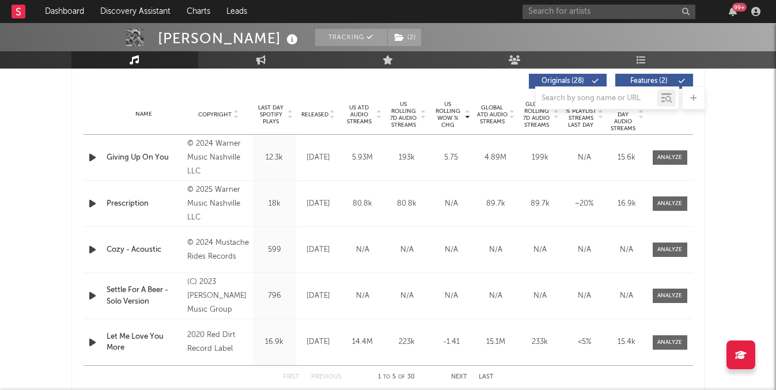
click at [448, 115] on span "US Rolling WoW % Chg" at bounding box center [448, 115] width 32 height 28
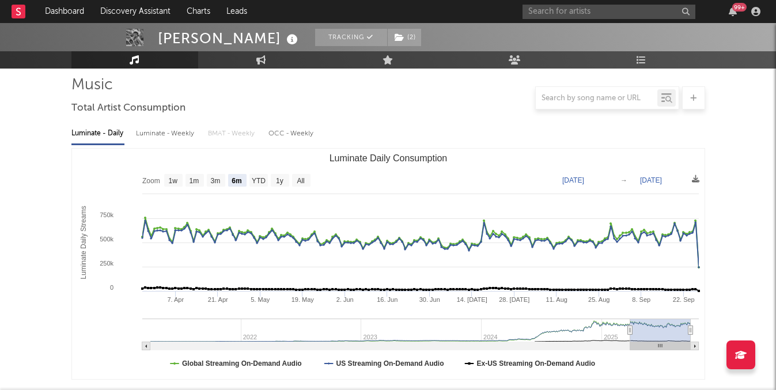
scroll to position [0, 0]
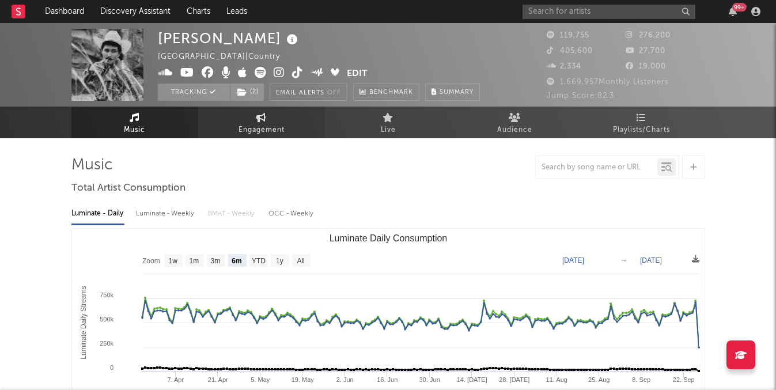
click at [255, 130] on span "Engagement" at bounding box center [261, 130] width 46 height 14
select select "1w"
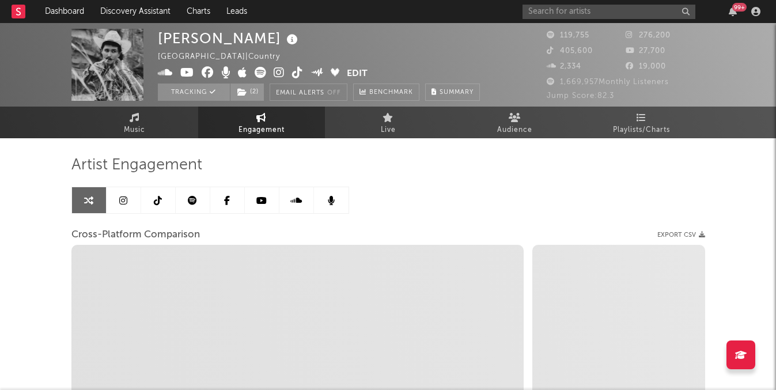
click at [194, 194] on link at bounding box center [193, 200] width 35 height 26
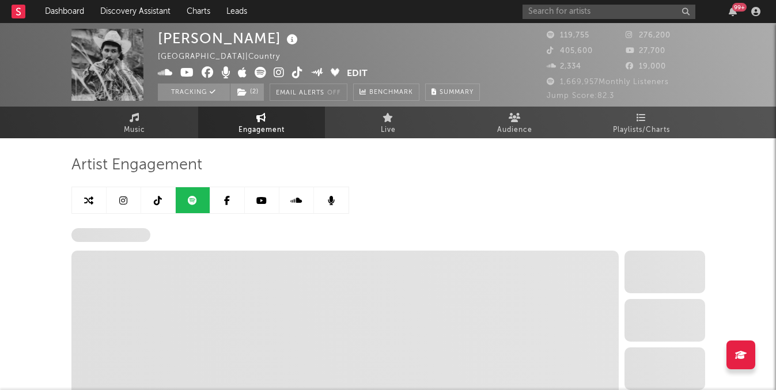
select select "6m"
select select "1w"
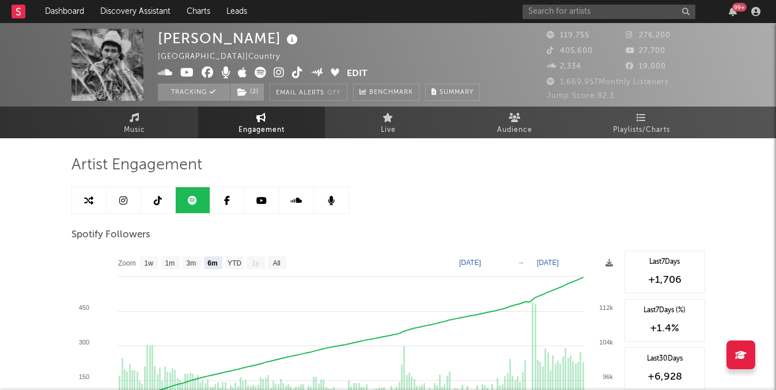
click at [169, 194] on link at bounding box center [158, 200] width 35 height 26
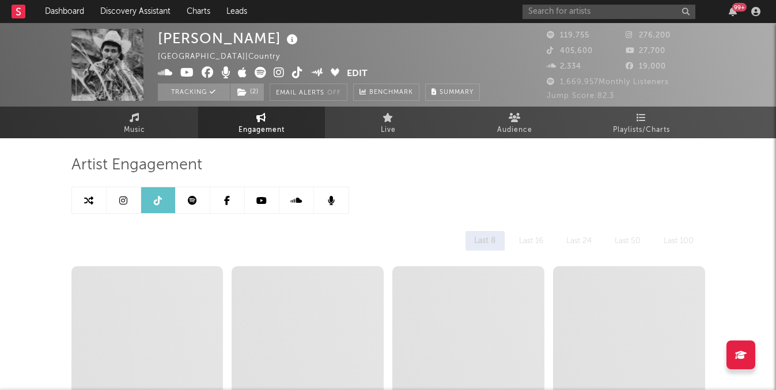
select select "6m"
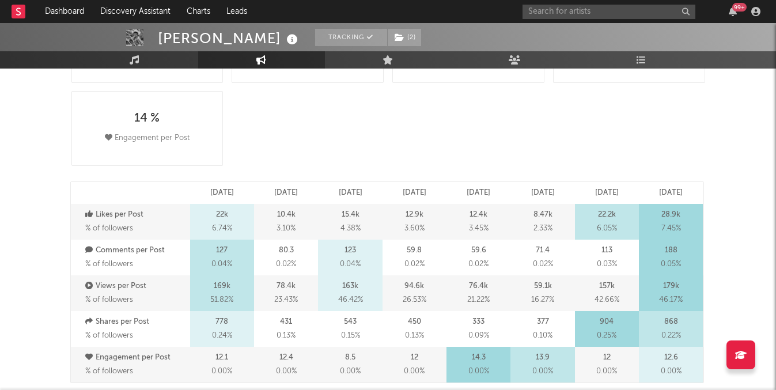
scroll to position [187, 0]
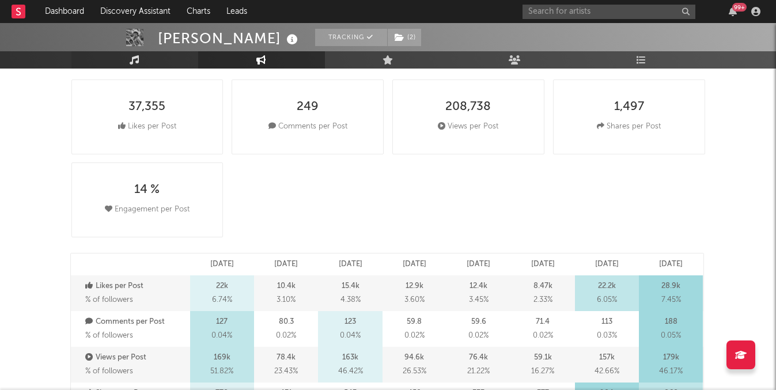
click at [135, 56] on icon at bounding box center [135, 59] width 10 height 9
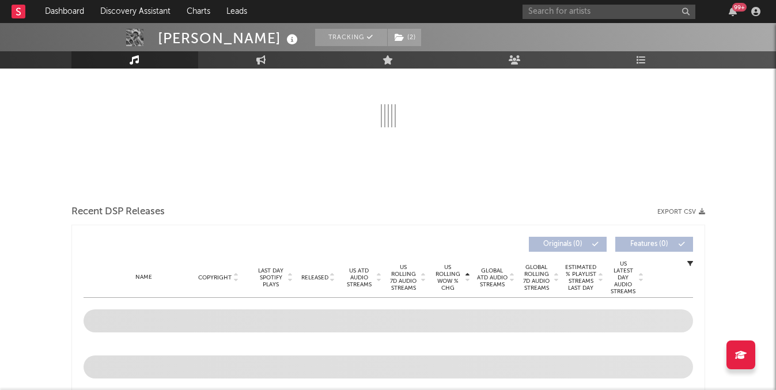
select select "6m"
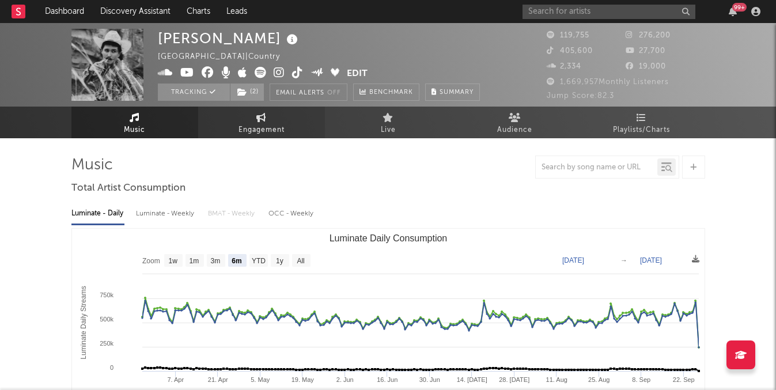
click at [226, 123] on link "Engagement" at bounding box center [261, 123] width 127 height 32
select select "1w"
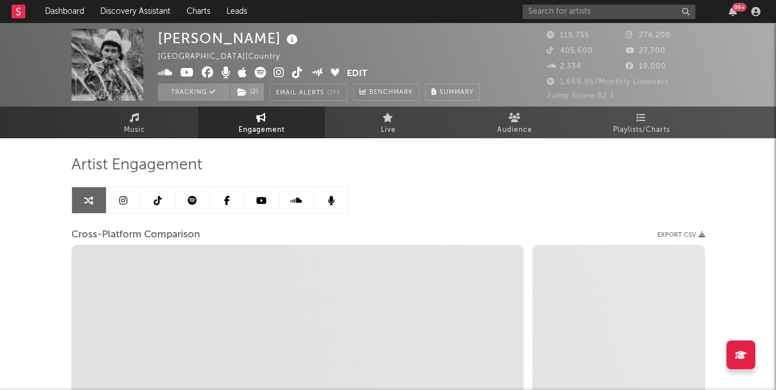
click at [286, 74] on span at bounding box center [252, 74] width 189 height 14
click at [299, 72] on icon at bounding box center [297, 73] width 11 height 12
select select "1m"
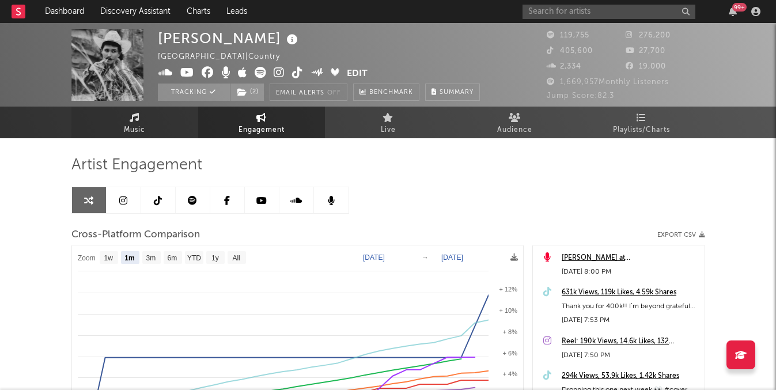
click at [121, 120] on link "Music" at bounding box center [134, 123] width 127 height 32
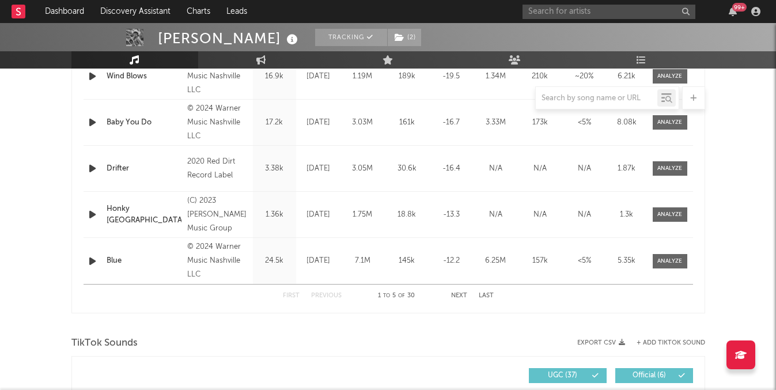
select select "6m"
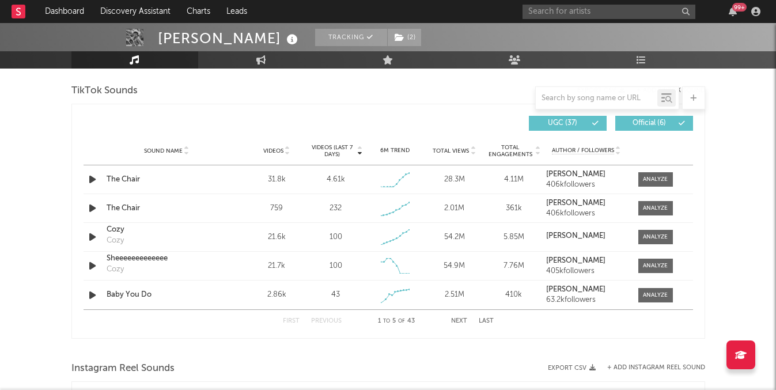
scroll to position [747, 0]
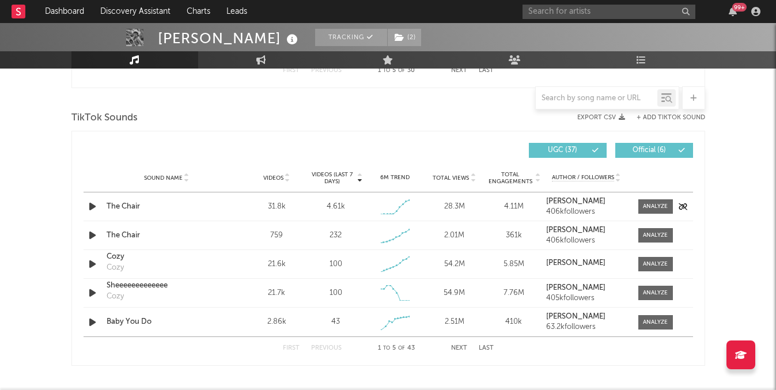
click at [634, 208] on div at bounding box center [652, 206] width 40 height 14
click at [638, 208] on span at bounding box center [655, 206] width 35 height 14
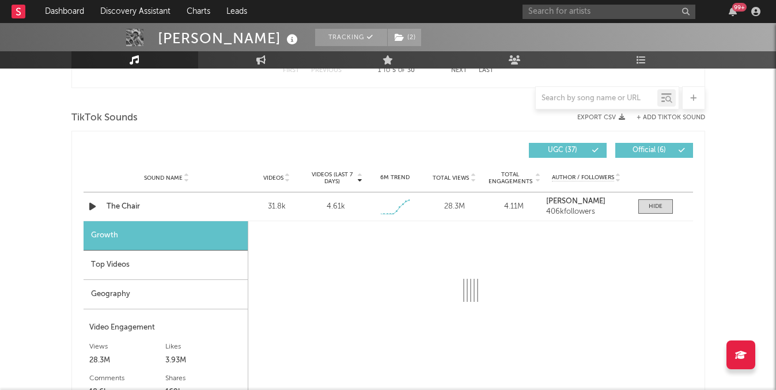
select select "1w"
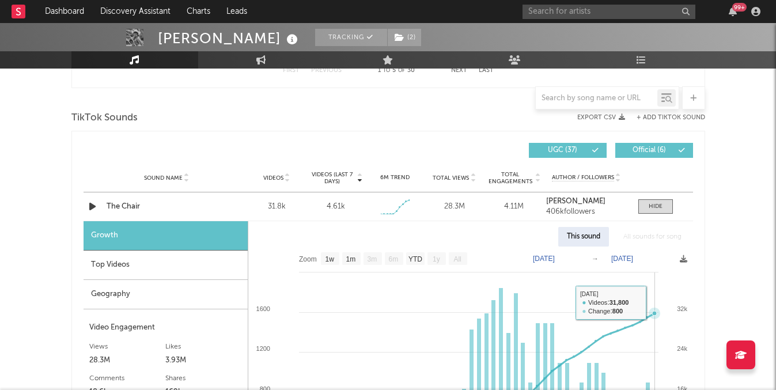
click at [657, 307] on rect at bounding box center [470, 392] width 445 height 291
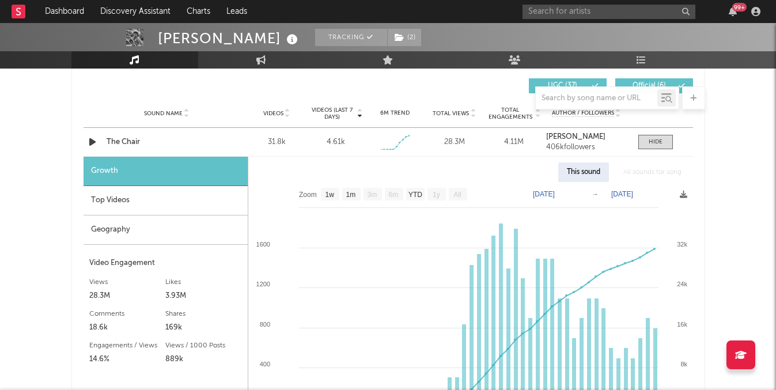
scroll to position [814, 0]
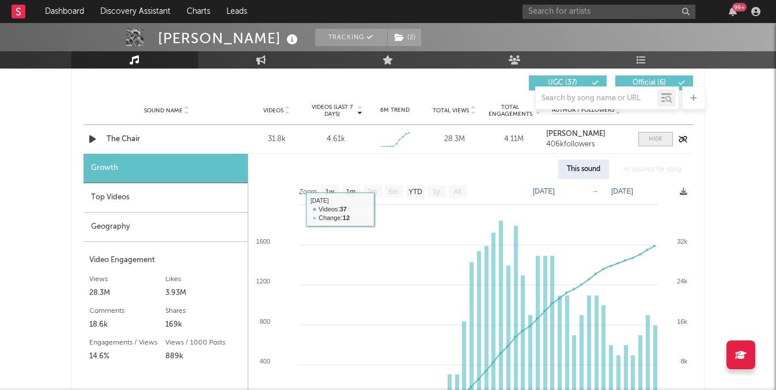
click at [656, 141] on div at bounding box center [656, 139] width 14 height 9
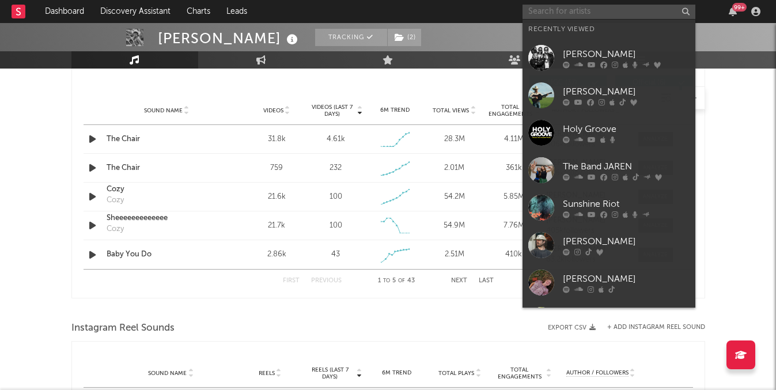
click at [604, 10] on input "text" at bounding box center [608, 12] width 173 height 14
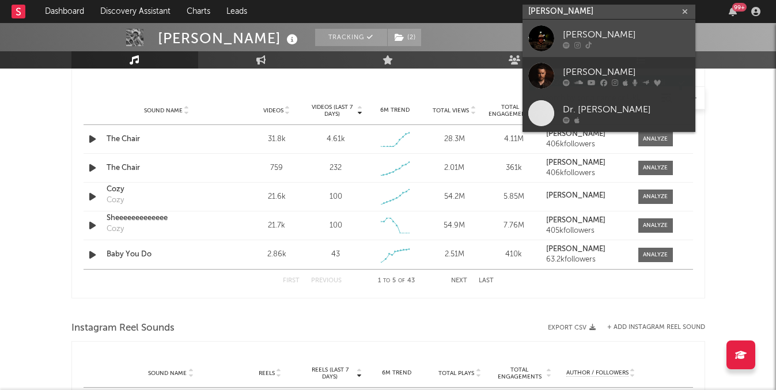
type input "davis cook"
click at [613, 40] on div "Davis Cook" at bounding box center [626, 35] width 127 height 14
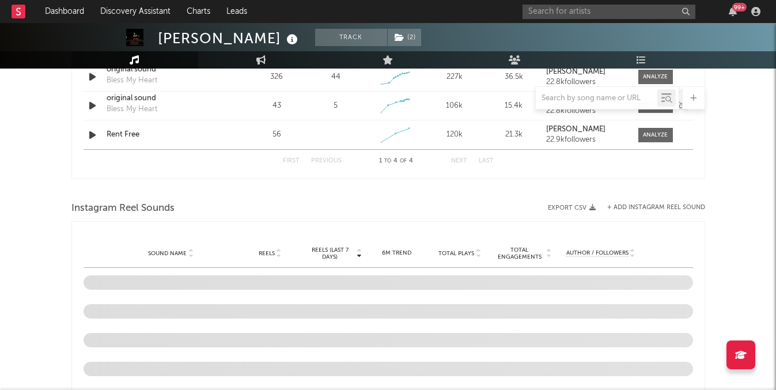
select select "1w"
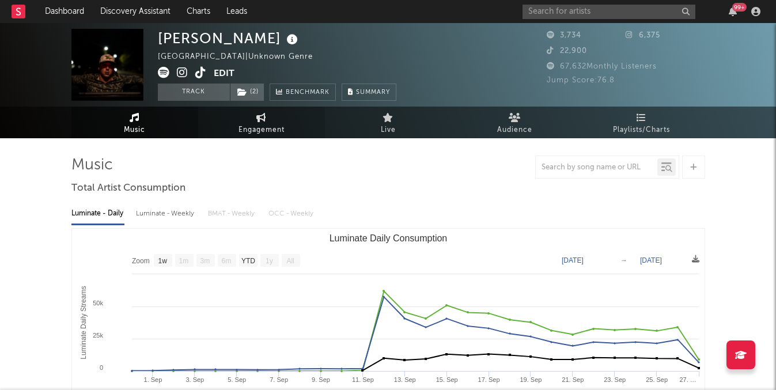
click at [266, 112] on link "Engagement" at bounding box center [261, 123] width 127 height 32
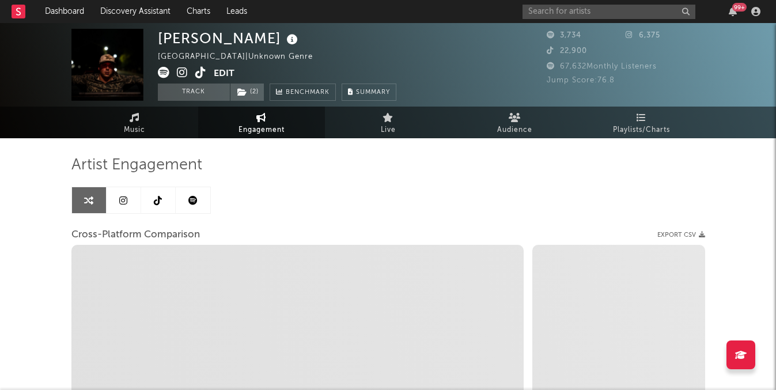
select select "1w"
select select "1m"
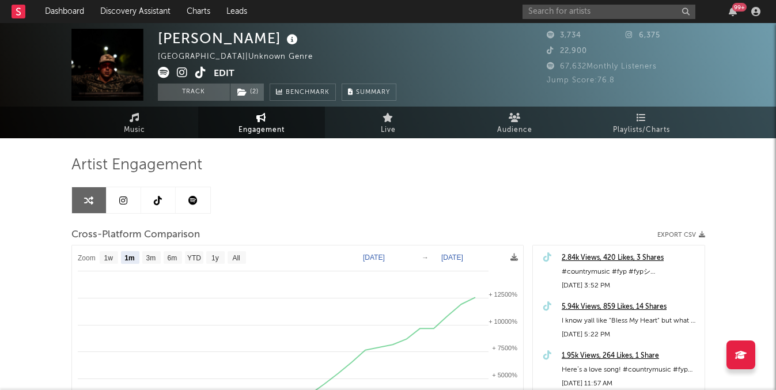
click at [188, 206] on link at bounding box center [193, 200] width 35 height 26
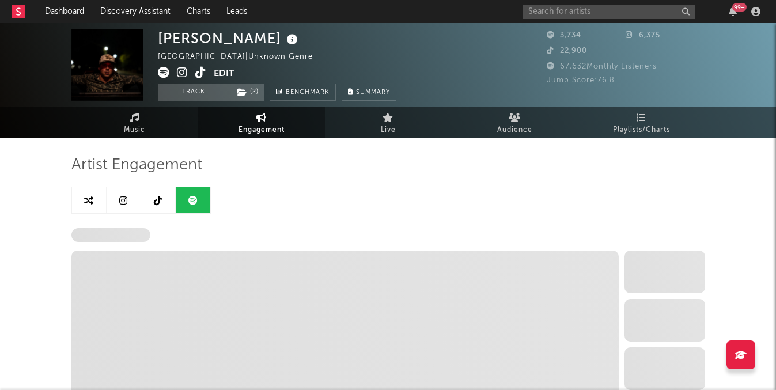
select select "6m"
select select "1w"
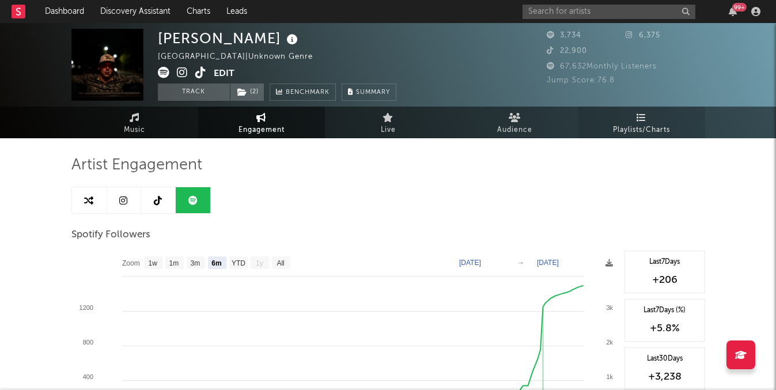
click at [613, 131] on span "Playlists/Charts" at bounding box center [641, 130] width 57 height 14
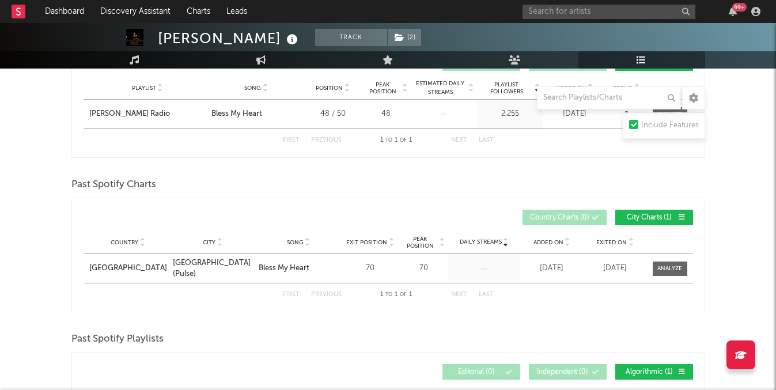
scroll to position [564, 0]
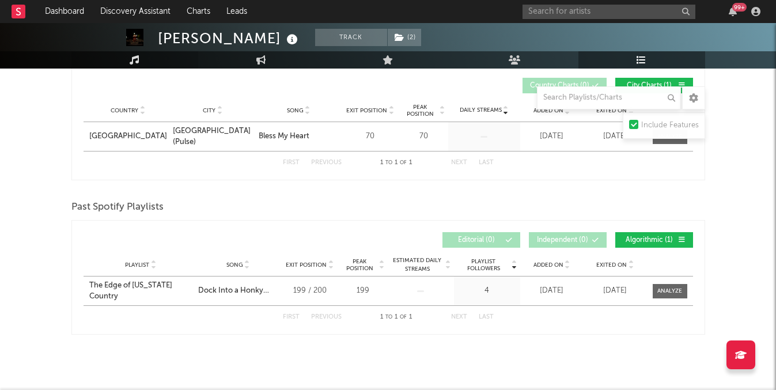
click at [142, 62] on link "Music" at bounding box center [134, 59] width 127 height 17
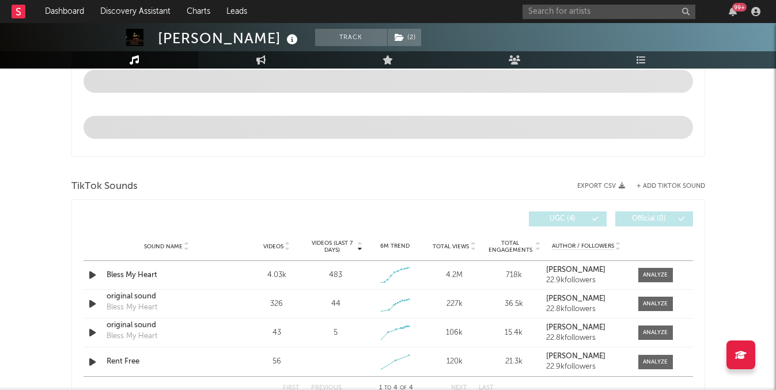
select select "1w"
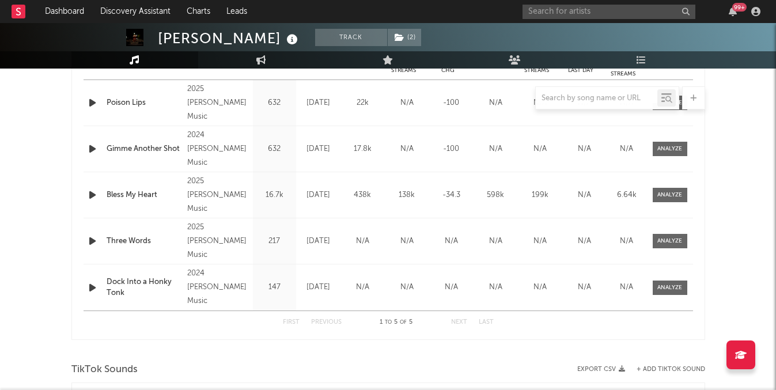
scroll to position [476, 0]
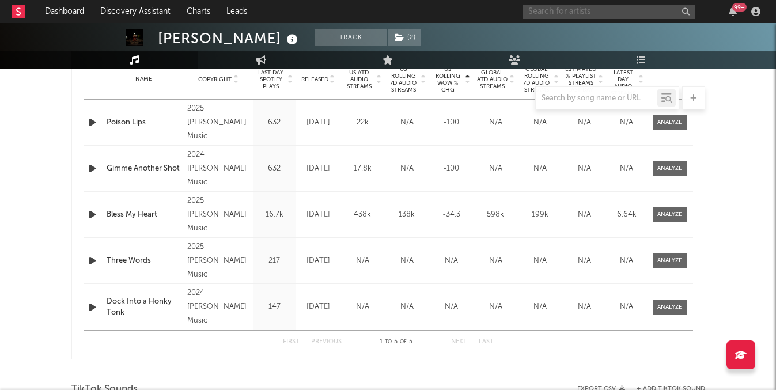
click at [619, 18] on input "text" at bounding box center [608, 12] width 173 height 14
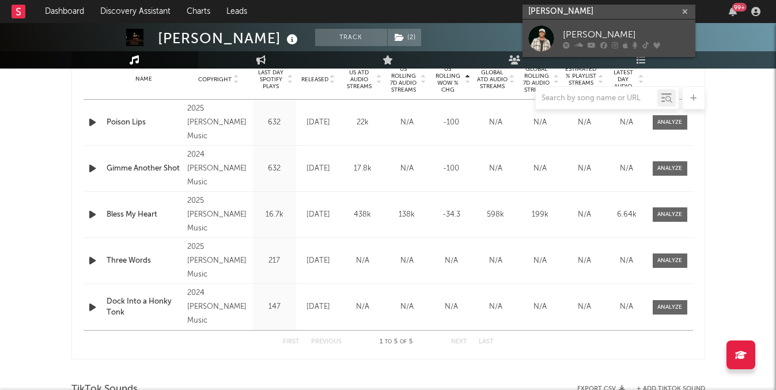
type input "cole swindell"
click at [614, 43] on icon at bounding box center [615, 44] width 6 height 7
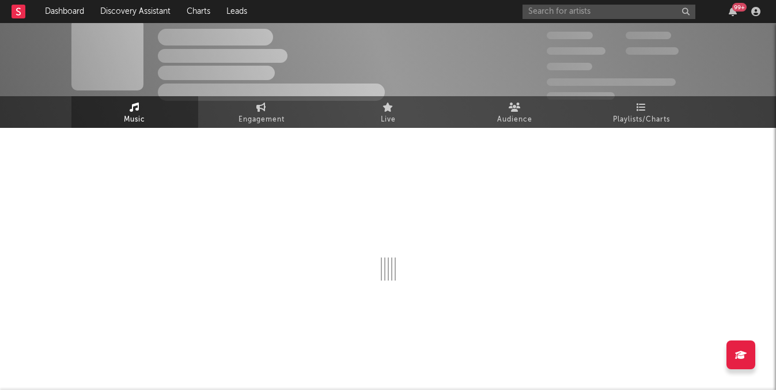
scroll to position [476, 0]
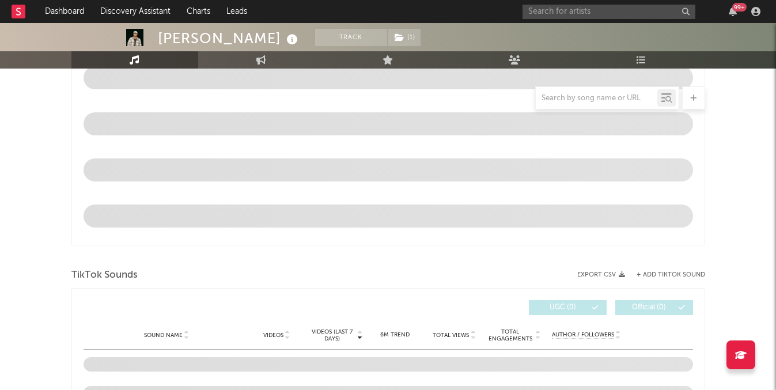
select select "6m"
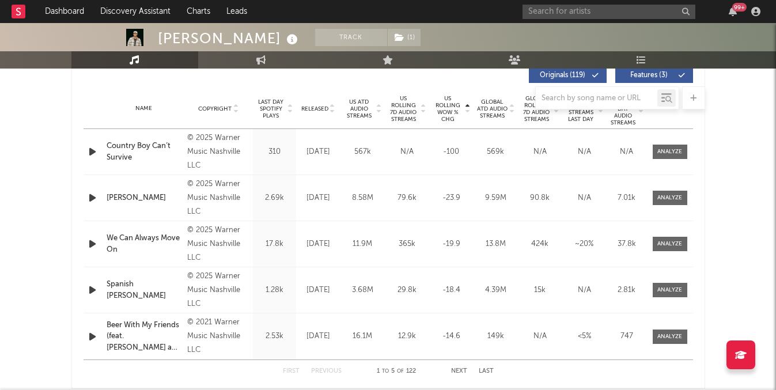
scroll to position [436, 0]
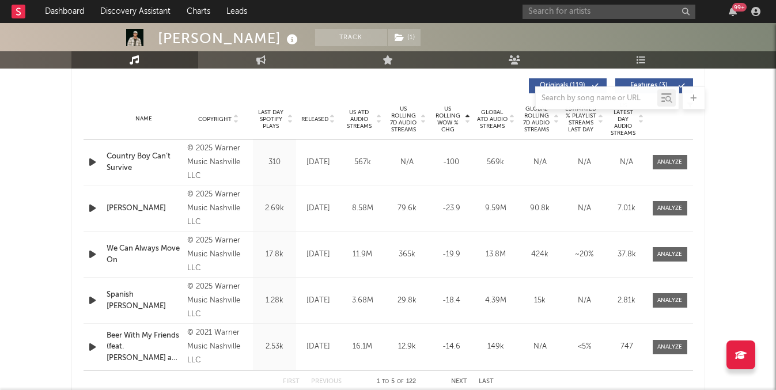
click at [361, 122] on span "US ATD Audio Streams" at bounding box center [359, 119] width 32 height 21
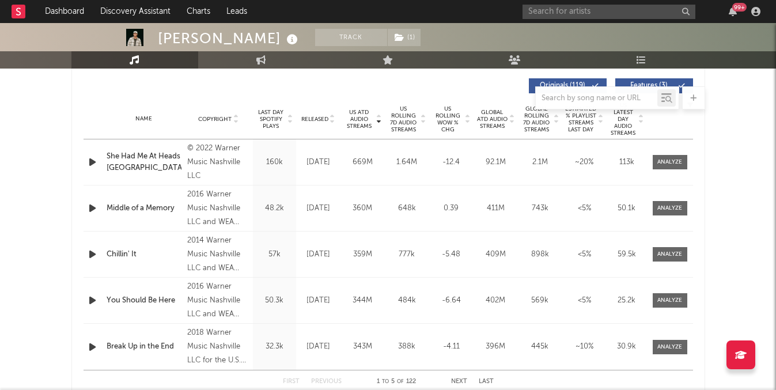
click at [323, 117] on span "Released" at bounding box center [314, 119] width 27 height 7
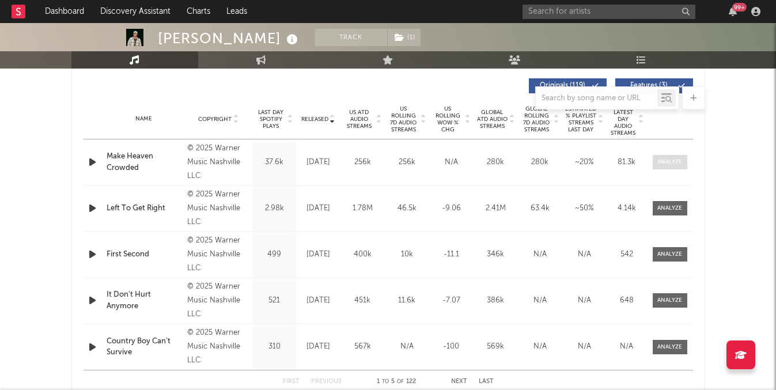
click at [673, 161] on div at bounding box center [669, 162] width 25 height 9
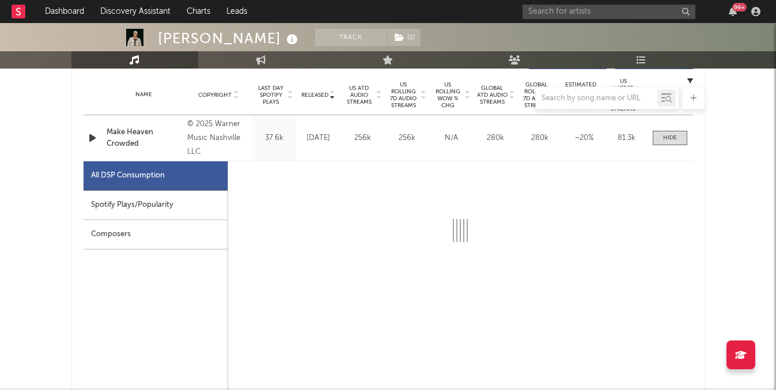
select select "1w"
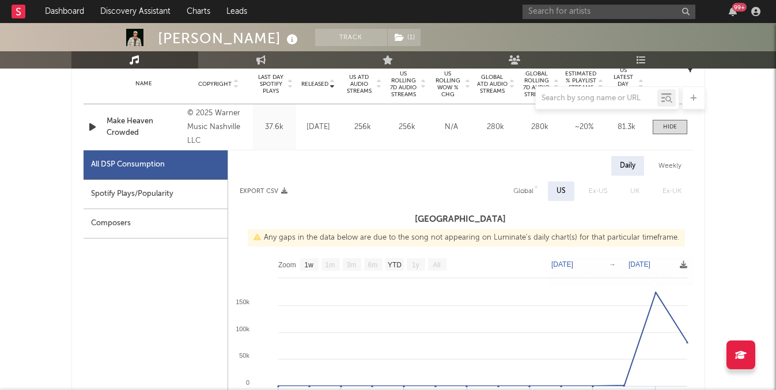
scroll to position [465, 0]
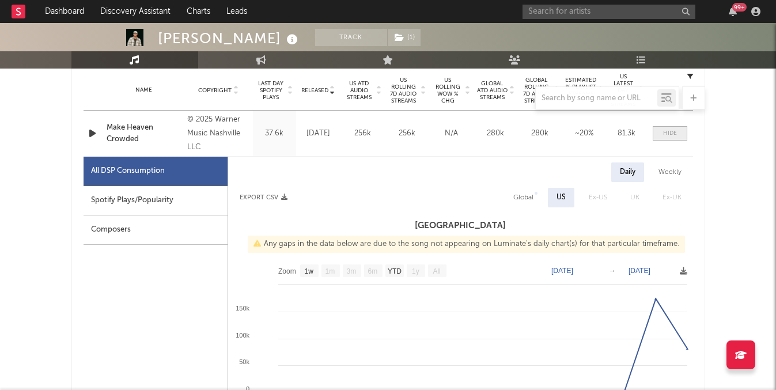
click at [662, 131] on span at bounding box center [670, 133] width 35 height 14
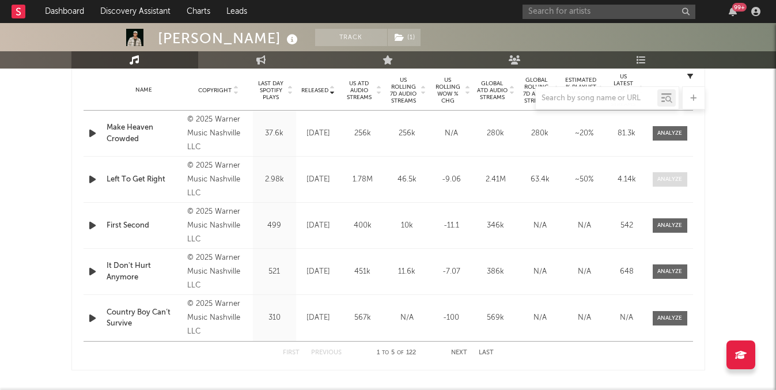
click at [680, 175] on span at bounding box center [670, 179] width 35 height 14
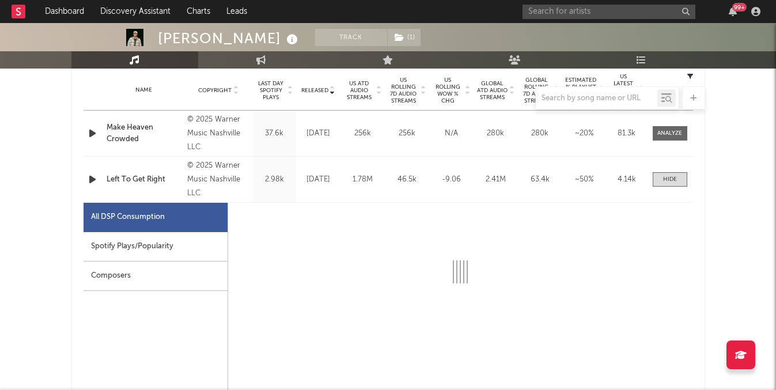
select select "1w"
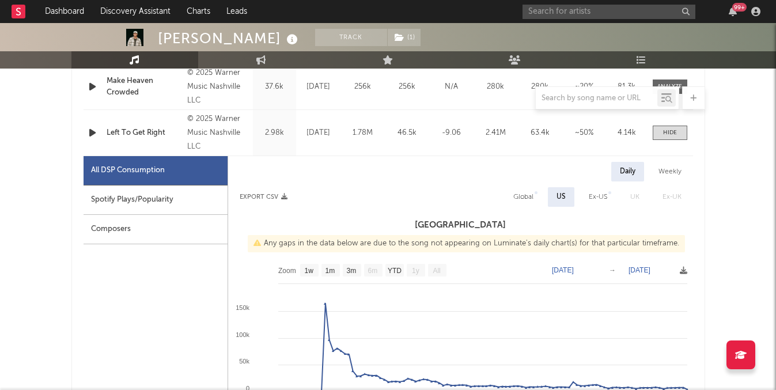
scroll to position [512, 0]
click at [672, 138] on span at bounding box center [670, 132] width 35 height 14
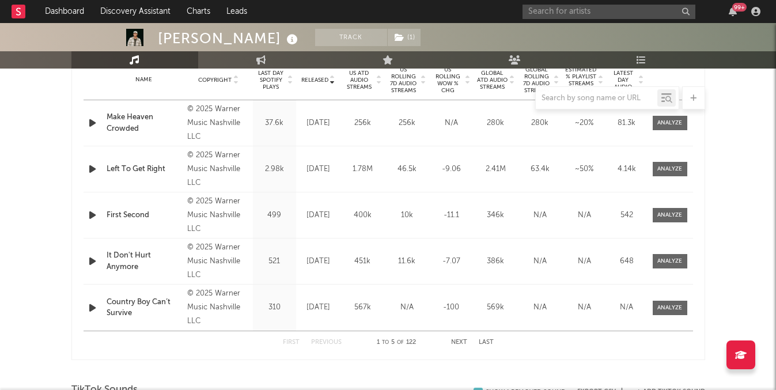
scroll to position [490, 0]
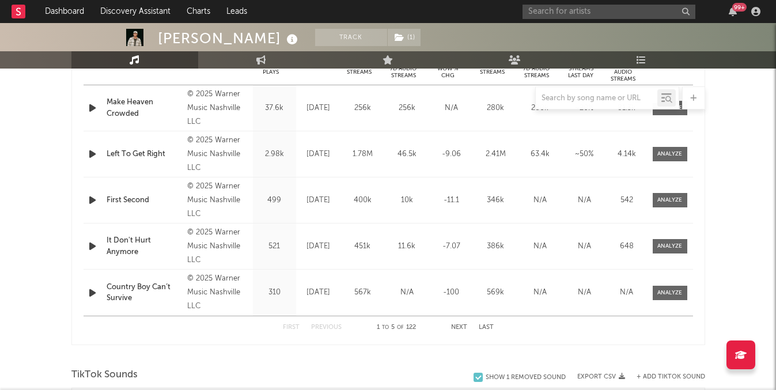
click at [461, 325] on button "Next" at bounding box center [459, 327] width 16 height 6
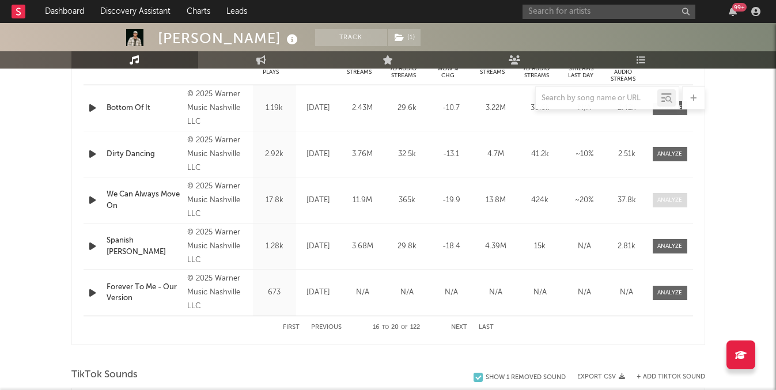
click at [678, 197] on div at bounding box center [669, 200] width 25 height 9
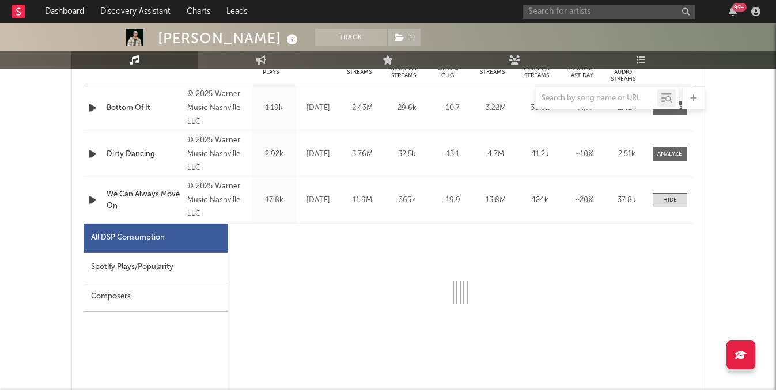
scroll to position [545, 0]
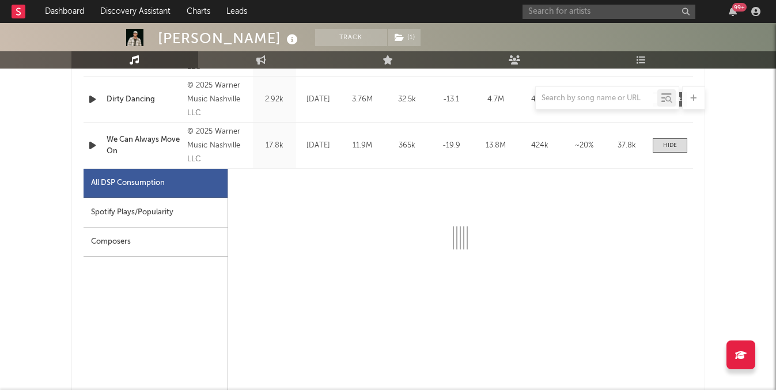
select select "1w"
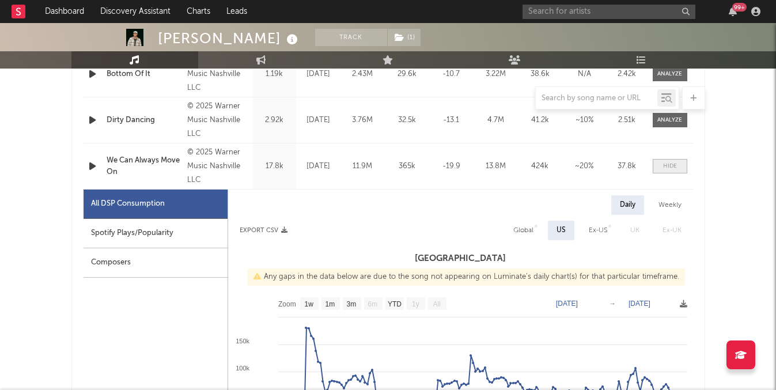
click at [664, 163] on div at bounding box center [670, 166] width 14 height 9
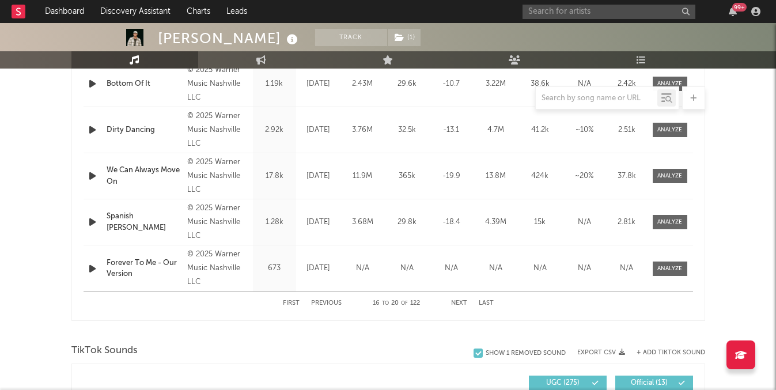
scroll to position [506, 0]
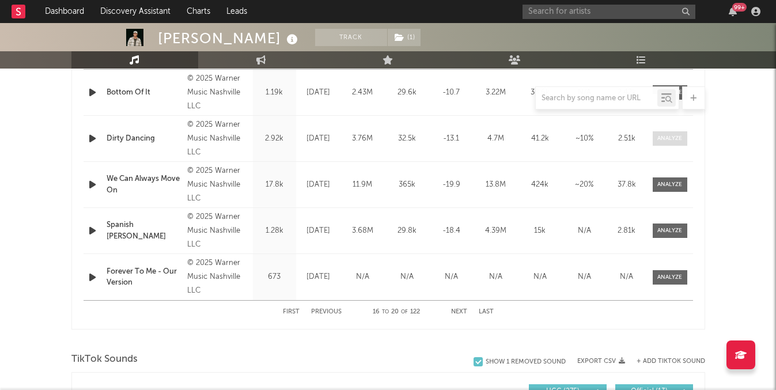
click at [680, 138] on div at bounding box center [669, 138] width 25 height 9
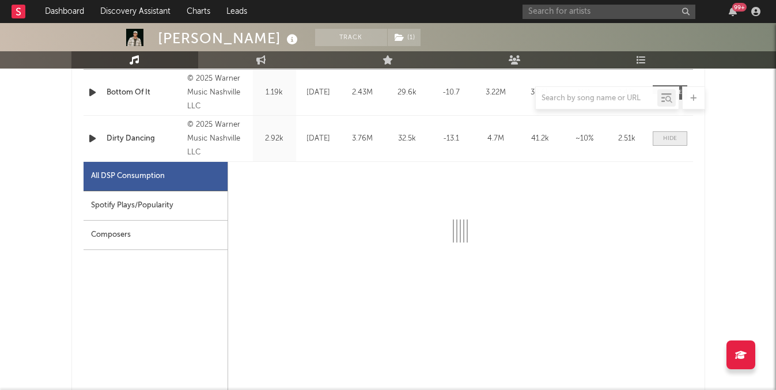
select select "1w"
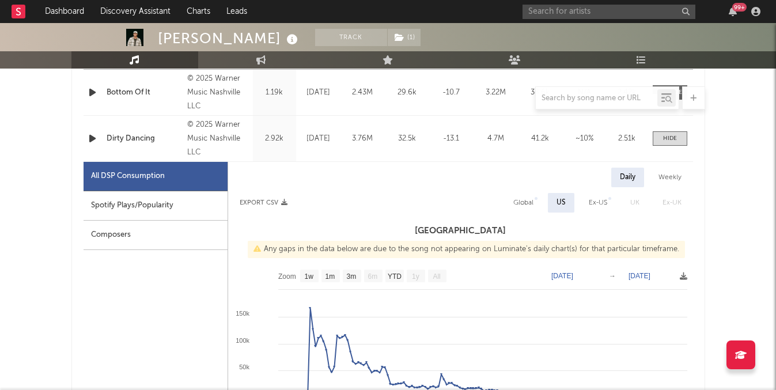
click at [683, 130] on div "Name Dirty Dancing Copyright © 2025 Warner Music Nashville LLC Label Warner Mus…" at bounding box center [388, 139] width 609 height 46
click at [683, 138] on span at bounding box center [670, 138] width 35 height 14
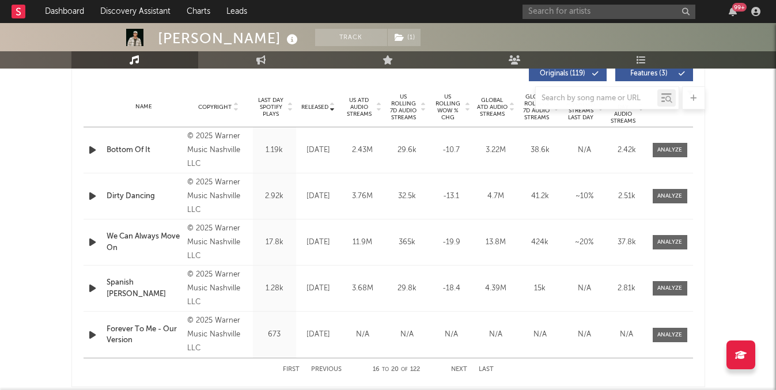
scroll to position [482, 0]
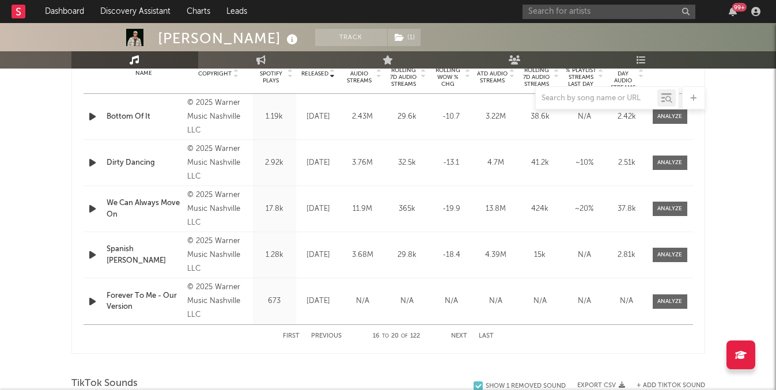
click at [292, 333] on button "First" at bounding box center [291, 336] width 17 height 6
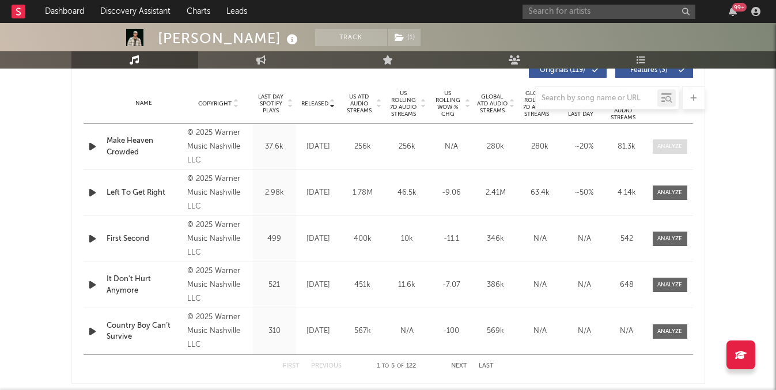
click at [666, 147] on div at bounding box center [669, 146] width 25 height 9
select select "1w"
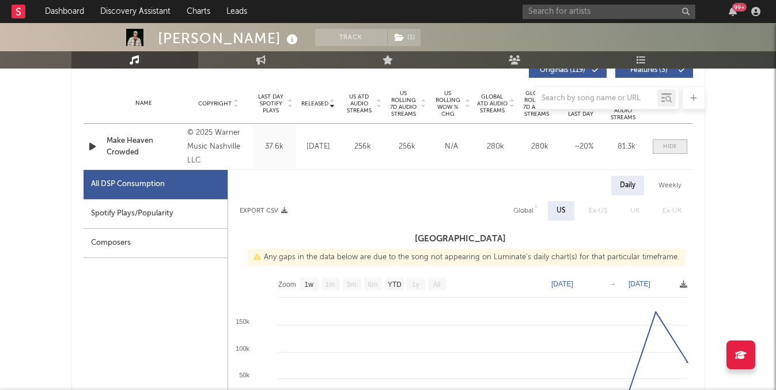
scroll to position [474, 0]
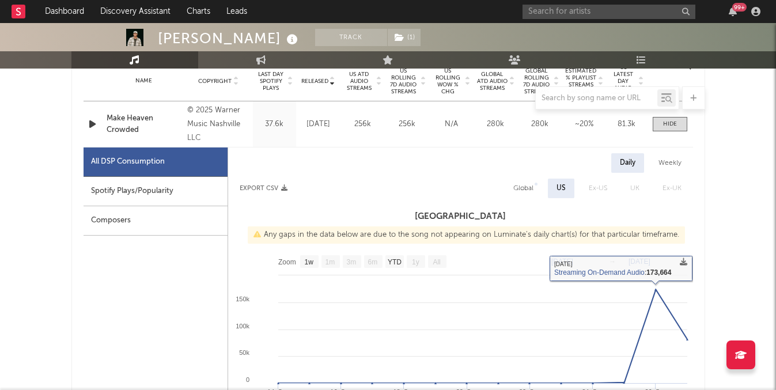
click at [537, 195] on div "Global" at bounding box center [523, 189] width 37 height 20
select select "1w"
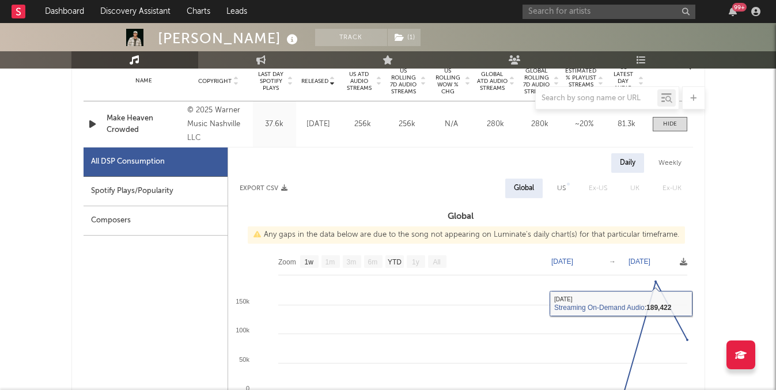
click at [562, 194] on div "US" at bounding box center [561, 188] width 9 height 14
select select "1w"
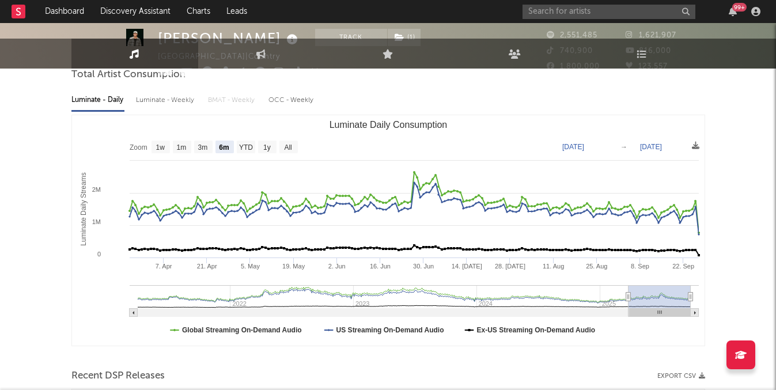
scroll to position [0, 0]
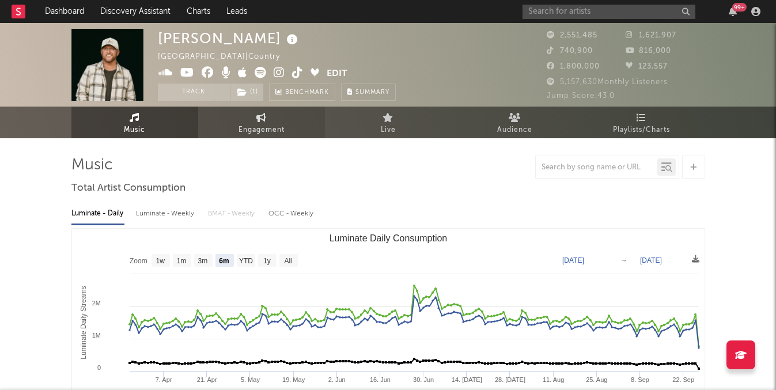
click at [249, 131] on span "Engagement" at bounding box center [261, 130] width 46 height 14
select select "1w"
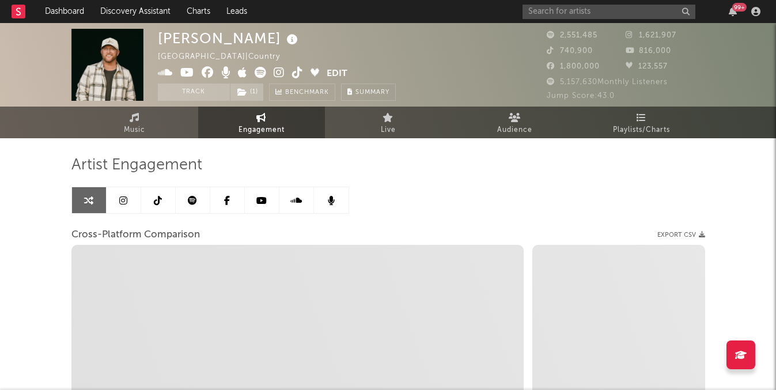
select select "1m"
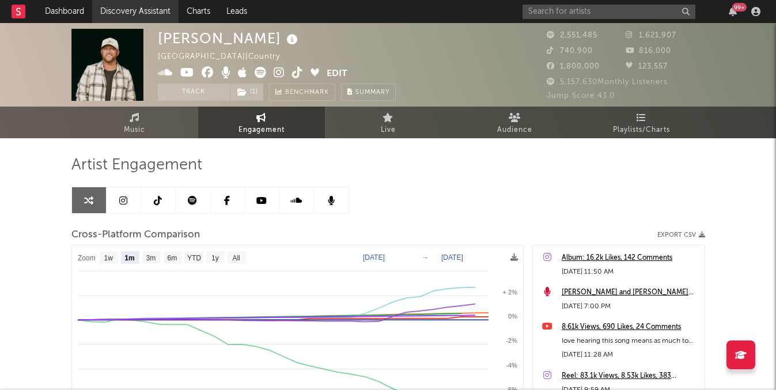
click at [135, 1] on link "Discovery Assistant" at bounding box center [135, 11] width 86 height 23
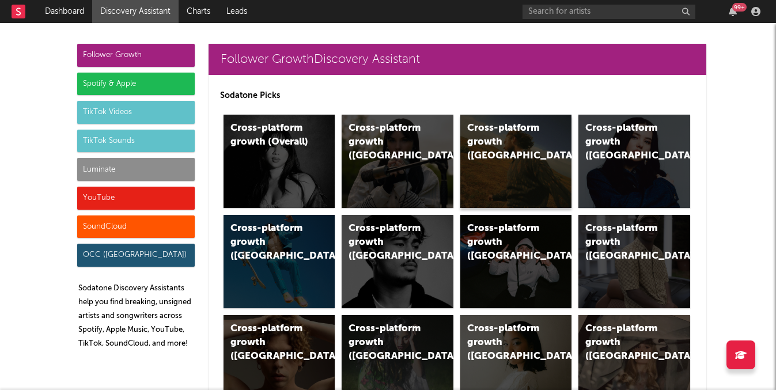
click at [532, 191] on div "Cross-platform growth (US)" at bounding box center [516, 161] width 112 height 93
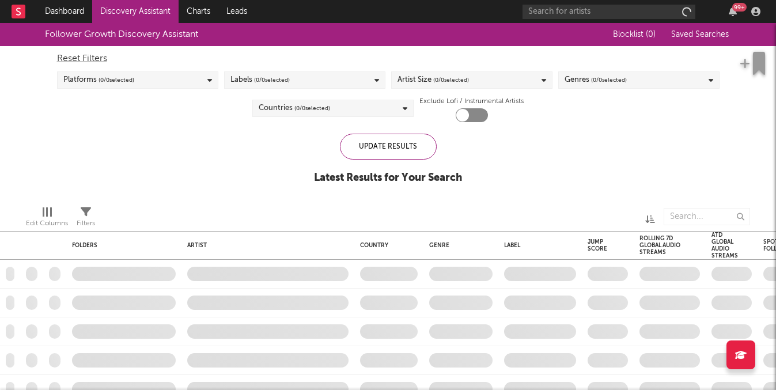
checkbox input "true"
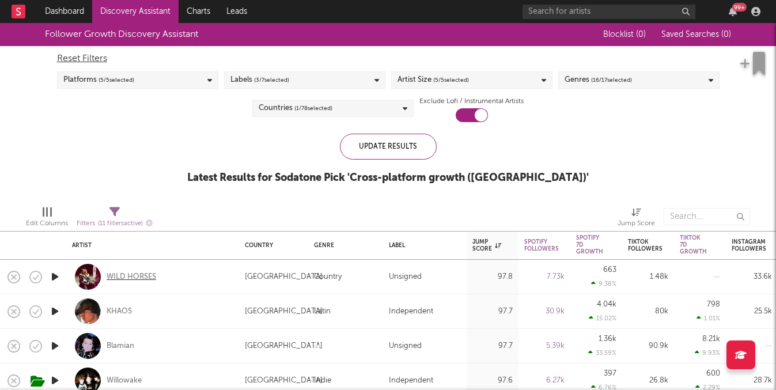
click at [132, 274] on div "WILD HORSES" at bounding box center [132, 277] width 50 height 10
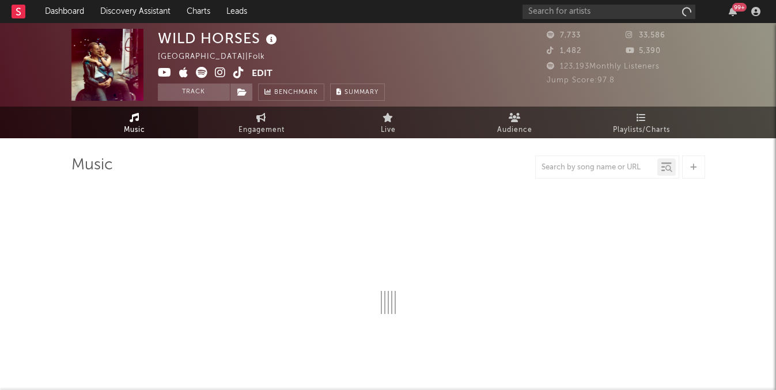
select select "6m"
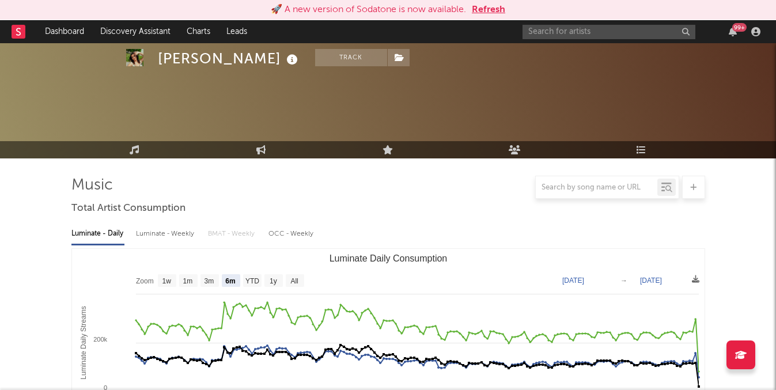
select select "6m"
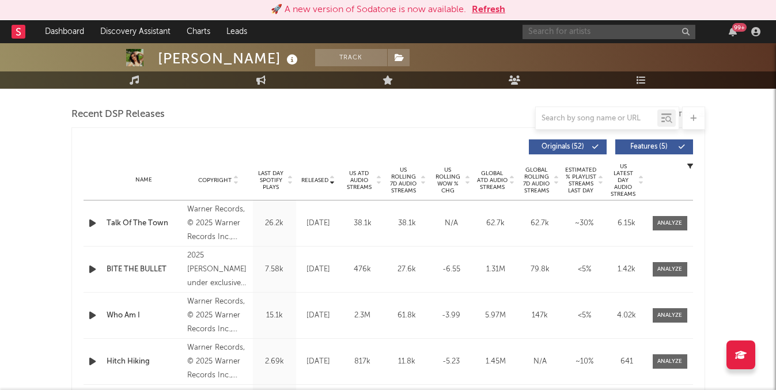
click at [581, 30] on input "text" at bounding box center [608, 32] width 173 height 14
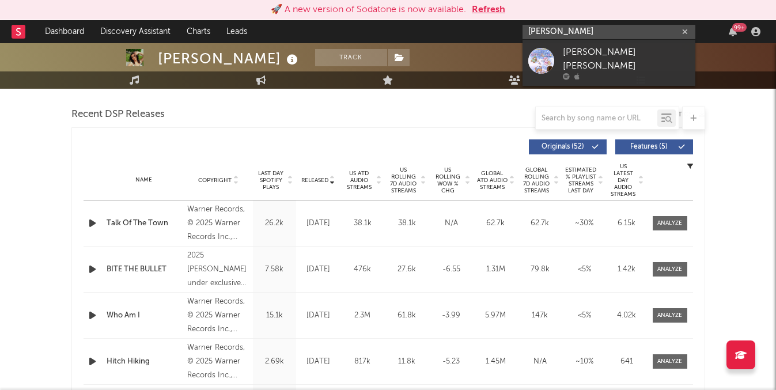
drag, startPoint x: 601, startPoint y: 29, endPoint x: 373, endPoint y: 17, distance: 228.4
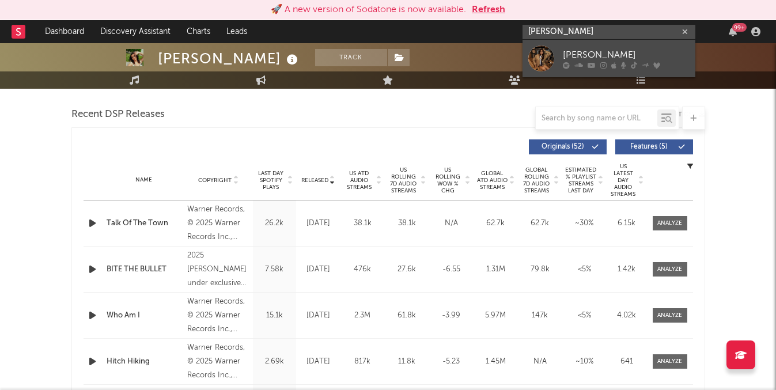
type input "izzy esco"
click at [557, 52] on link "[PERSON_NAME]" at bounding box center [608, 58] width 173 height 37
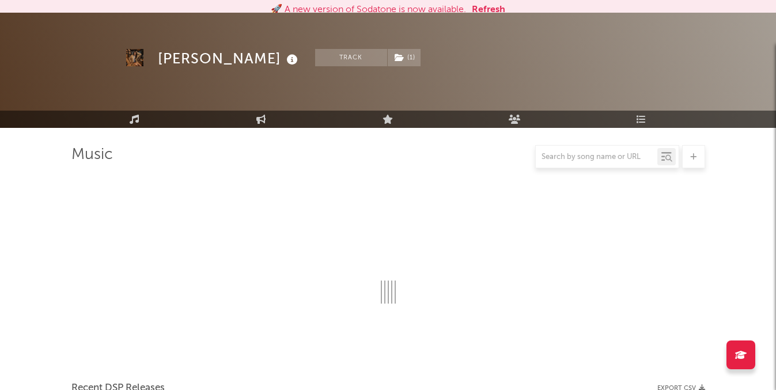
scroll to position [395, 0]
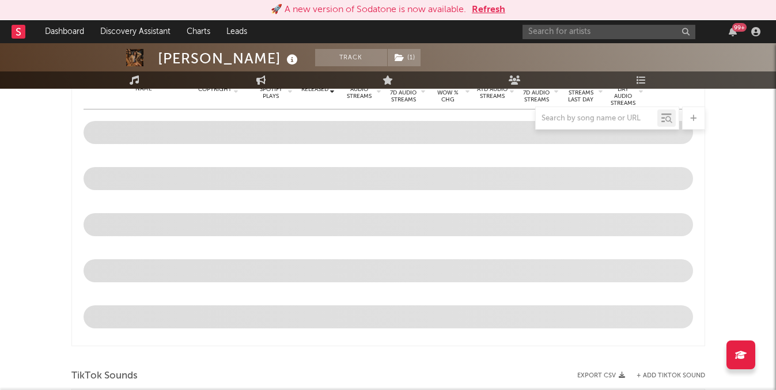
select select "6m"
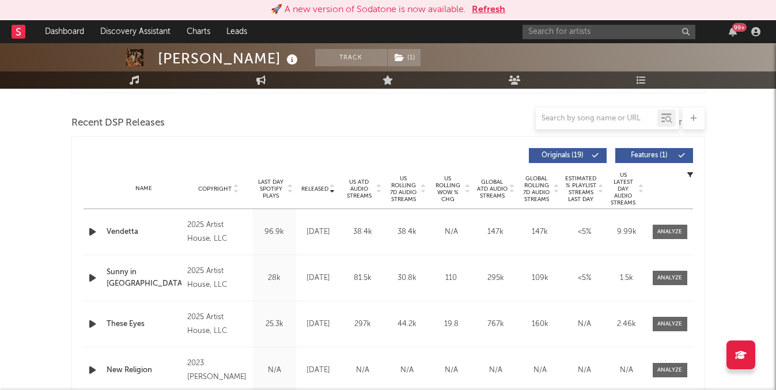
scroll to position [386, 0]
click at [355, 188] on span "US ATD Audio Streams" at bounding box center [359, 189] width 32 height 21
click at [672, 226] on span at bounding box center [670, 232] width 35 height 14
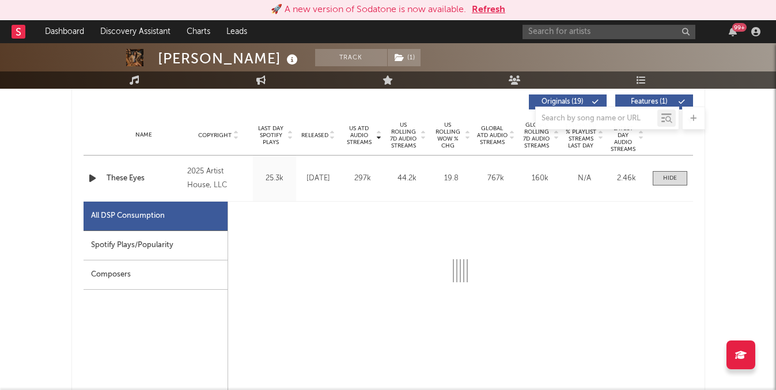
select select "6m"
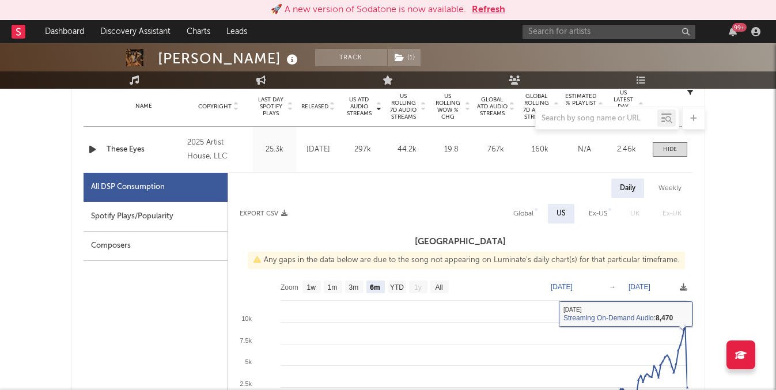
scroll to position [467, 0]
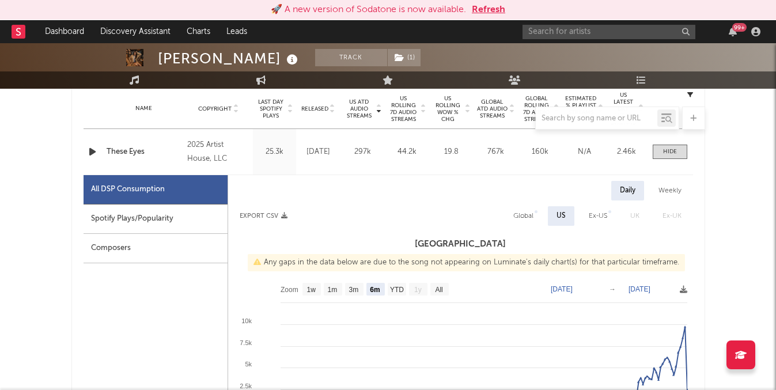
click at [323, 103] on div "Name Copyright Label Album Names Composer Names 7 Day Spotify Plays Last Day Sp…" at bounding box center [388, 109] width 609 height 40
click at [321, 107] on div at bounding box center [388, 118] width 634 height 23
click at [321, 105] on span "Released" at bounding box center [314, 108] width 27 height 7
select select "6m"
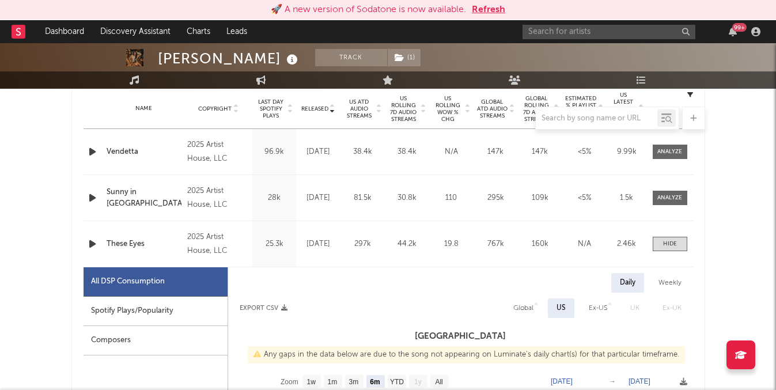
click at [688, 154] on div at bounding box center [670, 152] width 46 height 14
click at [684, 154] on span at bounding box center [670, 152] width 35 height 14
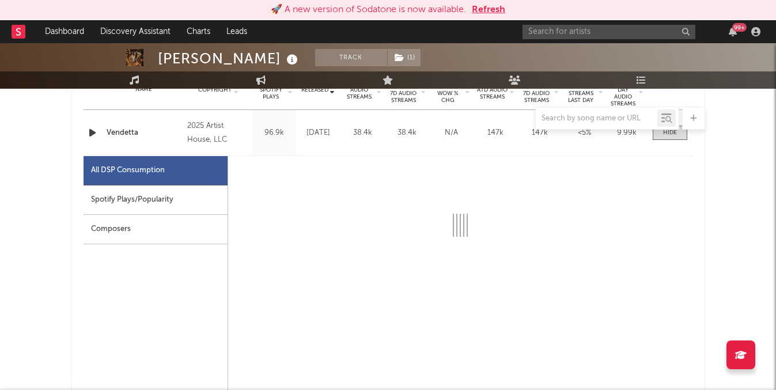
select select "1w"
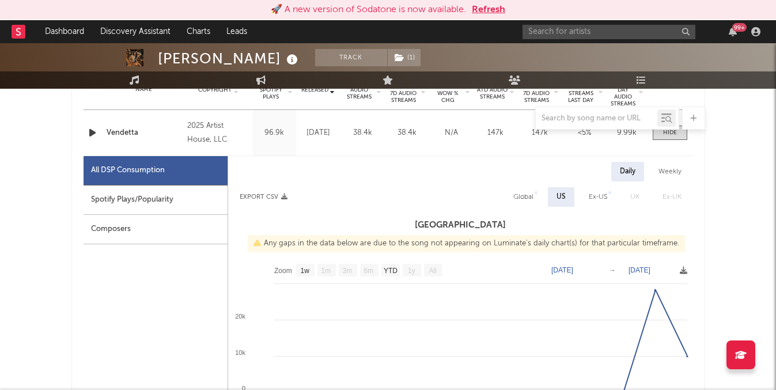
scroll to position [488, 0]
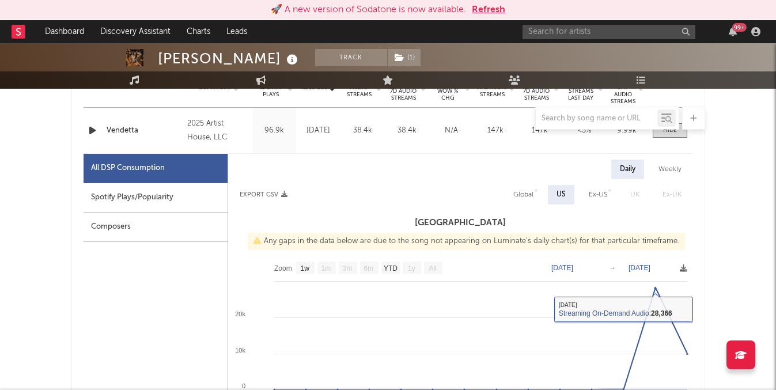
click at [529, 191] on div "Global" at bounding box center [523, 195] width 20 height 14
select select "1w"
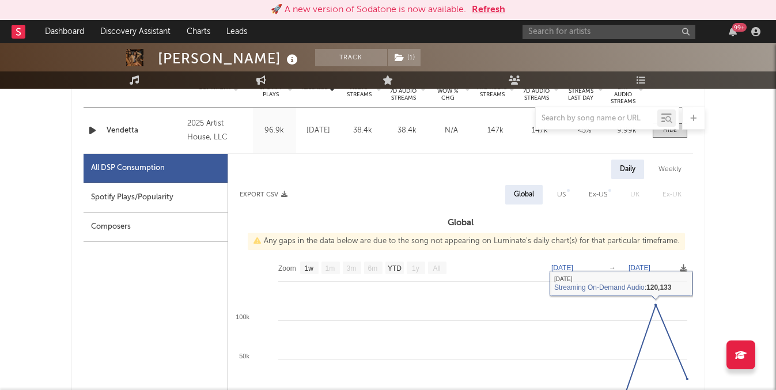
click at [560, 199] on div "US" at bounding box center [561, 195] width 9 height 14
select select "1w"
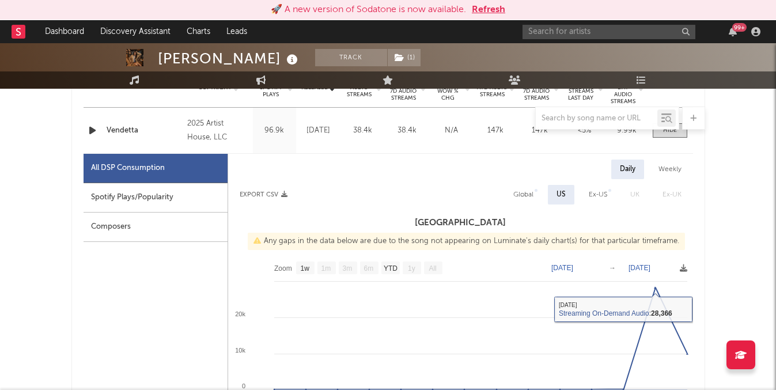
click at [175, 197] on div "Spotify Plays/Popularity" at bounding box center [156, 197] width 144 height 29
select select "1w"
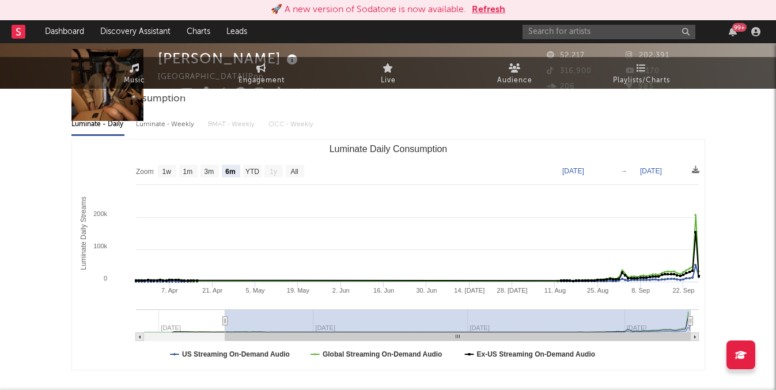
scroll to position [0, 0]
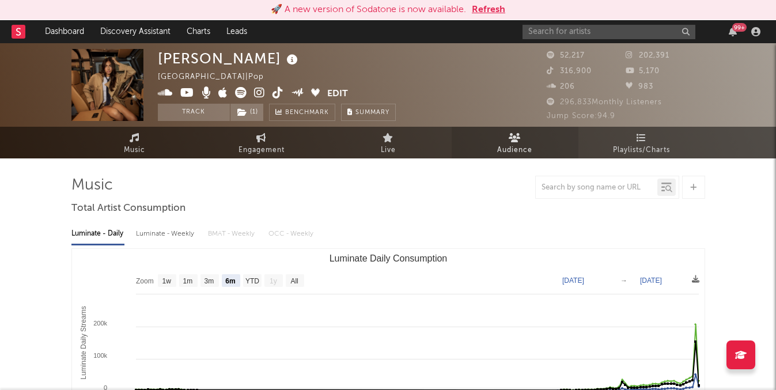
click at [517, 149] on span "Audience" at bounding box center [514, 150] width 35 height 14
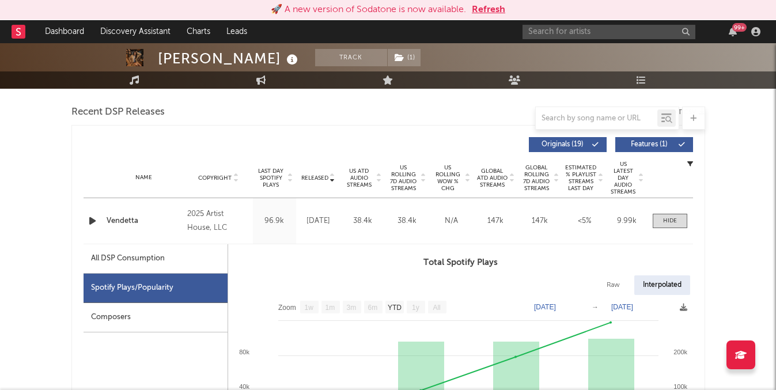
scroll to position [396, 0]
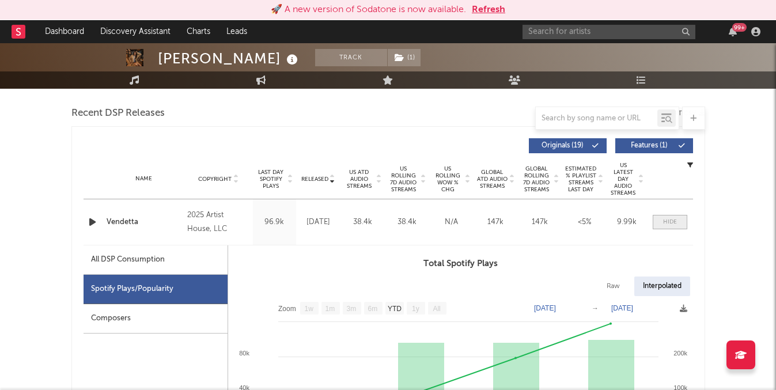
click at [684, 215] on span at bounding box center [670, 222] width 35 height 14
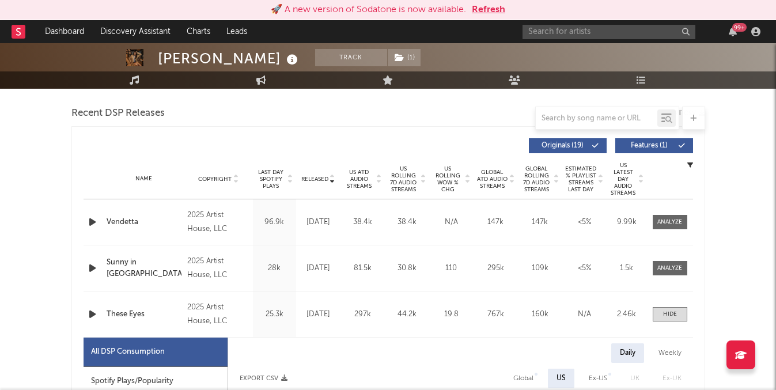
click at [661, 213] on div "Name Vendetta Copyright 2025 Artist House, LLC Label Artist House Album Names V…" at bounding box center [388, 222] width 609 height 46
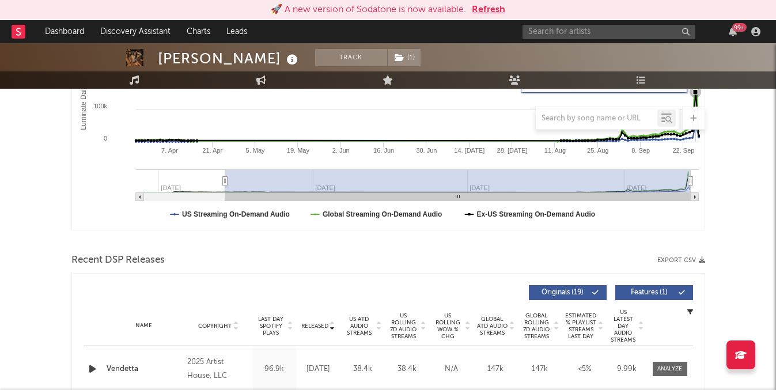
scroll to position [363, 0]
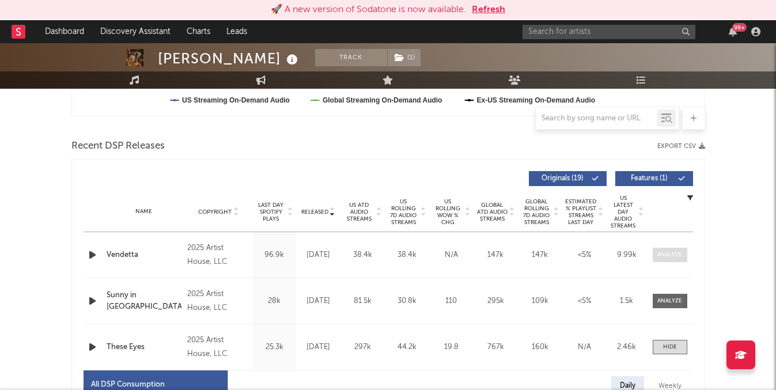
click at [668, 252] on div at bounding box center [669, 255] width 25 height 9
select select "1w"
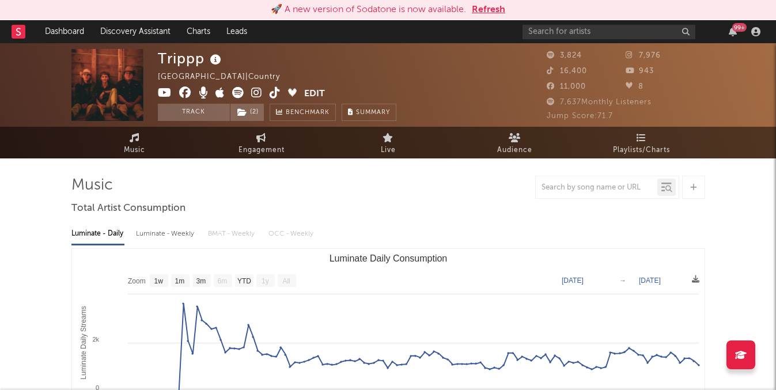
select select "1w"
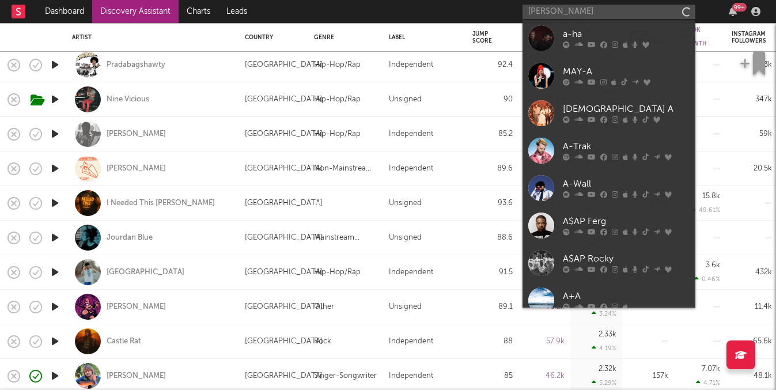
type input "[PERSON_NAME]"
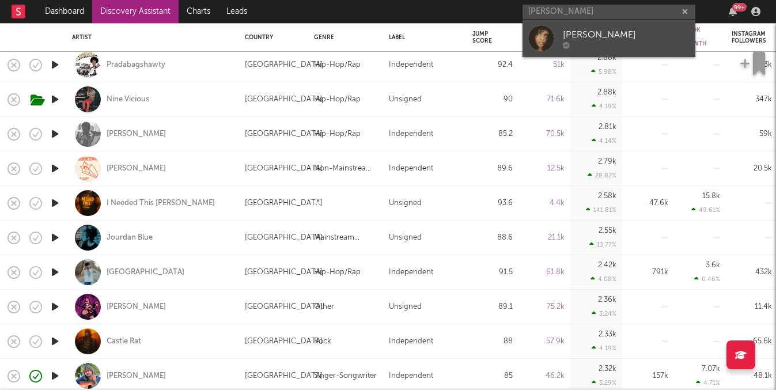
click at [579, 31] on div "[PERSON_NAME]" at bounding box center [626, 35] width 127 height 14
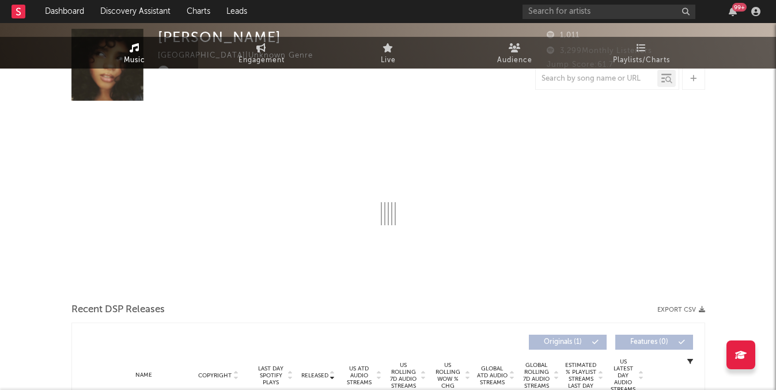
select select "1w"
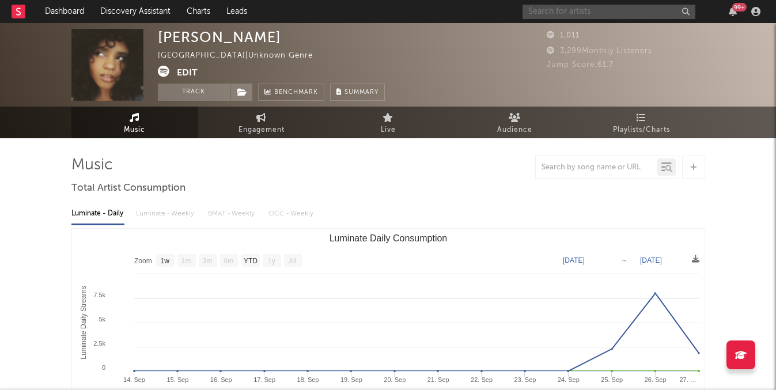
click at [572, 16] on input "text" at bounding box center [608, 12] width 173 height 14
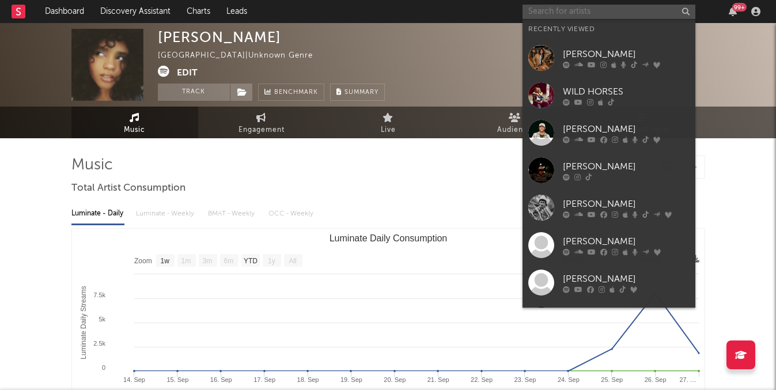
paste input "[URL][DOMAIN_NAME]"
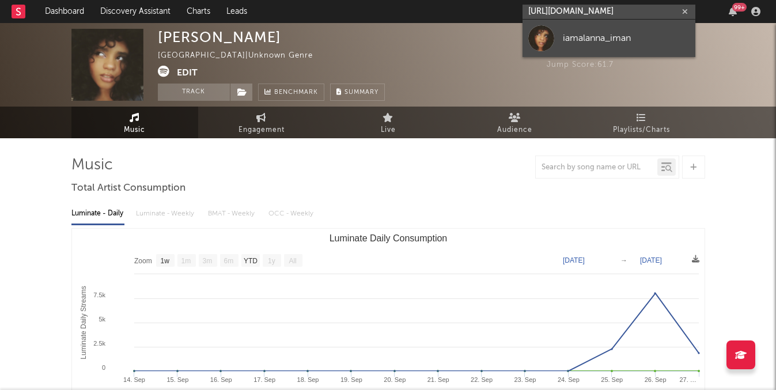
type input "[URL][DOMAIN_NAME]"
click at [608, 42] on div "iamalanna_iman" at bounding box center [626, 38] width 127 height 14
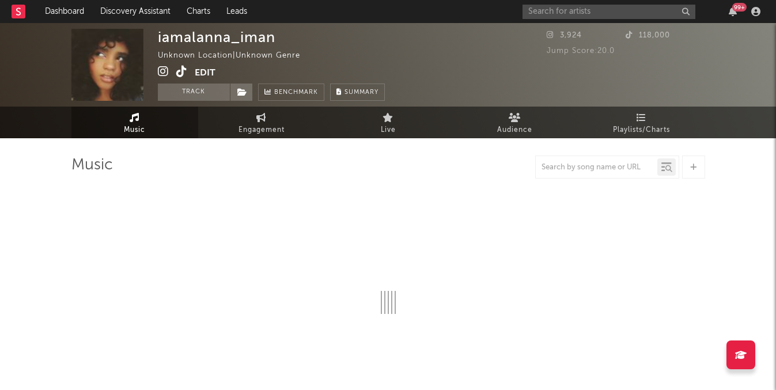
select select "1w"
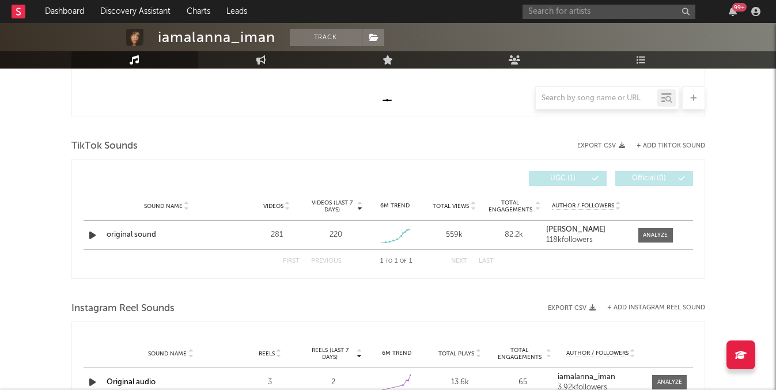
scroll to position [347, 0]
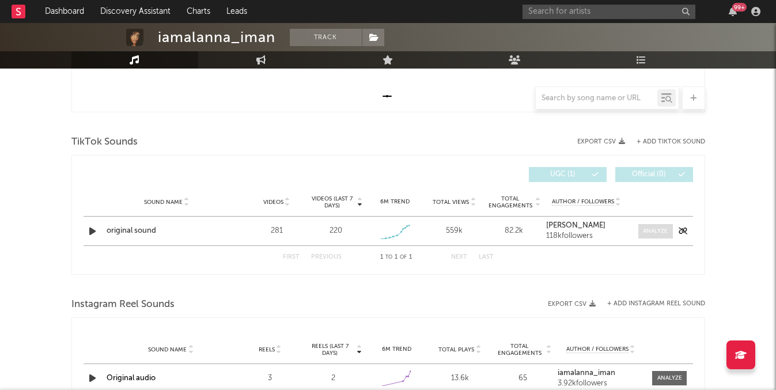
click at [639, 228] on span at bounding box center [655, 231] width 35 height 14
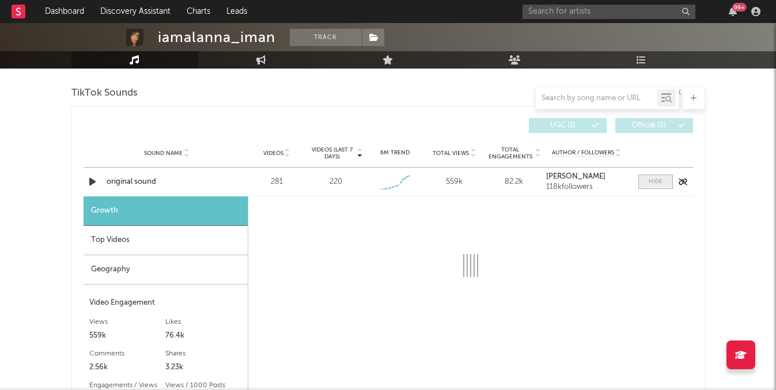
select select "1w"
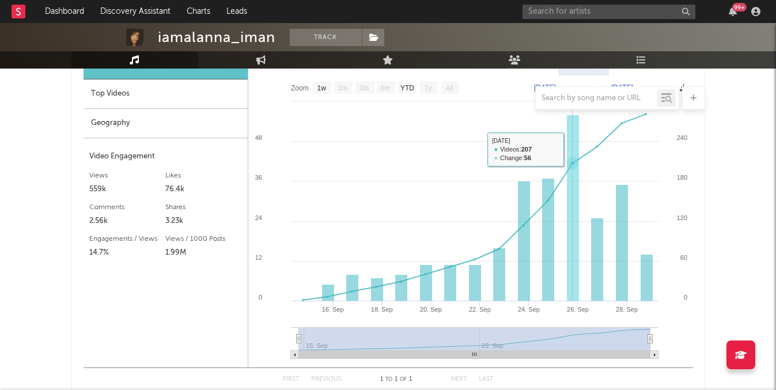
scroll to position [544, 0]
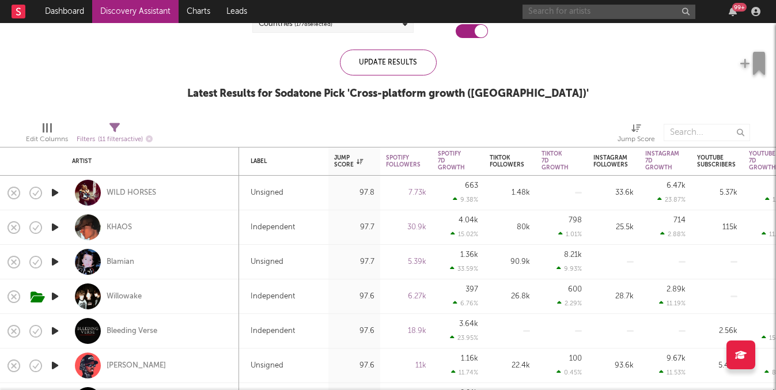
click at [583, 16] on input "text" at bounding box center [608, 12] width 173 height 14
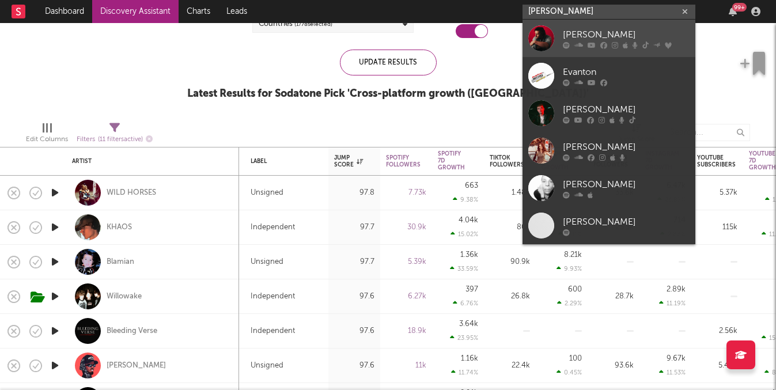
type input "[PERSON_NAME]"
click at [593, 54] on link "[PERSON_NAME]" at bounding box center [608, 38] width 173 height 37
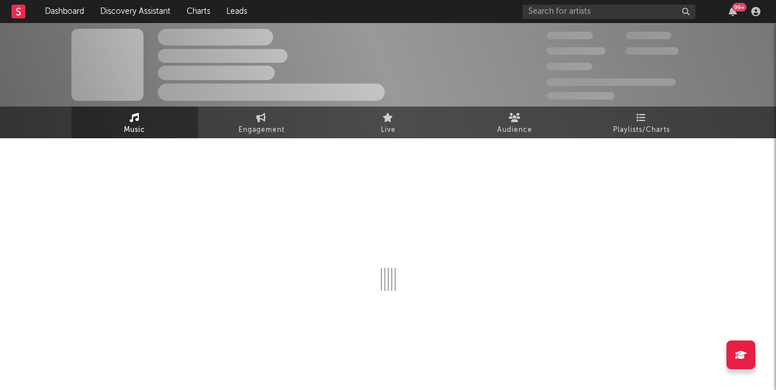
scroll to position [10, 0]
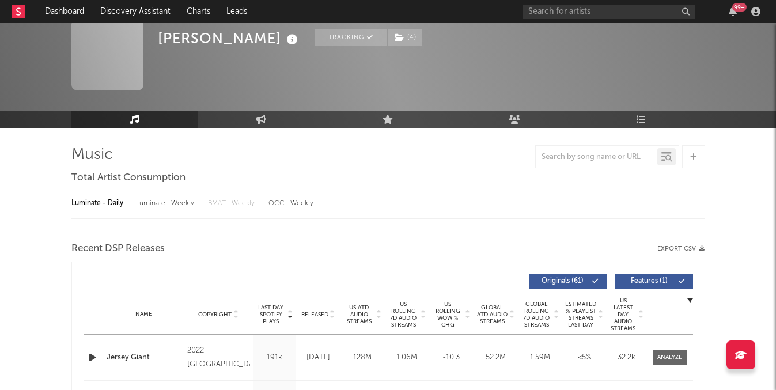
select select "6m"
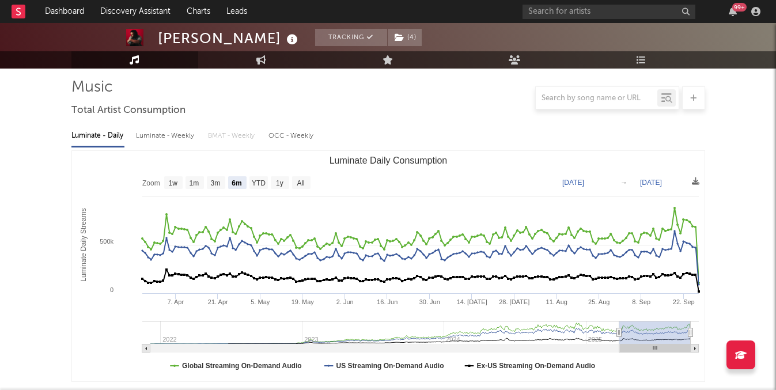
scroll to position [81, 0]
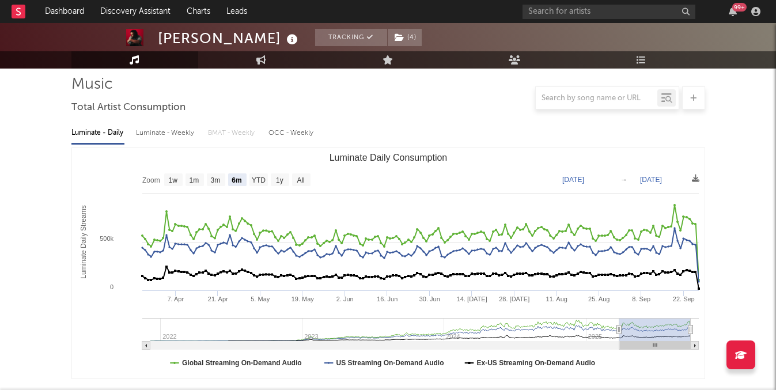
click at [147, 124] on div "Luminate - Weekly" at bounding box center [166, 133] width 60 height 20
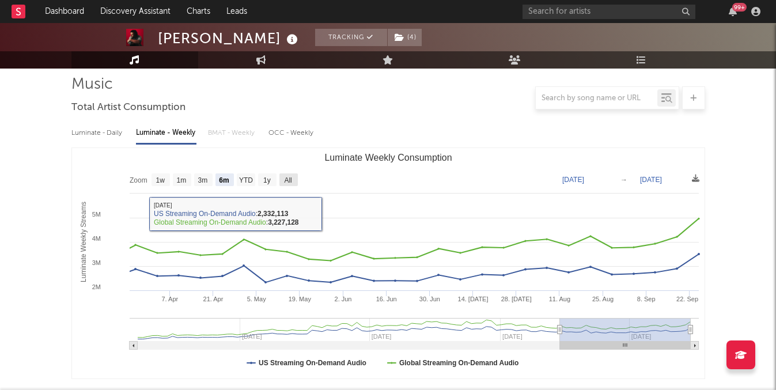
click at [286, 181] on text "All" at bounding box center [287, 180] width 7 height 8
select select "All"
type input "[DATE]"
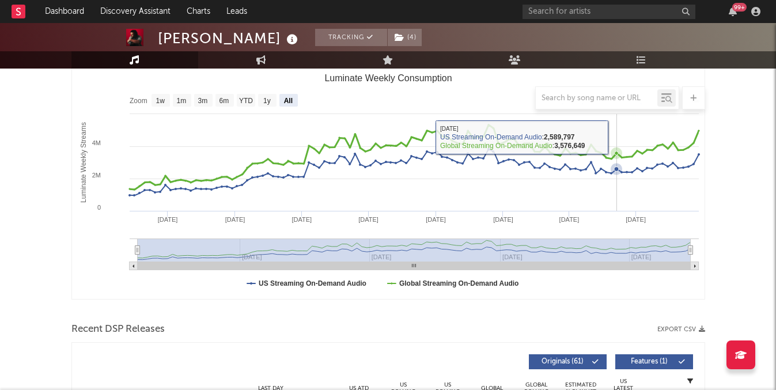
scroll to position [159, 0]
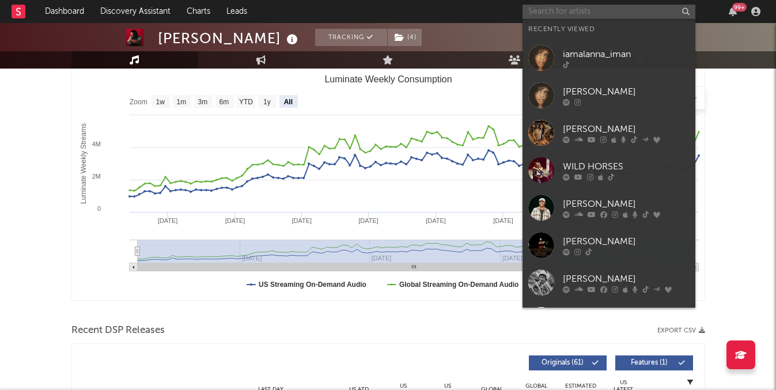
click at [610, 9] on input "text" at bounding box center [608, 12] width 173 height 14
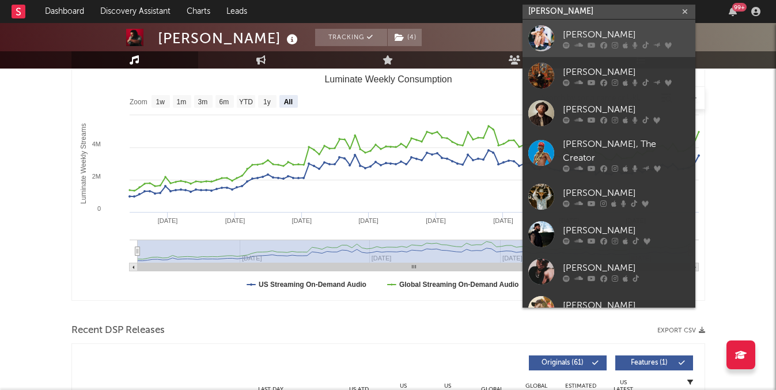
type input "tyler nance"
click at [611, 31] on div "Luh Tyler" at bounding box center [626, 35] width 127 height 14
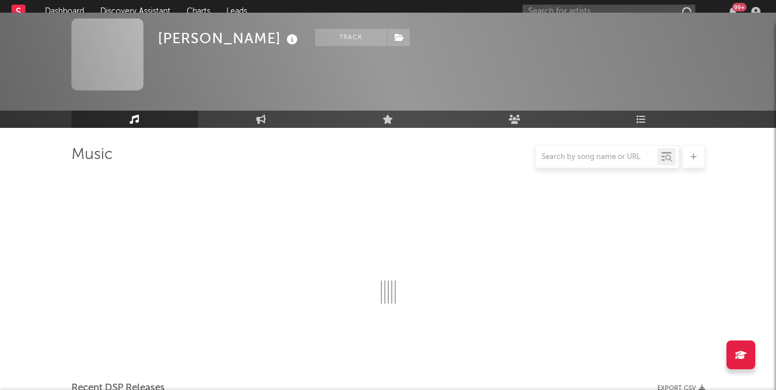
scroll to position [159, 0]
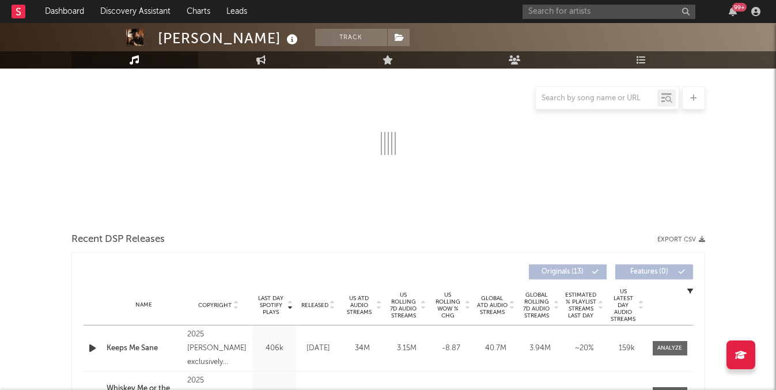
select select "6m"
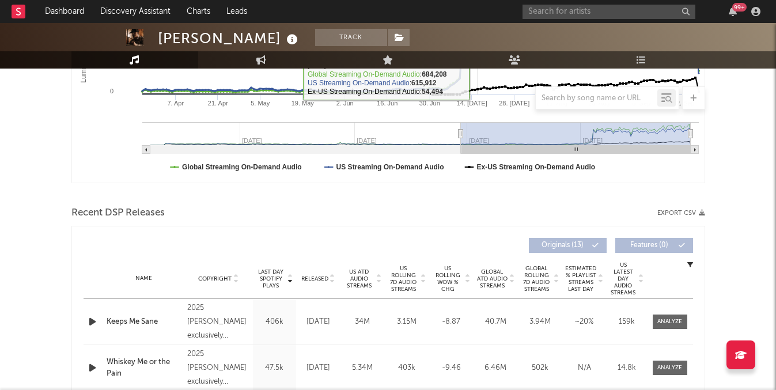
scroll to position [292, 0]
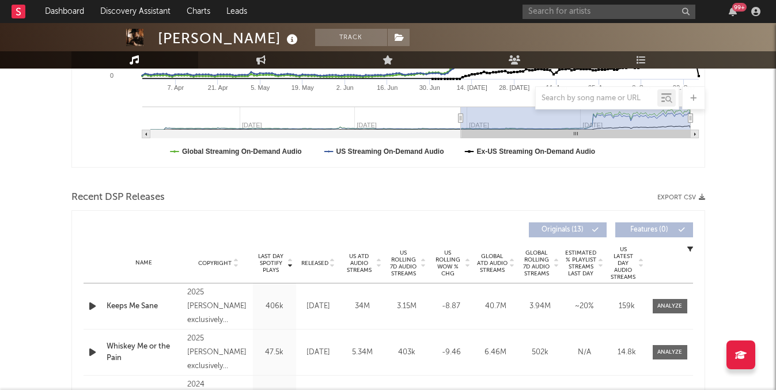
click at [411, 259] on span "US Rolling 7D Audio Streams" at bounding box center [404, 263] width 32 height 28
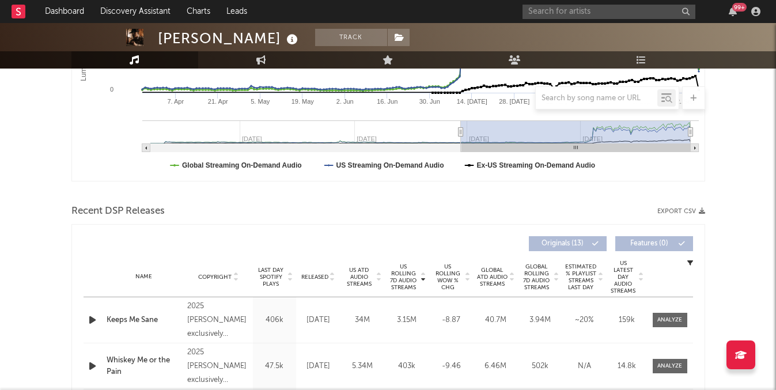
scroll to position [280, 0]
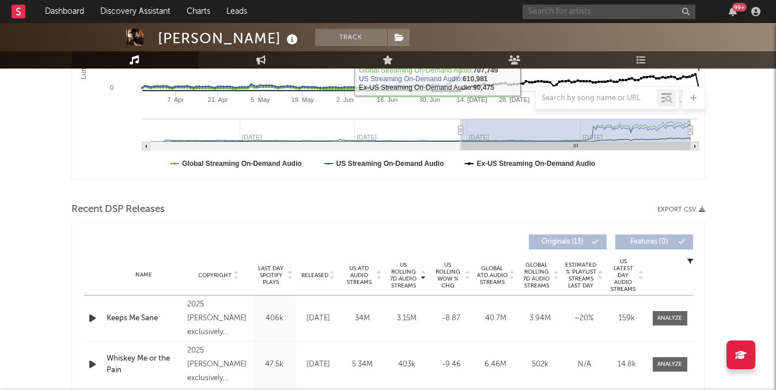
click at [574, 6] on input "text" at bounding box center [608, 12] width 173 height 14
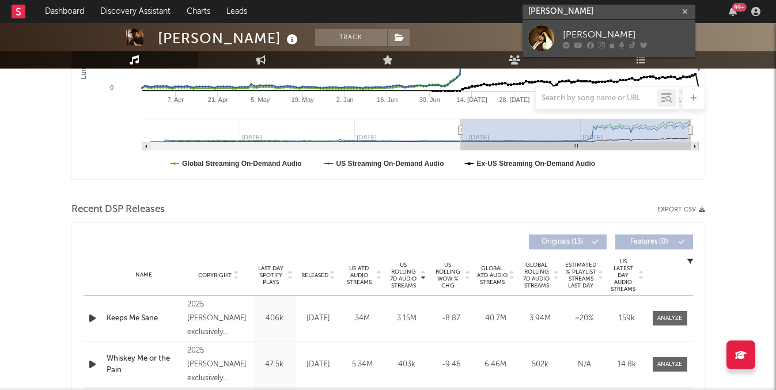
type input "gavin adcoc"
click at [586, 27] on link "Gavin Adcock" at bounding box center [608, 38] width 173 height 37
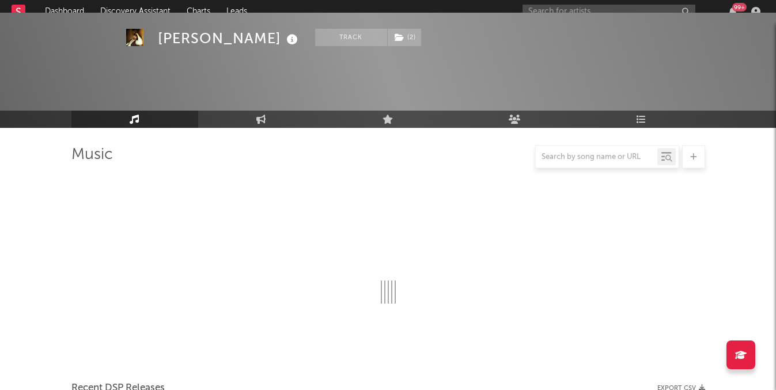
scroll to position [280, 0]
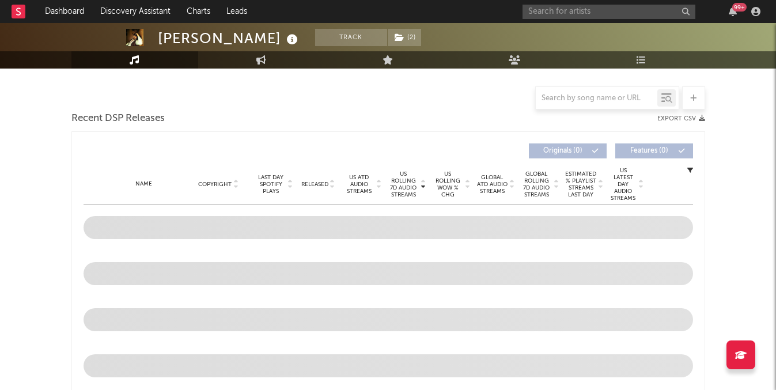
select select "6m"
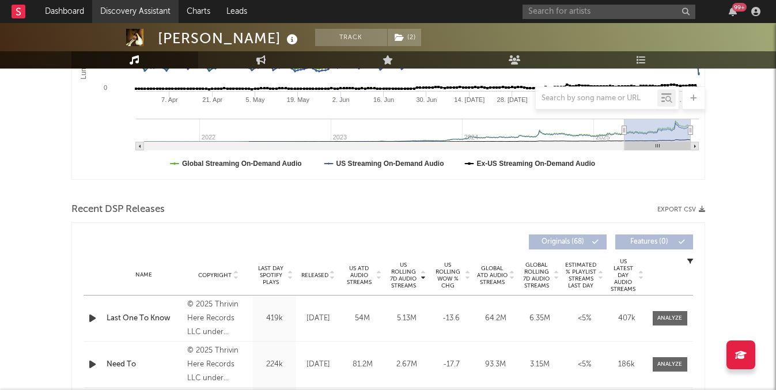
click at [158, 19] on link "Discovery Assistant" at bounding box center [135, 11] width 86 height 23
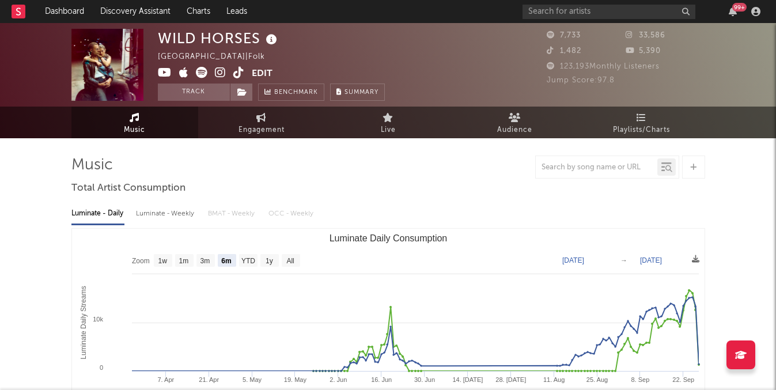
select select "6m"
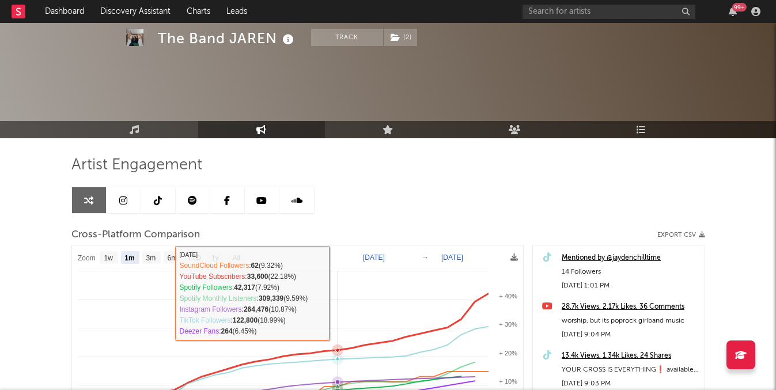
select select "1m"
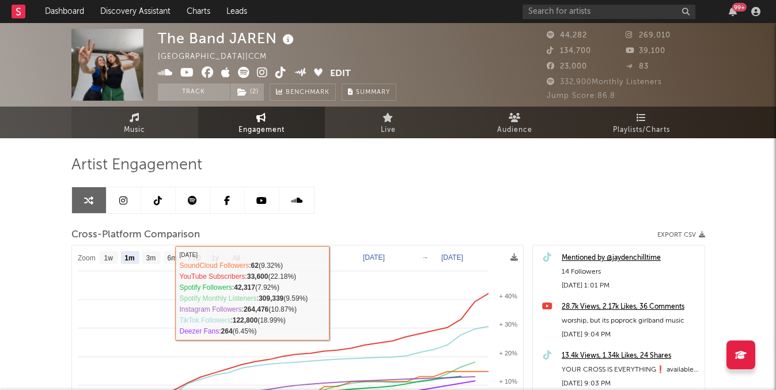
click at [138, 128] on span "Music" at bounding box center [134, 130] width 21 height 14
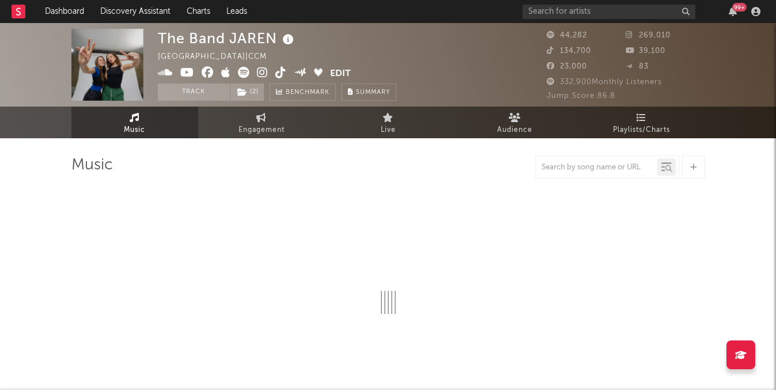
select select "6m"
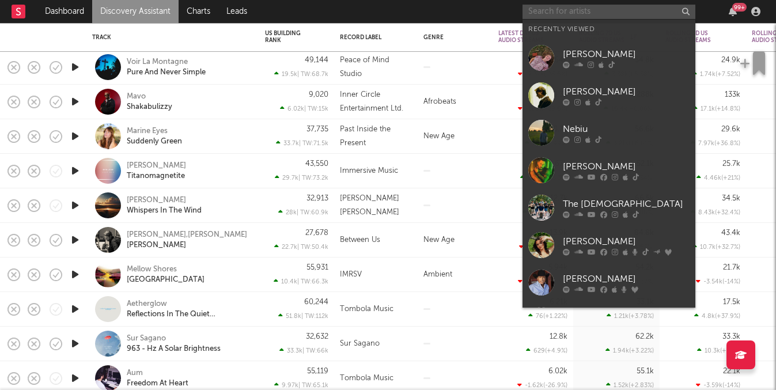
click at [574, 14] on input "text" at bounding box center [608, 12] width 173 height 14
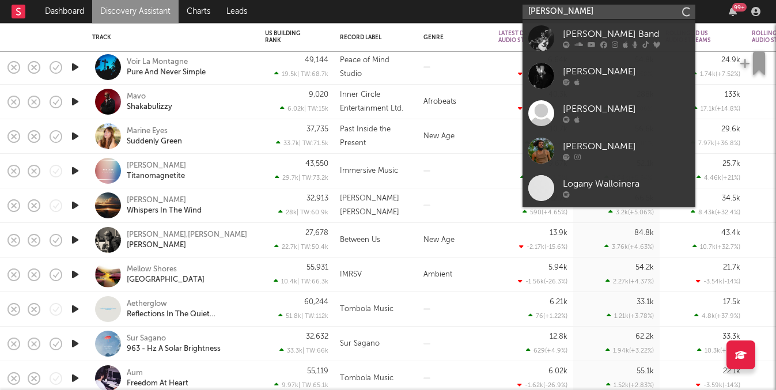
type input "[PERSON_NAME]"
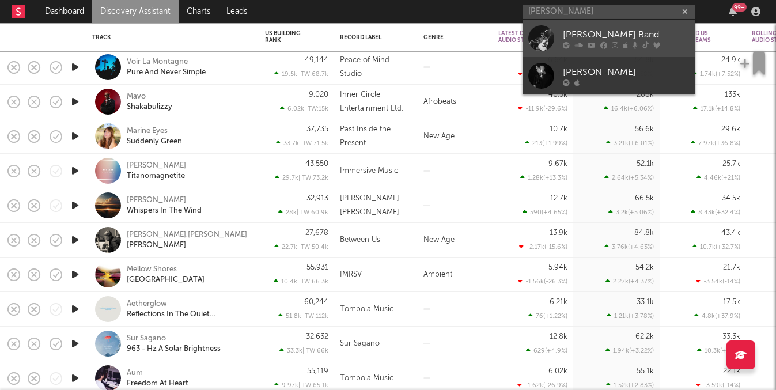
click at [605, 39] on div "[PERSON_NAME] Band" at bounding box center [626, 35] width 127 height 14
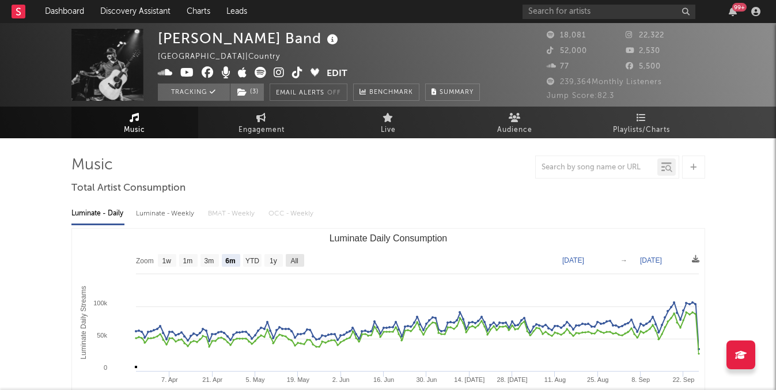
click at [292, 263] on text "All" at bounding box center [293, 261] width 7 height 8
select select "All"
type input "[DATE]"
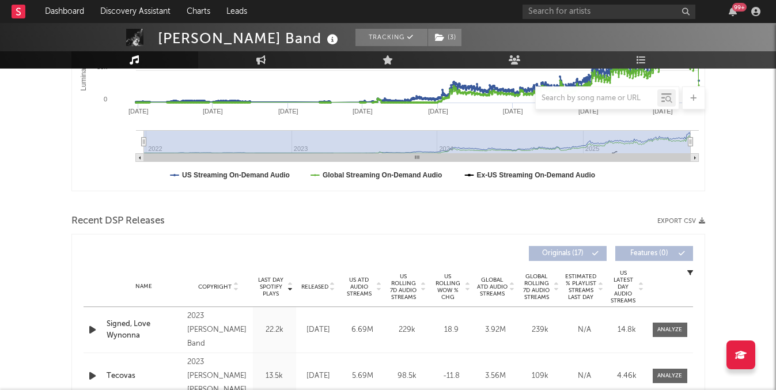
scroll to position [271, 0]
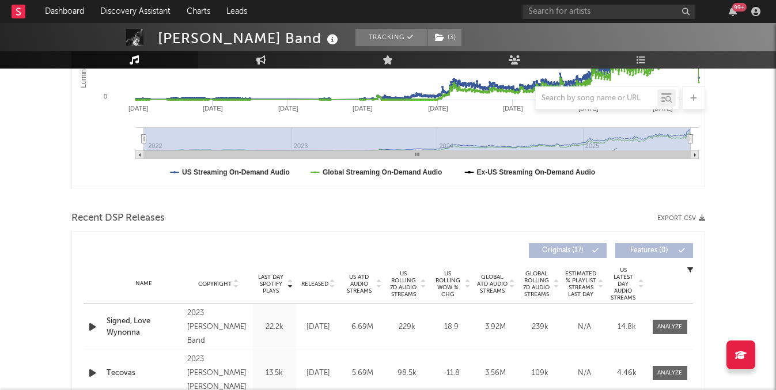
click at [414, 283] on span "US Rolling 7D Audio Streams" at bounding box center [404, 284] width 32 height 28
